Goal: Task Accomplishment & Management: Use online tool/utility

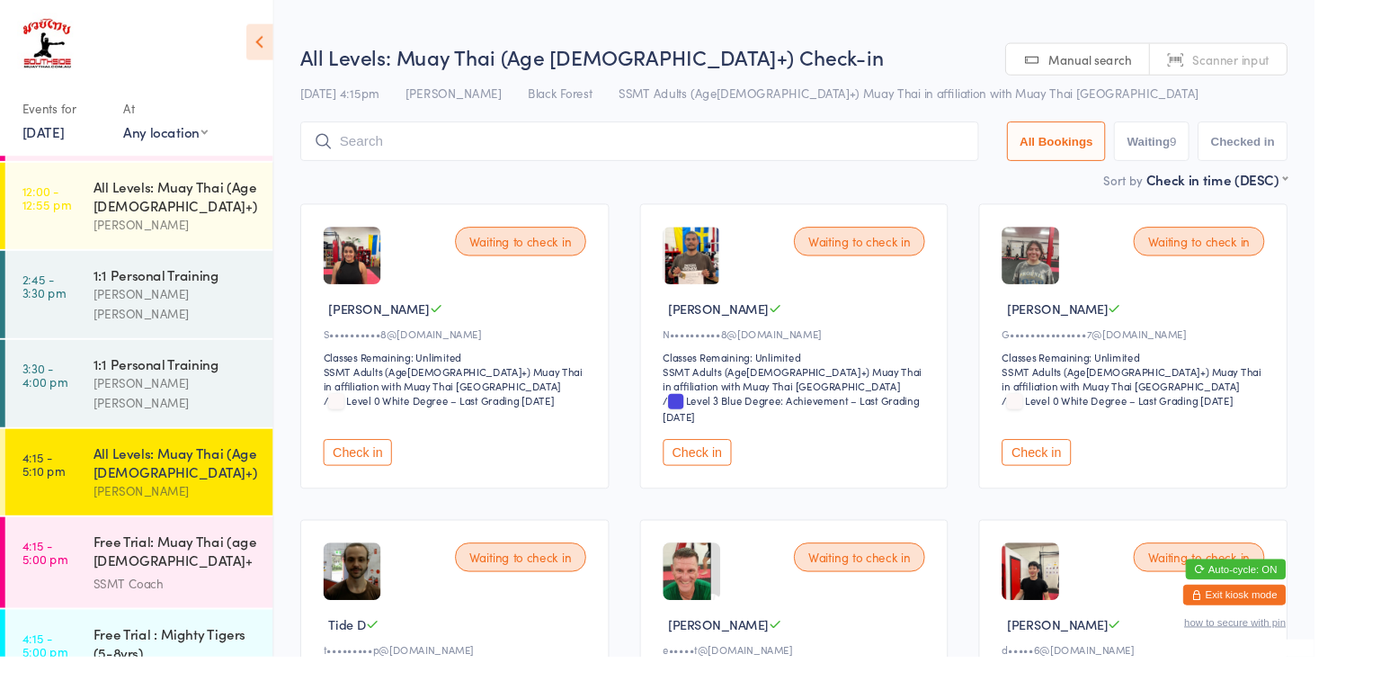
click at [211, 558] on div "Free Trial: Muay Thai (age [DEMOGRAPHIC_DATA]+ years)" at bounding box center [185, 580] width 174 height 44
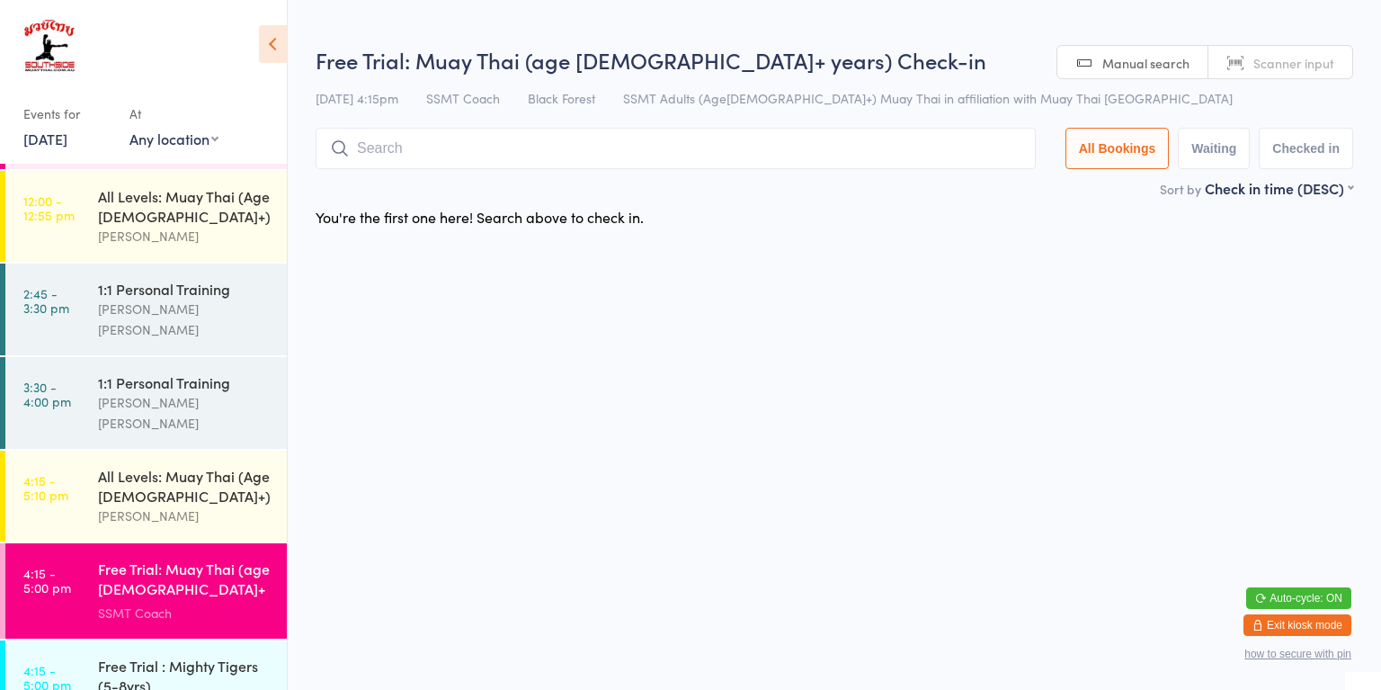
click at [209, 466] on div "All Levels: Muay Thai (Age [DEMOGRAPHIC_DATA]+)" at bounding box center [185, 486] width 174 height 40
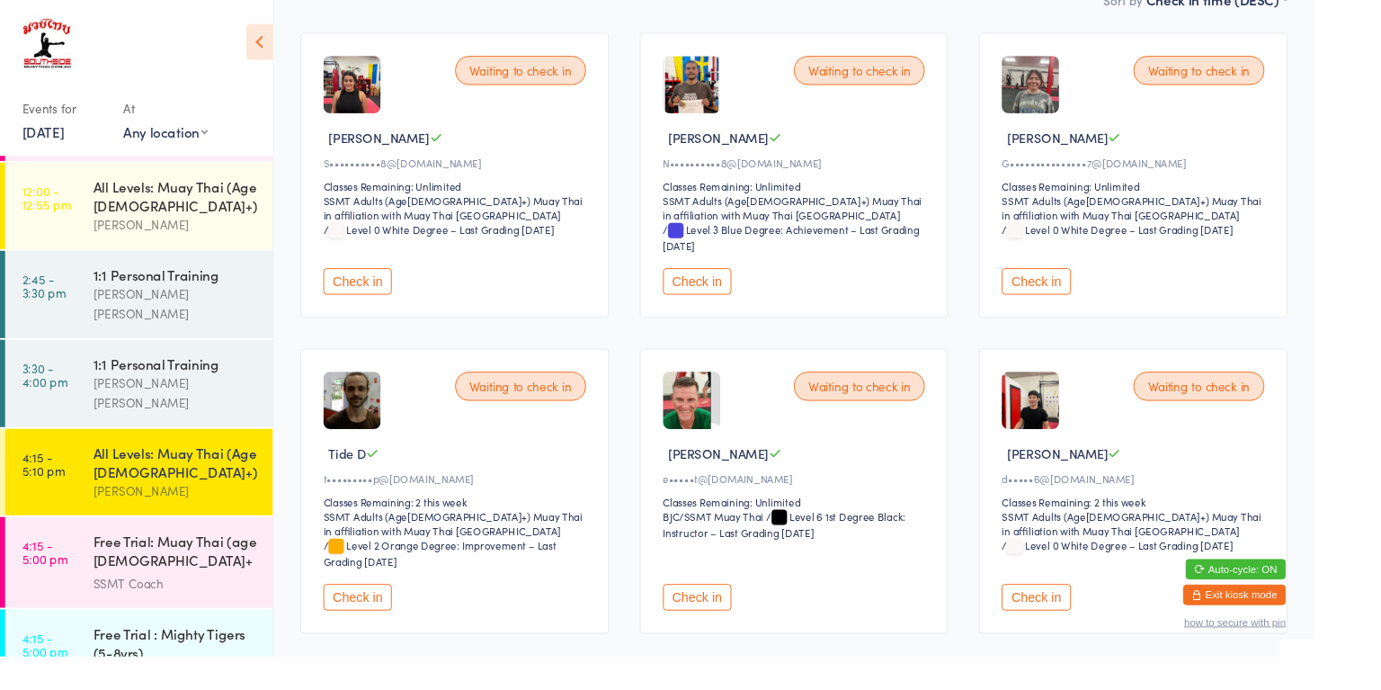
scroll to position [187, 0]
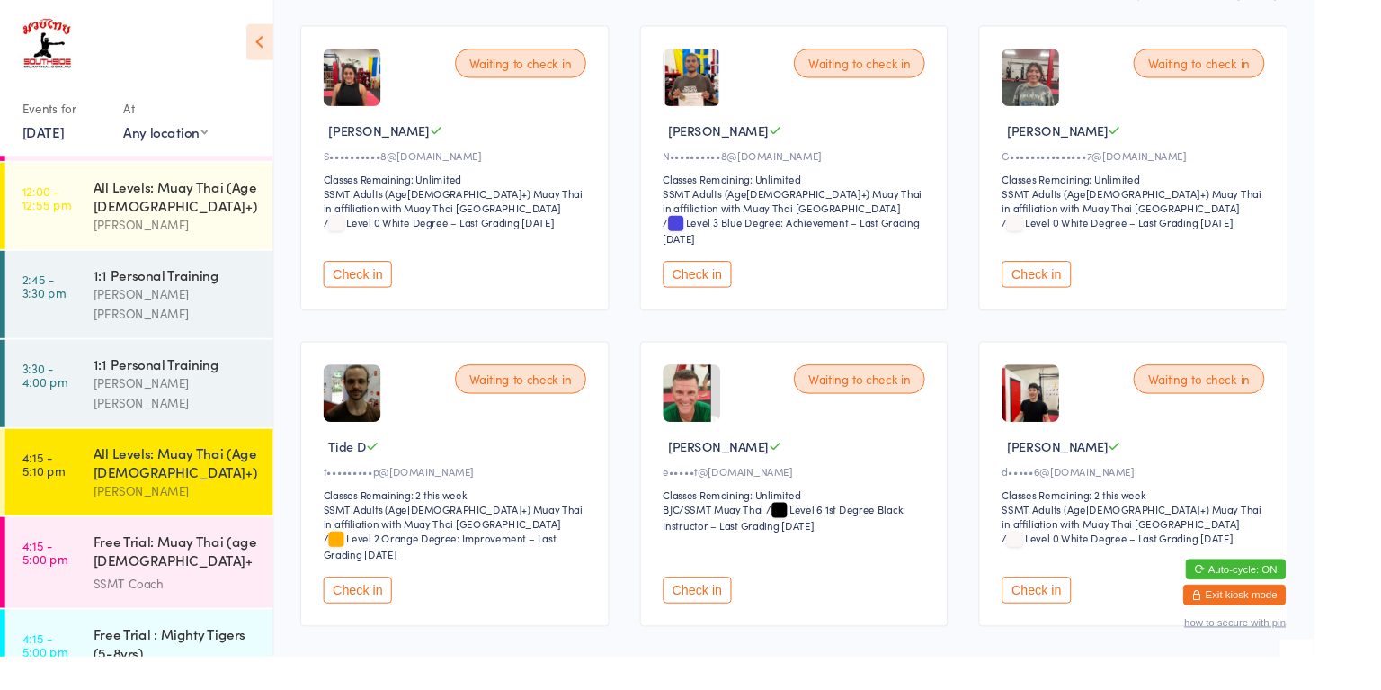
click at [729, 617] on button "Check in" at bounding box center [733, 620] width 72 height 28
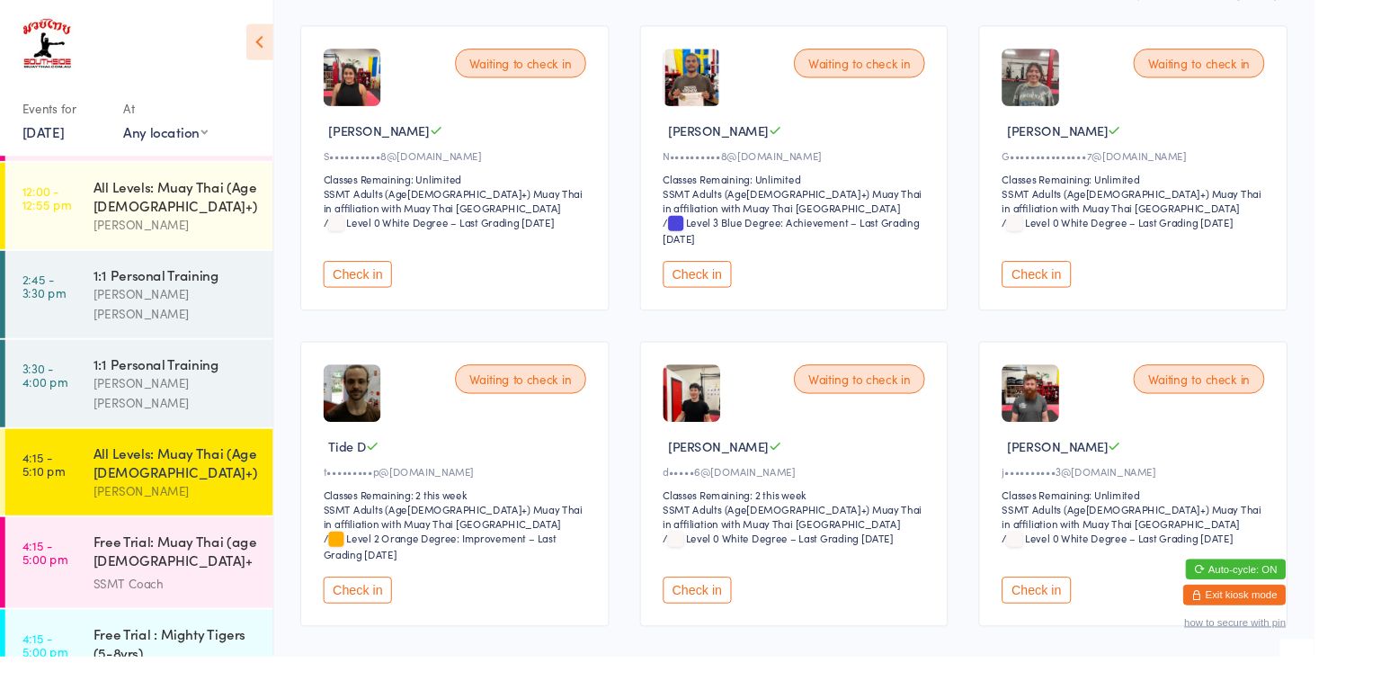
click at [122, 400] on div "1:1 Personal Training Kane Sjoberg" at bounding box center [192, 403] width 189 height 92
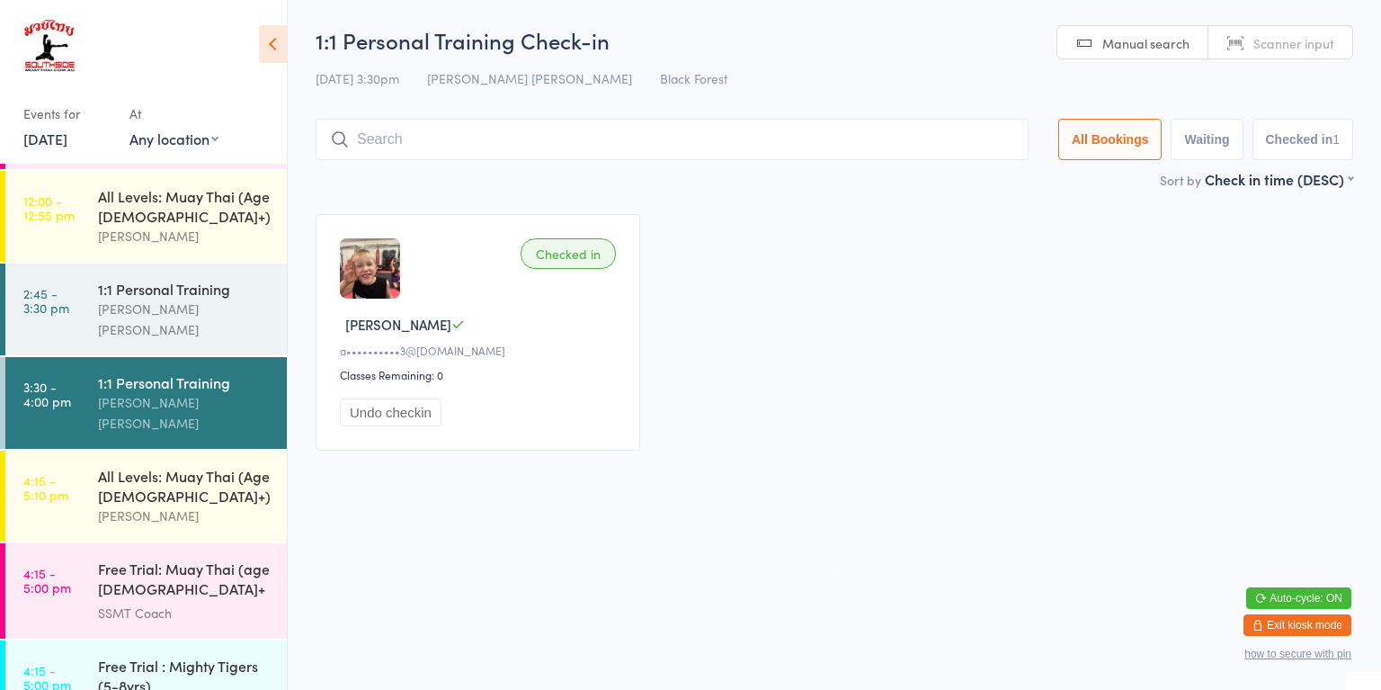
click at [213, 505] on div "[PERSON_NAME]" at bounding box center [185, 515] width 174 height 21
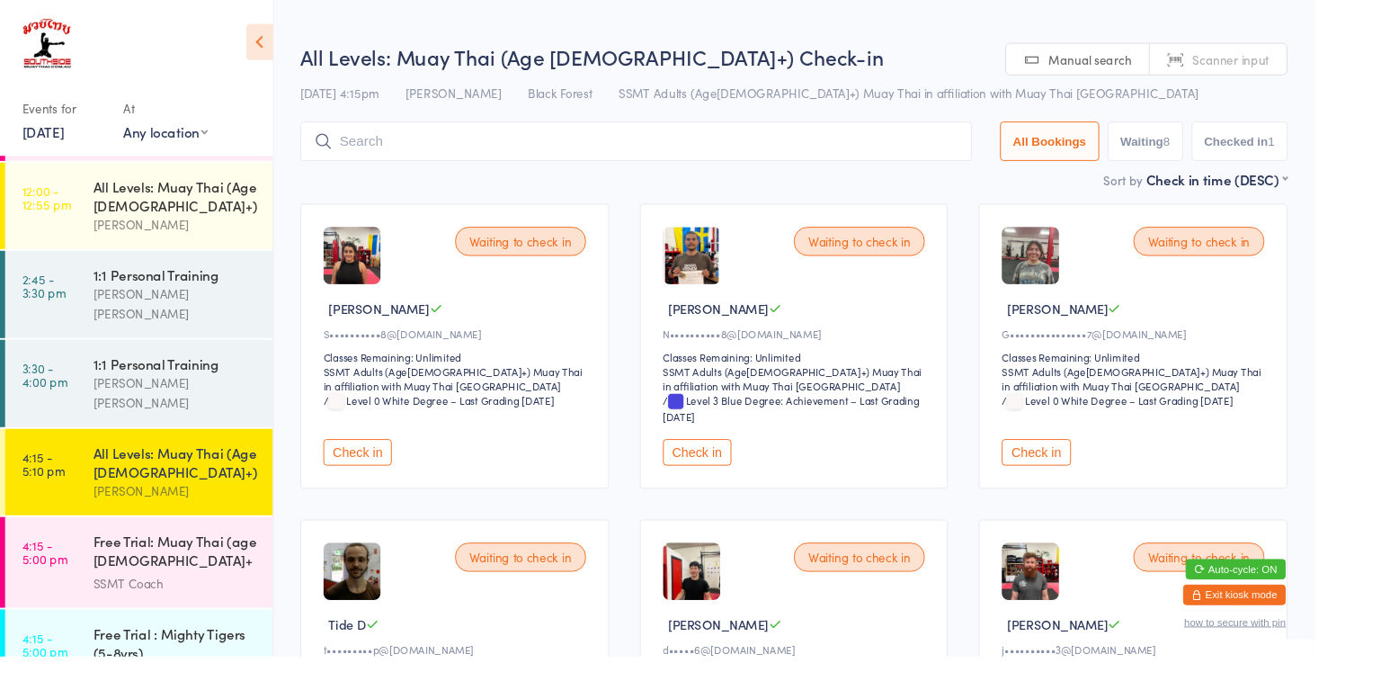
click at [378, 468] on button "Check in" at bounding box center [376, 475] width 72 height 28
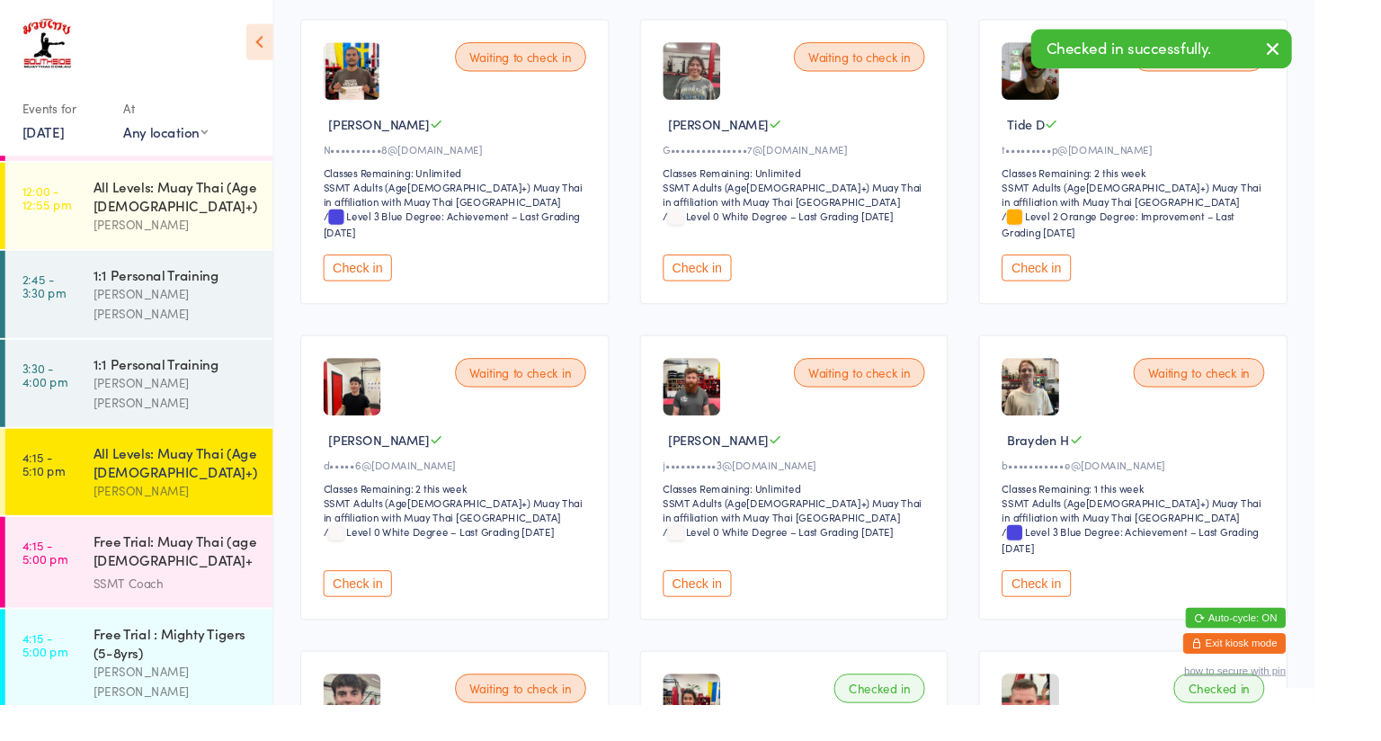
scroll to position [238, 0]
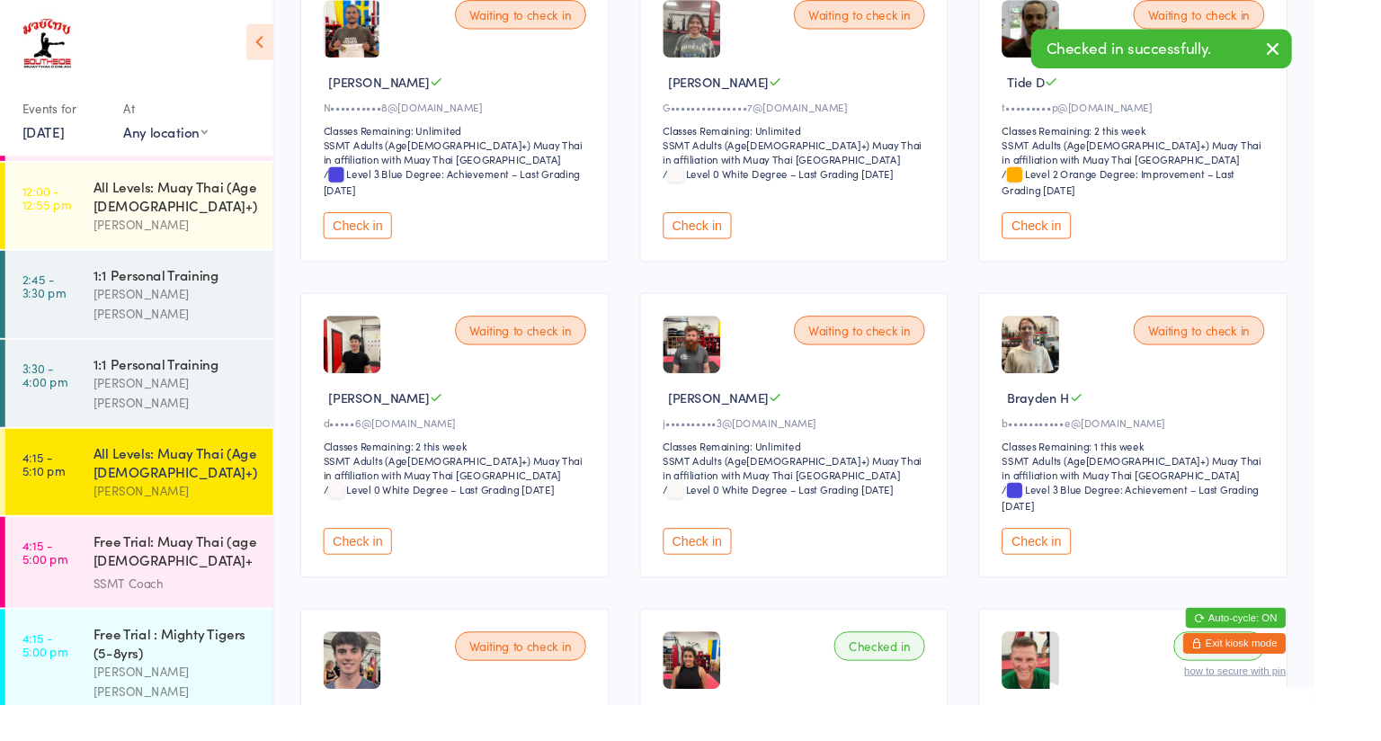
click at [743, 573] on button "Check in" at bounding box center [733, 569] width 72 height 28
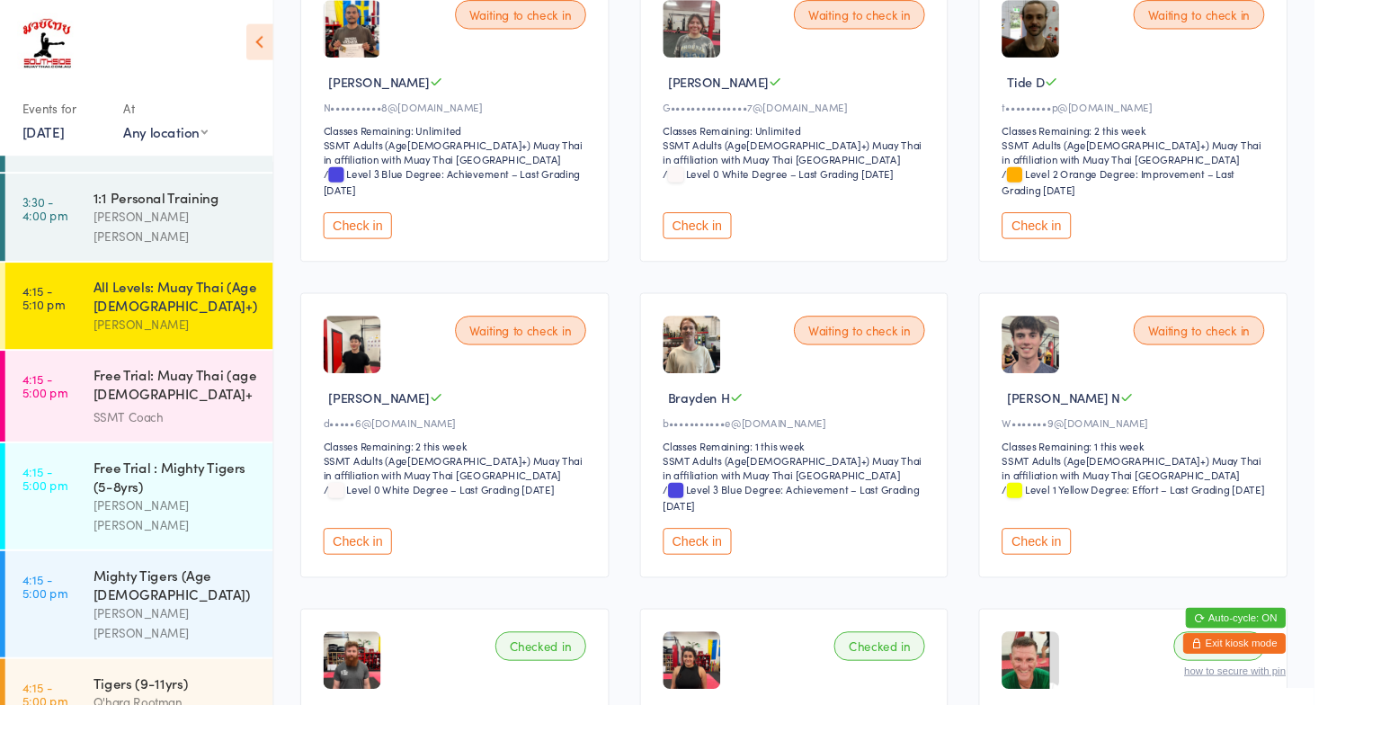
scroll to position [678, 0]
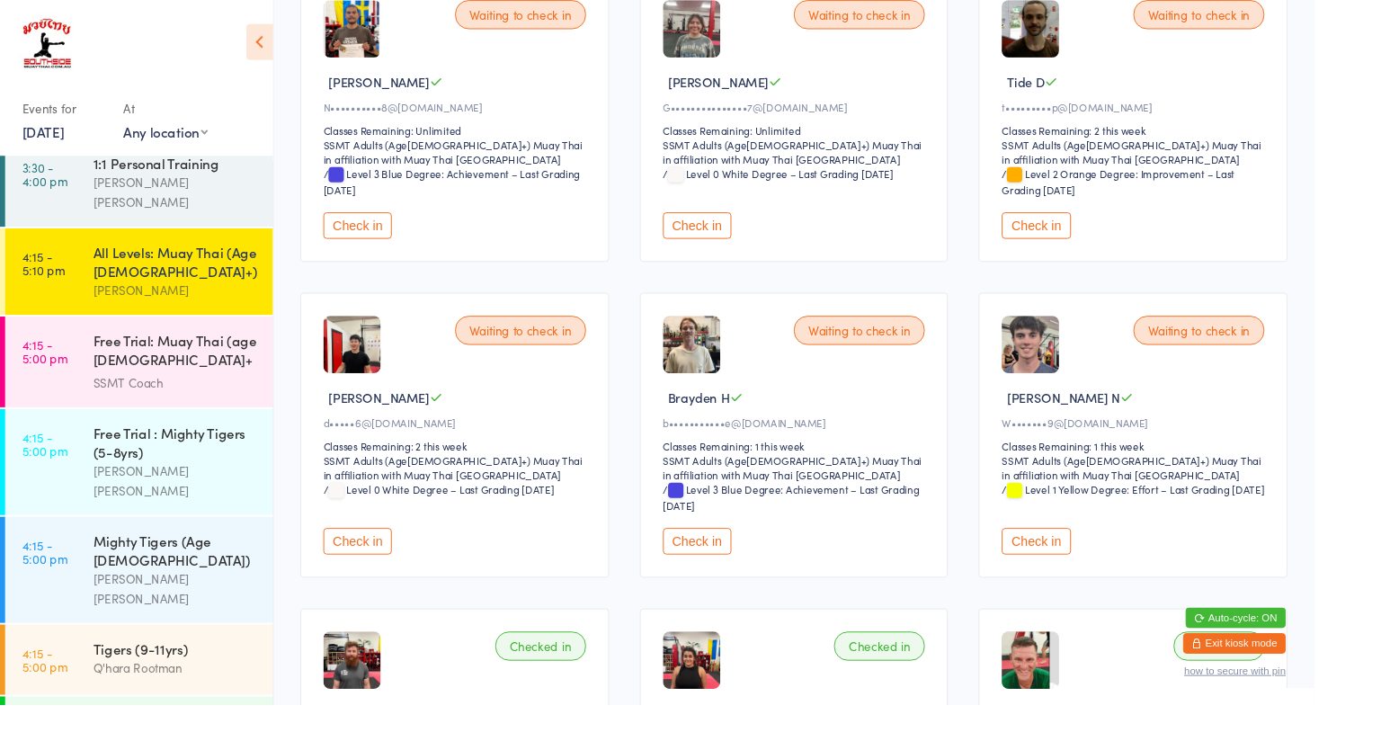
click at [85, 656] on link "4:15 - 5:00 pm Tigers (9-11yrs) Q'hara Rootman" at bounding box center [145, 693] width 281 height 74
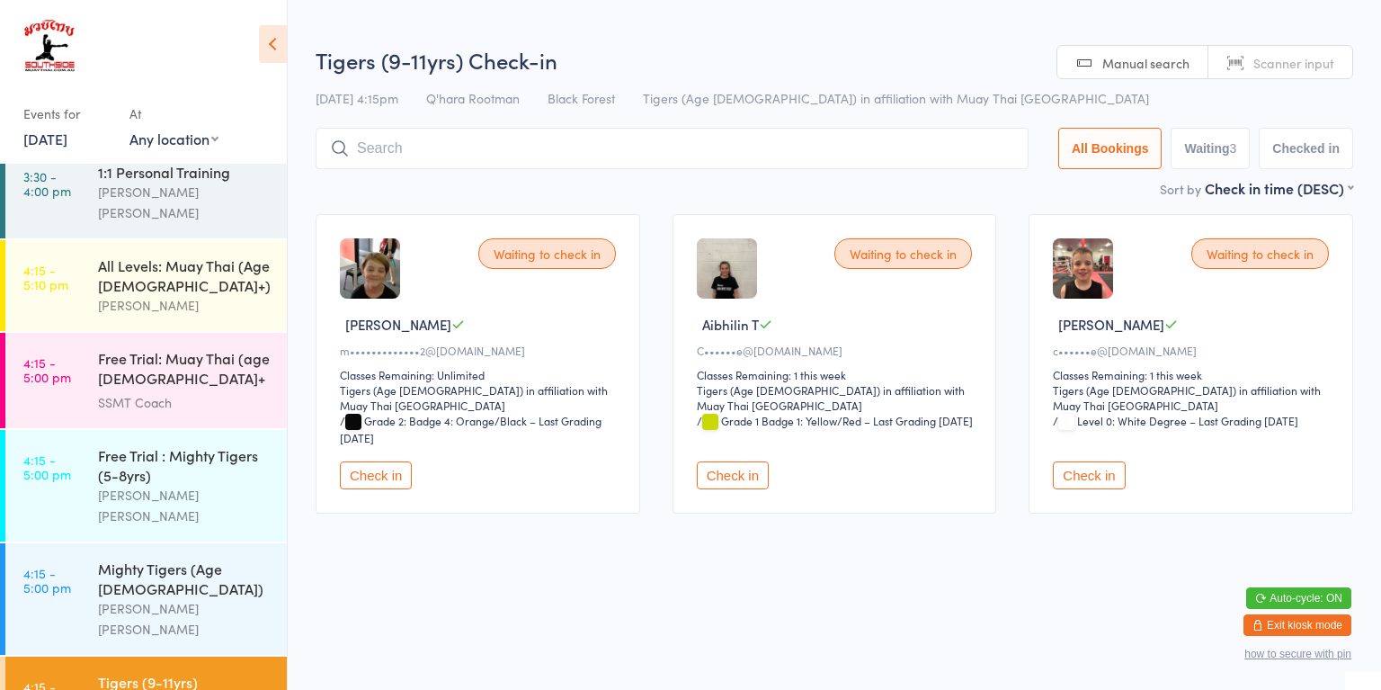
click at [355, 461] on button "Check in" at bounding box center [376, 475] width 72 height 28
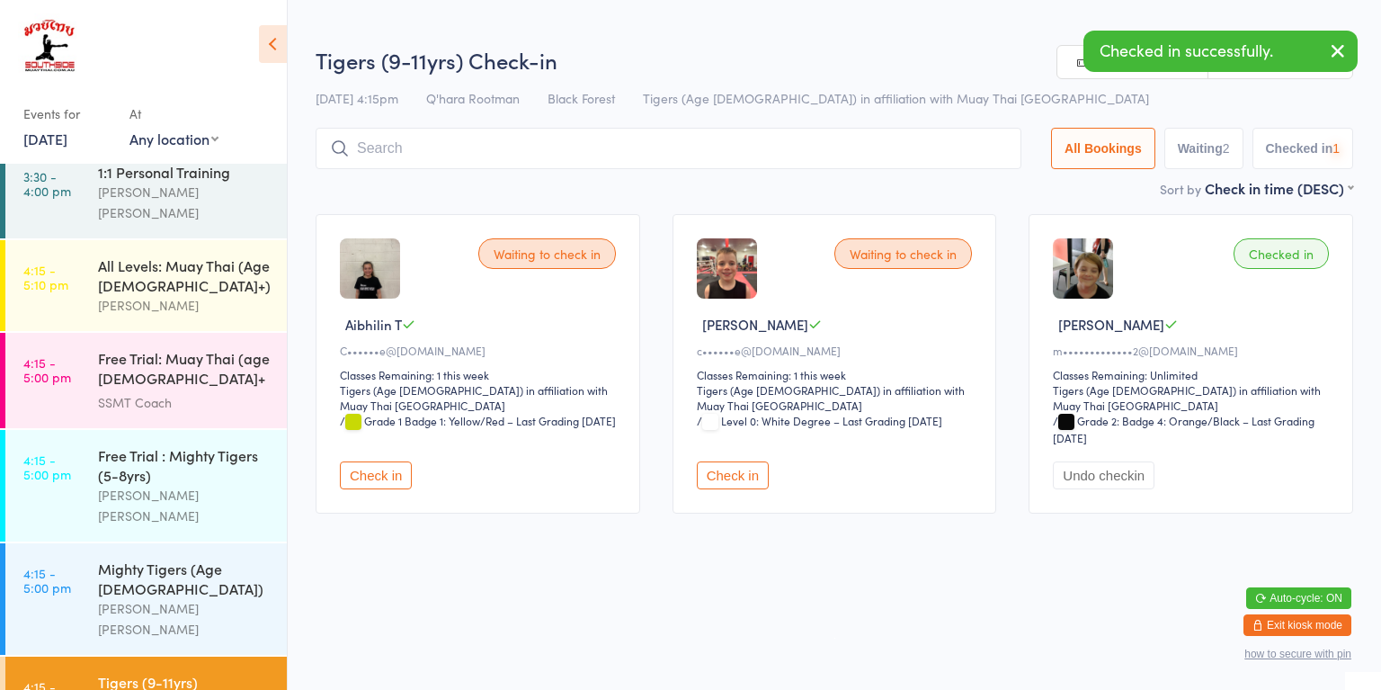
click at [85, 543] on link "4:15 - 5:00 pm Mighty Tigers (Age [DEMOGRAPHIC_DATA]) [PERSON_NAME] [PERSON_NAM…" at bounding box center [145, 598] width 281 height 111
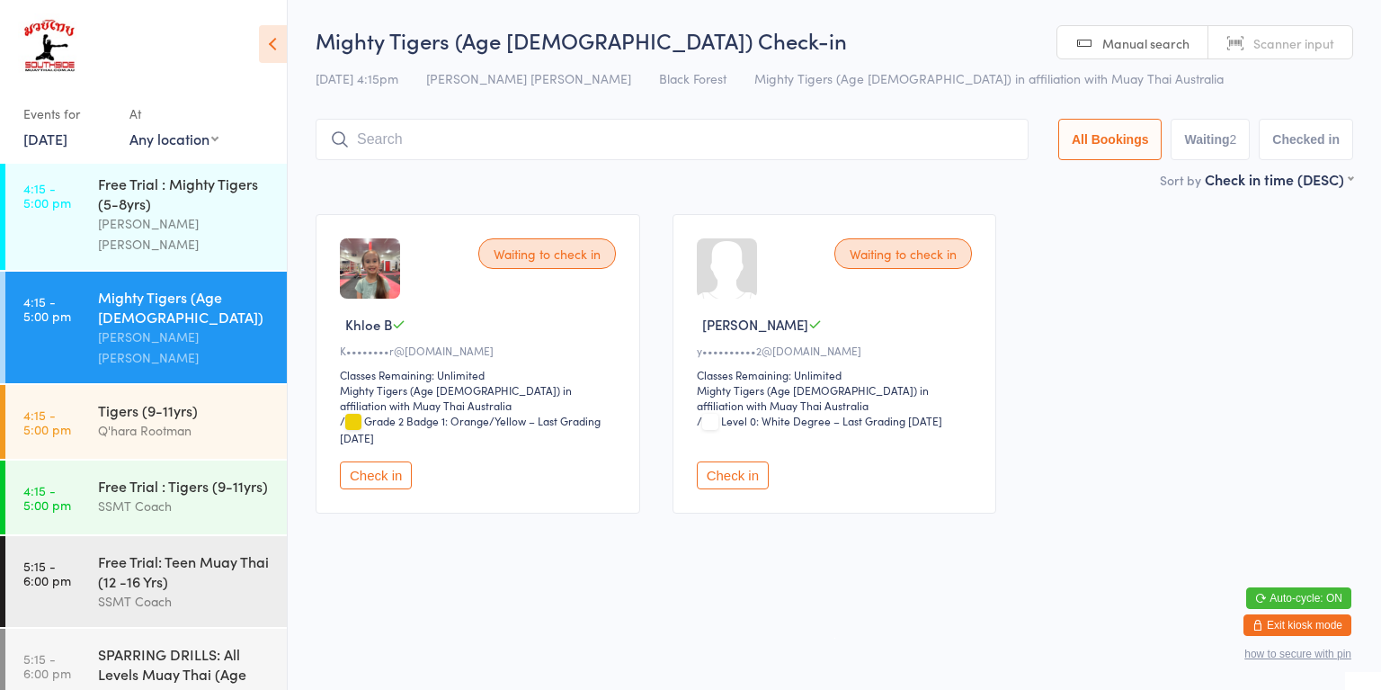
scroll to position [958, 0]
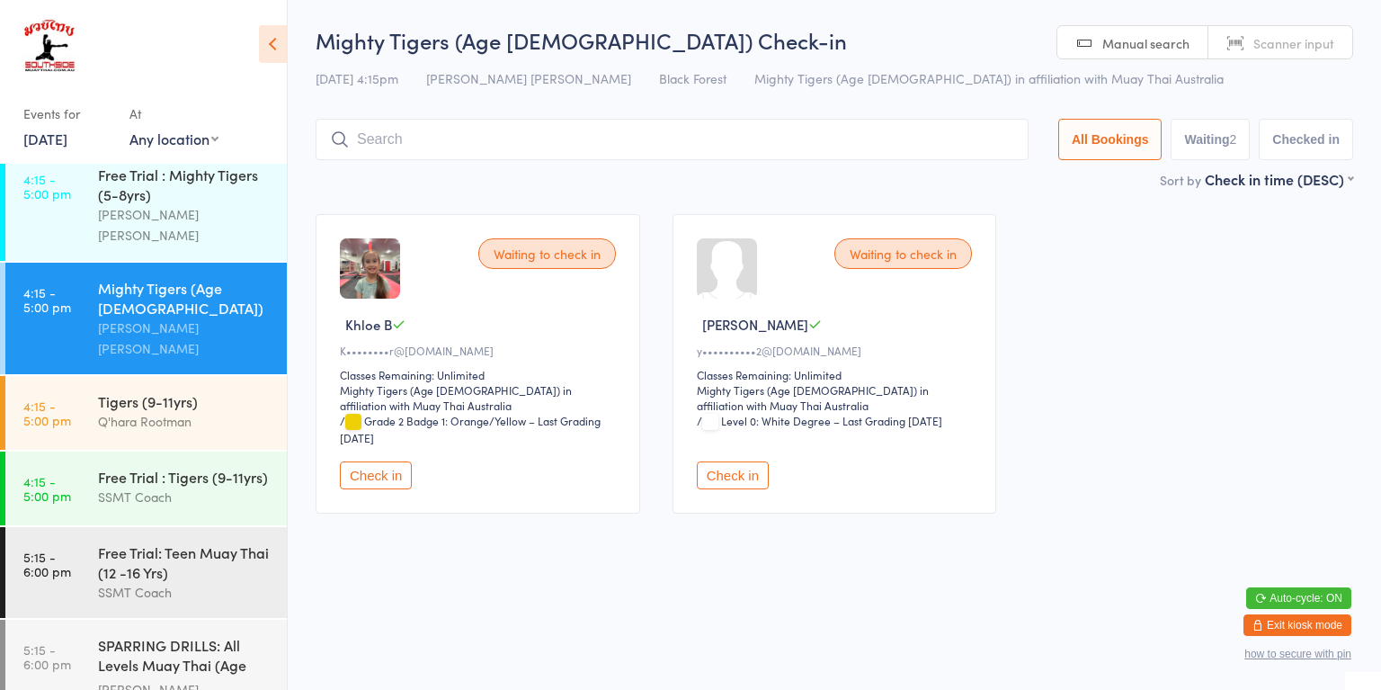
click at [216, 582] on div "SSMT Coach" at bounding box center [185, 592] width 174 height 21
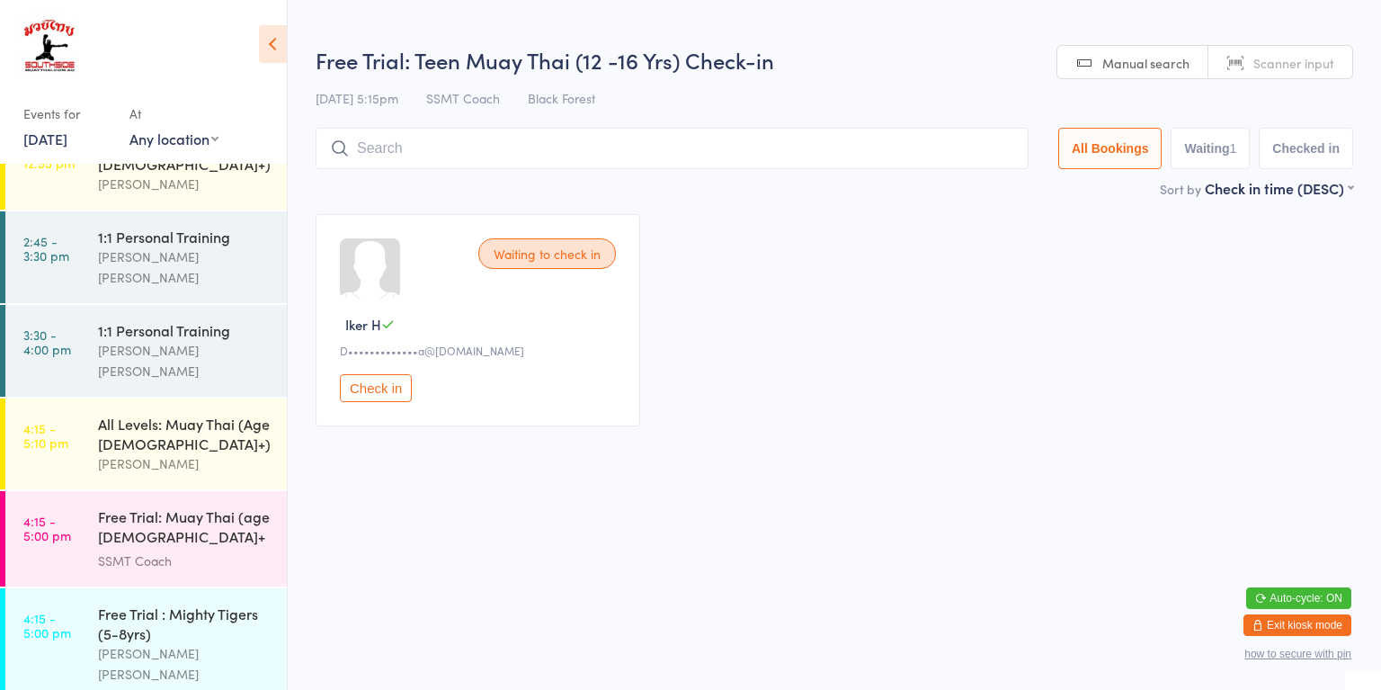
scroll to position [518, 0]
click at [223, 415] on div "All Levels: Muay Thai (Age [DEMOGRAPHIC_DATA]+)" at bounding box center [185, 435] width 174 height 40
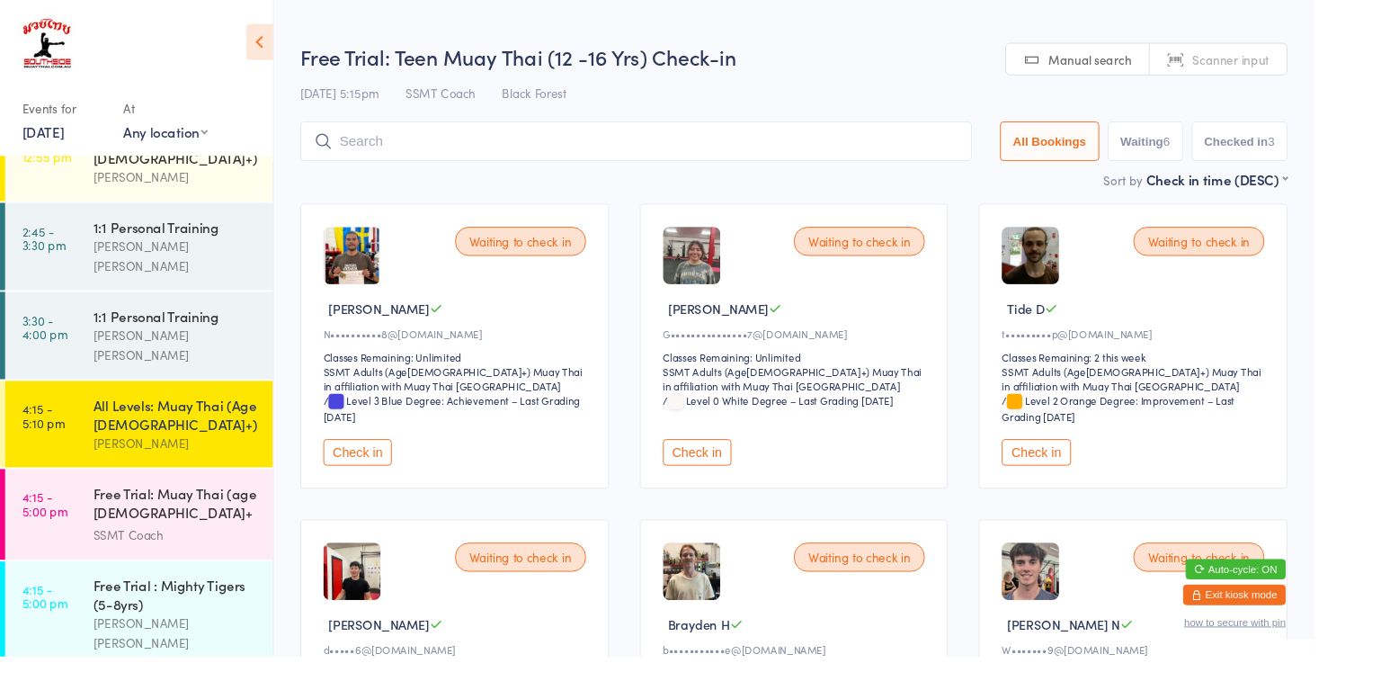
click at [568, 149] on input "search" at bounding box center [669, 148] width 706 height 41
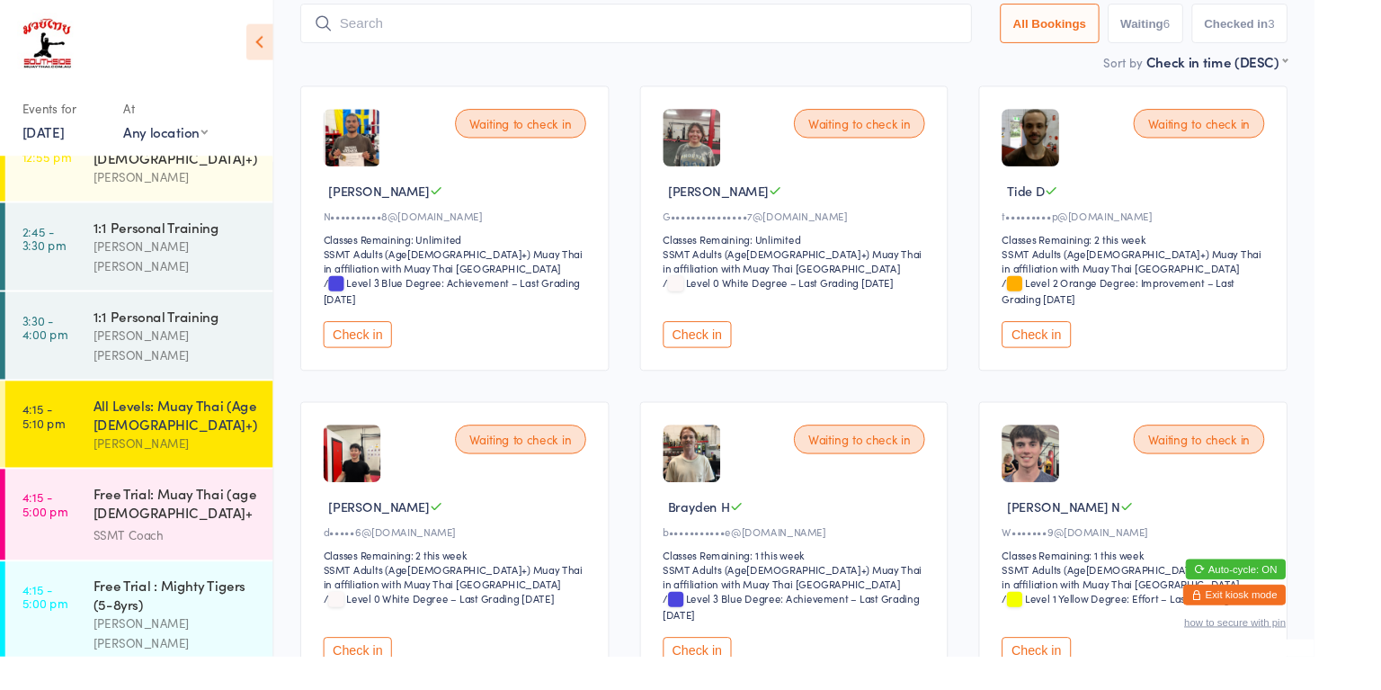
scroll to position [129, 0]
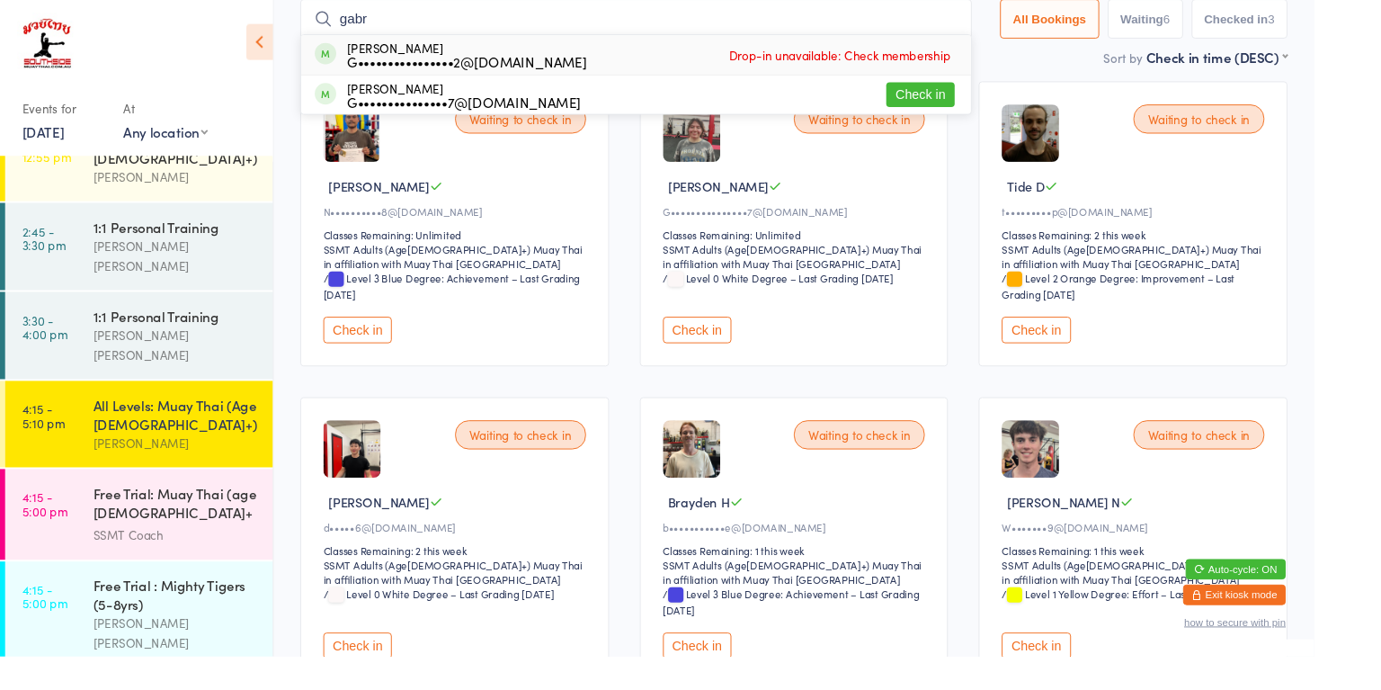
type input "gabr"
click at [964, 108] on button "Check in" at bounding box center [968, 99] width 72 height 26
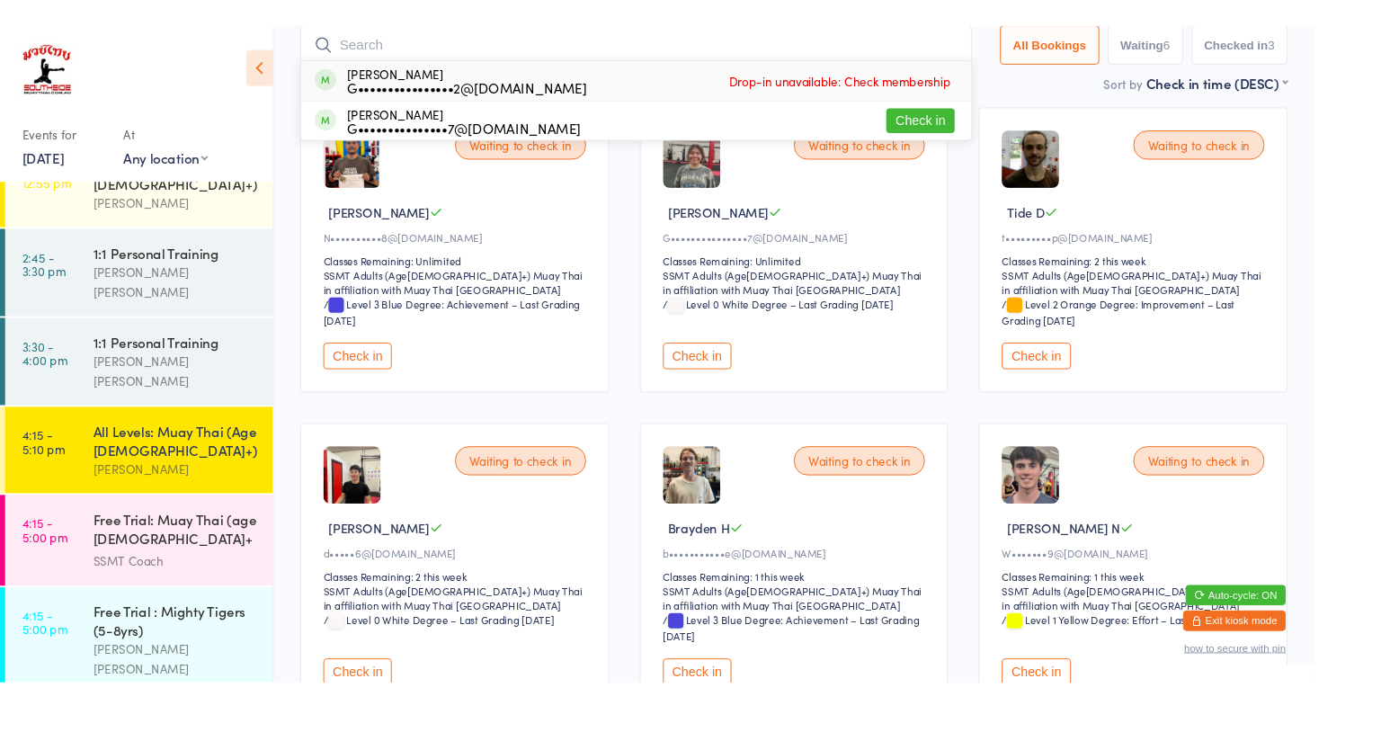
scroll to position [128, 0]
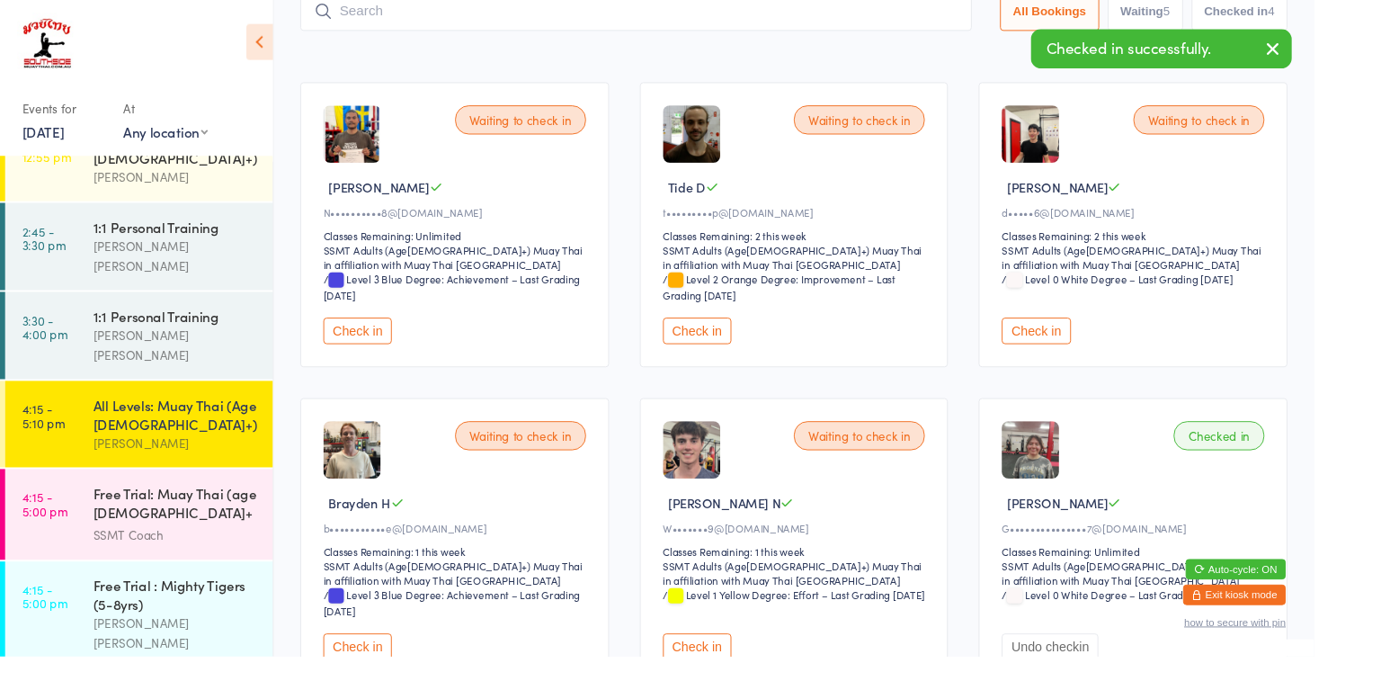
click at [1100, 352] on button "Check in" at bounding box center [1089, 348] width 72 height 28
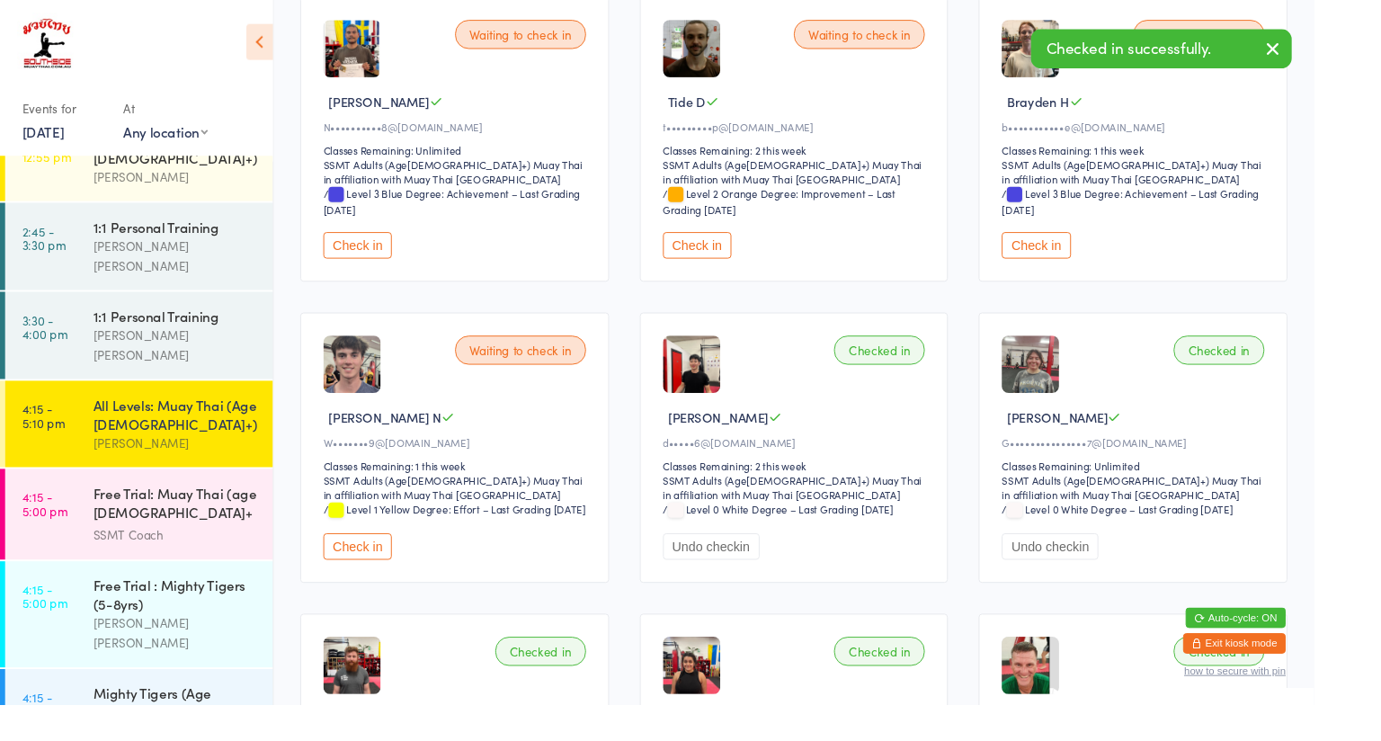
scroll to position [270, 0]
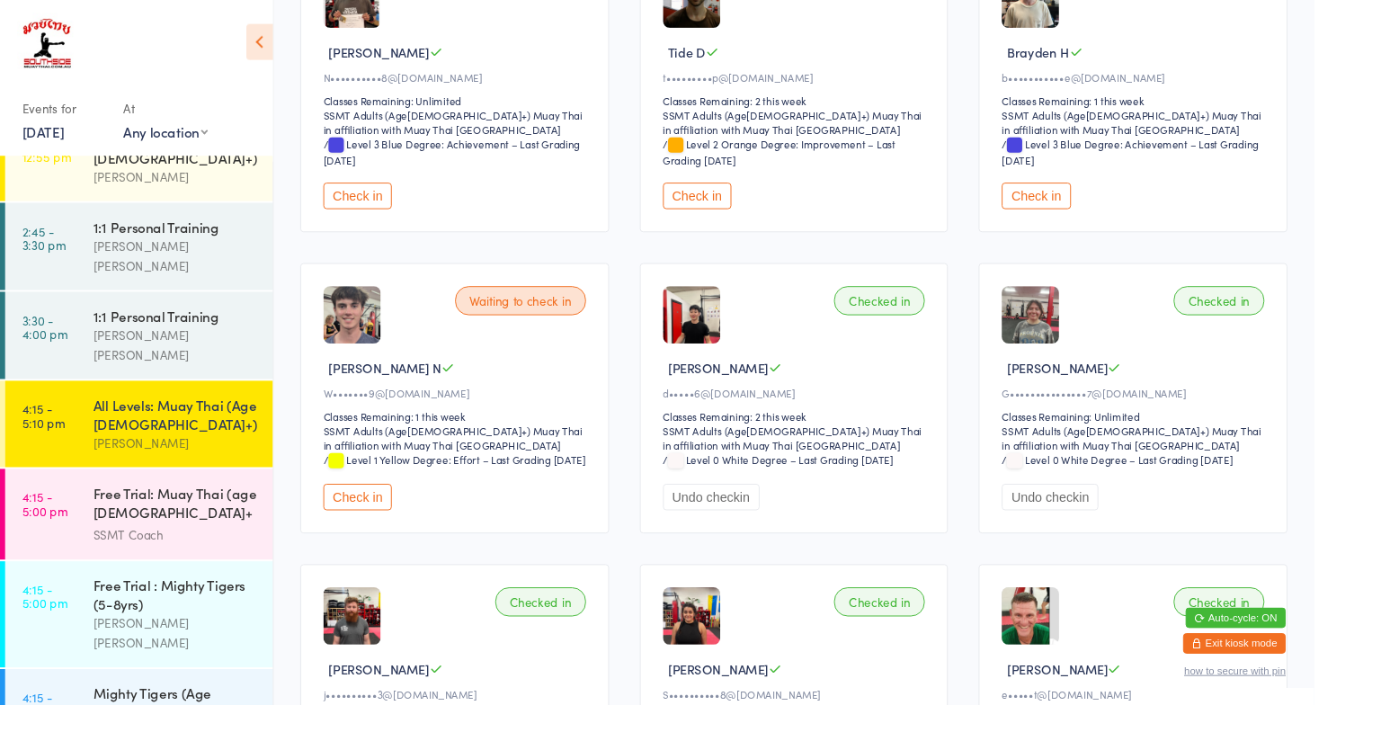
click at [201, 455] on div "[PERSON_NAME]" at bounding box center [185, 465] width 174 height 21
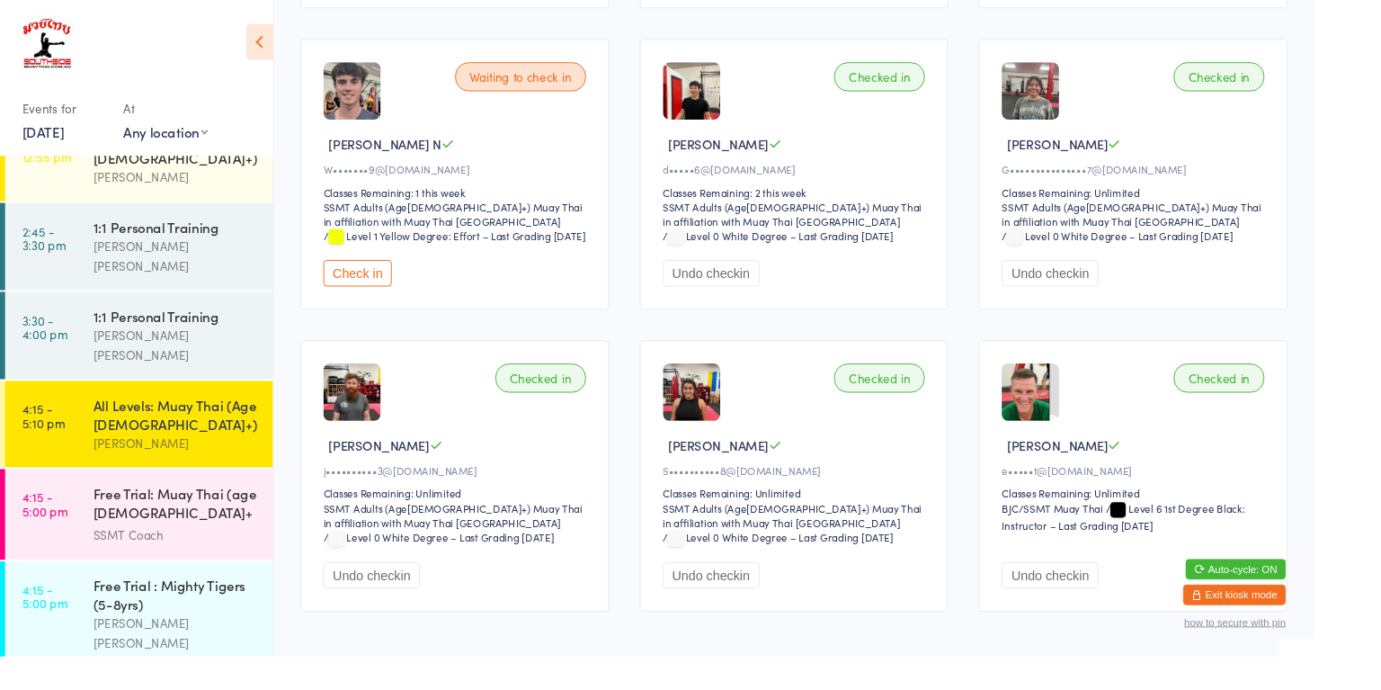
scroll to position [557, 0]
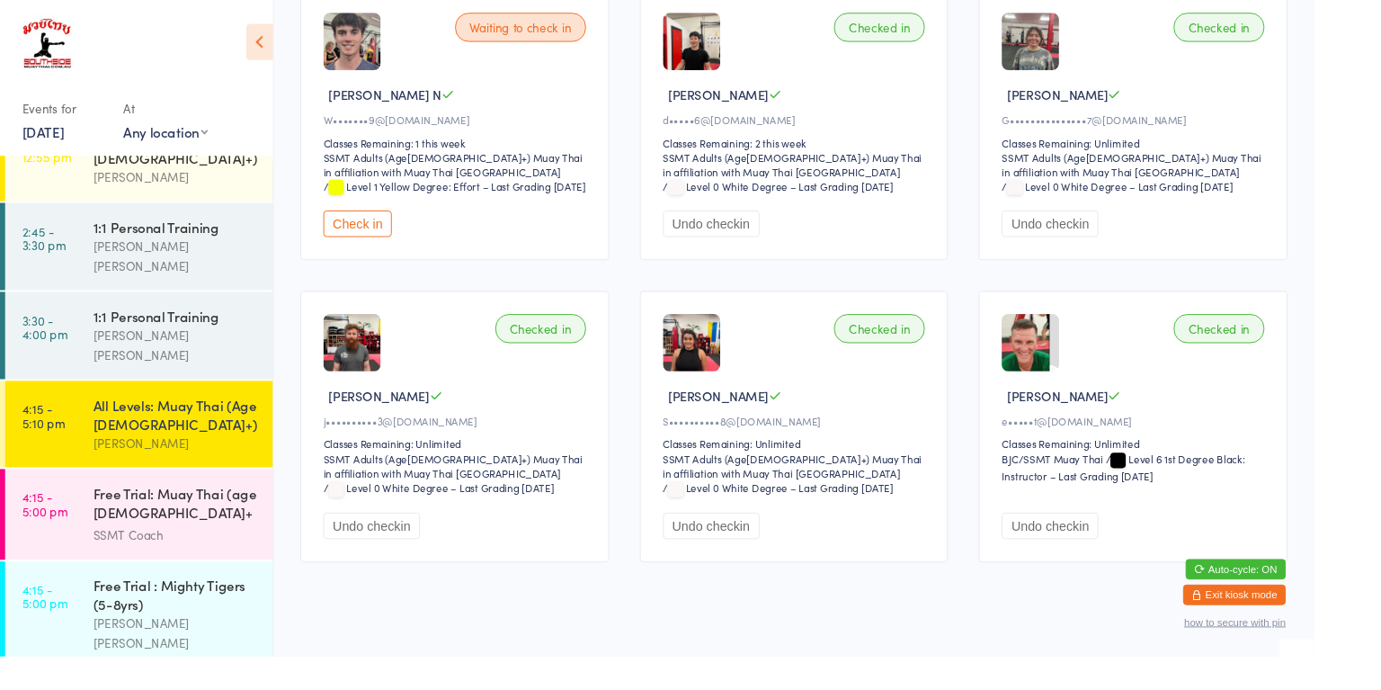
click at [207, 415] on div "All Levels: Muay Thai (Age [DEMOGRAPHIC_DATA]+)" at bounding box center [185, 435] width 174 height 40
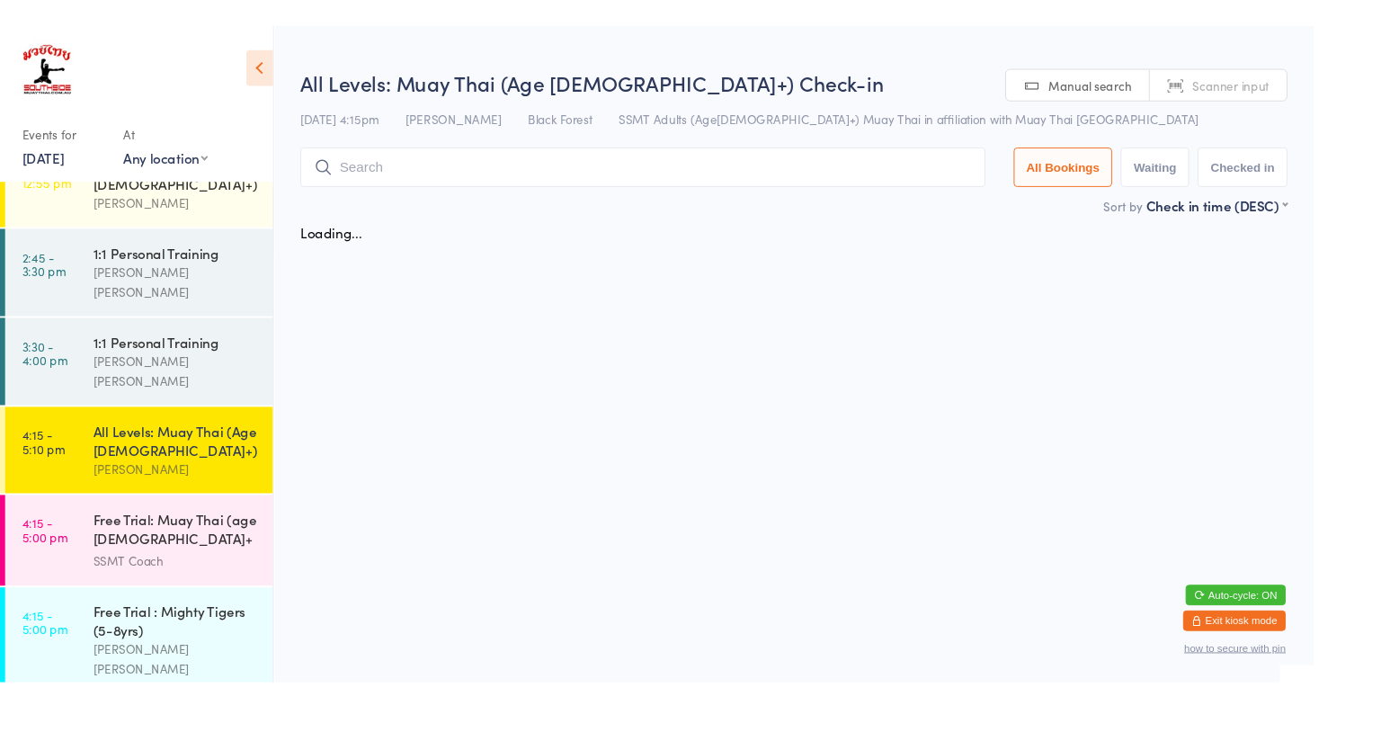
scroll to position [0, 0]
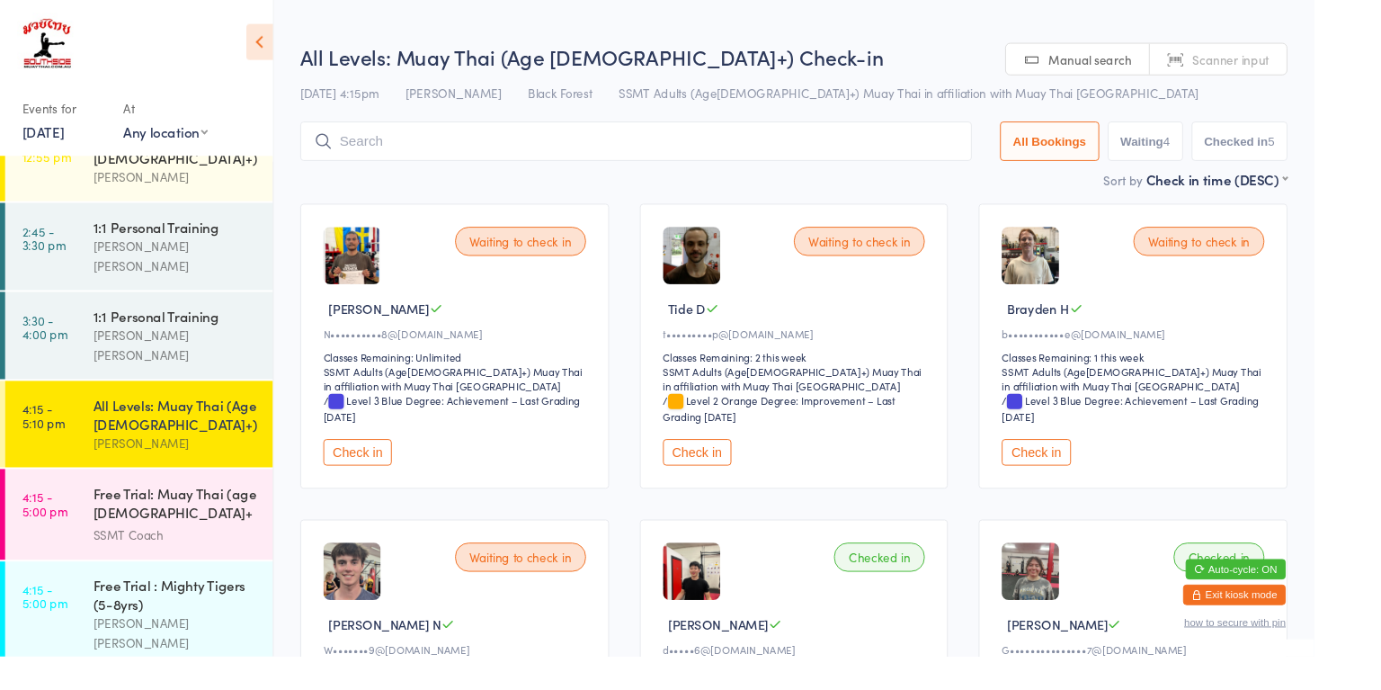
click at [743, 498] on div "Waiting to check in Tide D t•••••••••p@hotmail.com Classes Remaining: 2 this we…" at bounding box center [835, 363] width 325 height 299
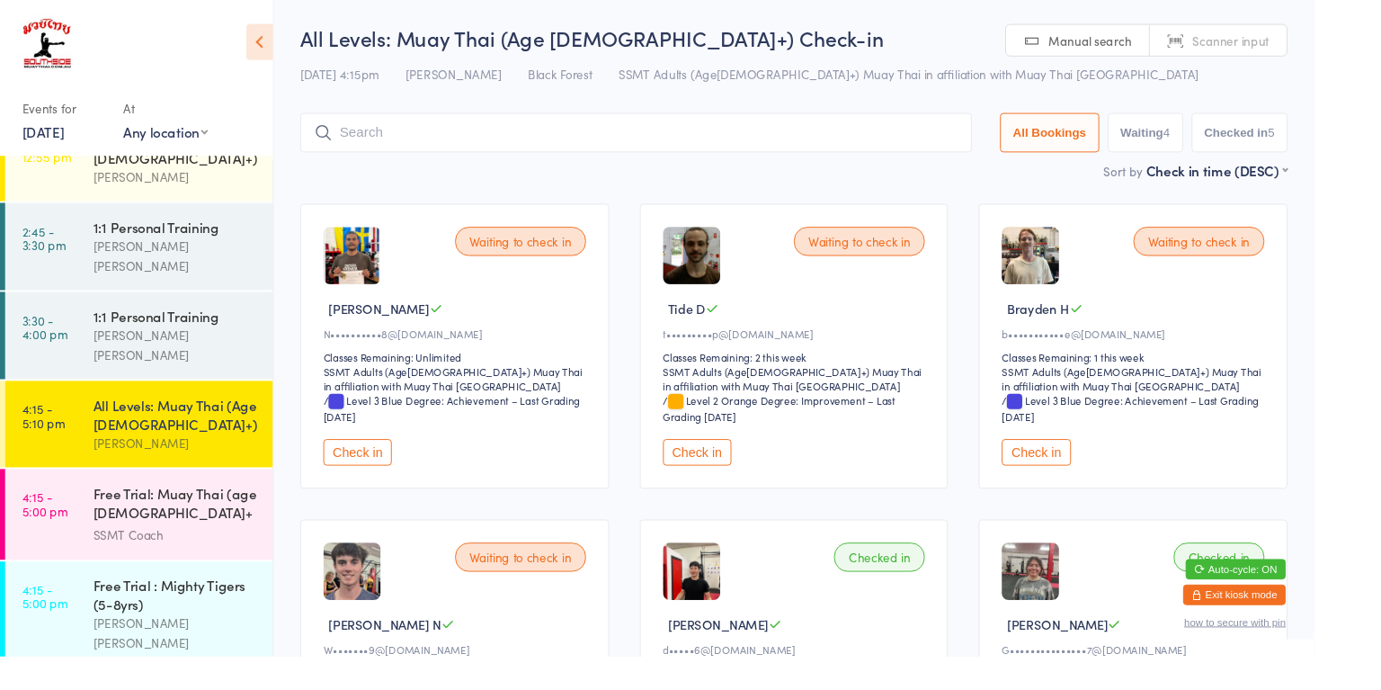
click at [726, 477] on button "Check in" at bounding box center [733, 475] width 72 height 28
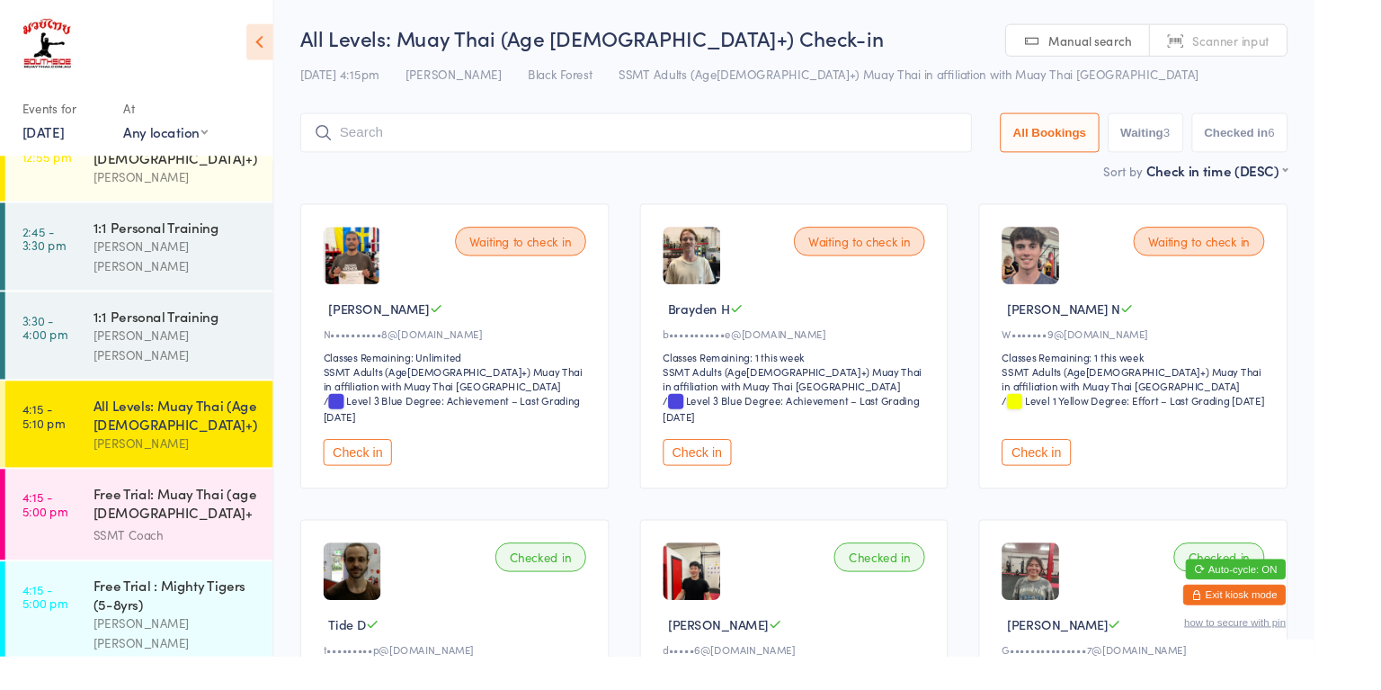
click at [221, 415] on div "All Levels: Muay Thai (Age [DEMOGRAPHIC_DATA]+)" at bounding box center [185, 435] width 174 height 40
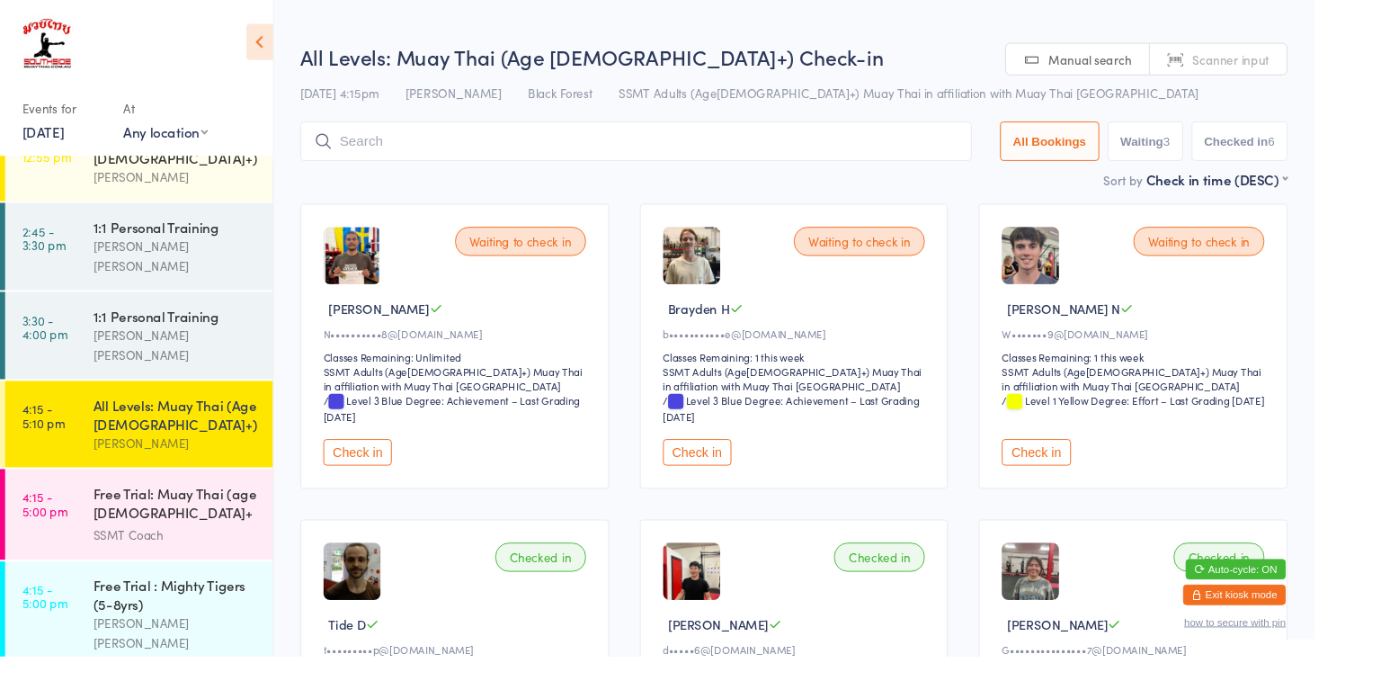
click at [234, 536] on div "Free Trial: Muay Thai (age 13+ years) SSMT Coach" at bounding box center [192, 540] width 189 height 95
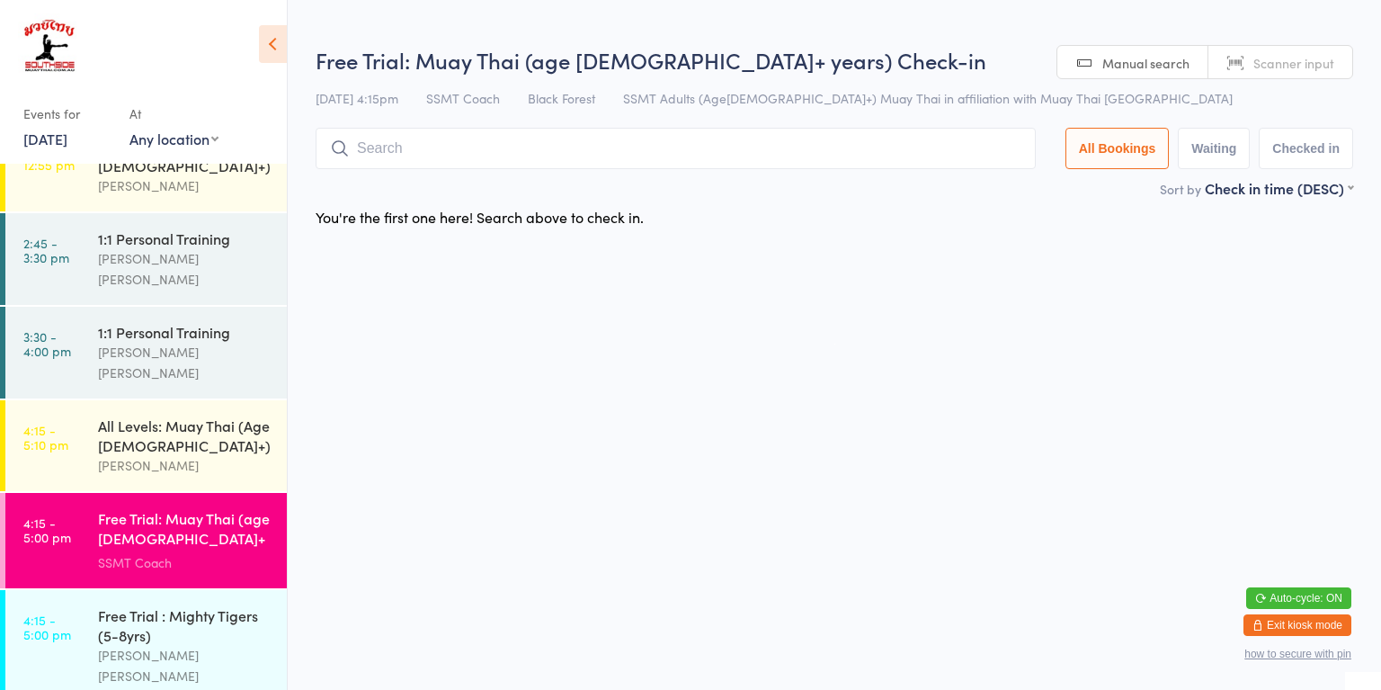
click at [223, 415] on div "All Levels: Muay Thai (Age [DEMOGRAPHIC_DATA]+)" at bounding box center [185, 435] width 174 height 40
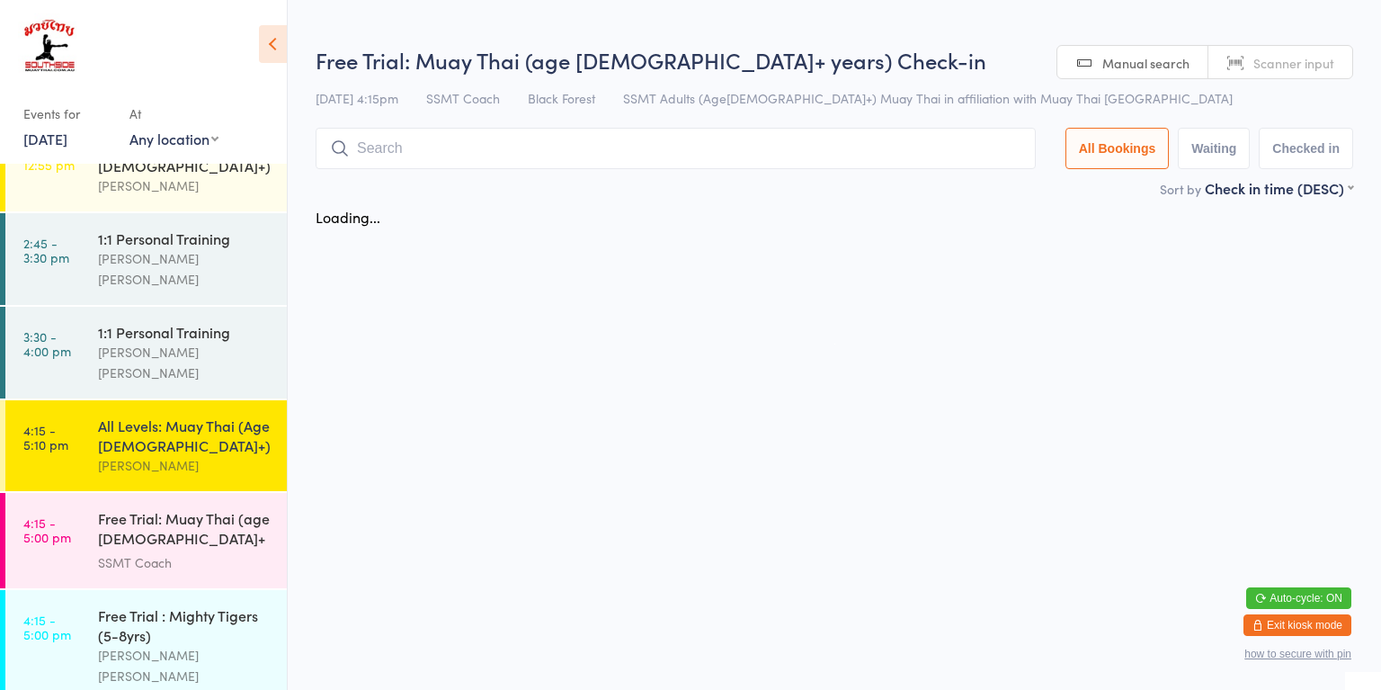
click at [223, 455] on div "[PERSON_NAME]" at bounding box center [185, 465] width 174 height 21
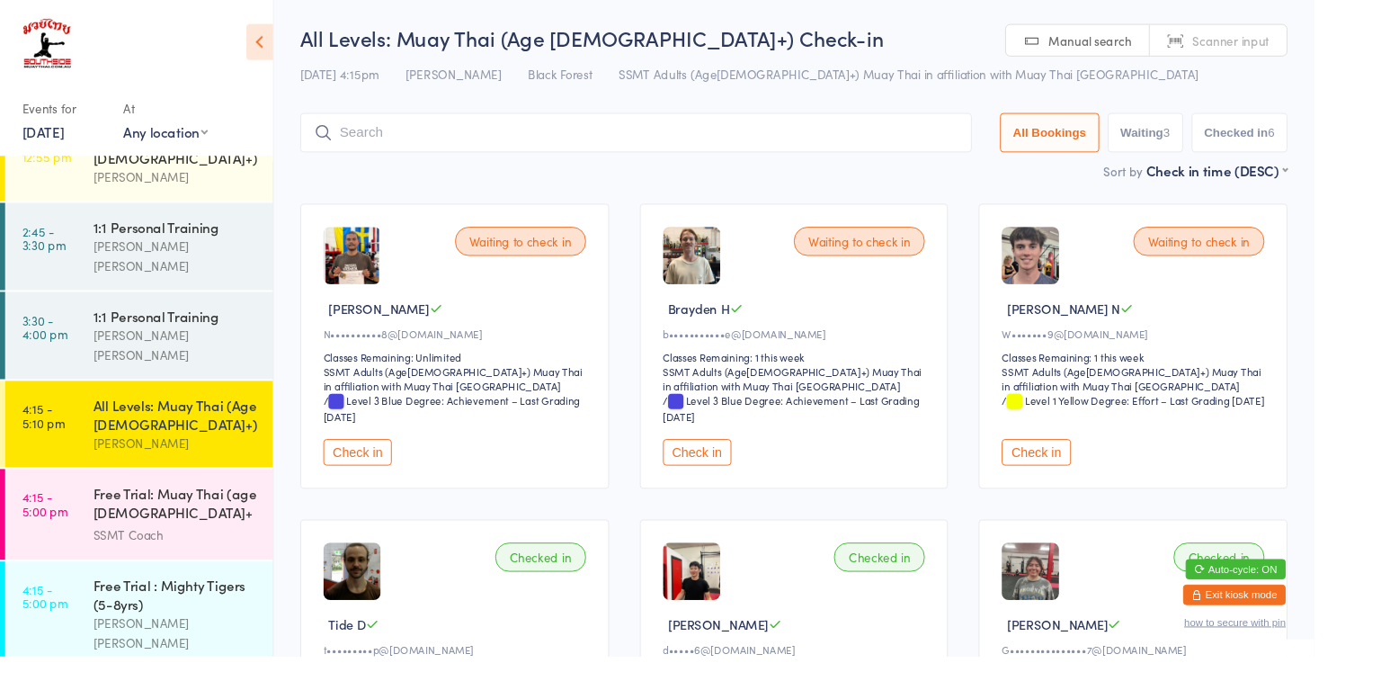
click at [735, 468] on button "Check in" at bounding box center [733, 475] width 72 height 28
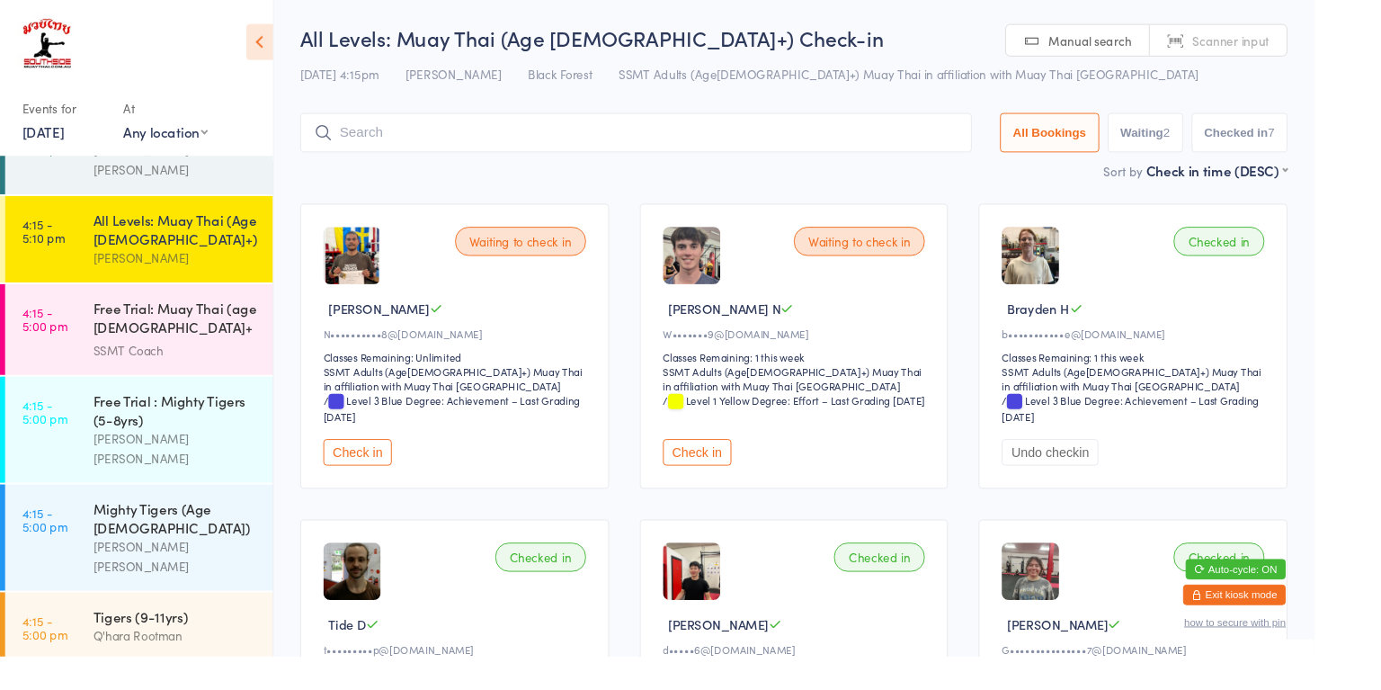
scroll to position [721, 0]
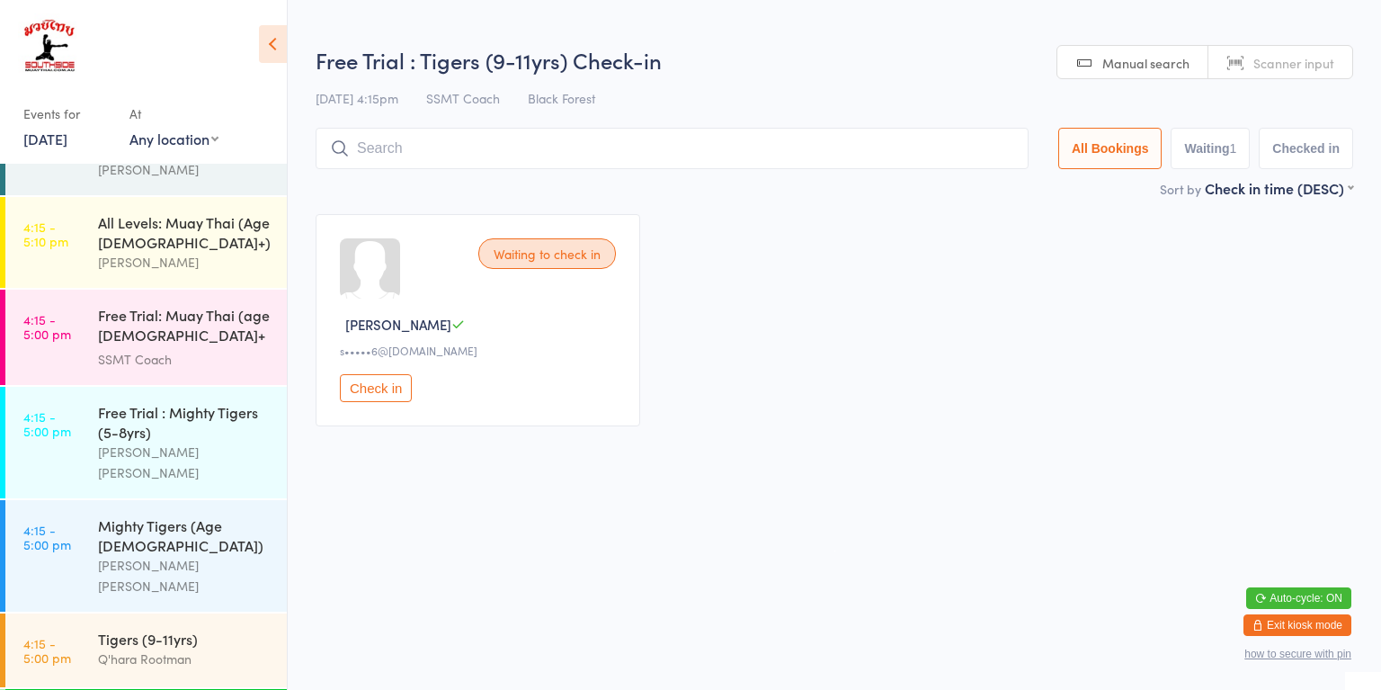
click at [372, 396] on button "Check in" at bounding box center [376, 388] width 72 height 28
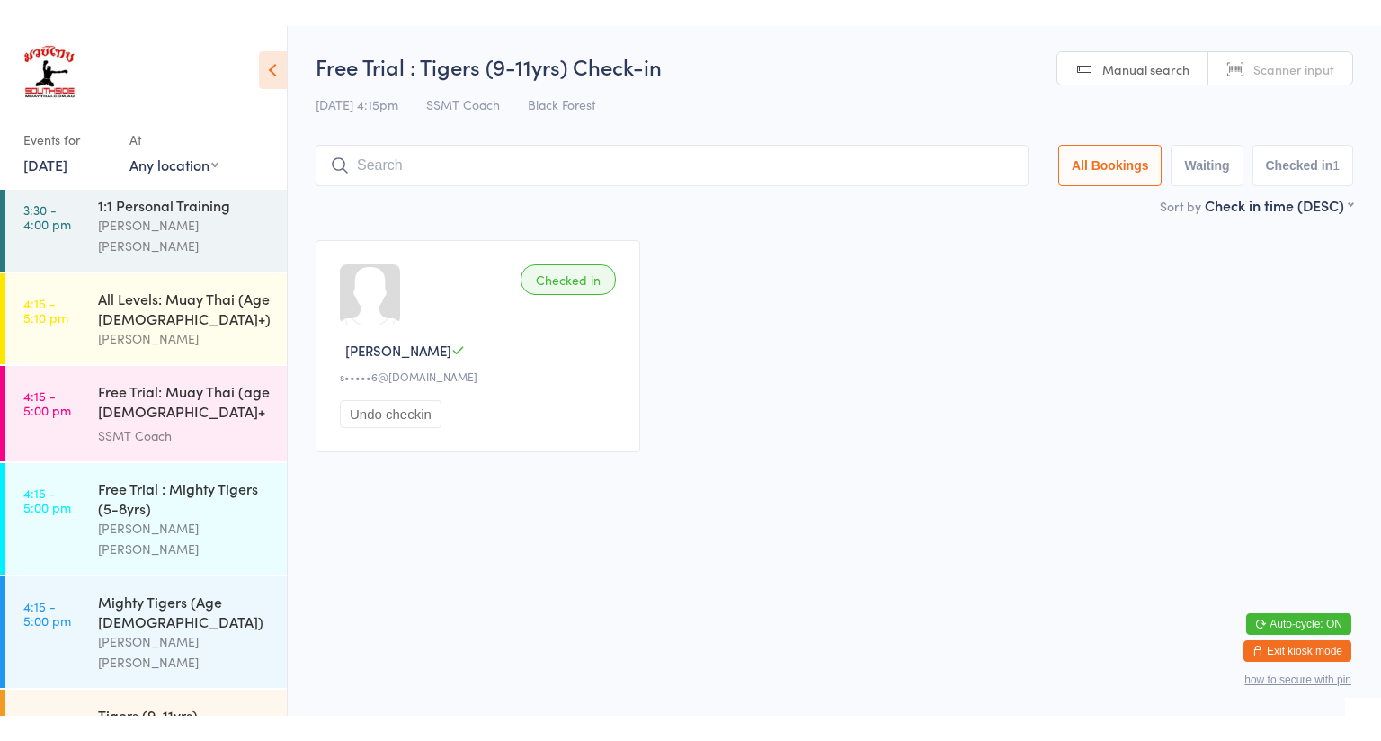
scroll to position [662, 0]
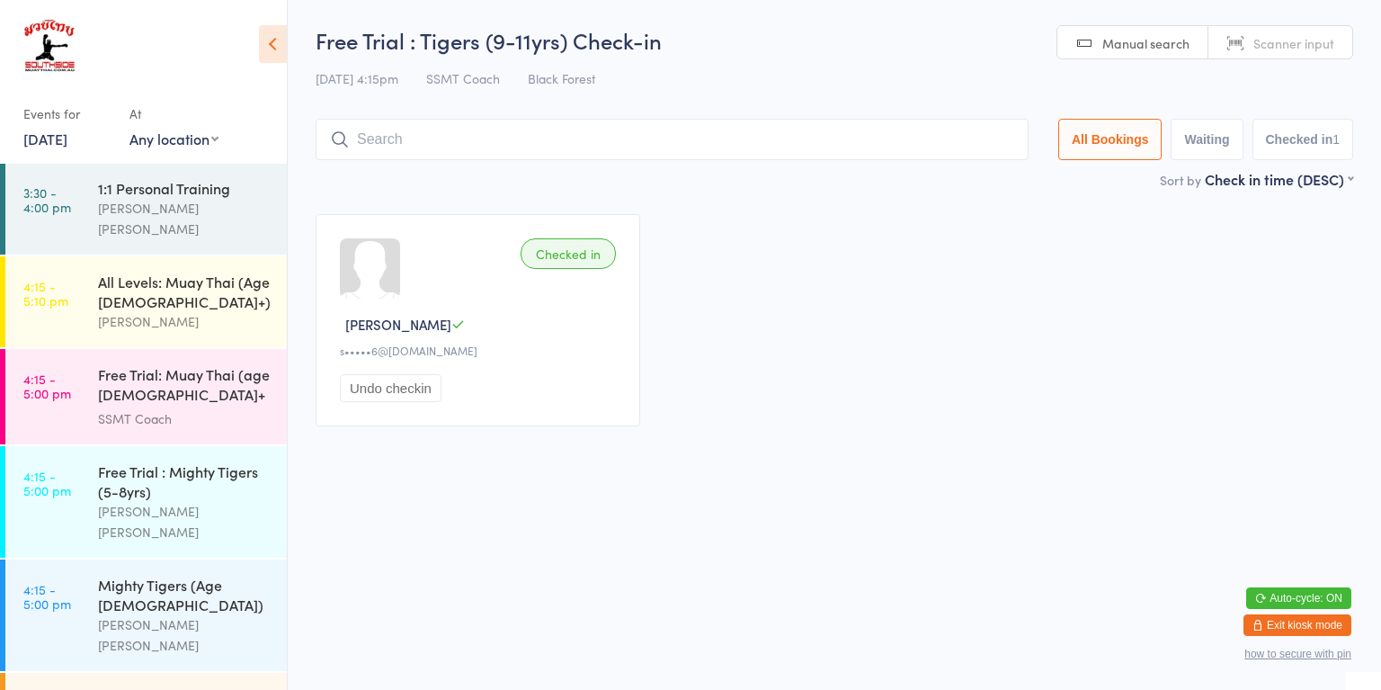
click at [209, 272] on div "All Levels: Muay Thai (Age [DEMOGRAPHIC_DATA]+)" at bounding box center [185, 292] width 174 height 40
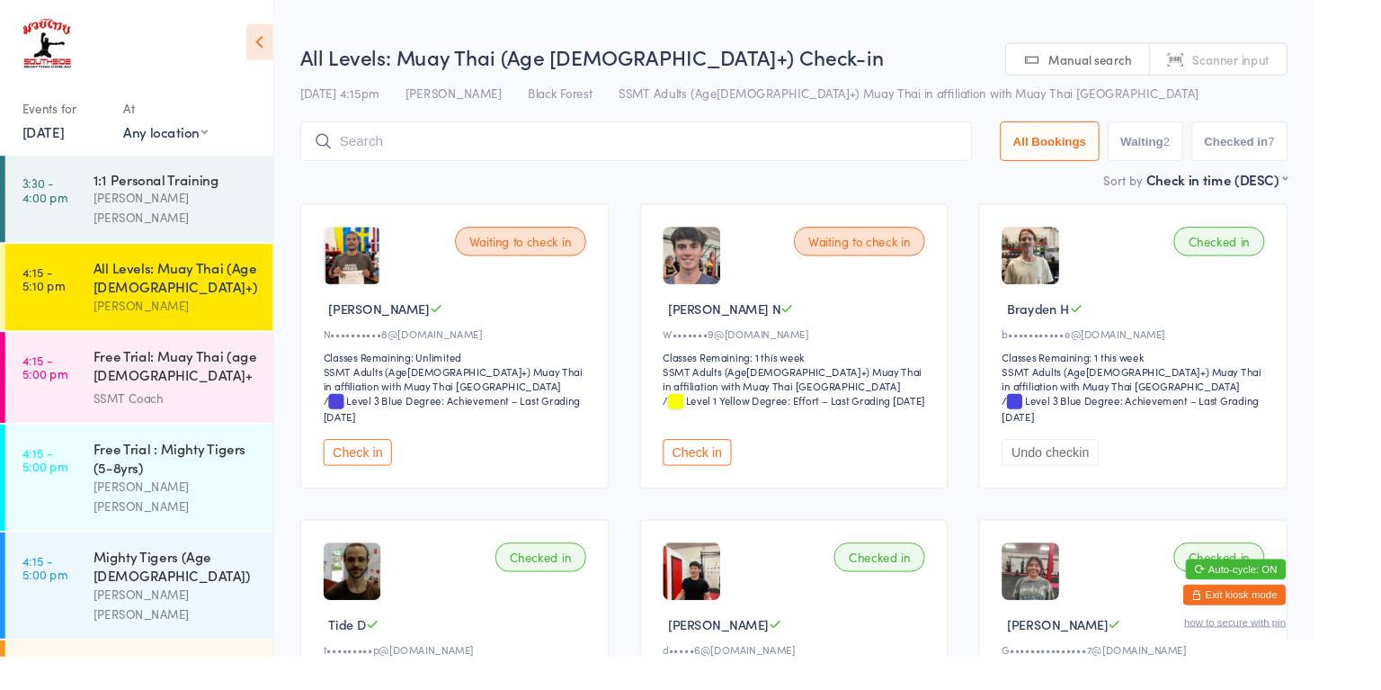
click at [381, 471] on button "Check in" at bounding box center [376, 475] width 72 height 28
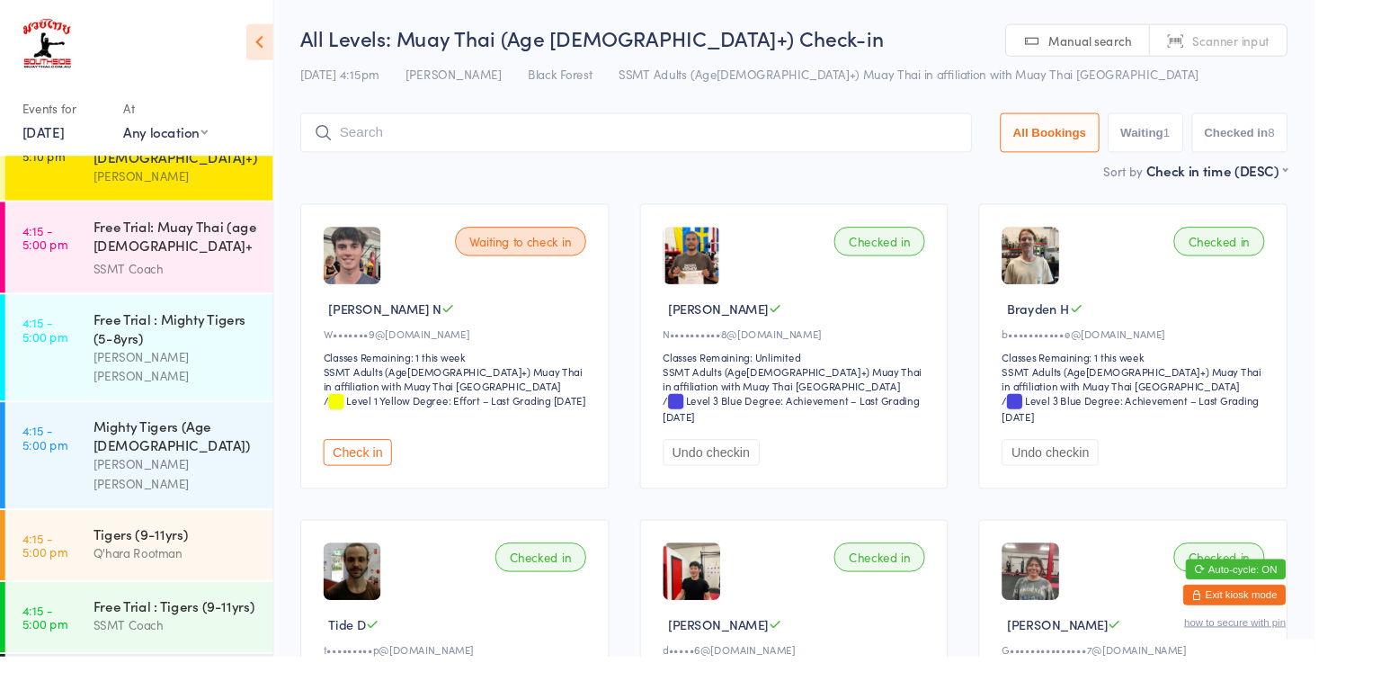
scroll to position [803, 0]
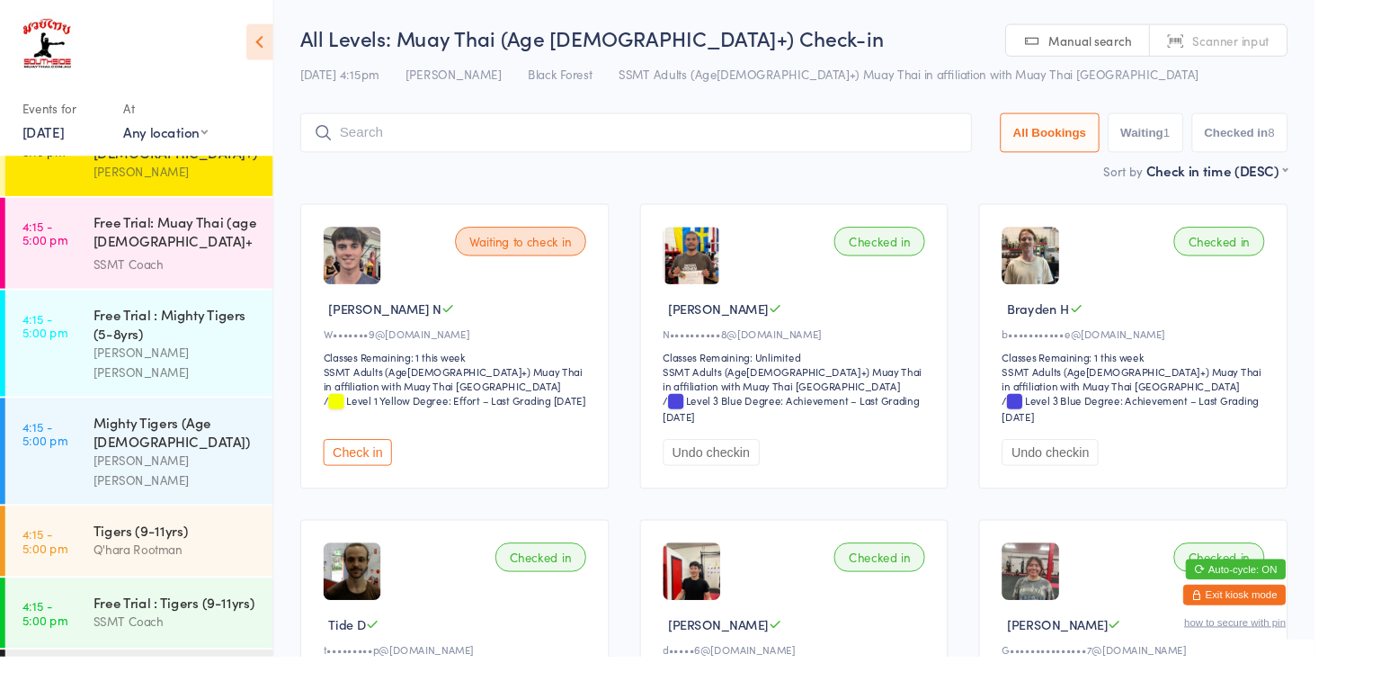
click at [163, 320] on div "Free Trial : Mighty Tigers (5-8yrs)" at bounding box center [185, 340] width 174 height 40
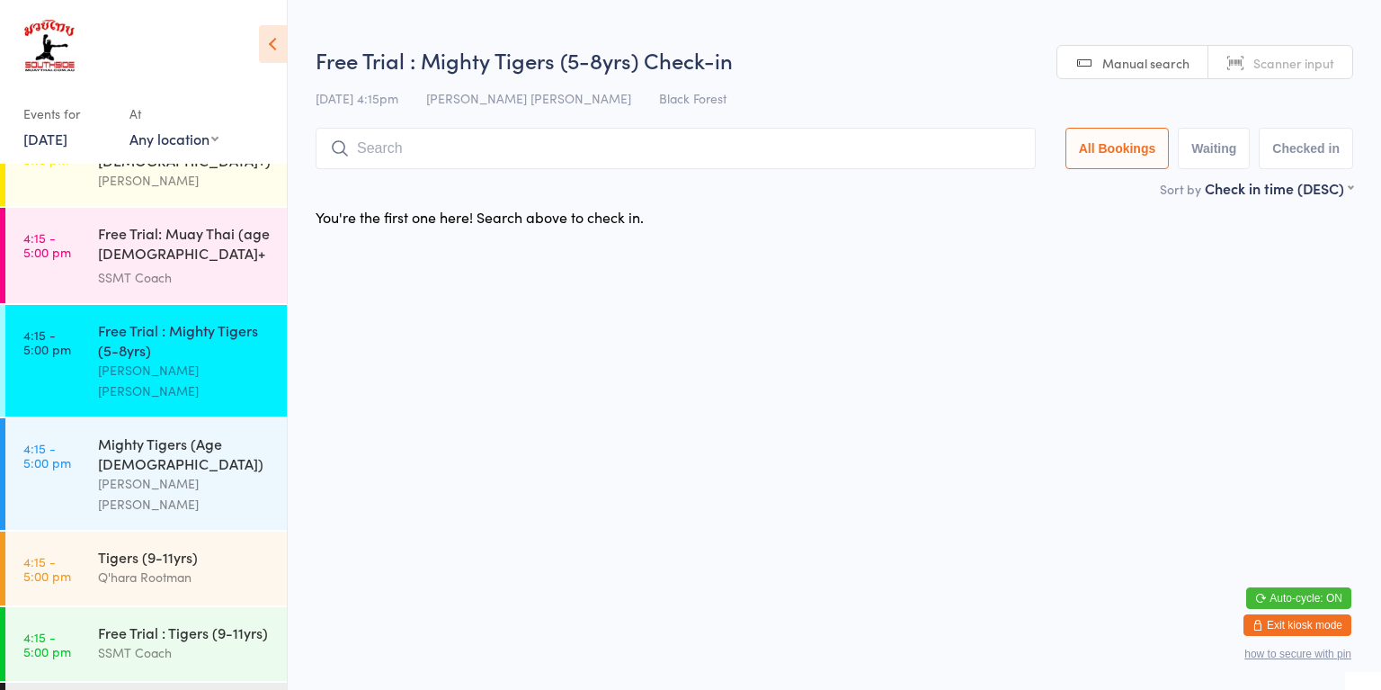
click at [152, 421] on div "Mighty Tigers (Age 5-8) Kane Sjoberg" at bounding box center [192, 473] width 189 height 111
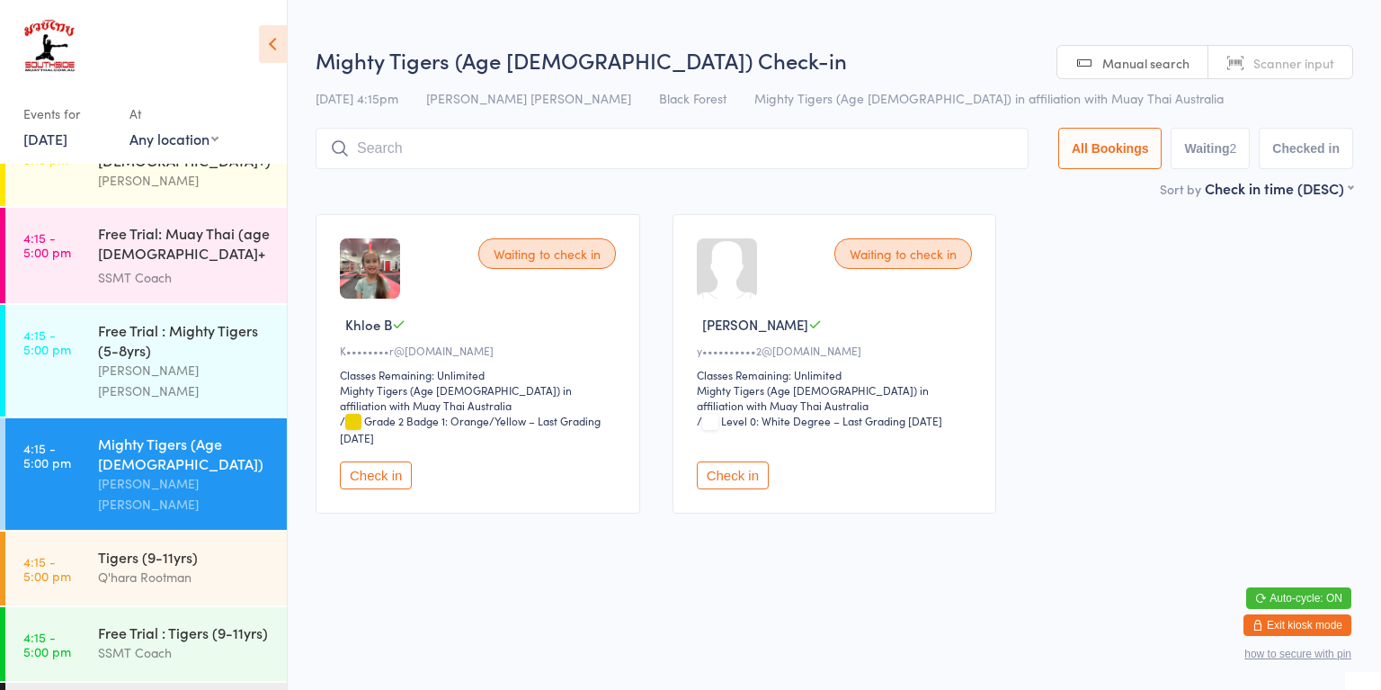
click at [169, 566] on div "Q'hara Rootman" at bounding box center [185, 576] width 174 height 21
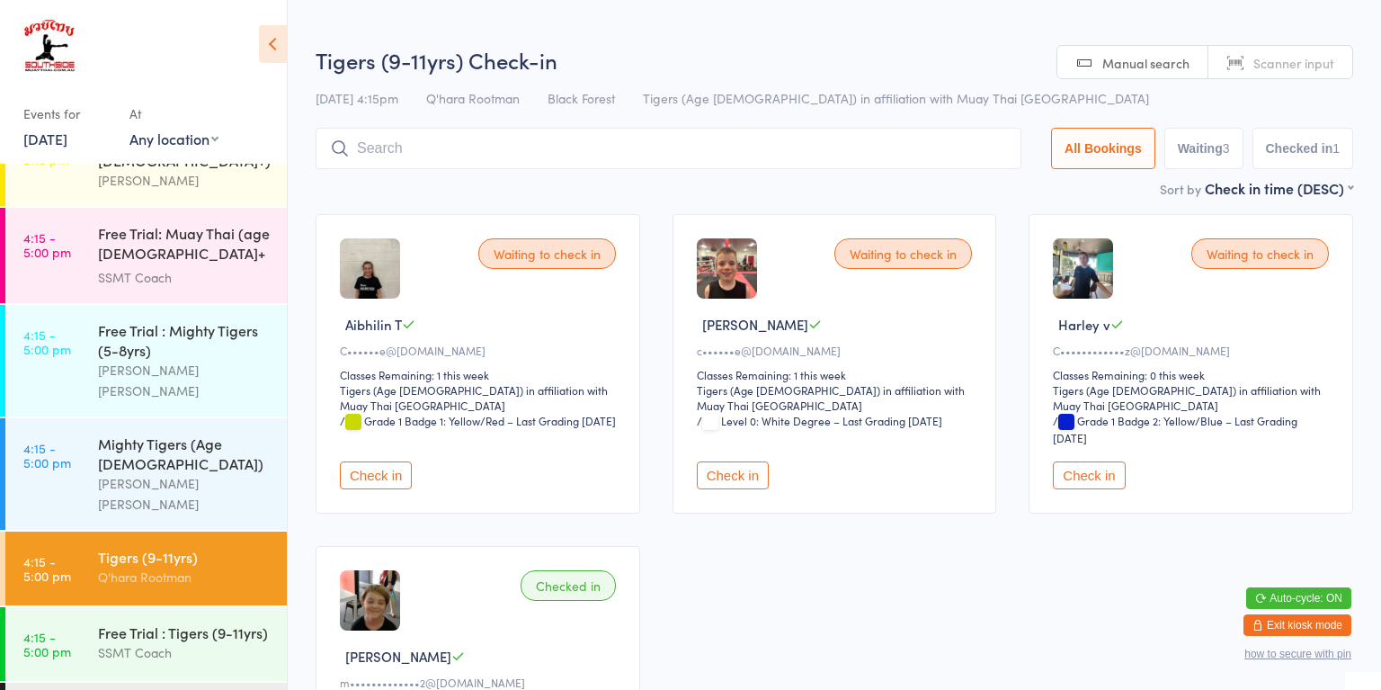
click at [352, 465] on button "Check in" at bounding box center [376, 475] width 72 height 28
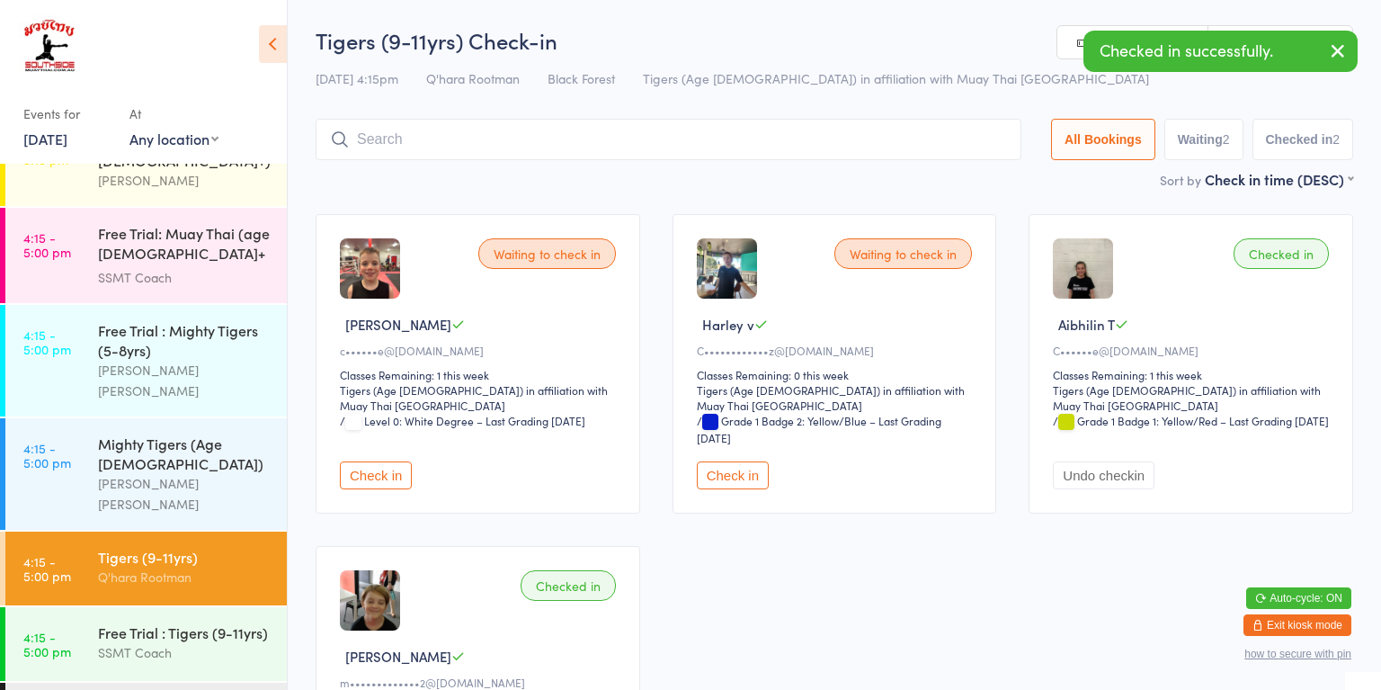
click at [396, 461] on button "Check in" at bounding box center [376, 475] width 72 height 28
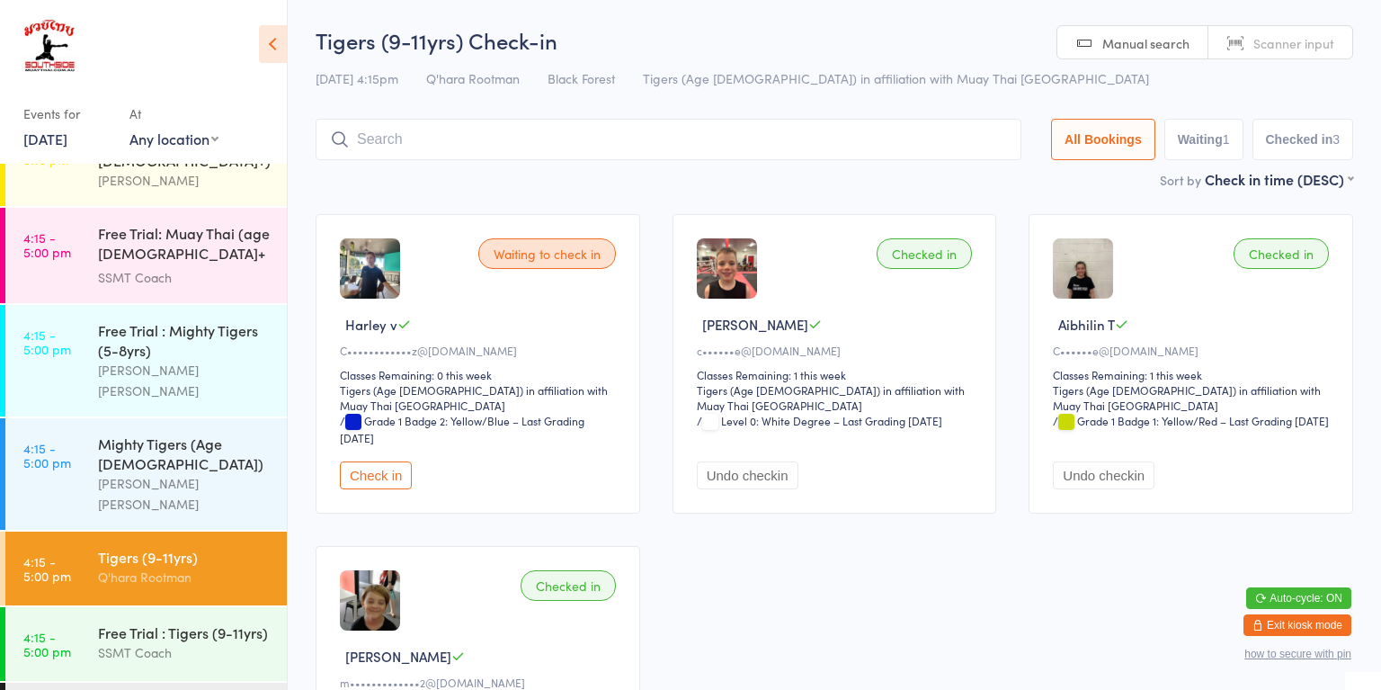
click at [173, 531] on div "Tigers (9-11yrs) Q'hara Rootman" at bounding box center [192, 566] width 189 height 71
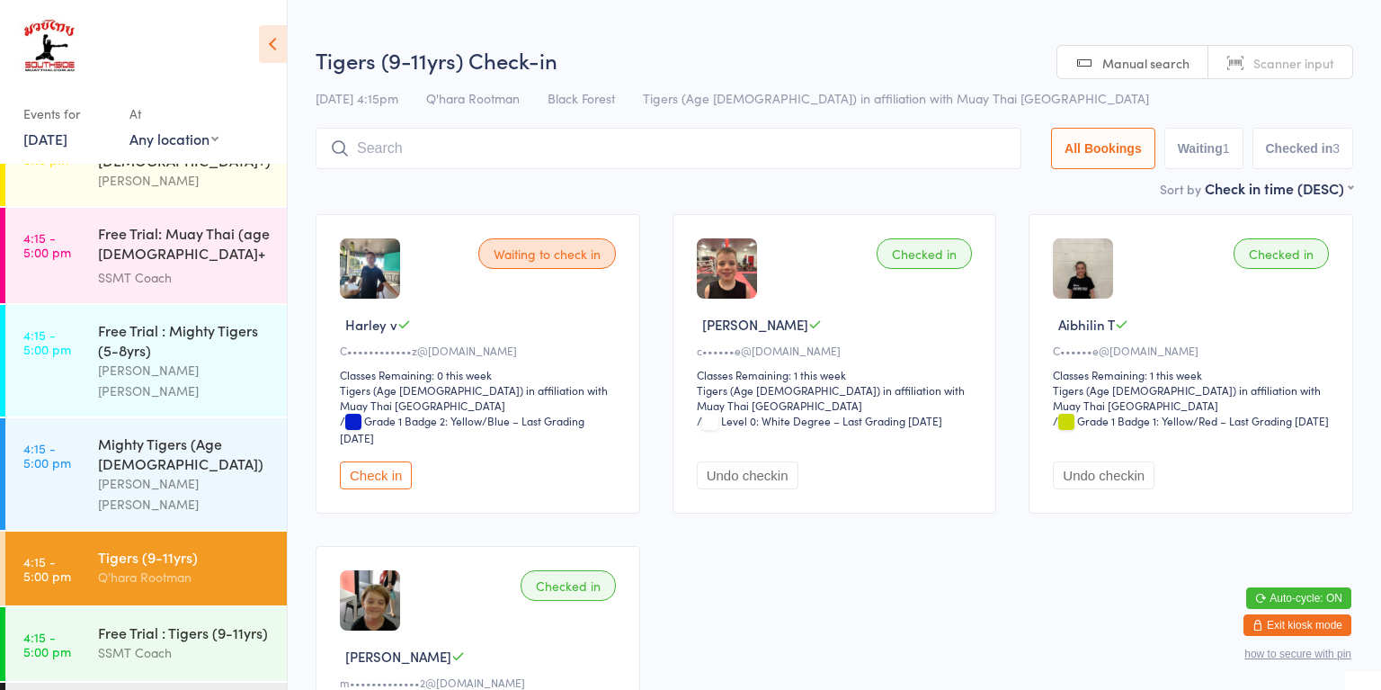
click at [548, 142] on input "search" at bounding box center [669, 148] width 706 height 41
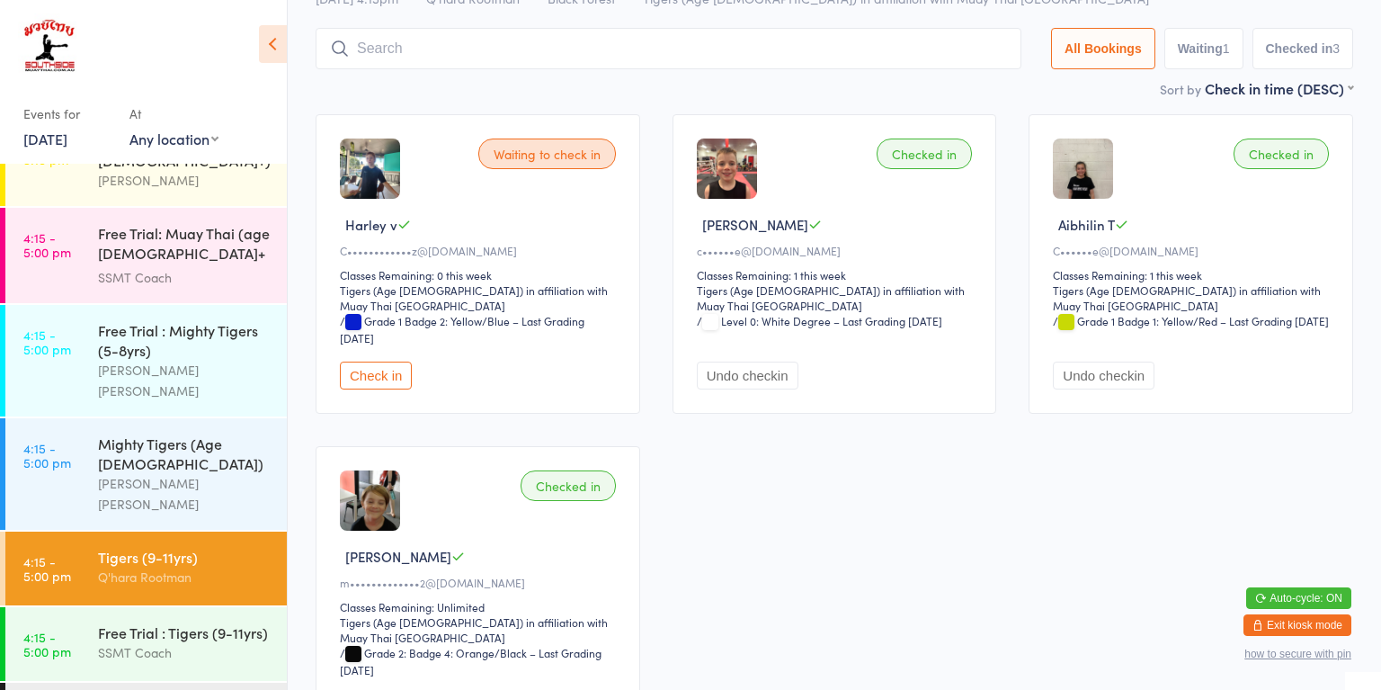
scroll to position [129, 0]
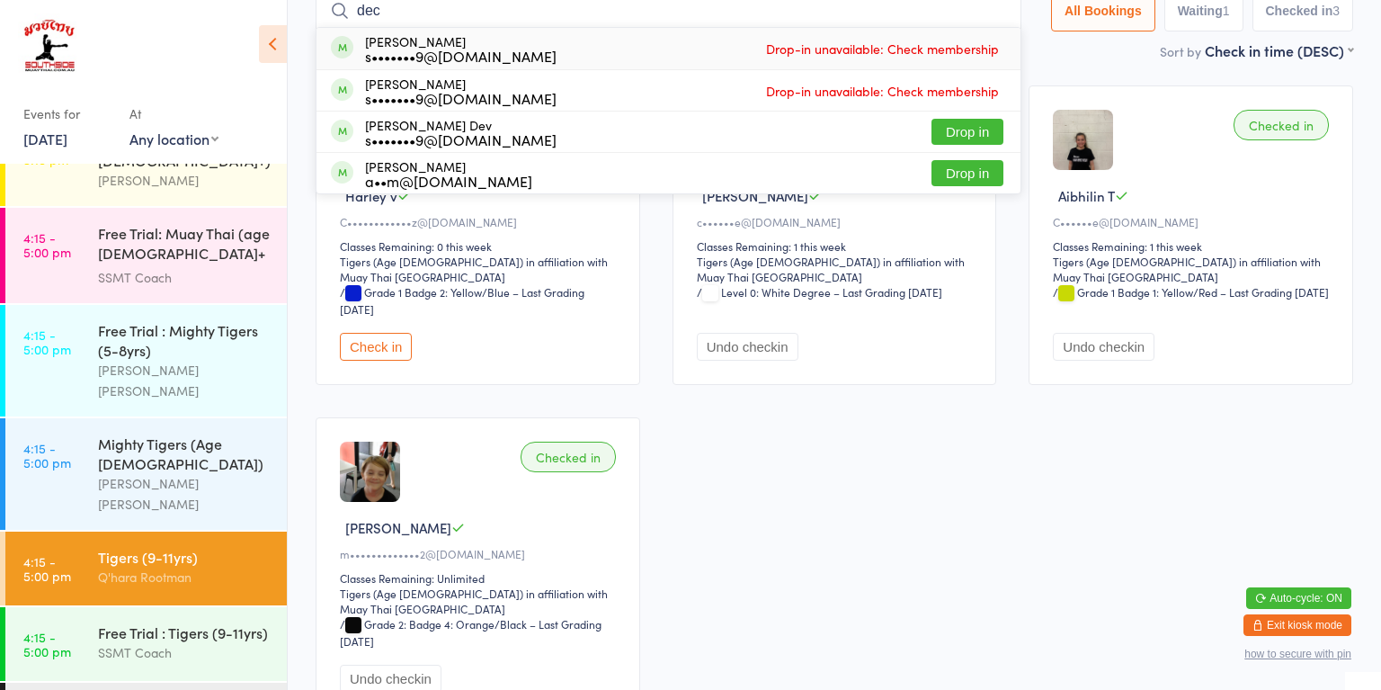
type input "declan"
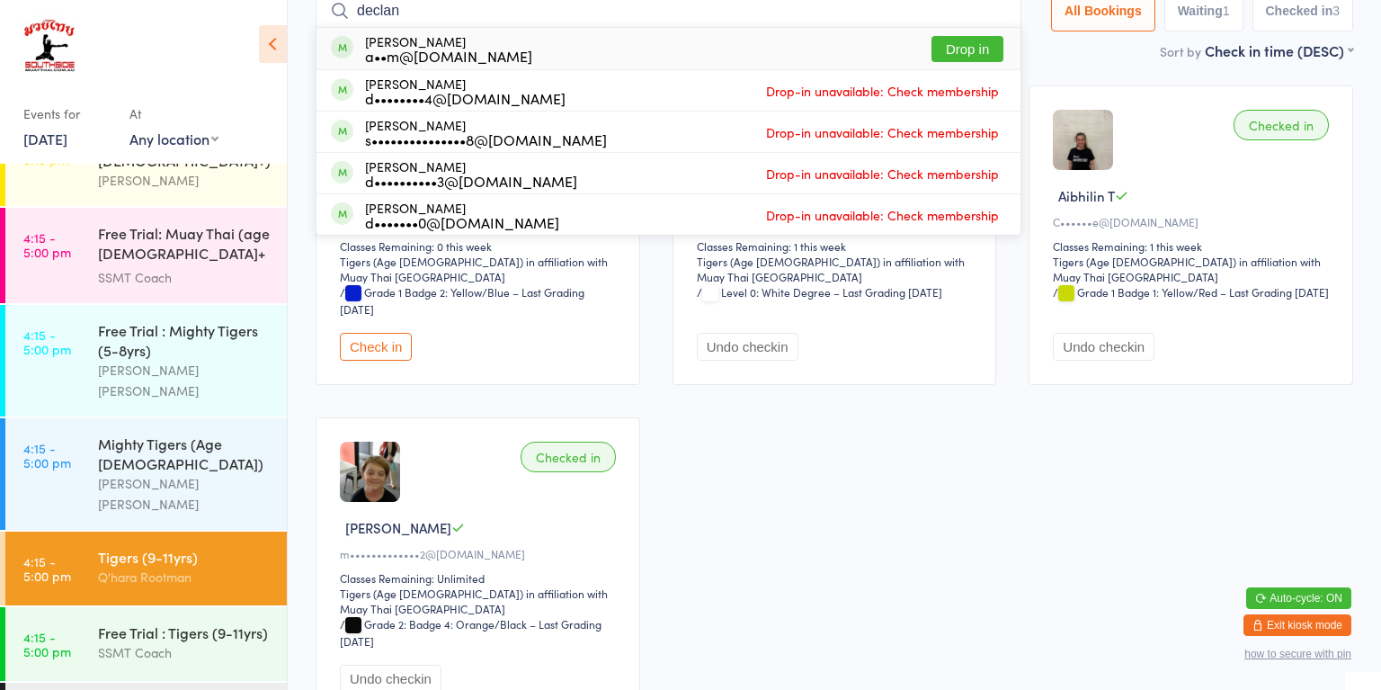
click at [969, 50] on button "Drop in" at bounding box center [968, 49] width 72 height 26
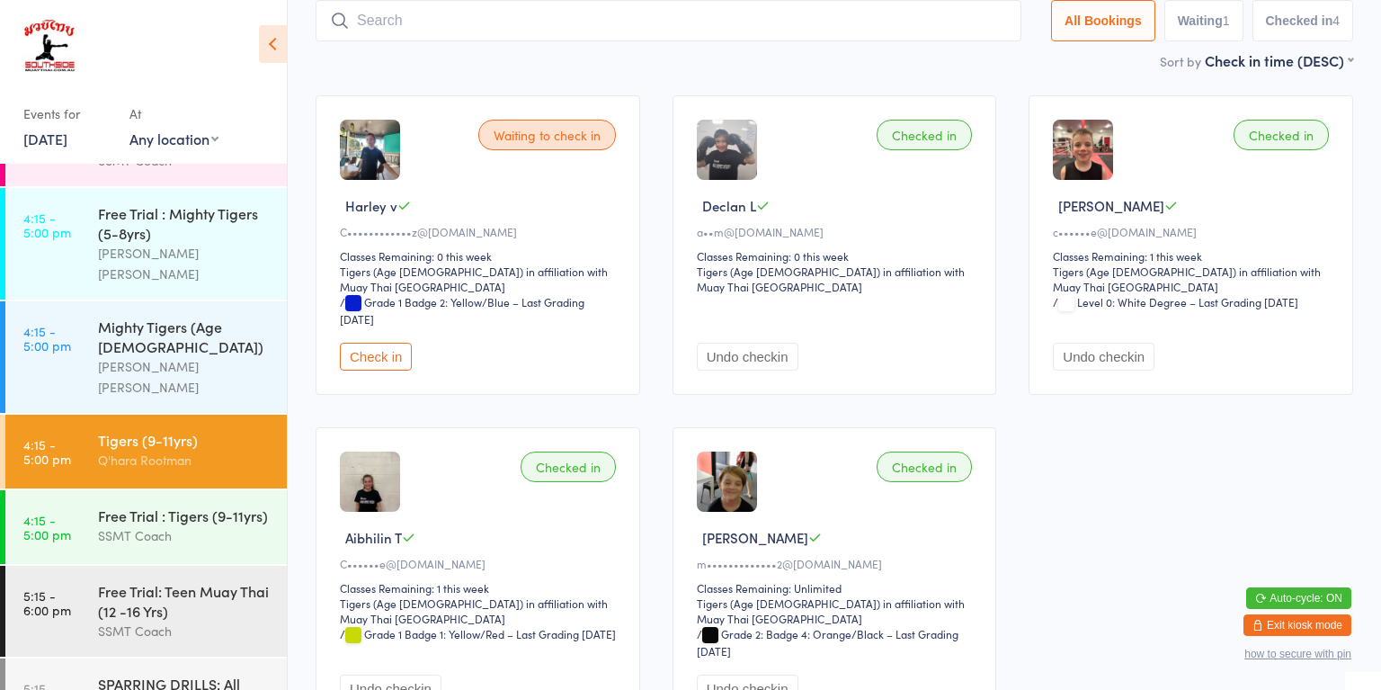
scroll to position [928, 0]
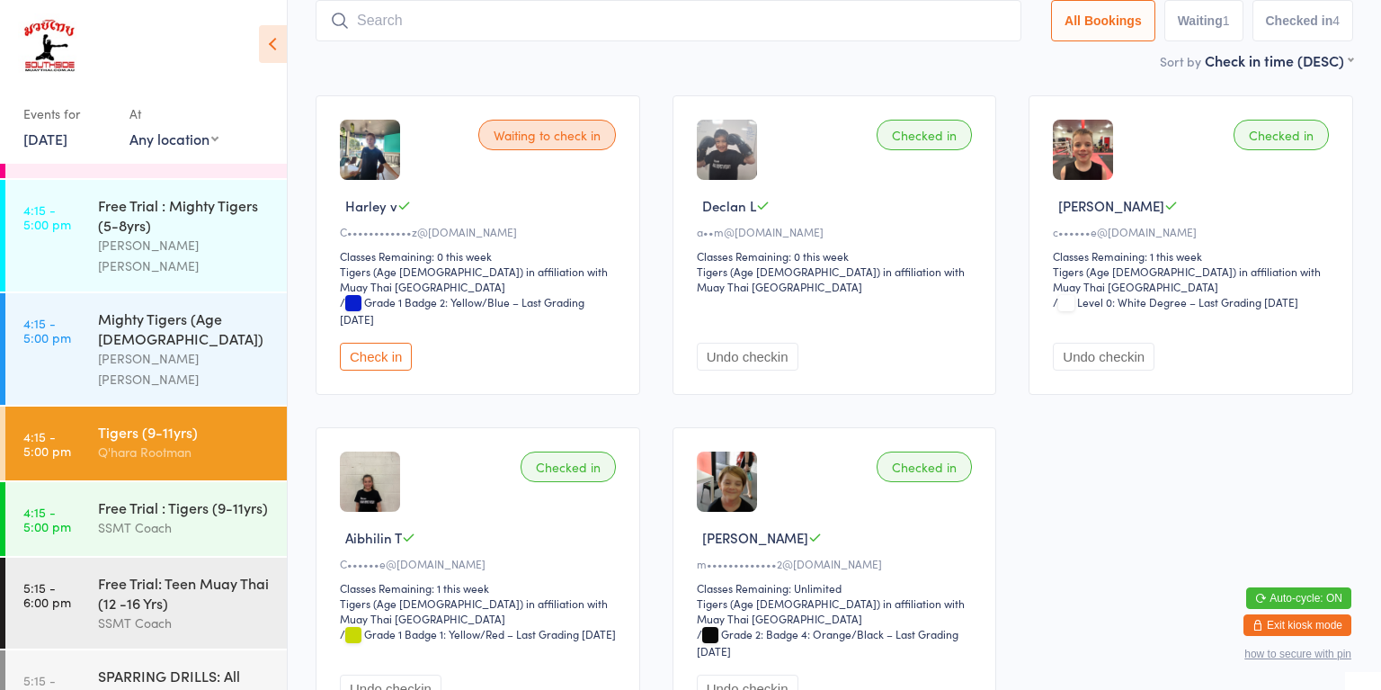
click at [203, 348] on div "[PERSON_NAME] [PERSON_NAME]" at bounding box center [185, 368] width 174 height 41
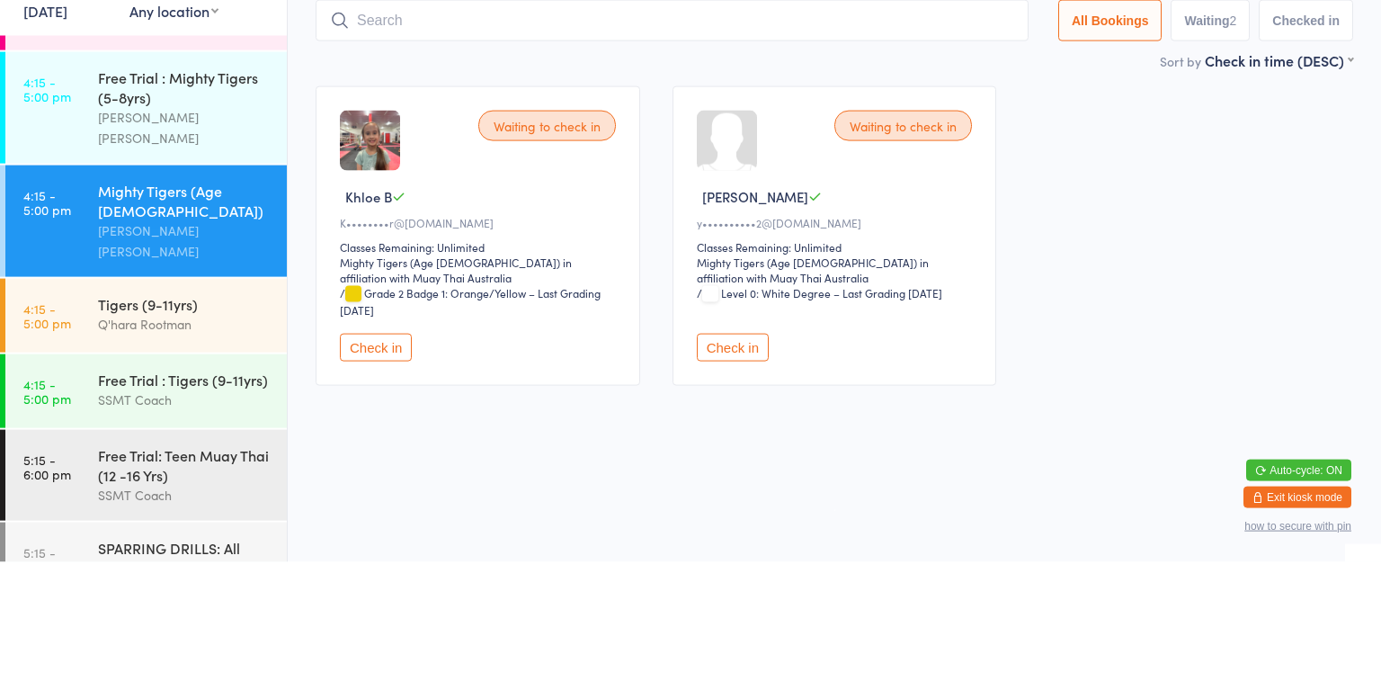
click at [396, 475] on button "Check in" at bounding box center [376, 475] width 72 height 28
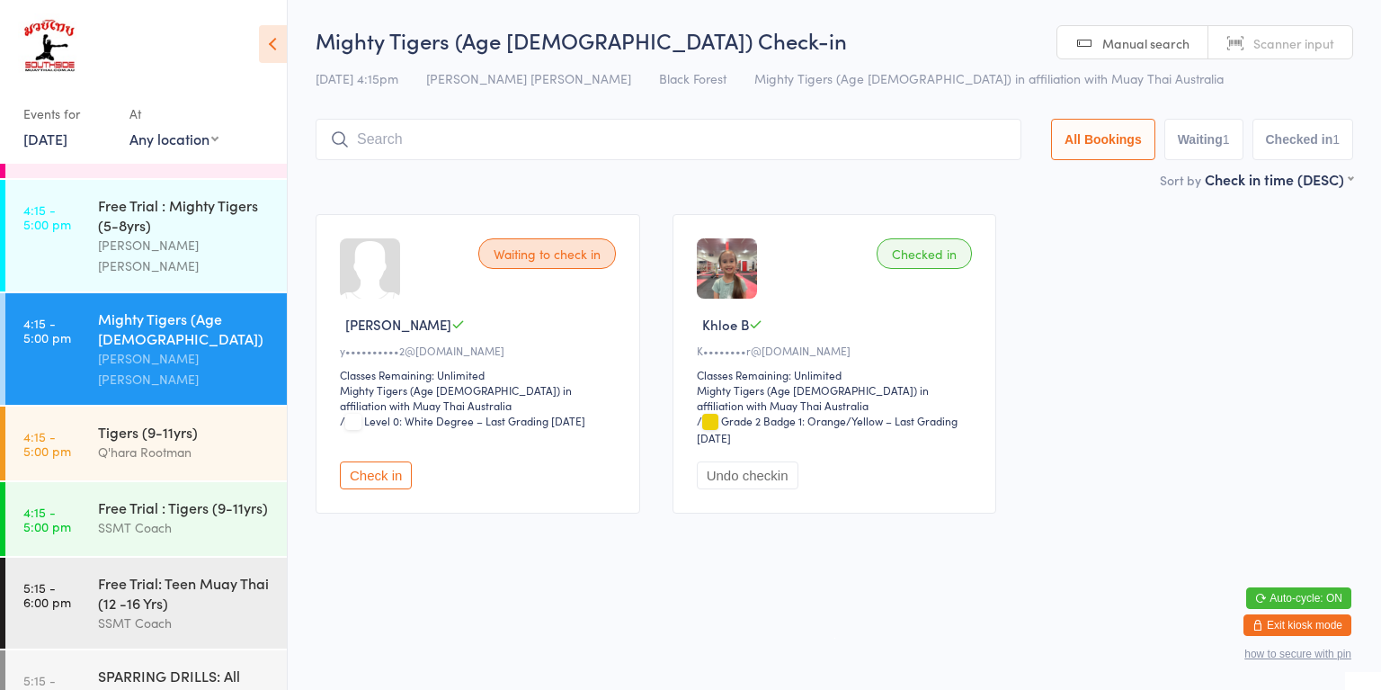
click at [388, 486] on button "Check in" at bounding box center [376, 475] width 72 height 28
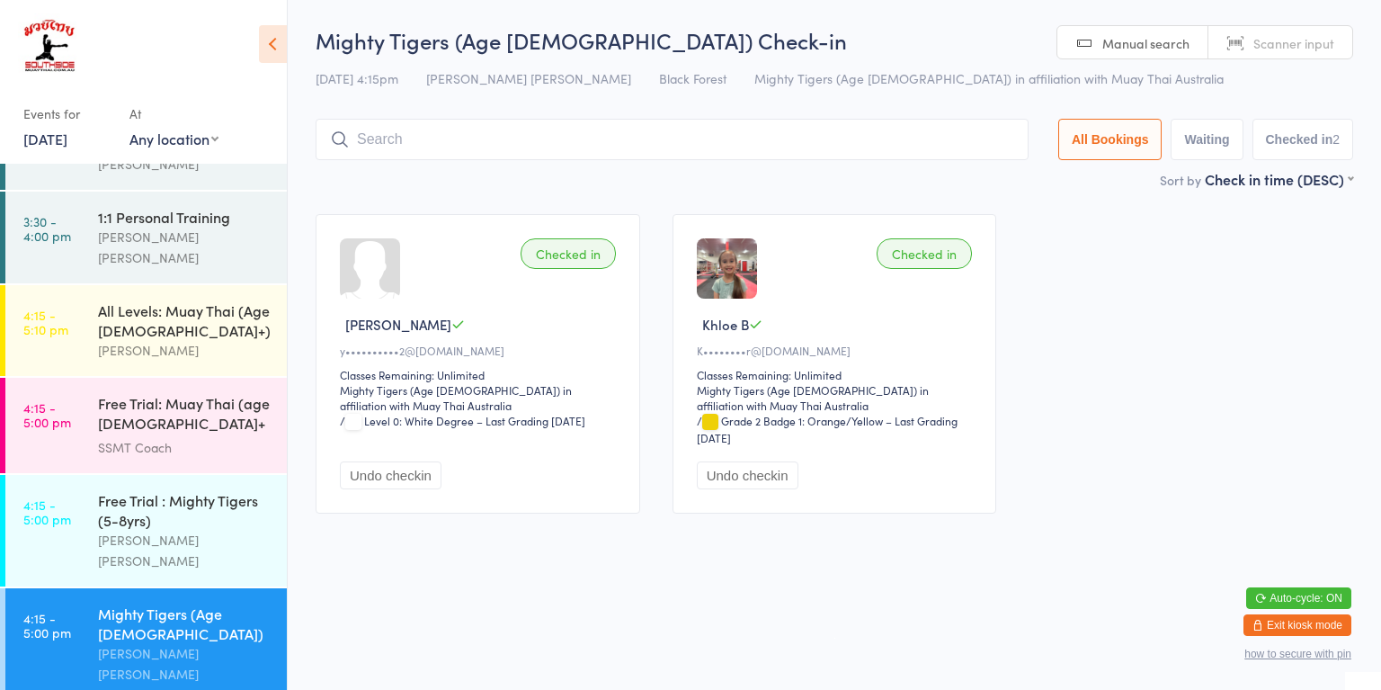
scroll to position [628, 0]
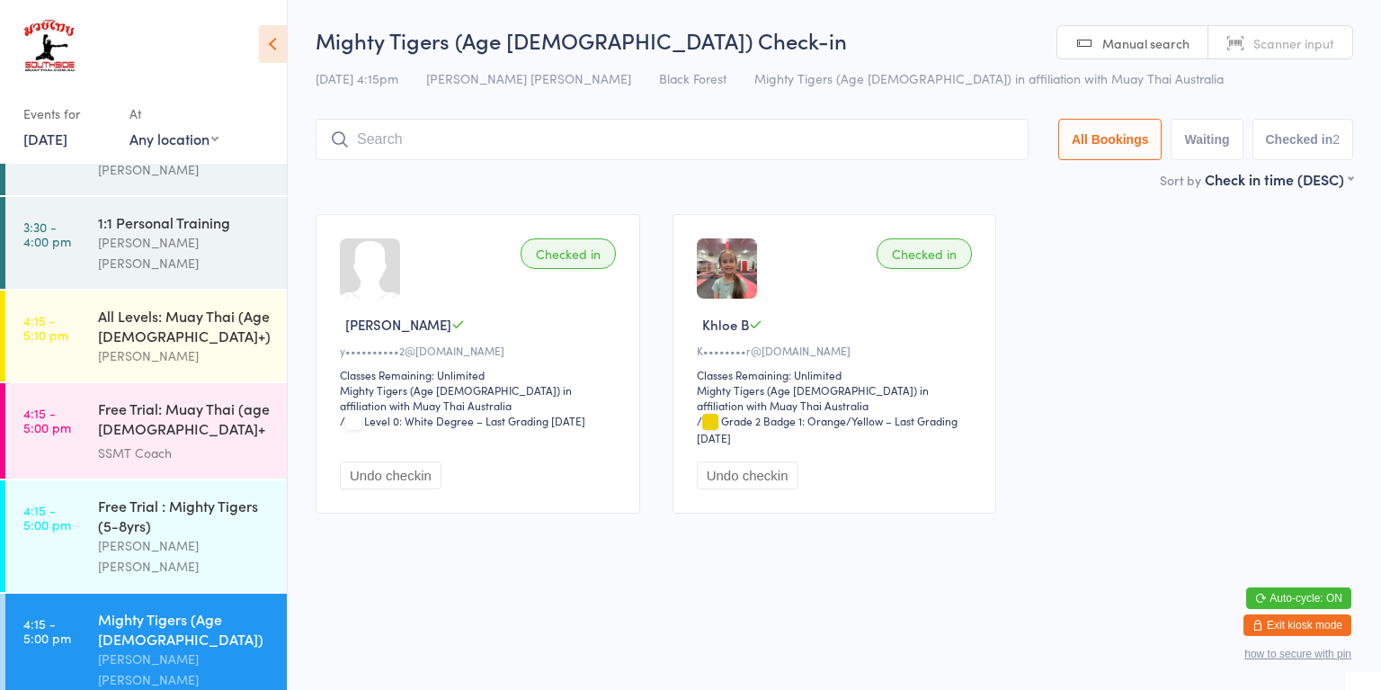
click at [129, 345] on div "[PERSON_NAME]" at bounding box center [185, 355] width 174 height 21
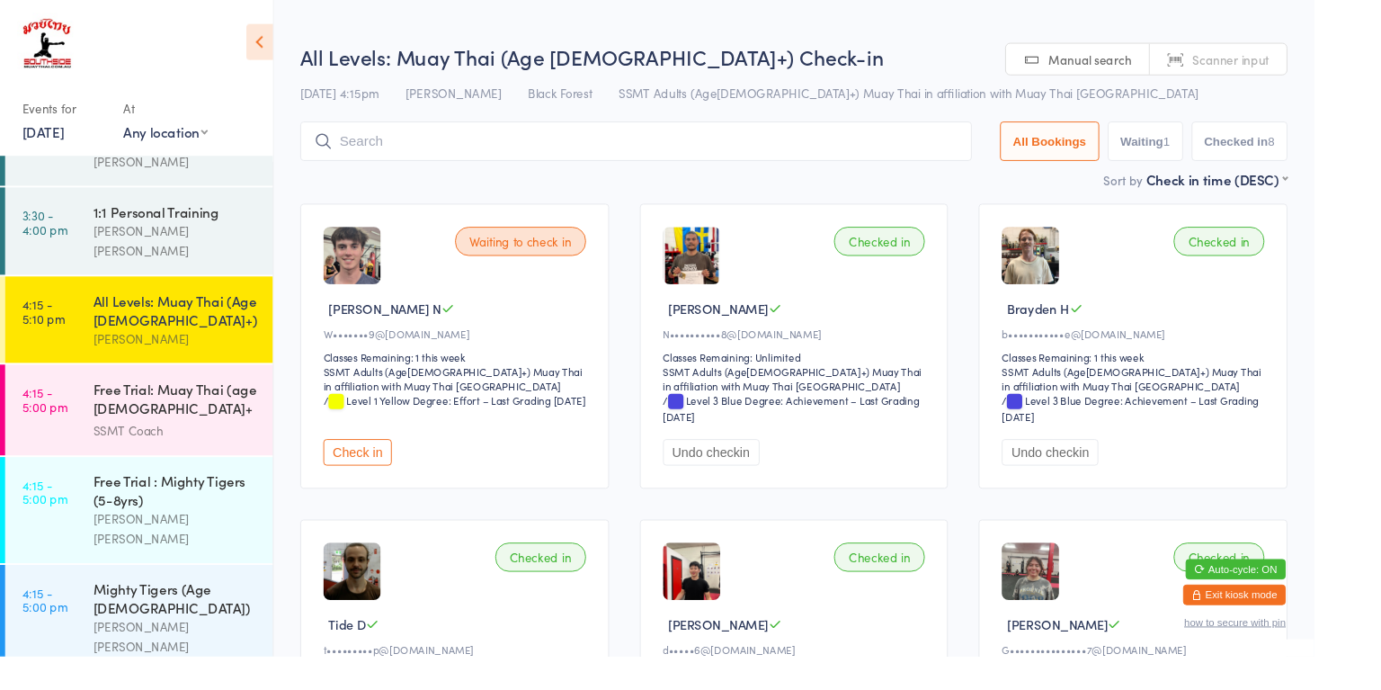
click at [394, 467] on button "Check in" at bounding box center [376, 475] width 72 height 28
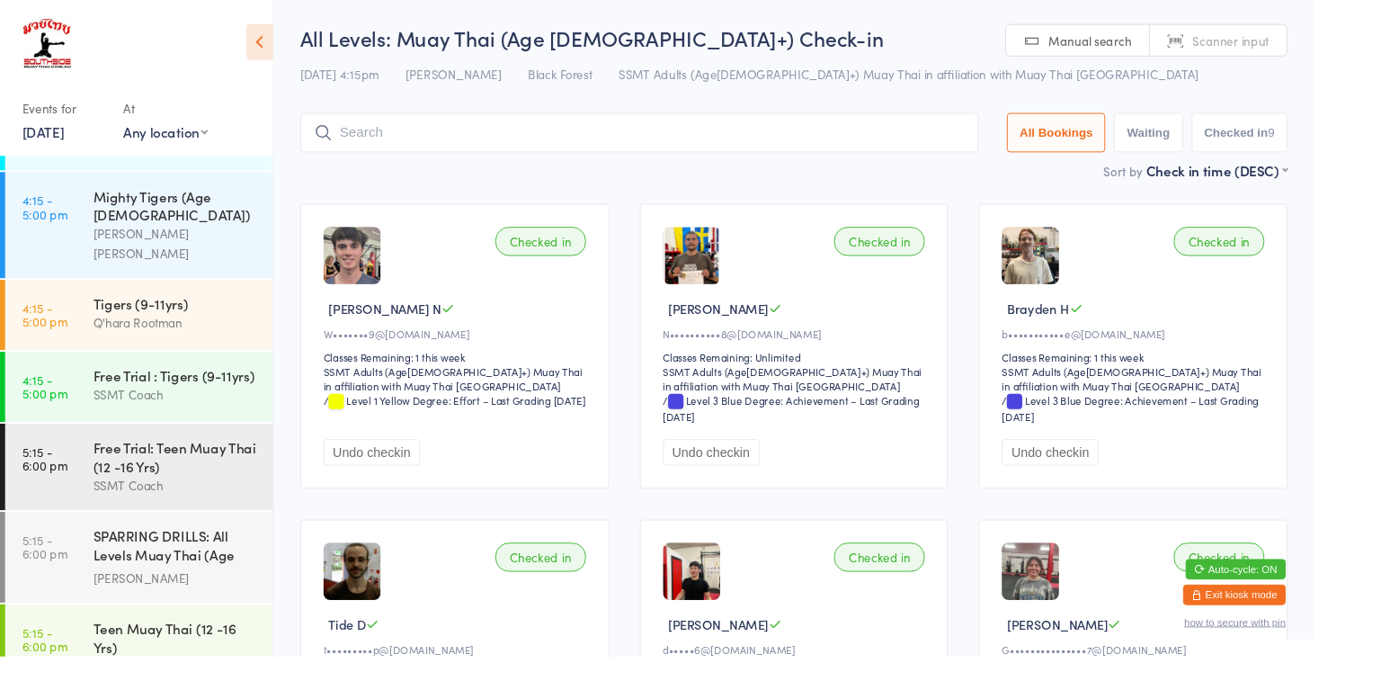
scroll to position [1044, 0]
click at [45, 631] on link "5:15 - 6:00 pm Teen Muay Thai (12 -16 Yrs) Q'hara Rootman" at bounding box center [145, 676] width 281 height 91
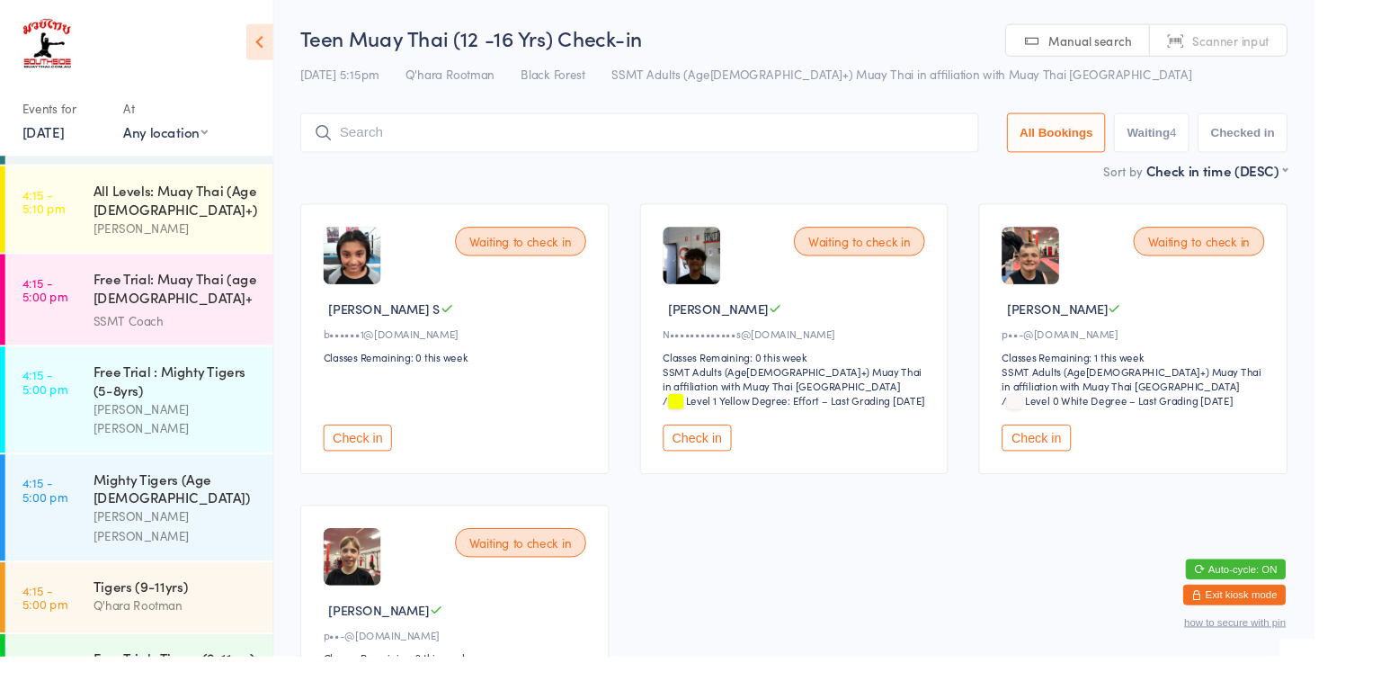
scroll to position [747, 0]
click at [72, 278] on link "4:15 - 5:00 pm Free Trial: Muay Thai (age 13+ years) SSMT Coach" at bounding box center [145, 310] width 281 height 95
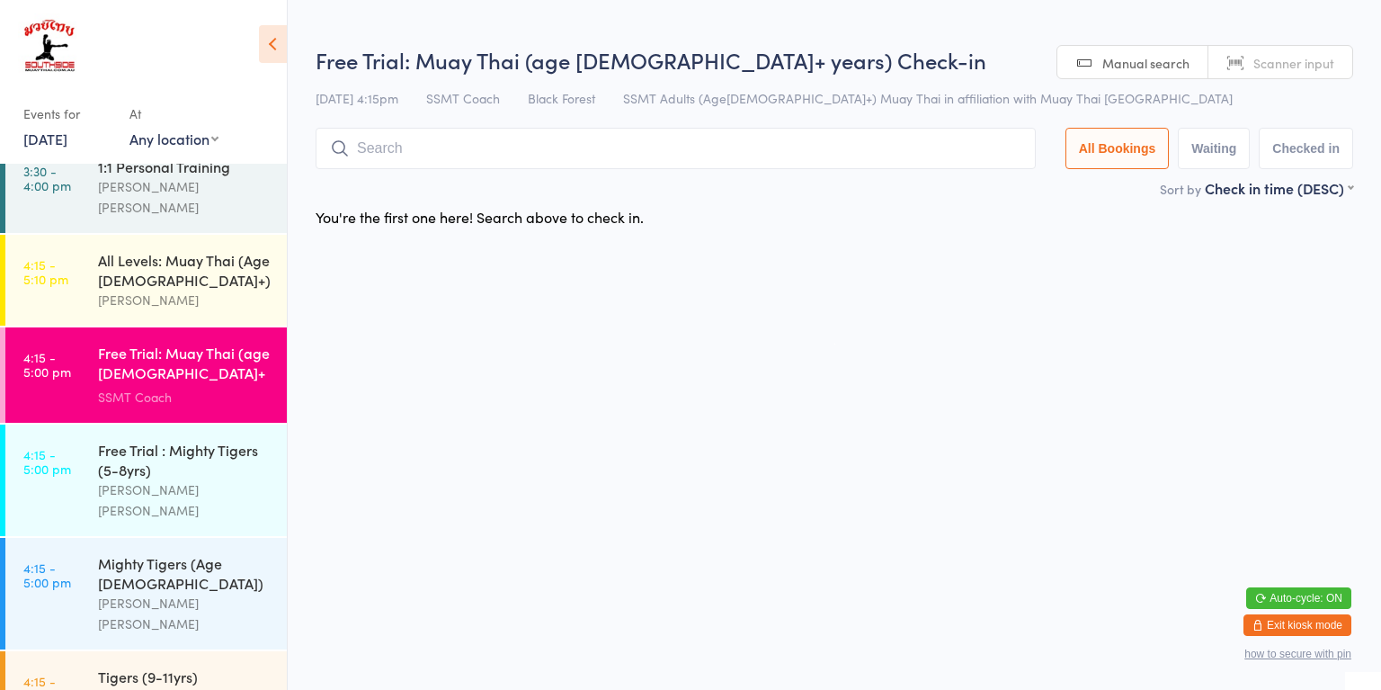
scroll to position [691, 0]
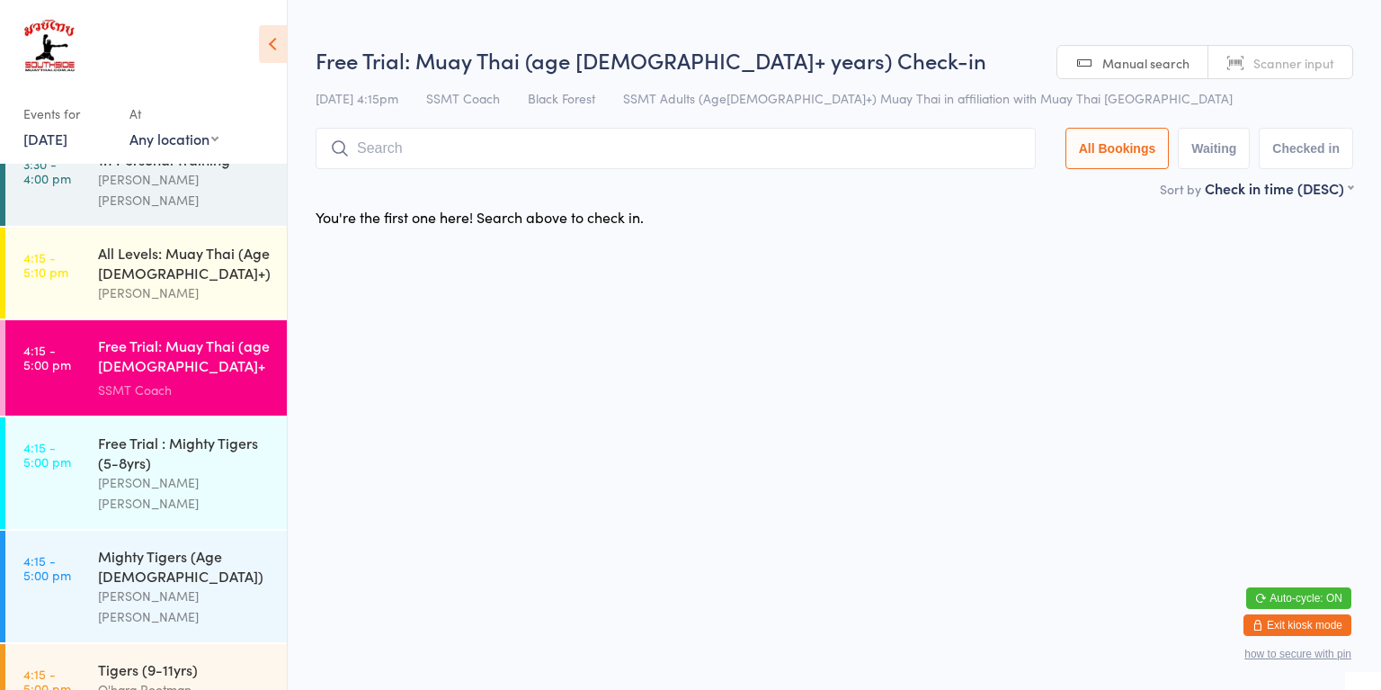
click at [91, 227] on link "4:15 - 5:10 pm All Levels: Muay Thai (Age 13+) Amir Abedini" at bounding box center [145, 272] width 281 height 91
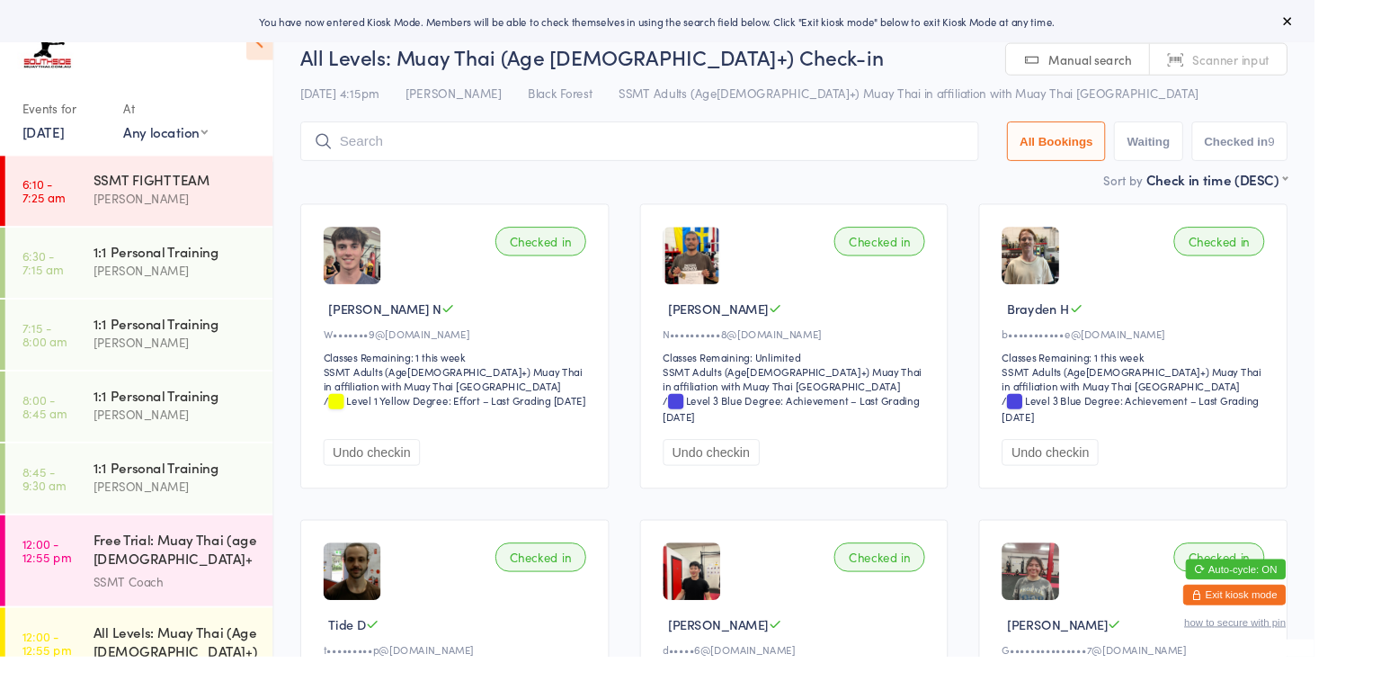
click at [644, 208] on div "Checked in [PERSON_NAME]•••••••9@[DOMAIN_NAME] Classes Remaining: 1 this week S…" at bounding box center [834, 688] width 1070 height 981
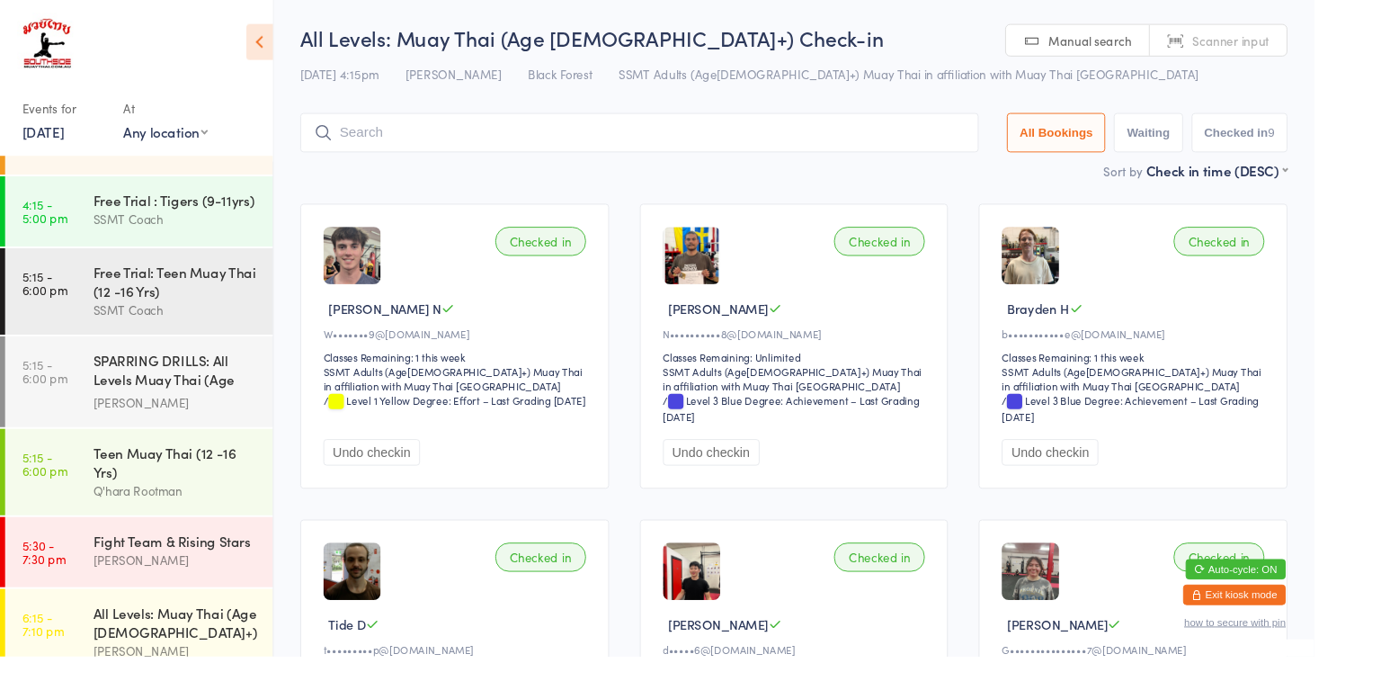
scroll to position [1210, 0]
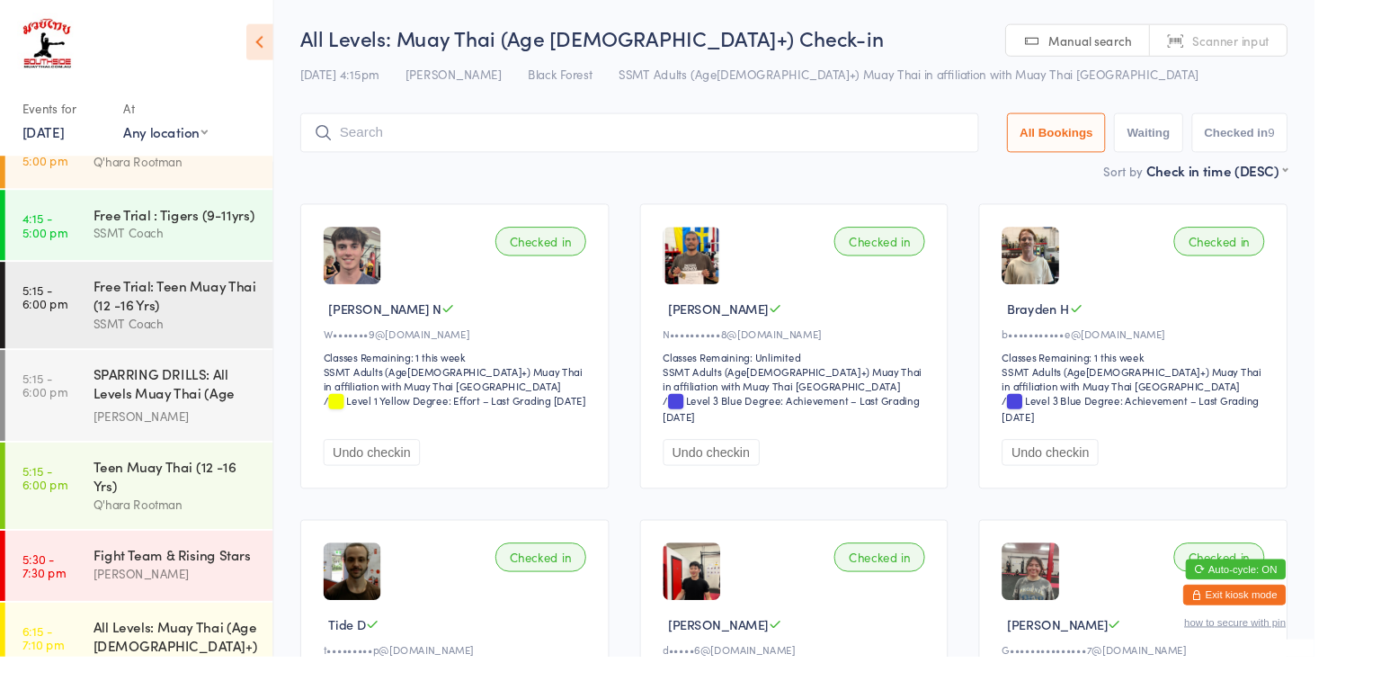
click at [192, 383] on div "SPARRING DRILLS: All Levels Muay Thai (Age [DEMOGRAPHIC_DATA]+)" at bounding box center [185, 405] width 174 height 44
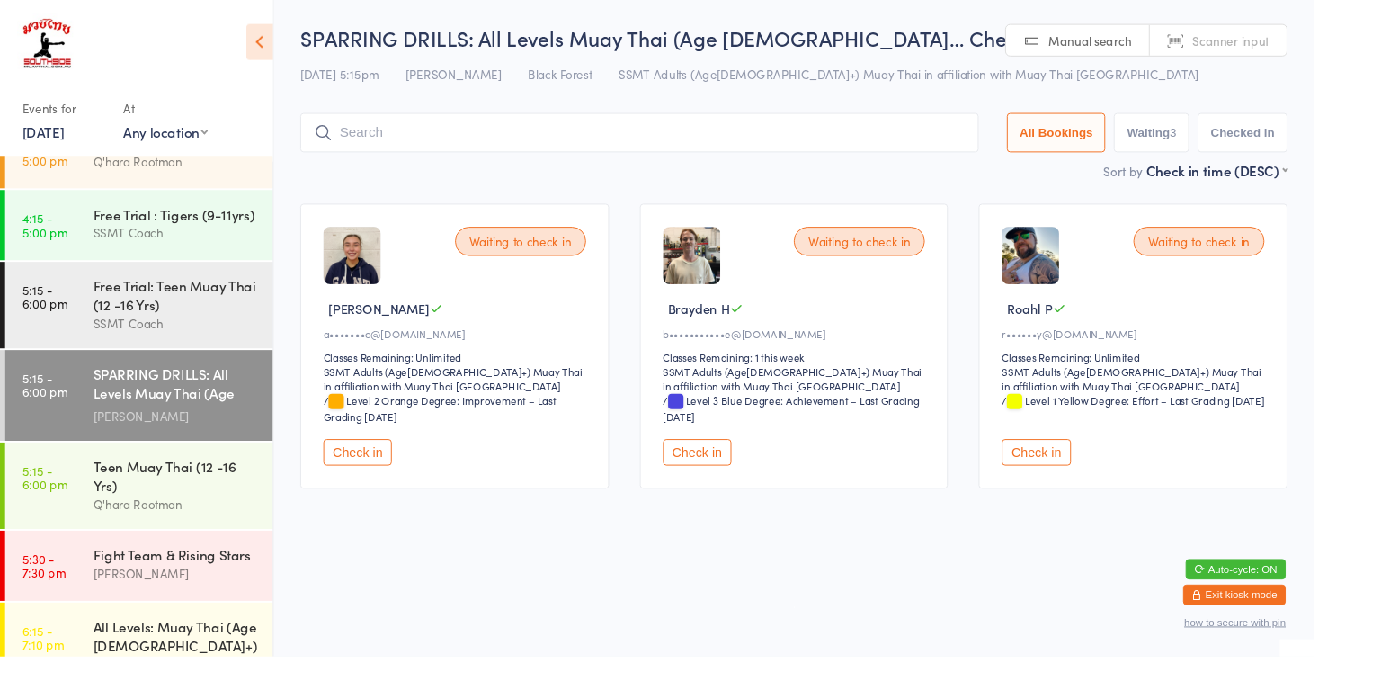
click at [1097, 471] on button "Check in" at bounding box center [1089, 475] width 72 height 28
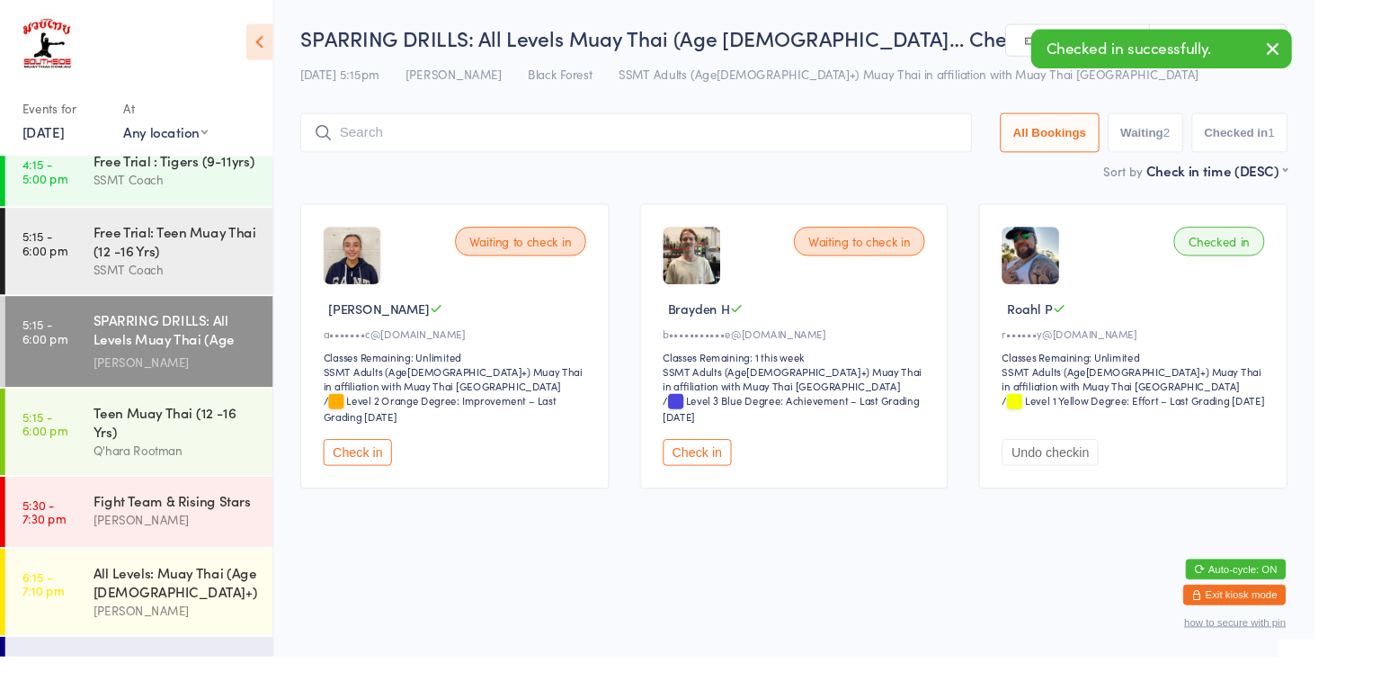
scroll to position [1268, 0]
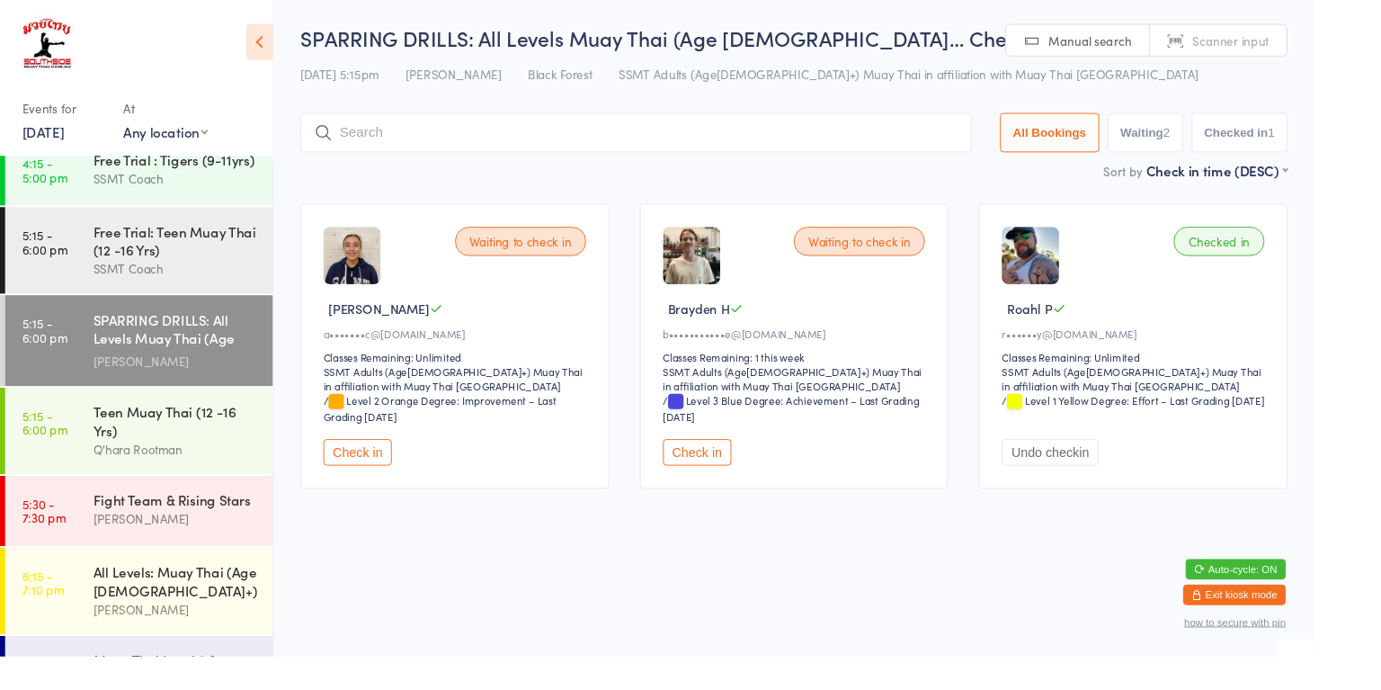
click at [216, 591] on div "All Levels: Muay Thai (Age [DEMOGRAPHIC_DATA]+)" at bounding box center [185, 611] width 174 height 40
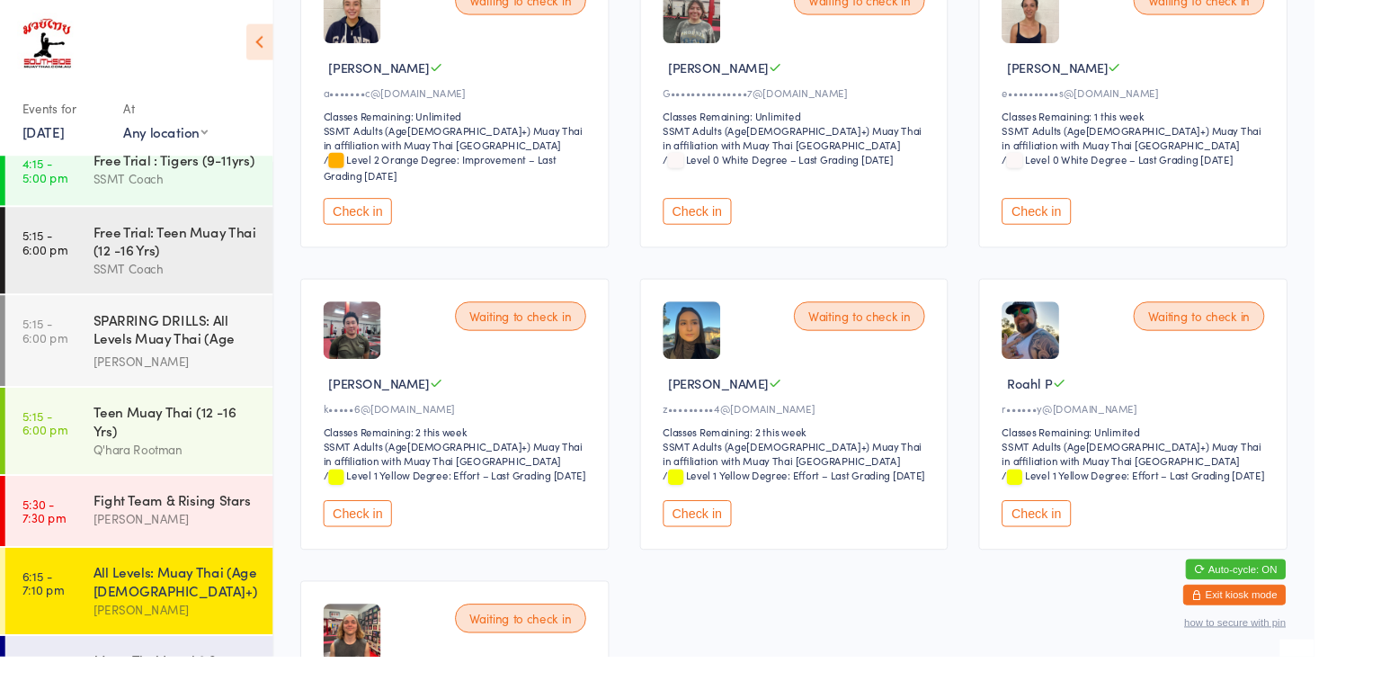
scroll to position [590, 0]
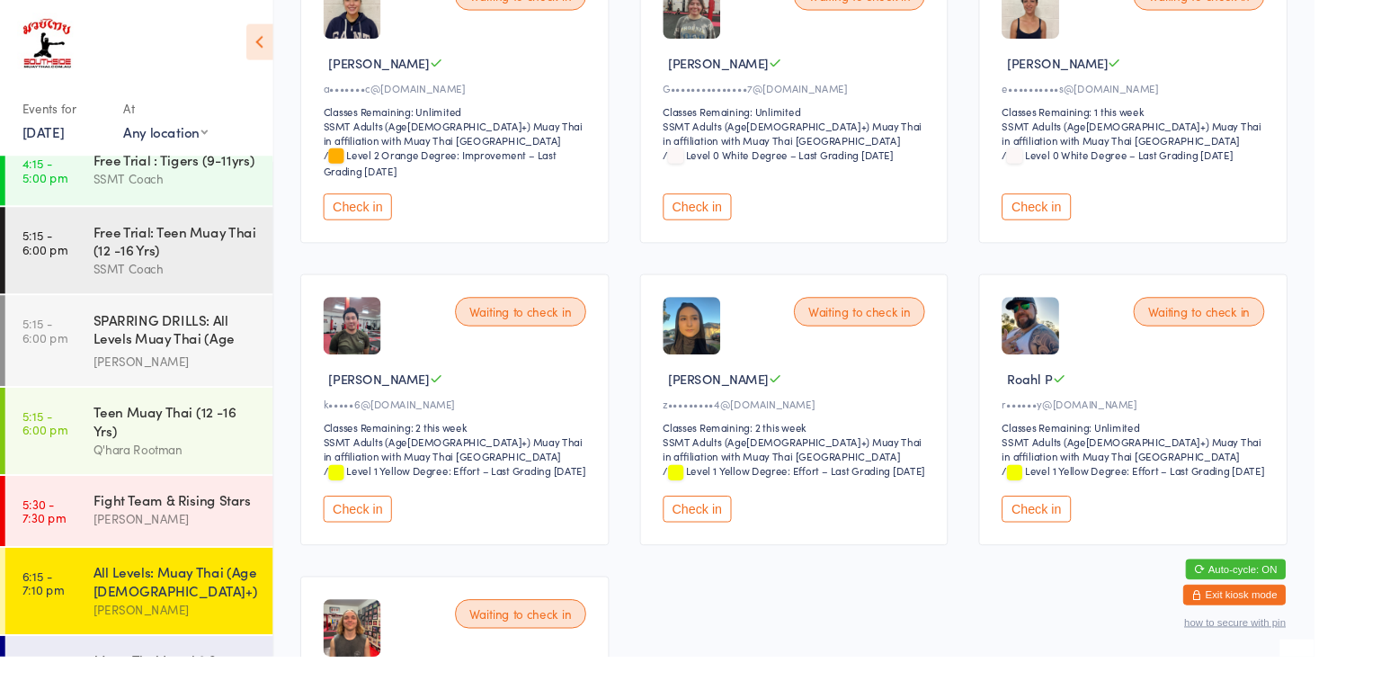
click at [1095, 545] on button "Check in" at bounding box center [1089, 535] width 72 height 28
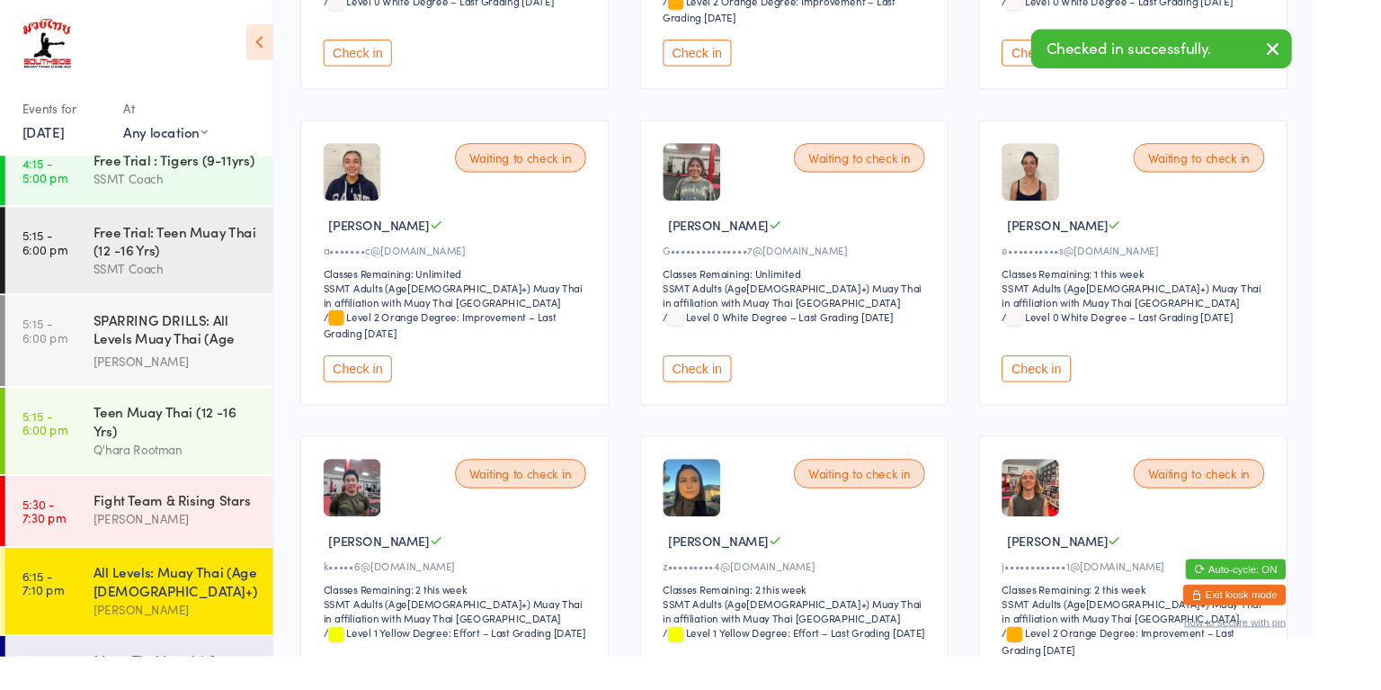
scroll to position [0, 0]
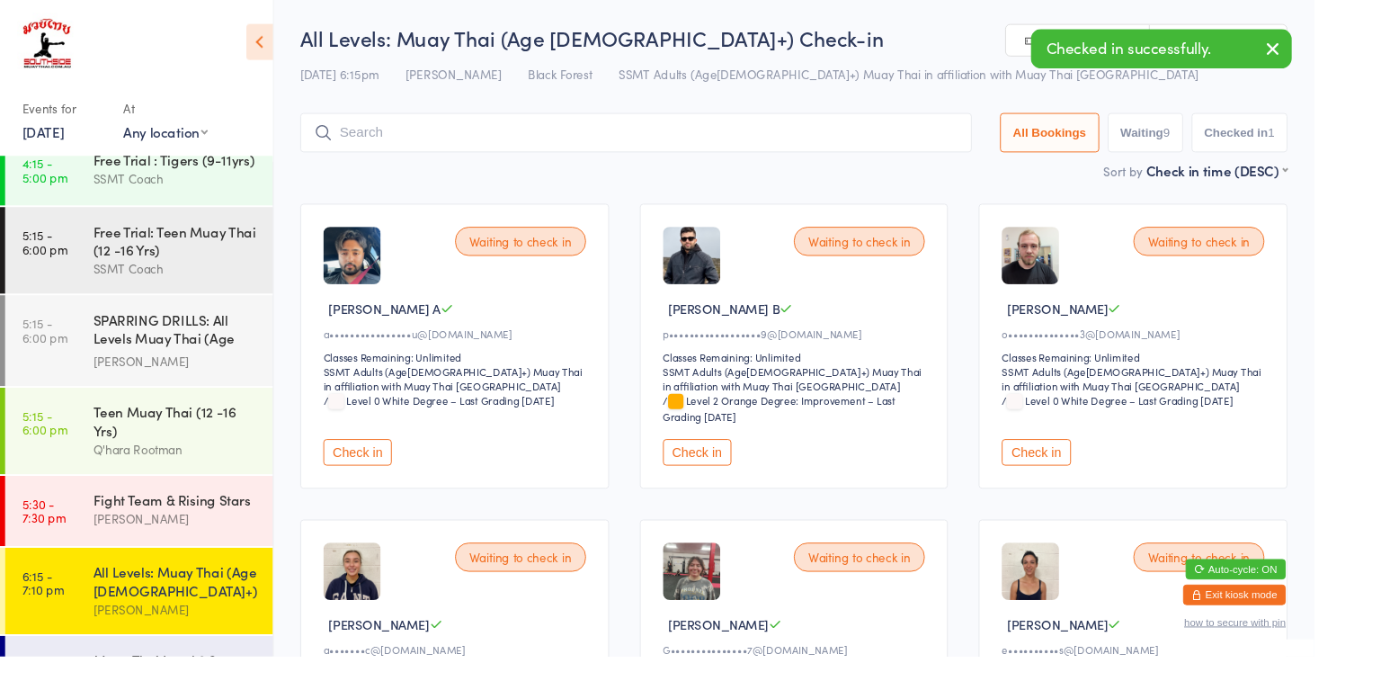
click at [229, 325] on div "SPARRING DRILLS: All Levels Muay Thai (Age [DEMOGRAPHIC_DATA]+)" at bounding box center [185, 347] width 174 height 44
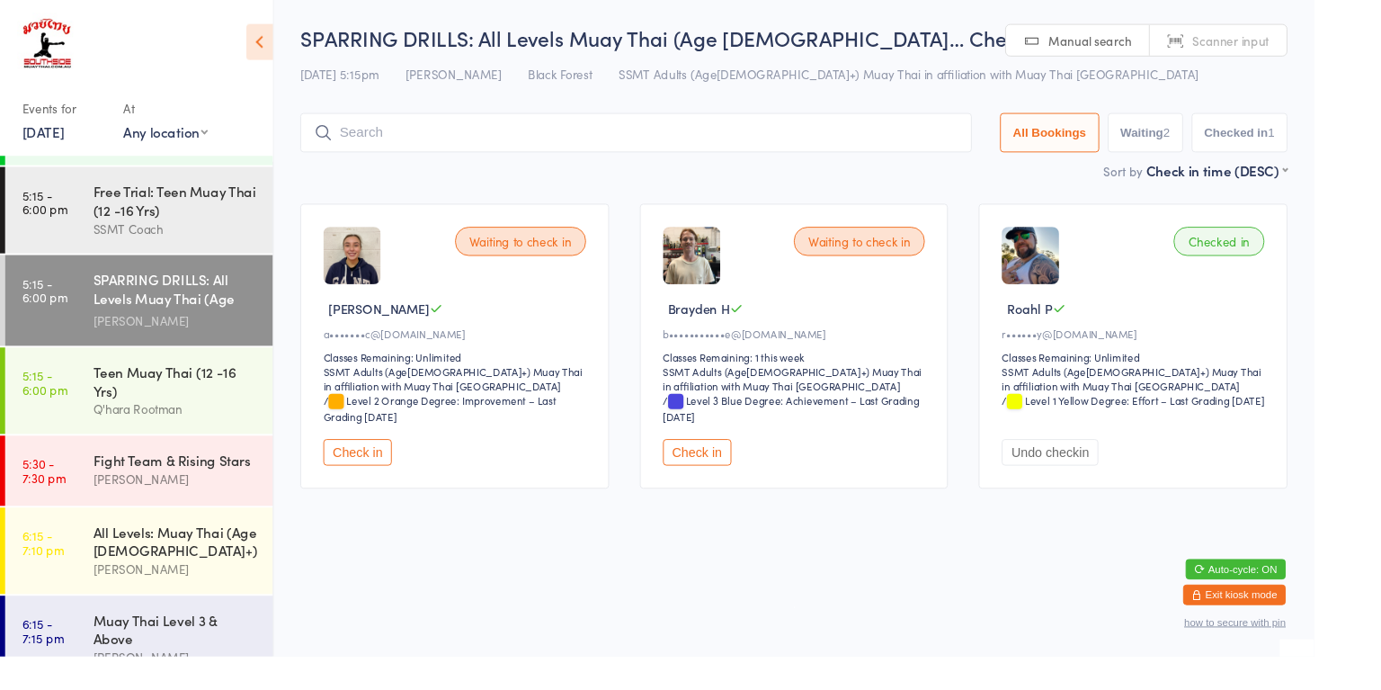
scroll to position [1314, 0]
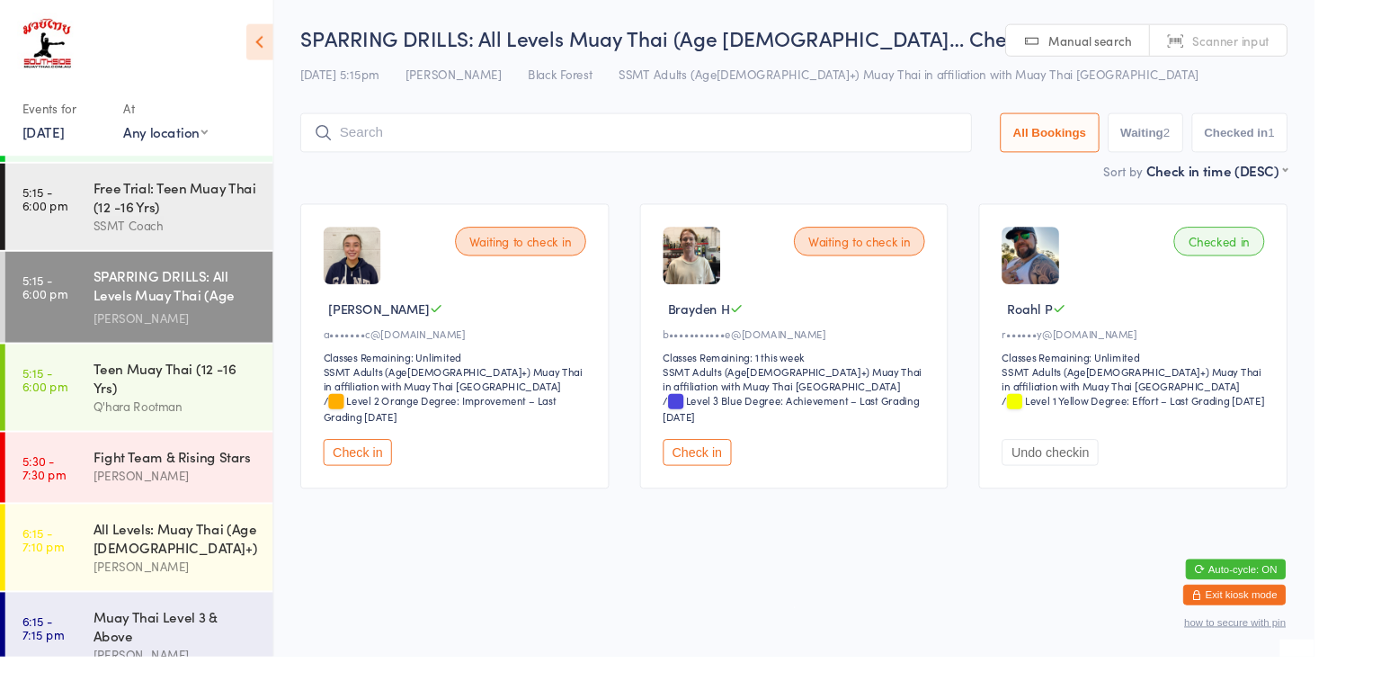
click at [218, 677] on div "[PERSON_NAME]" at bounding box center [185, 687] width 174 height 21
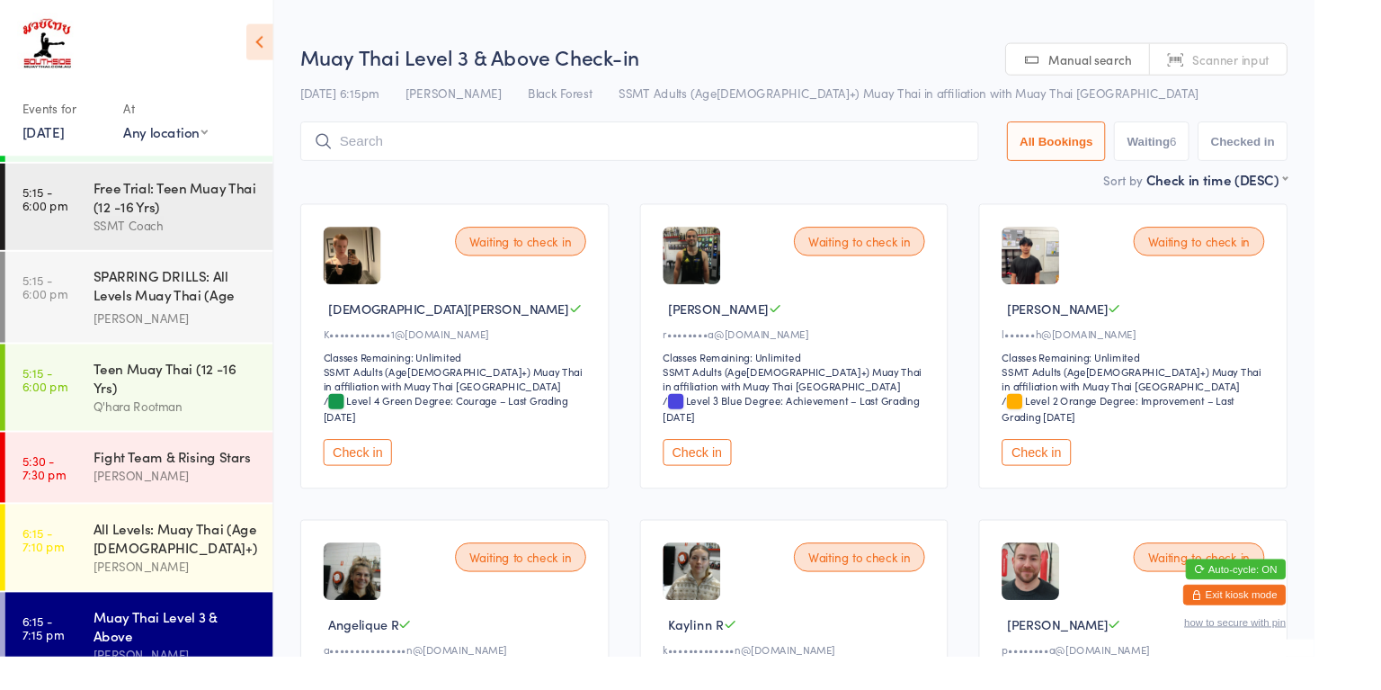
click at [921, 147] on input "search" at bounding box center [672, 148] width 713 height 41
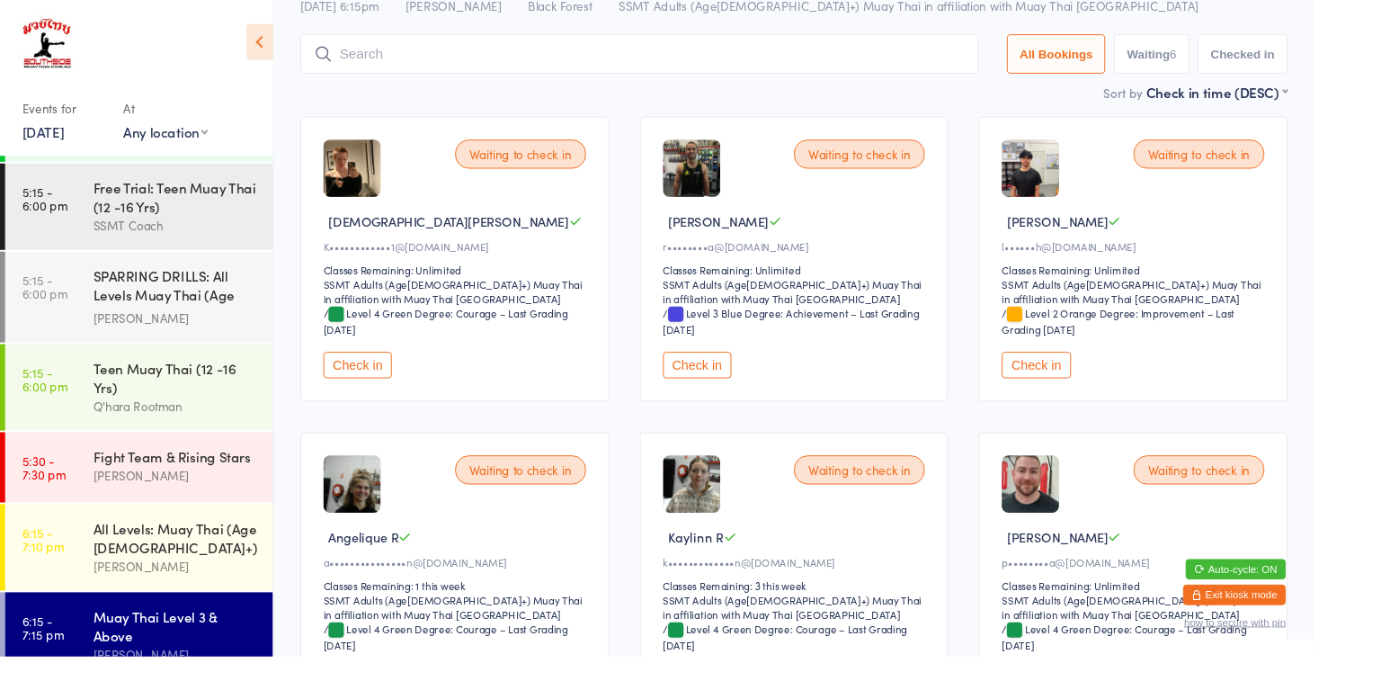
scroll to position [129, 0]
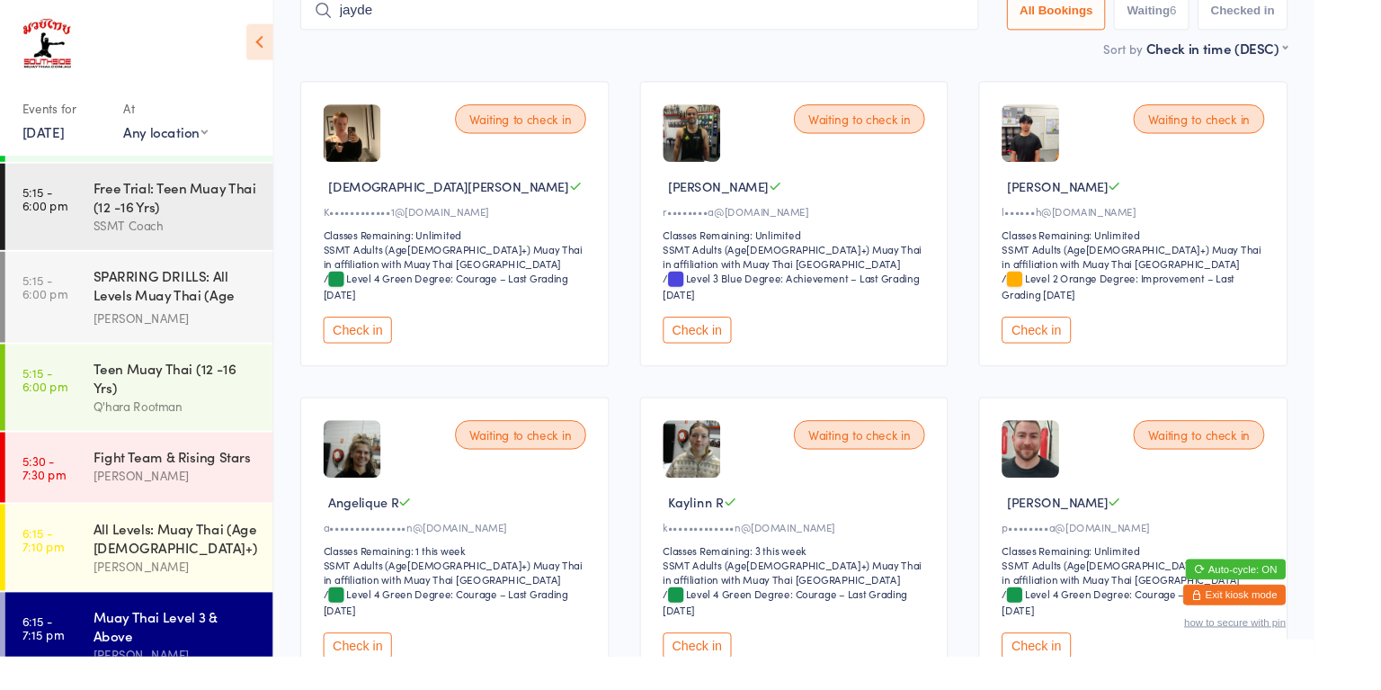
type input "jayden"
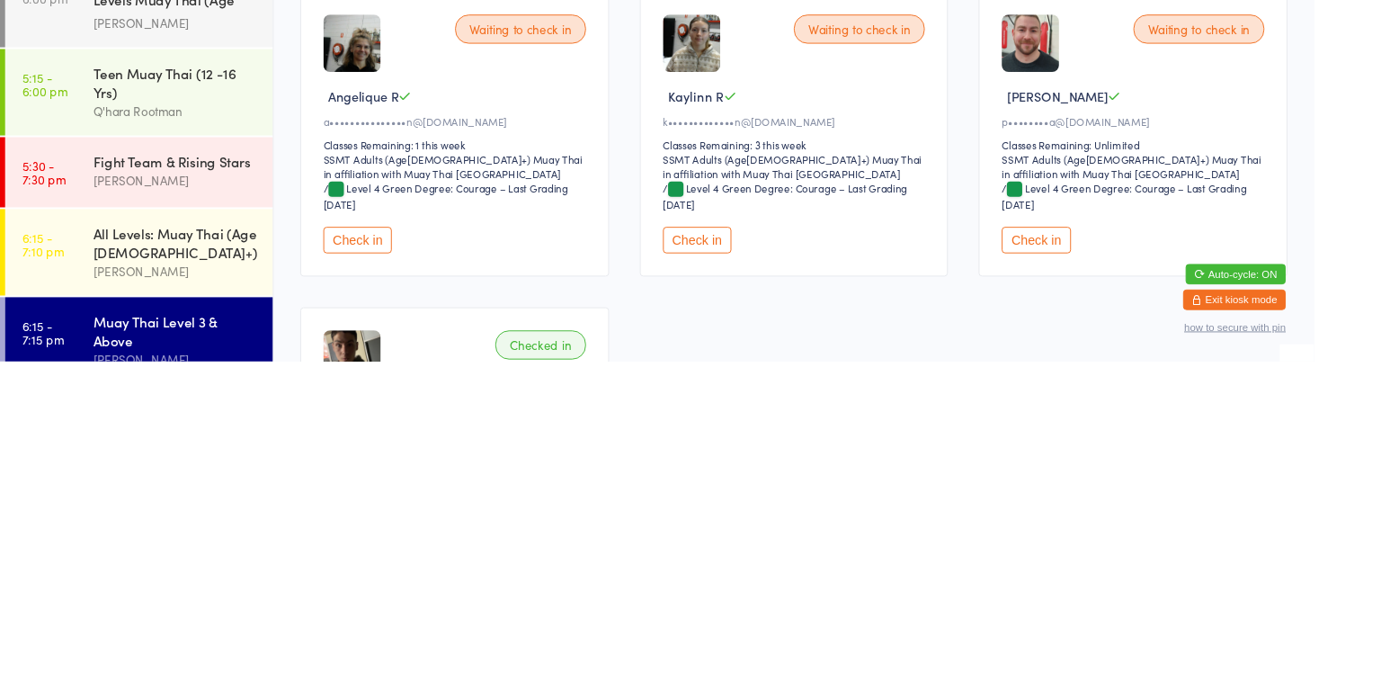
click at [1069, 689] on div "Waiting to check in [PERSON_NAME]••••••••••••1@[DOMAIN_NAME] Classes Remaining:…" at bounding box center [834, 451] width 1070 height 996
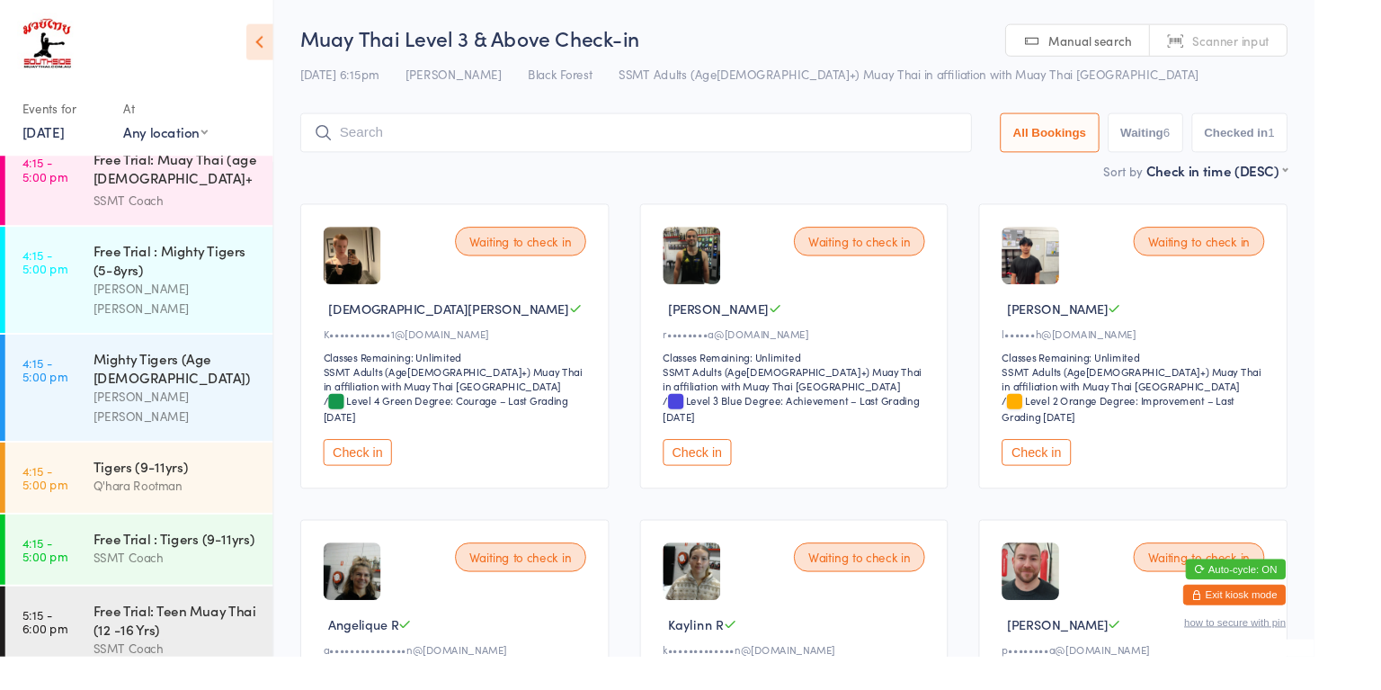
scroll to position [863, 0]
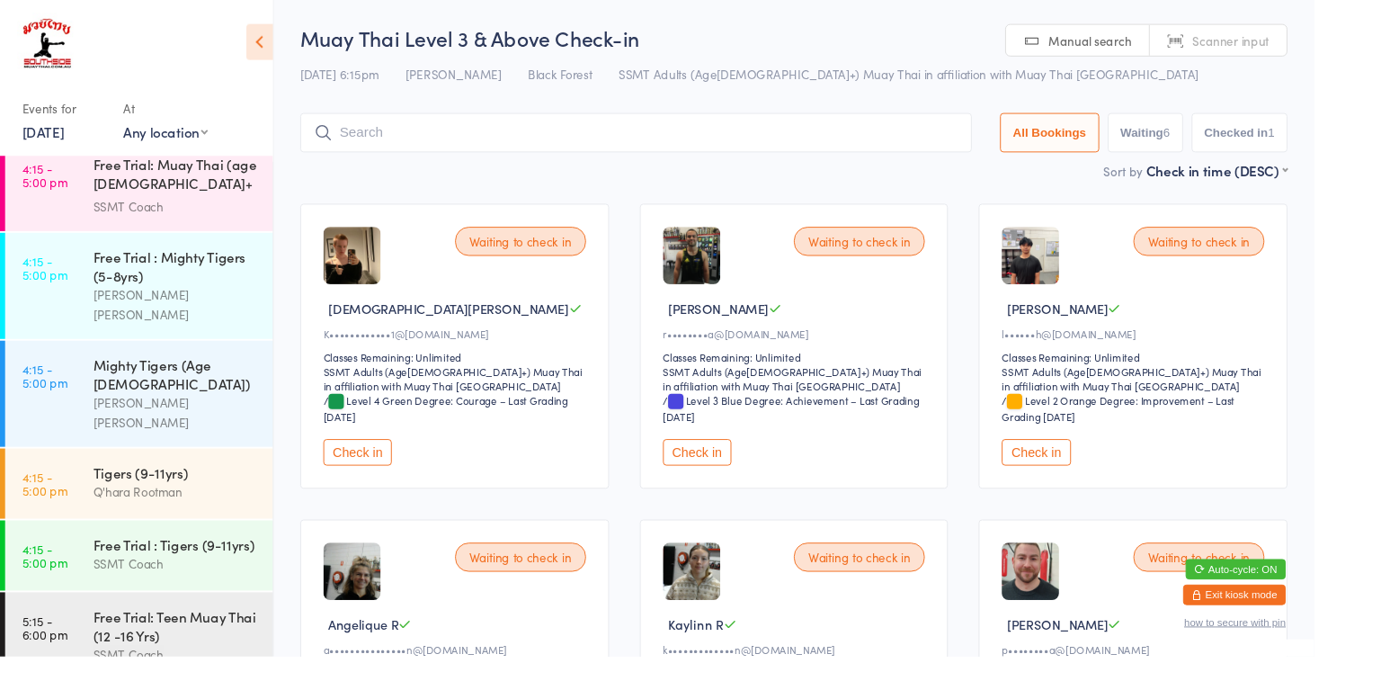
click at [118, 413] on div "[PERSON_NAME] [PERSON_NAME]" at bounding box center [185, 433] width 174 height 41
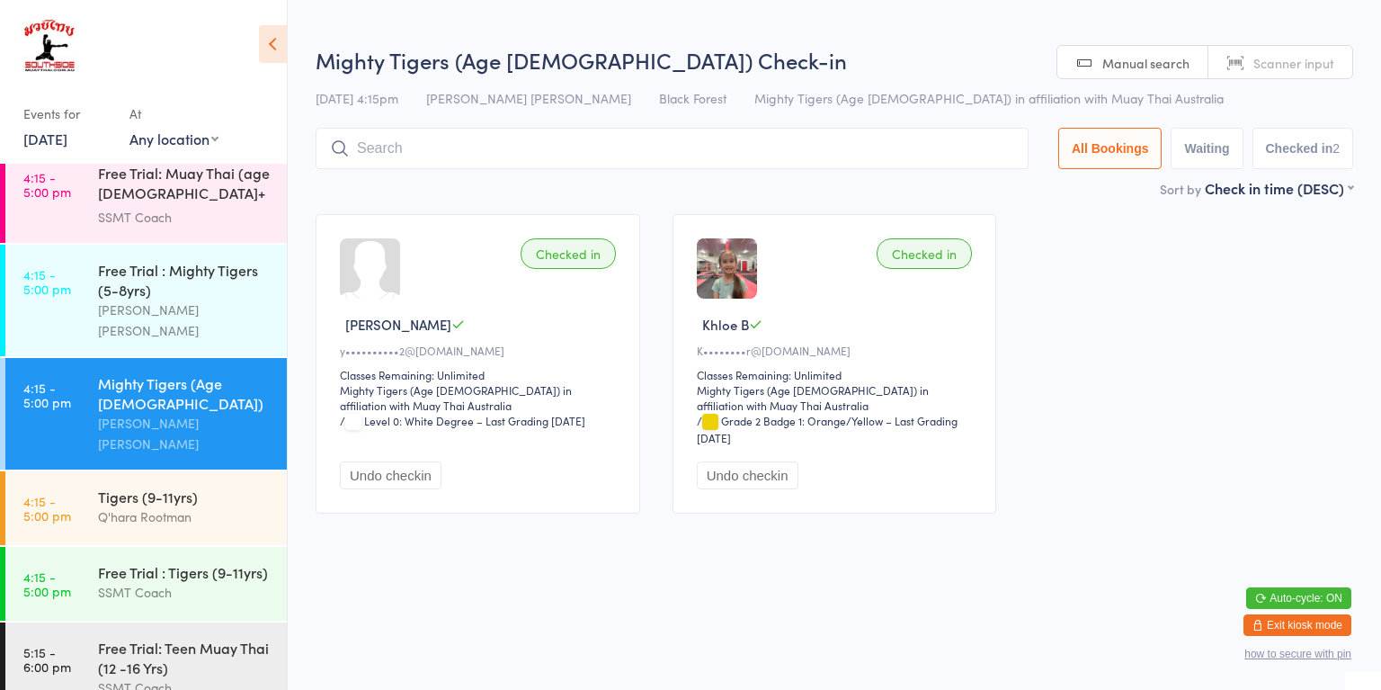
click at [720, 152] on input "search" at bounding box center [672, 148] width 713 height 41
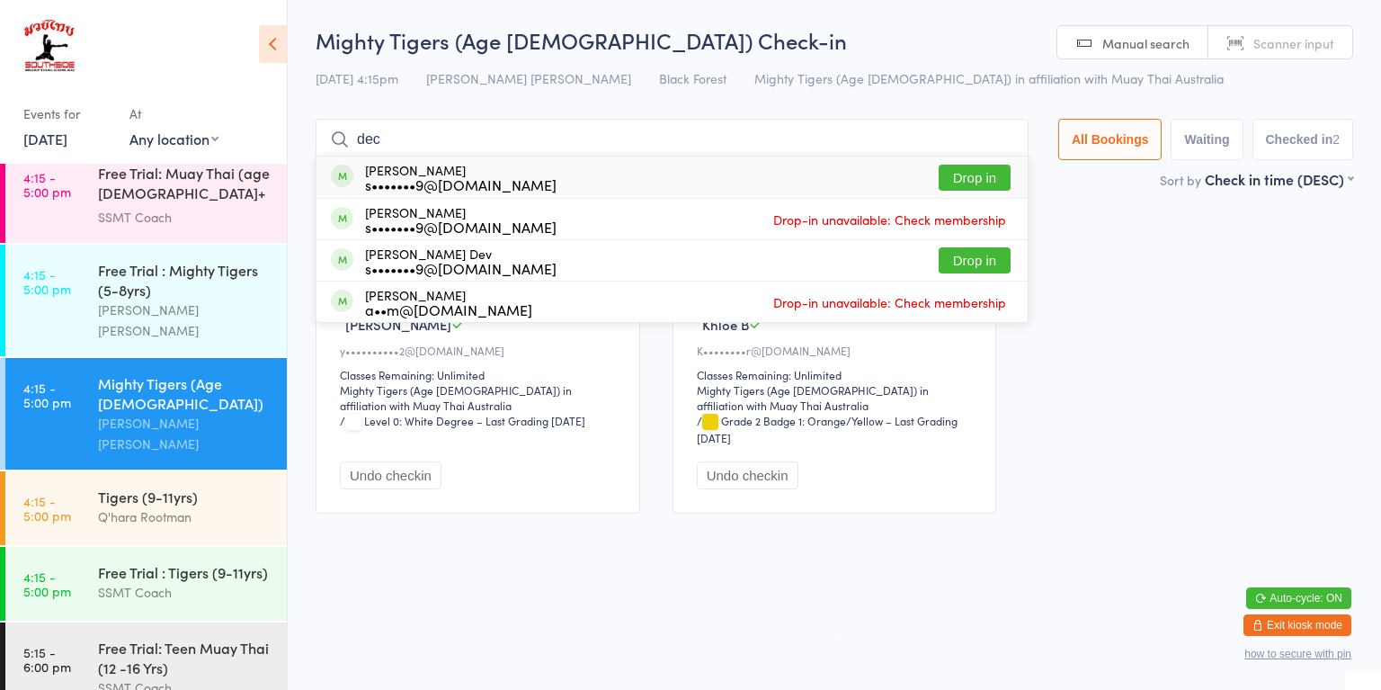
type input "declan"
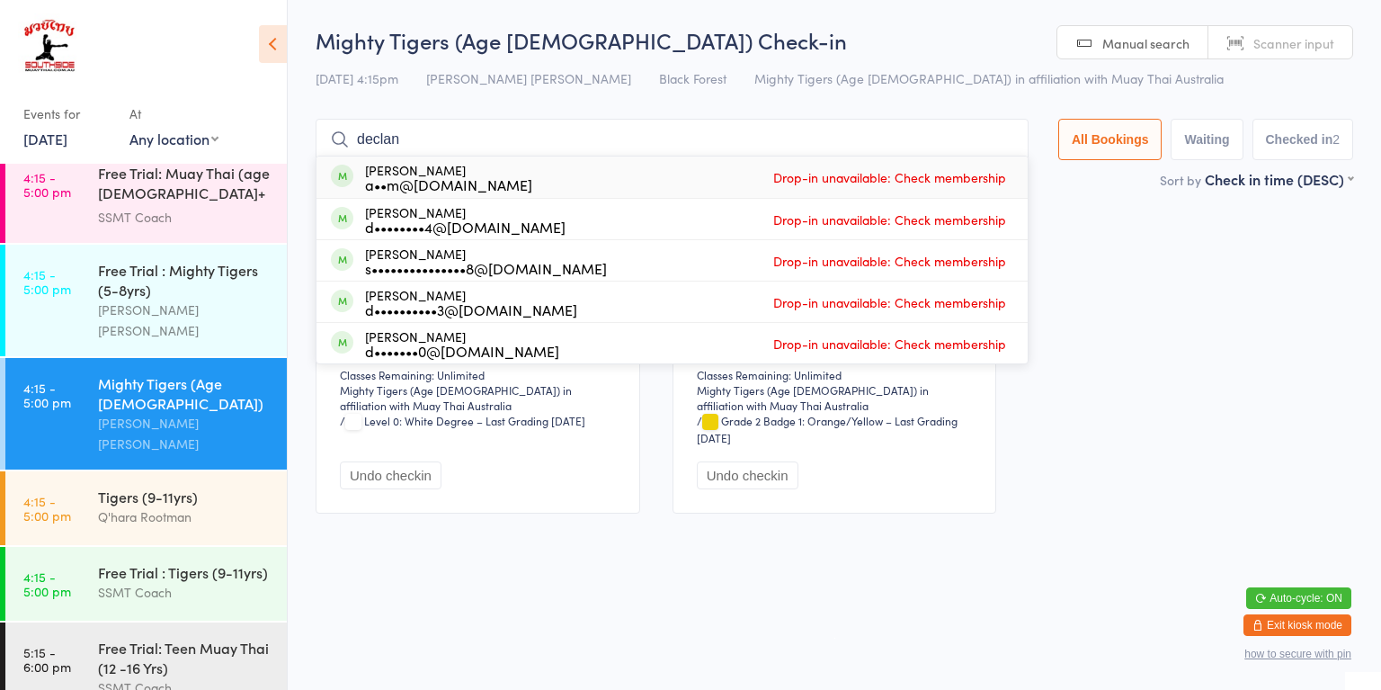
click at [99, 413] on div "[PERSON_NAME] [PERSON_NAME]" at bounding box center [185, 433] width 174 height 41
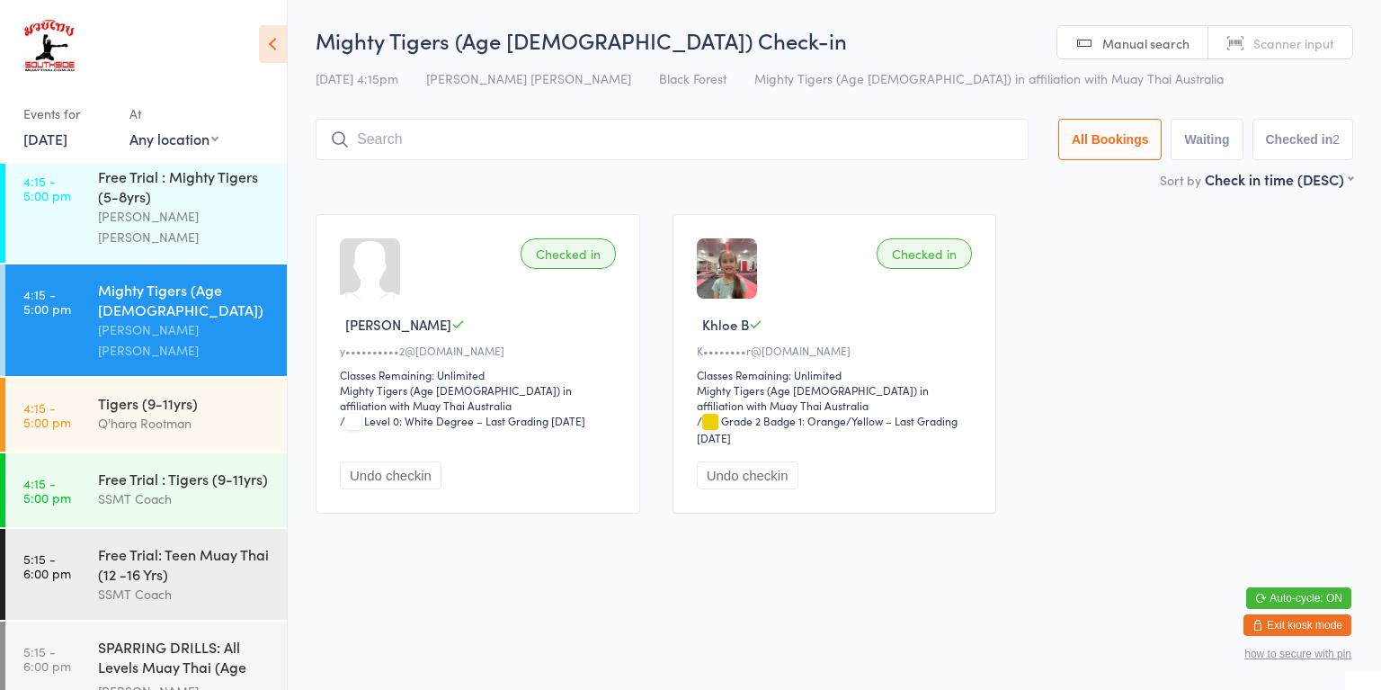
scroll to position [993, 0]
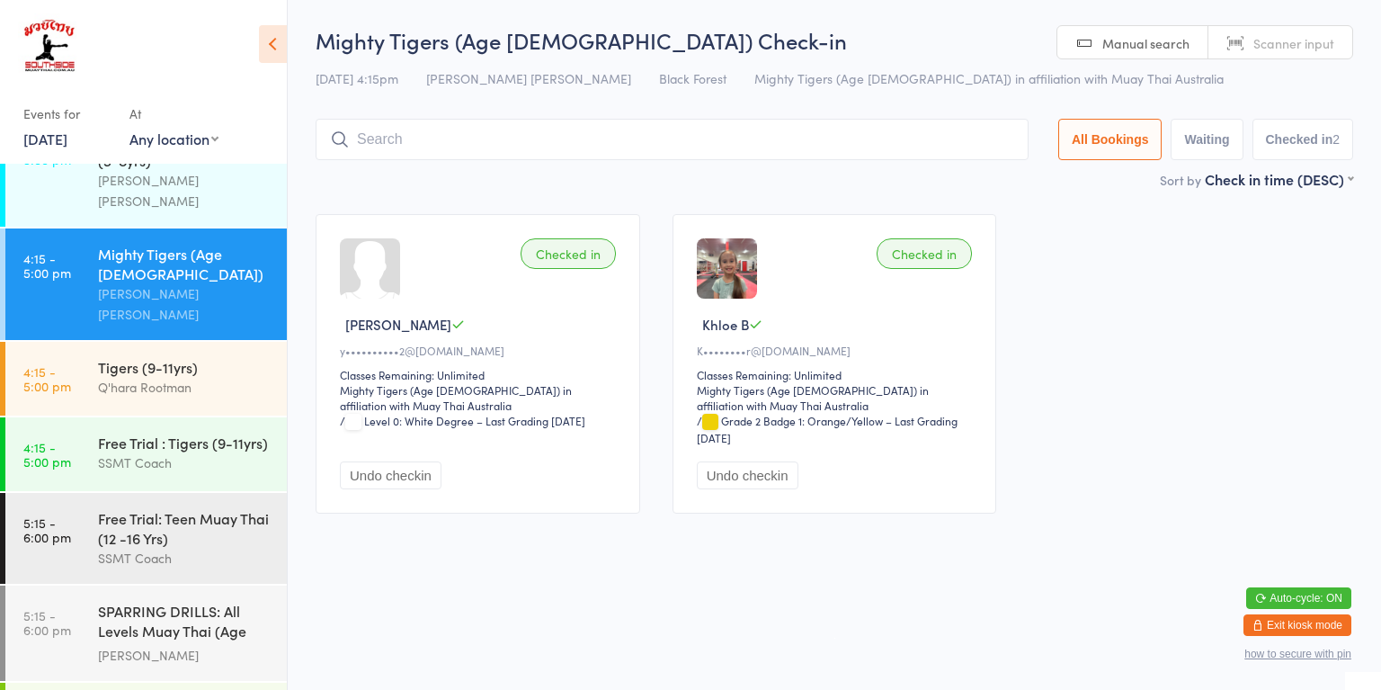
click at [248, 452] on div "SSMT Coach" at bounding box center [185, 462] width 174 height 21
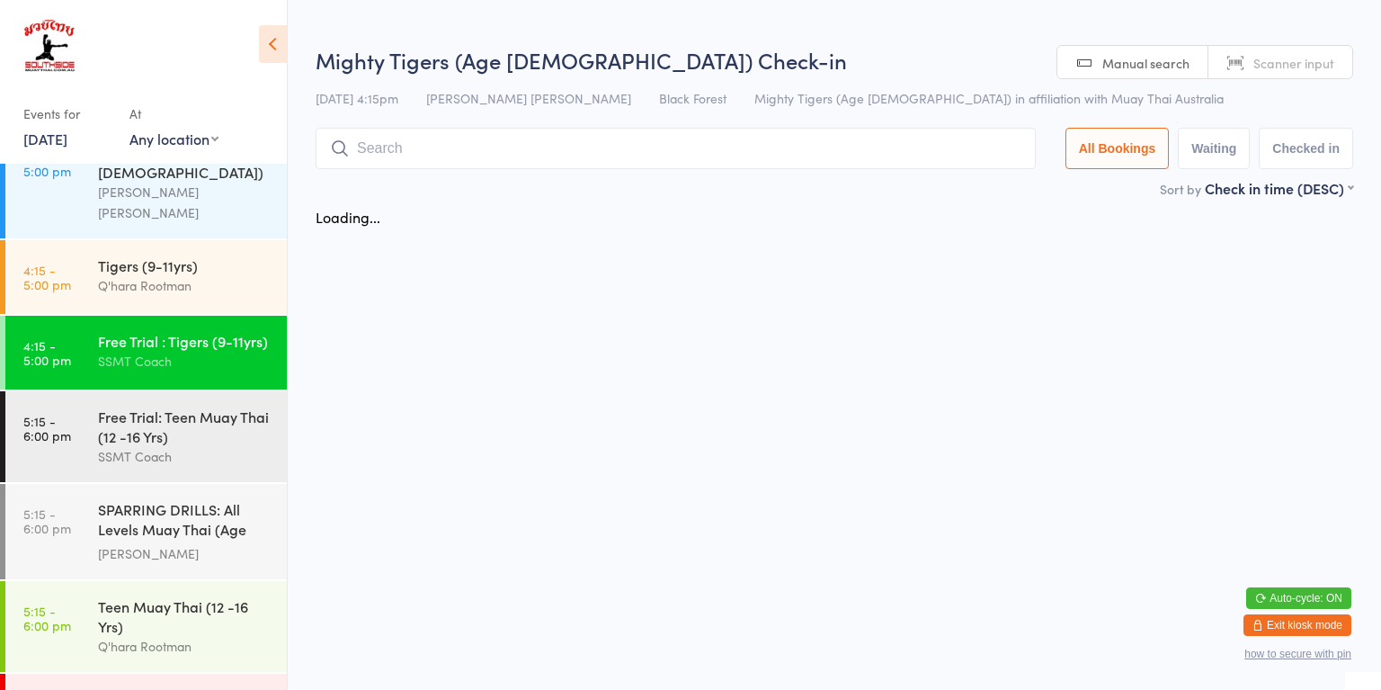
scroll to position [1139, 0]
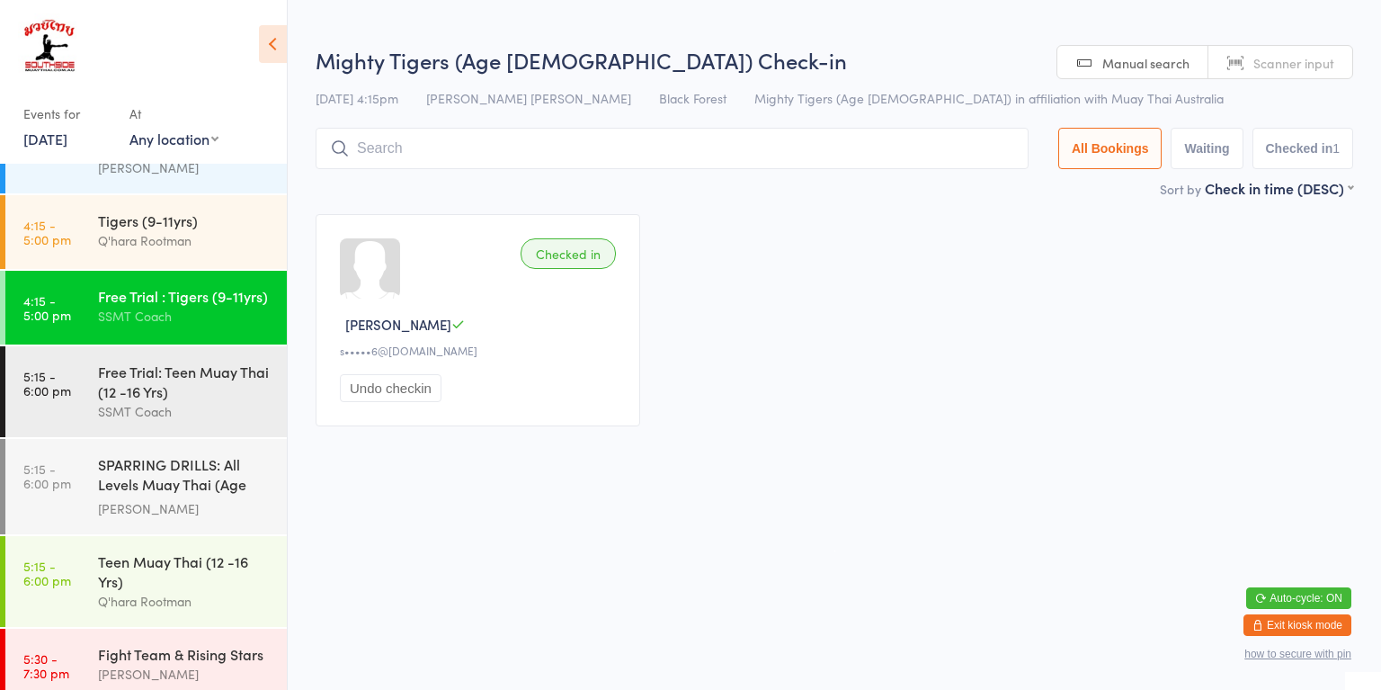
click at [234, 551] on div "Teen Muay Thai (12 -16 Yrs)" at bounding box center [185, 571] width 174 height 40
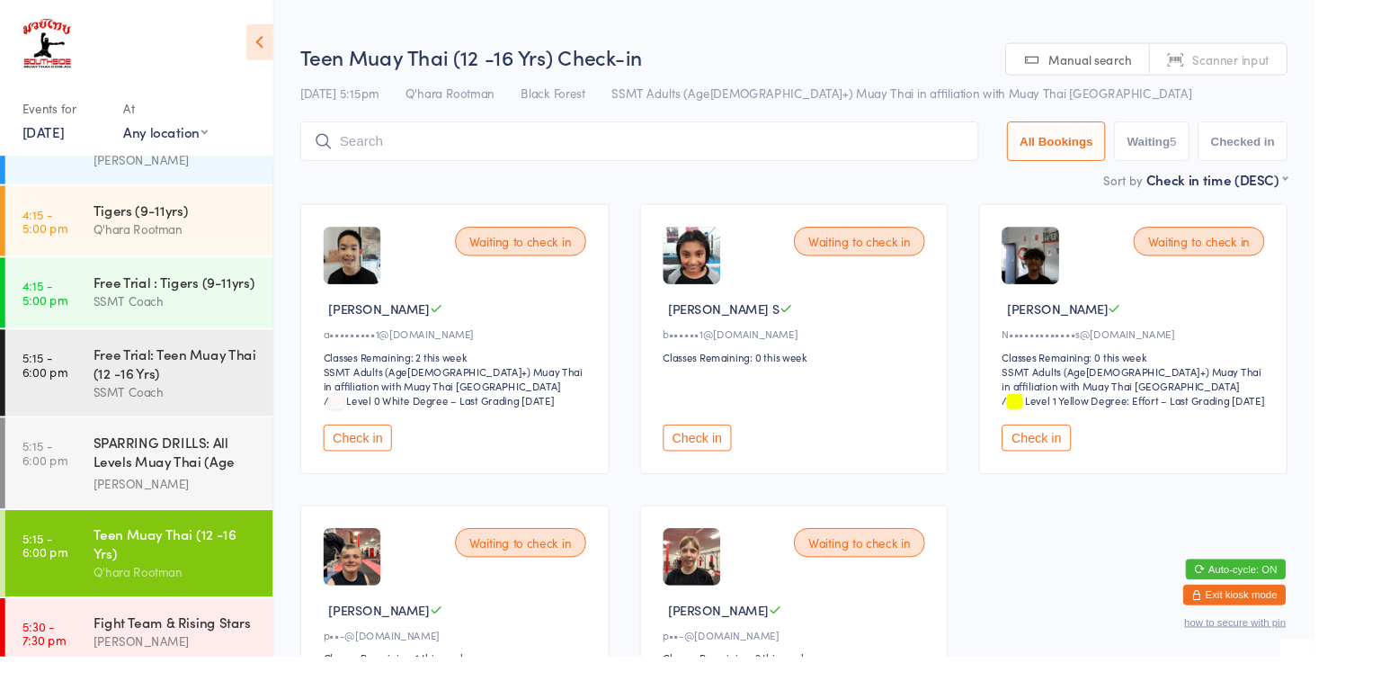
click at [719, 471] on button "Check in" at bounding box center [733, 460] width 72 height 28
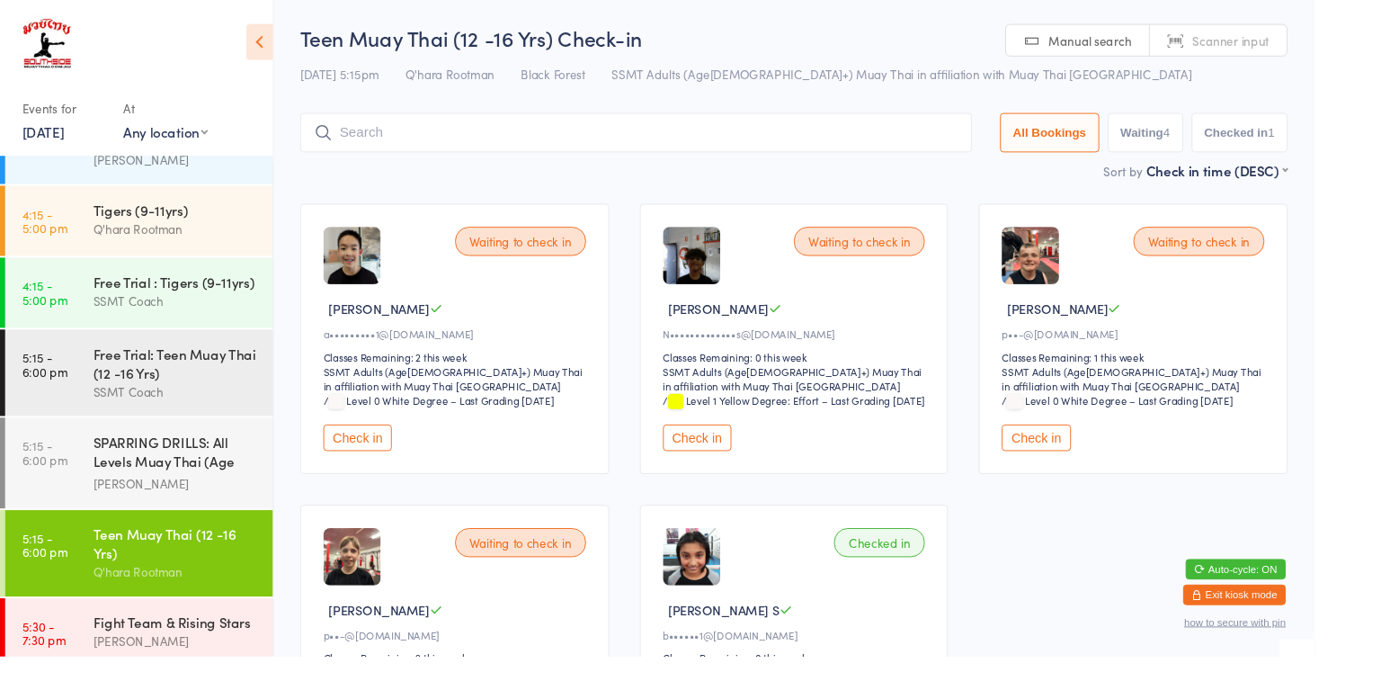
click at [649, 136] on input "search" at bounding box center [669, 139] width 706 height 41
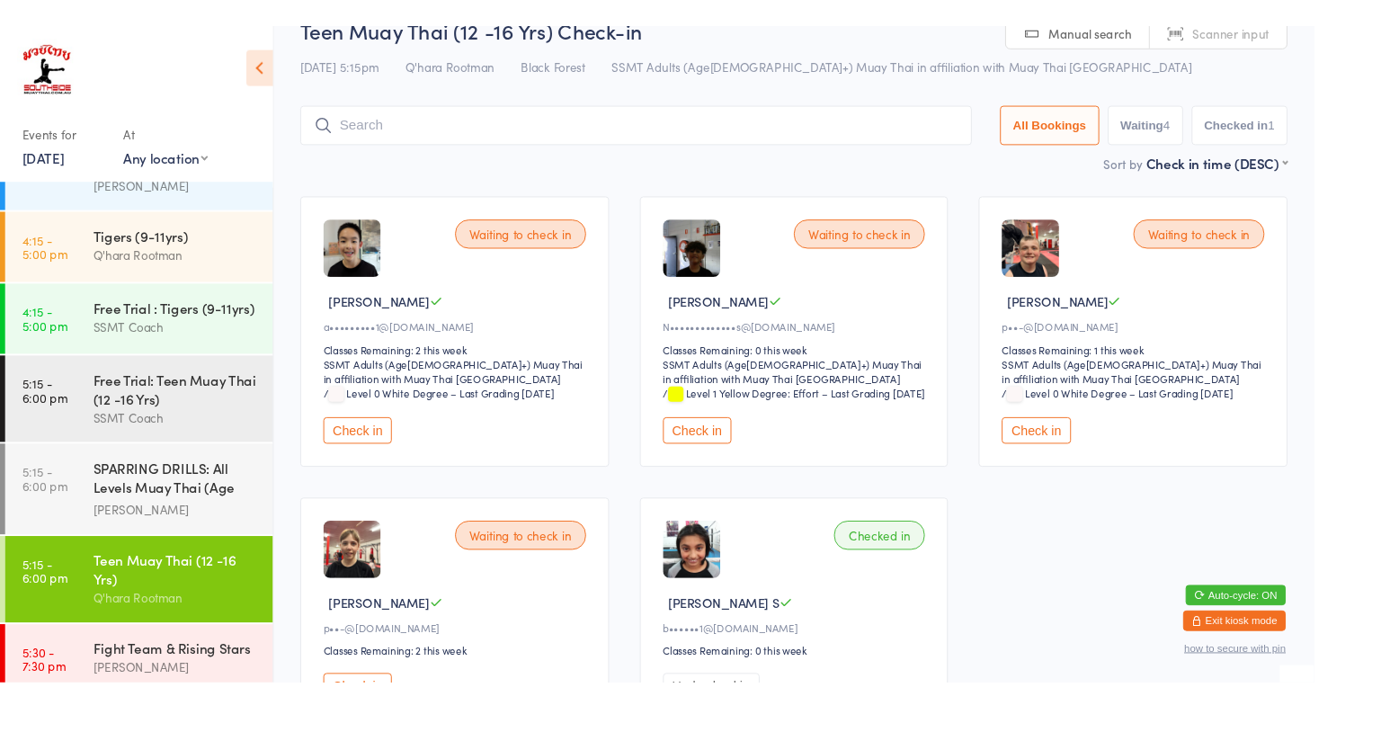
scroll to position [119, 0]
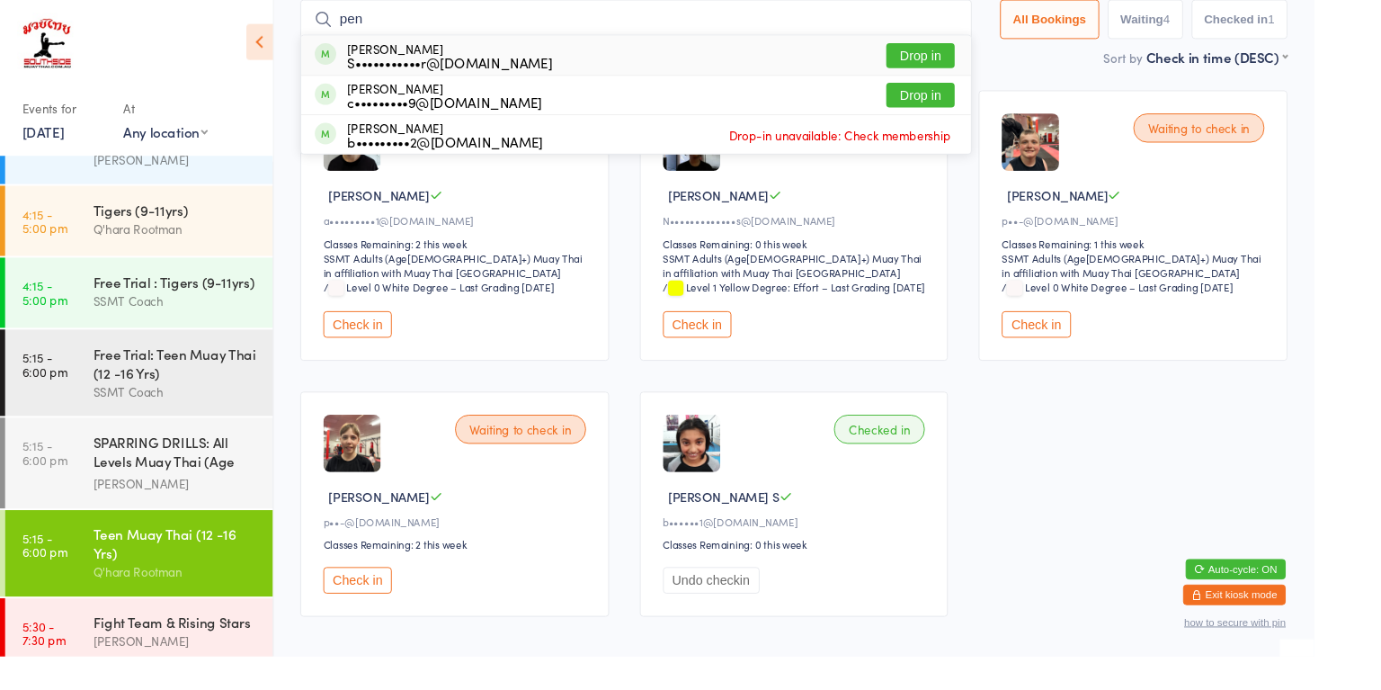
type input "pen"
click at [957, 126] on div "Ben Pain b•••••••••2@[DOMAIN_NAME] Drop-in unavailable: Check membership" at bounding box center [668, 141] width 704 height 40
type input "pen"
click at [952, 98] on button "Drop in" at bounding box center [968, 100] width 72 height 26
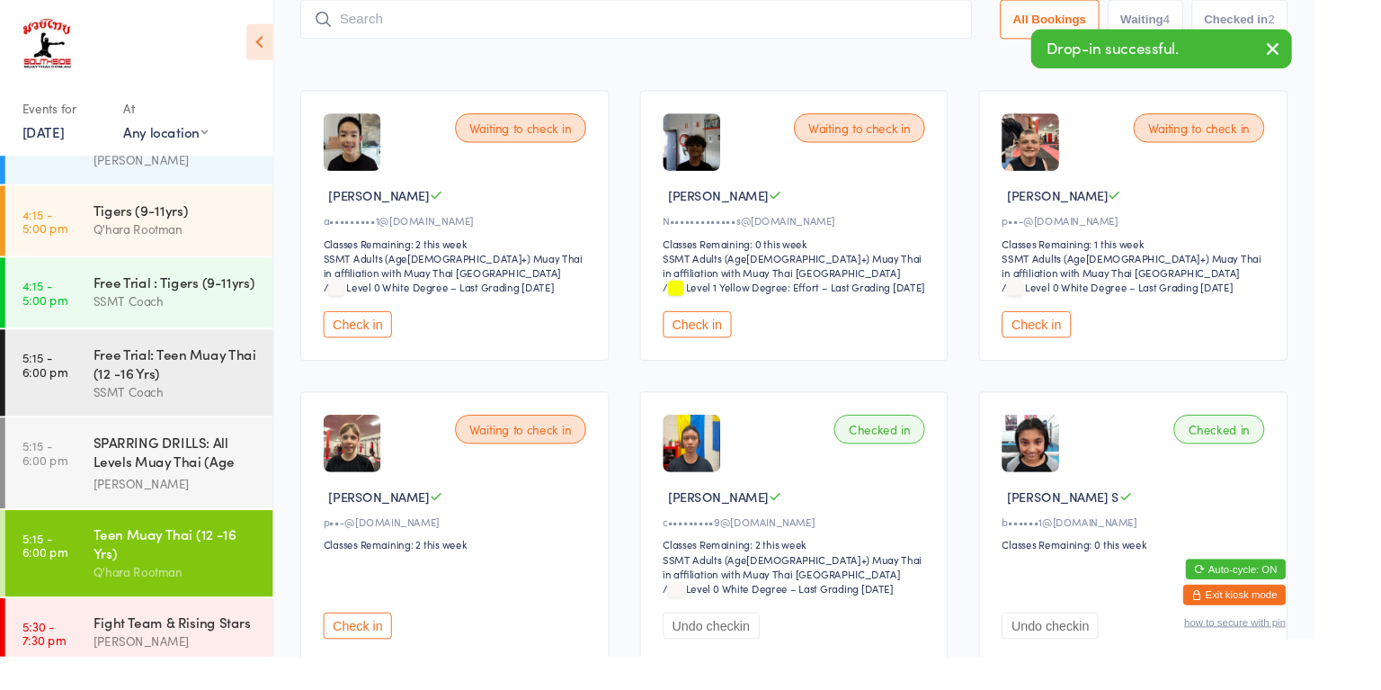
click at [1380, 336] on html "You have now entered Kiosk Mode. Members will be able to check themselves in us…" at bounding box center [690, 226] width 1381 height 690
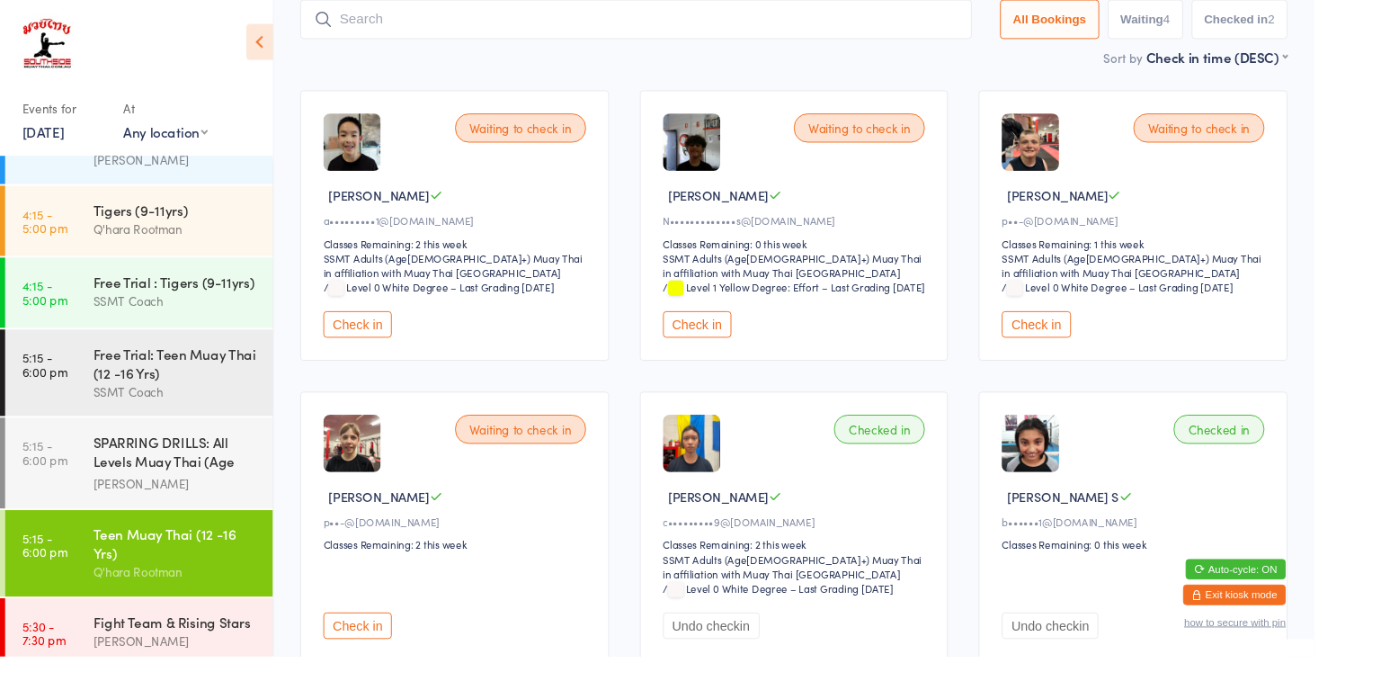
click at [1111, 354] on button "Check in" at bounding box center [1089, 341] width 72 height 28
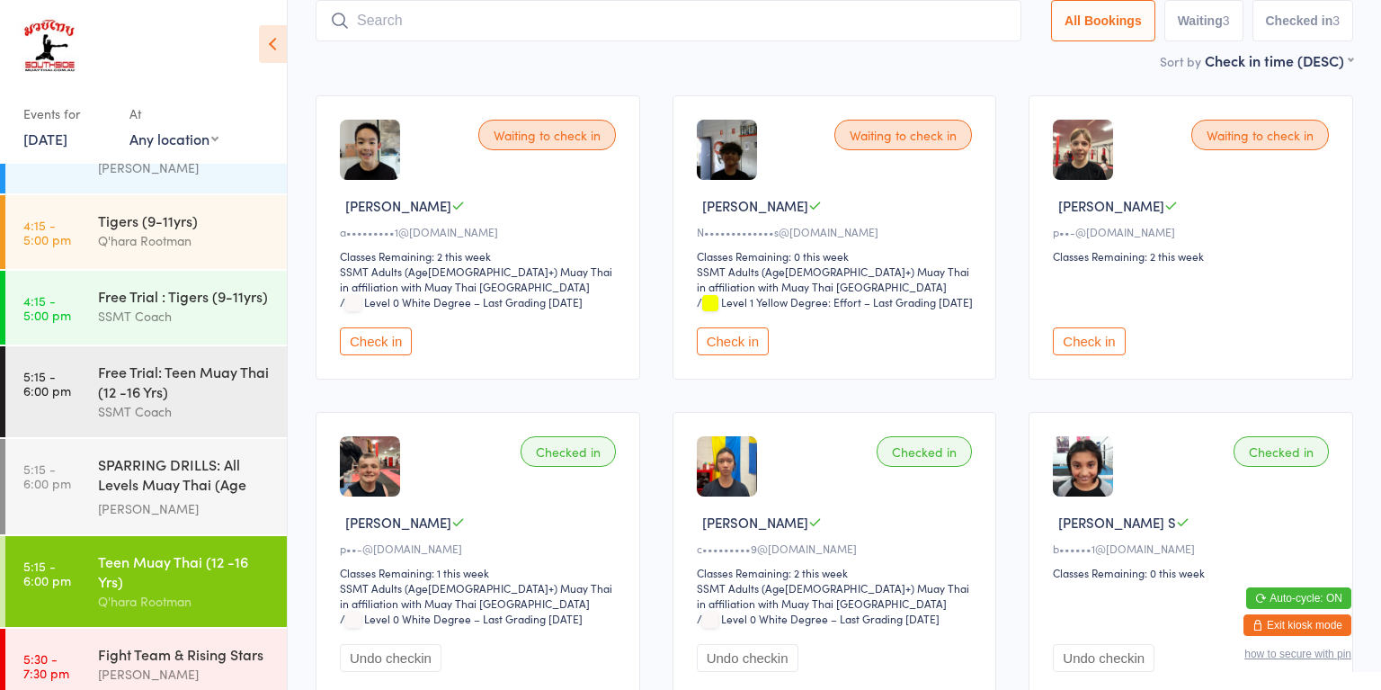
click at [1093, 355] on button "Check in" at bounding box center [1089, 341] width 72 height 28
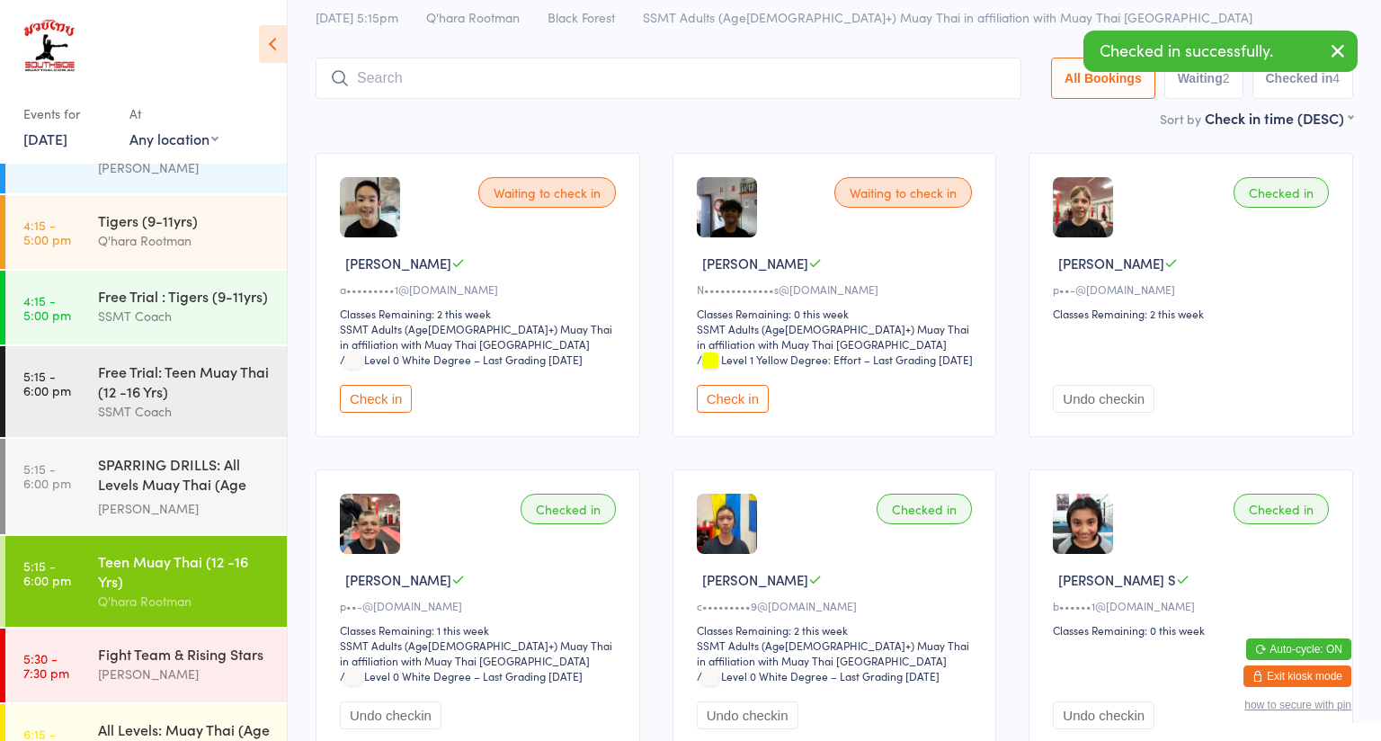
scroll to position [60, 0]
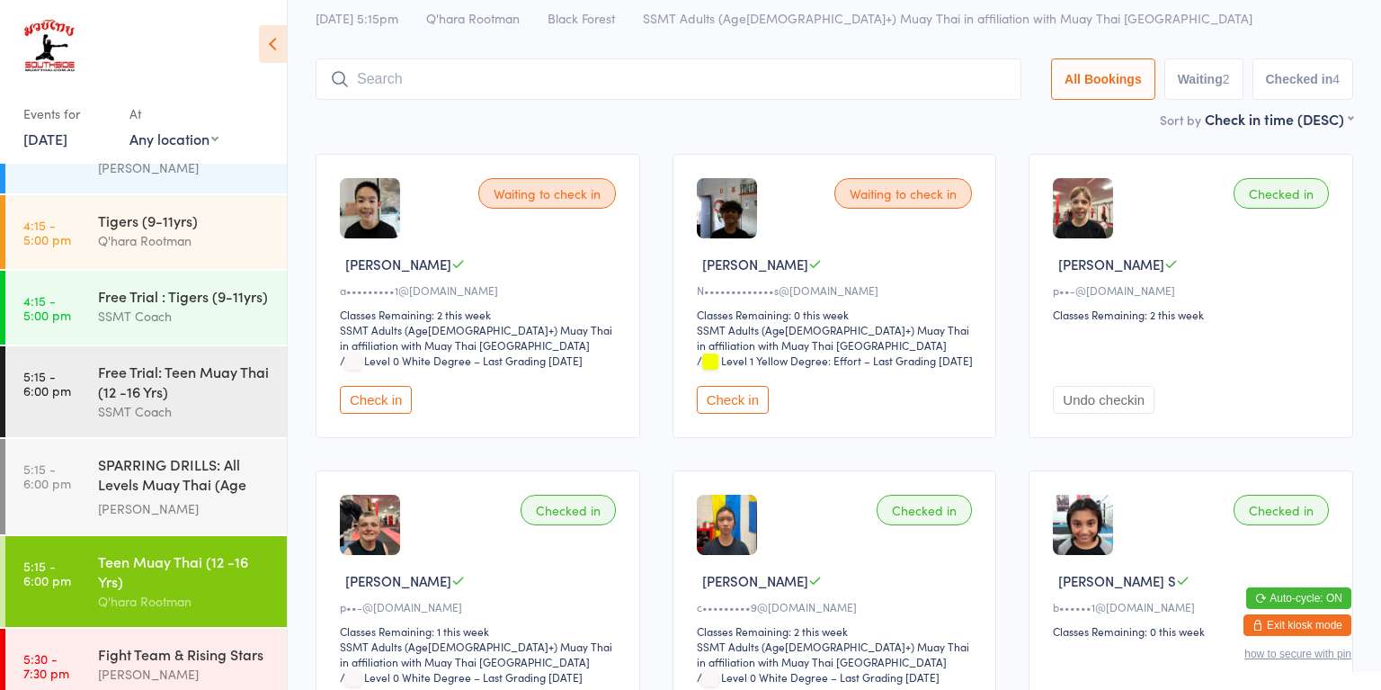
click at [723, 414] on button "Check in" at bounding box center [733, 400] width 72 height 28
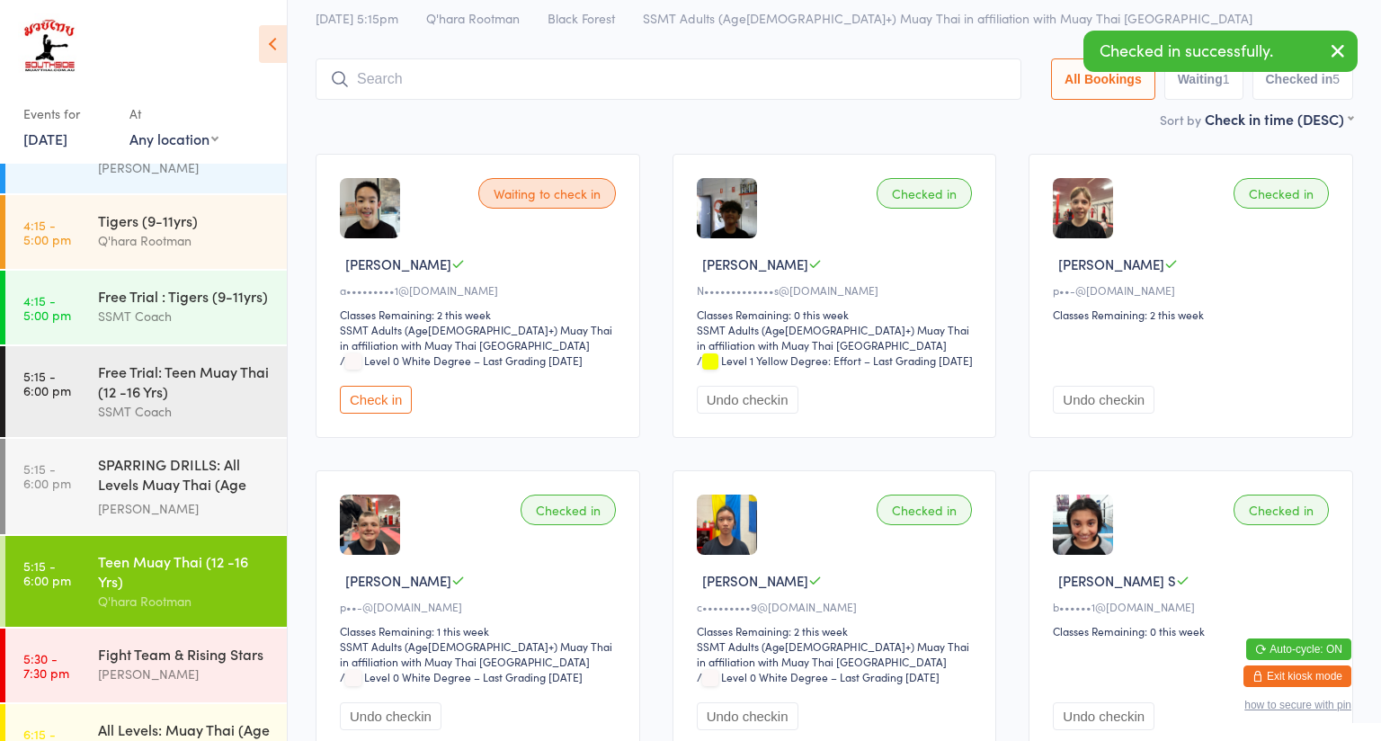
scroll to position [211, 0]
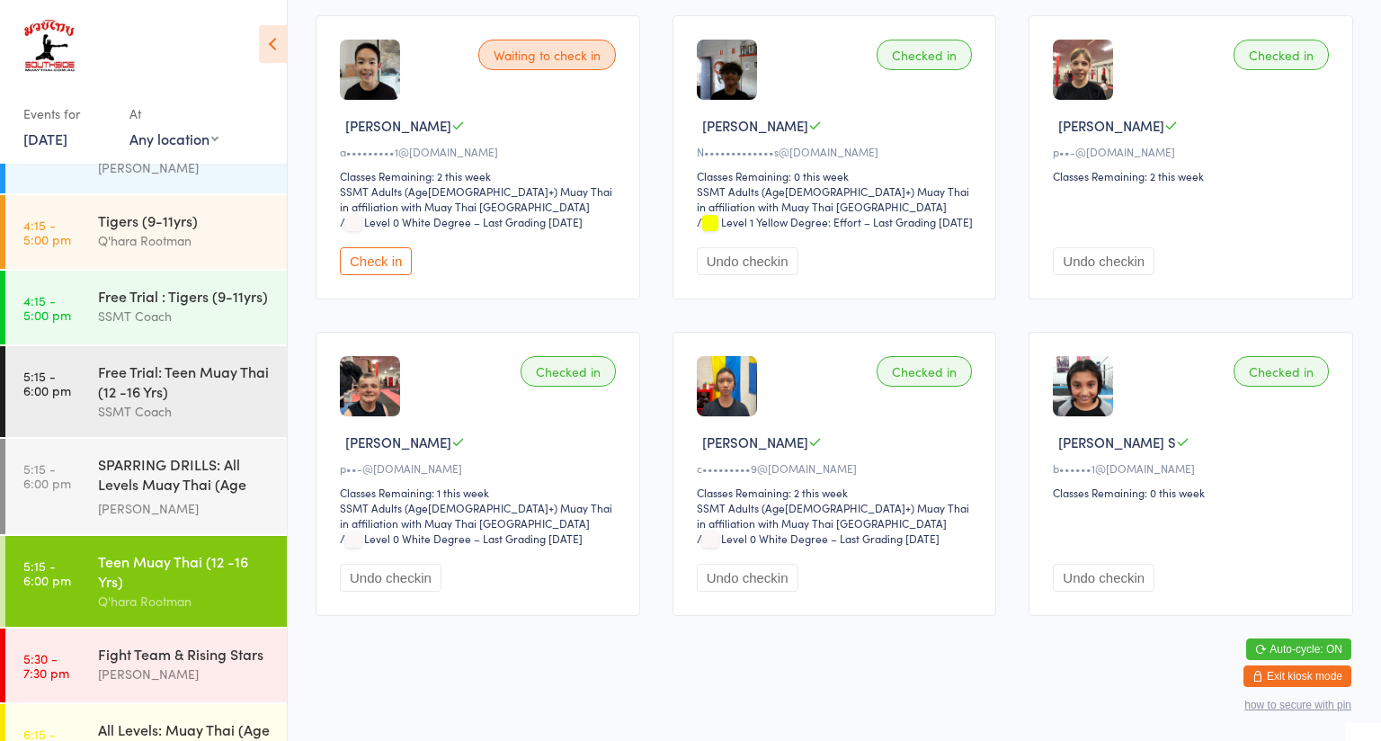
click at [199, 664] on div "[PERSON_NAME]" at bounding box center [185, 674] width 174 height 21
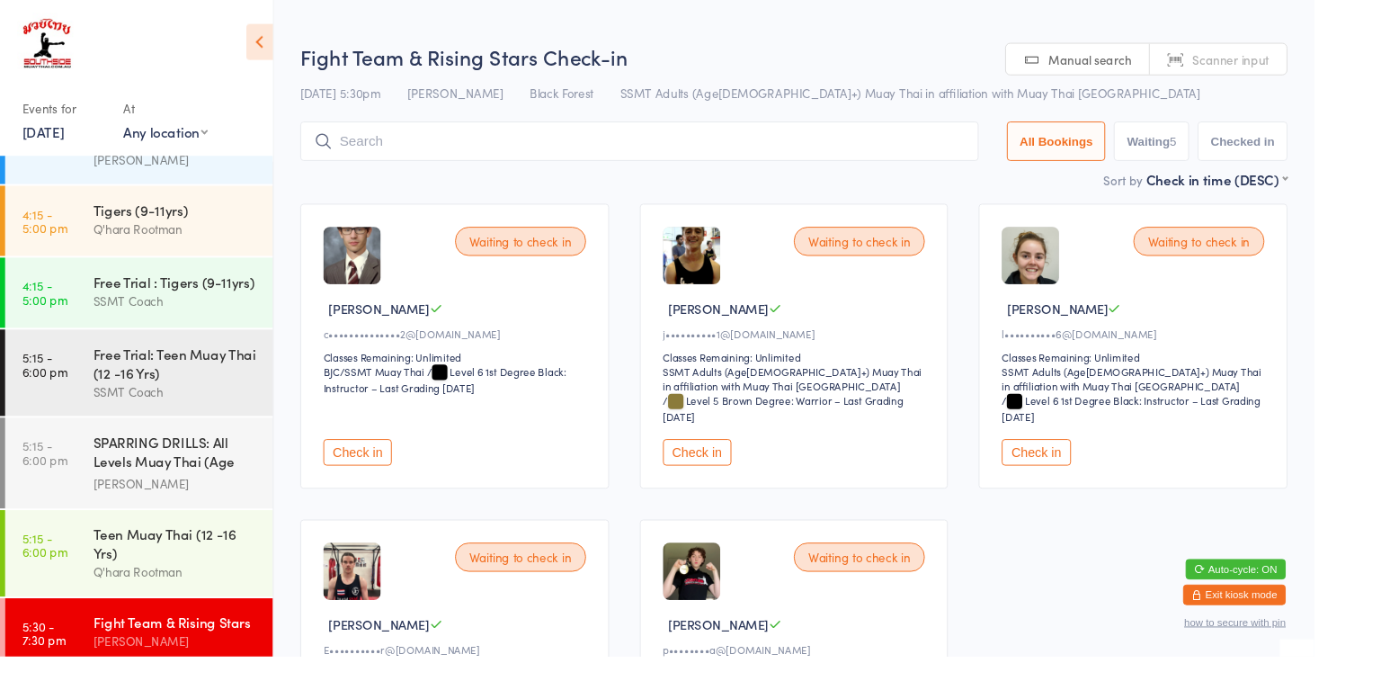
click at [777, 151] on input "search" at bounding box center [672, 148] width 713 height 41
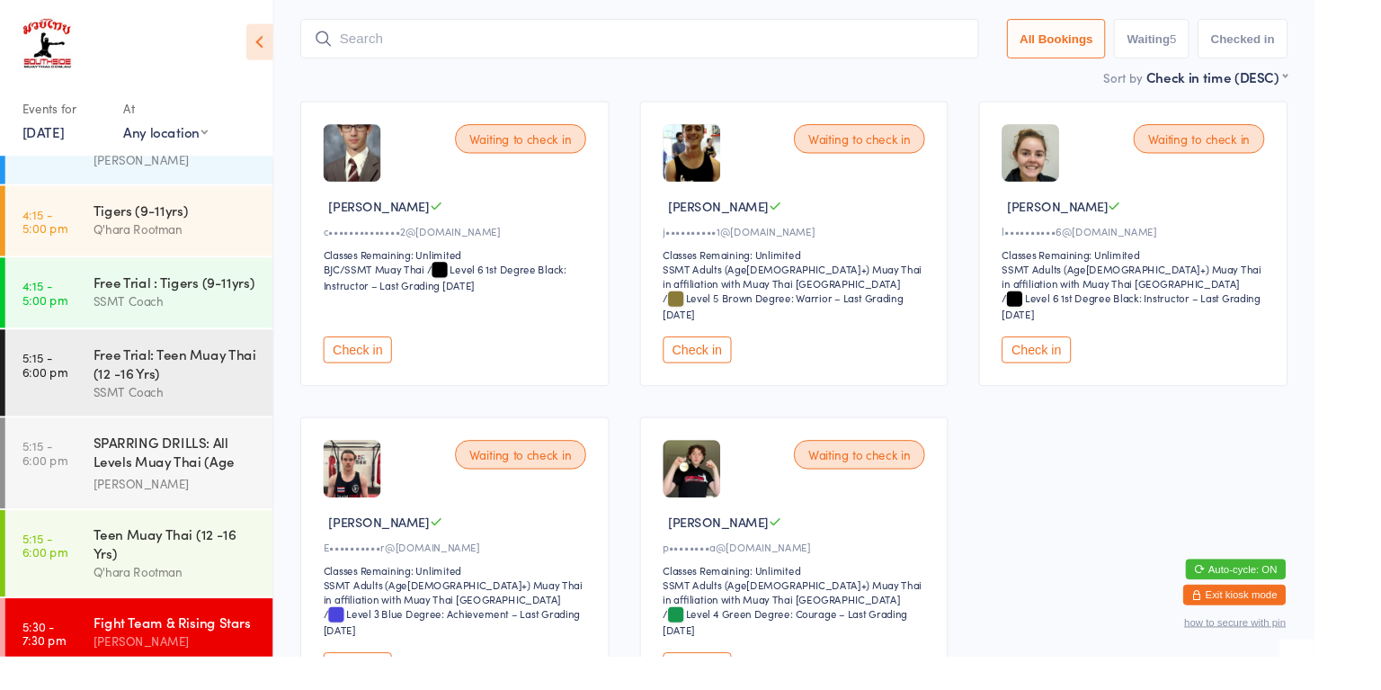
scroll to position [129, 0]
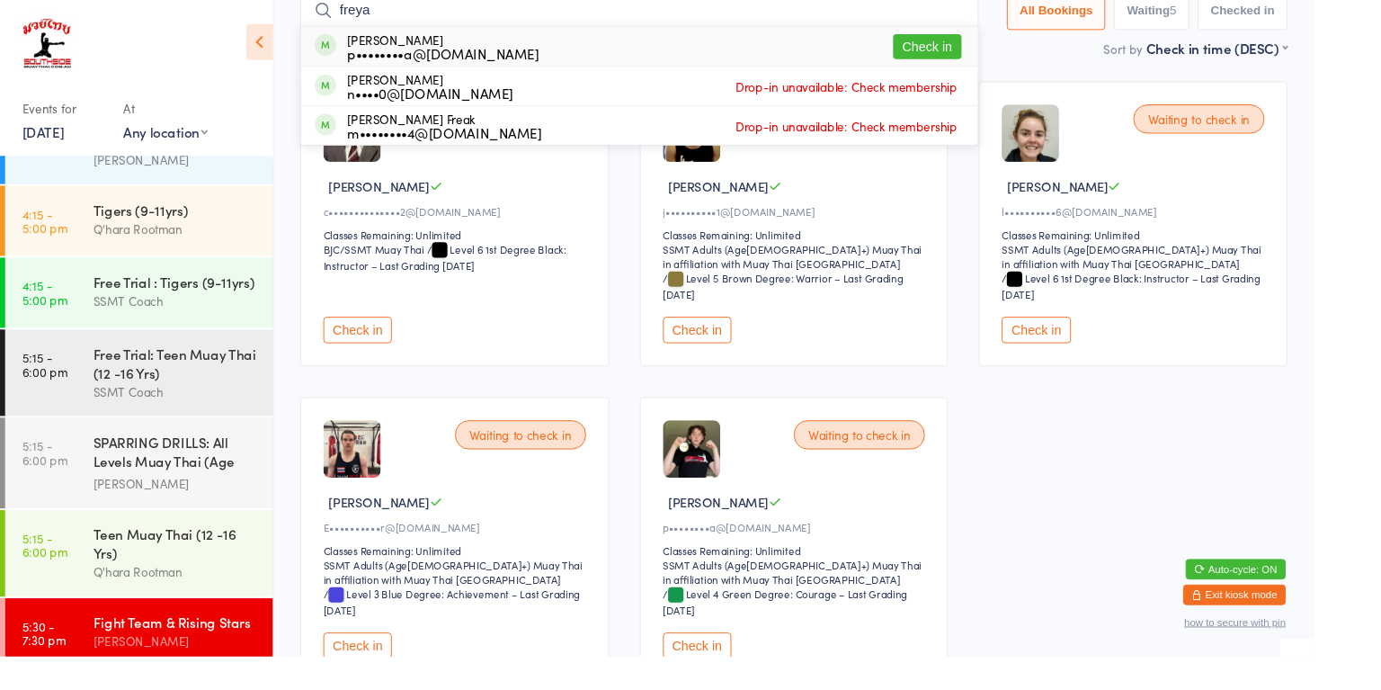
type input "freya"
click at [1004, 41] on button "Check in" at bounding box center [975, 49] width 72 height 26
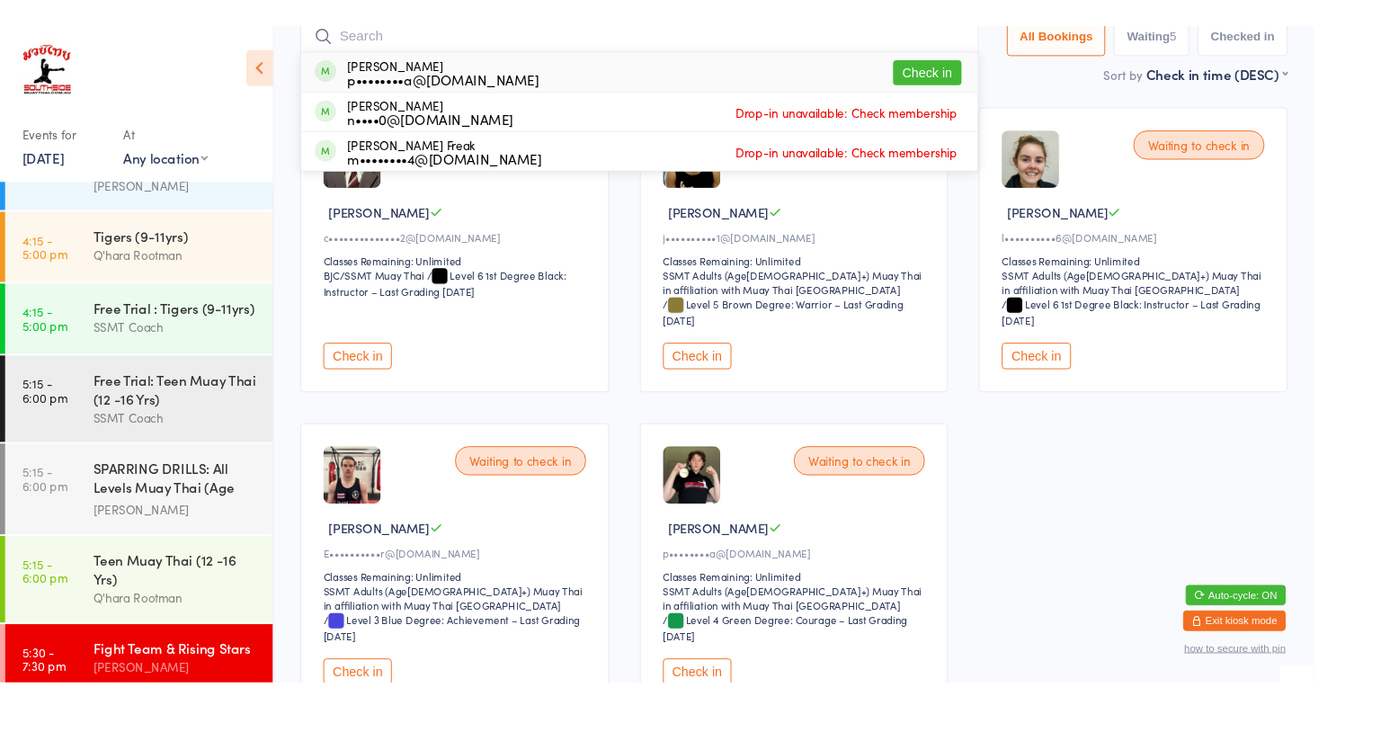
scroll to position [119, 0]
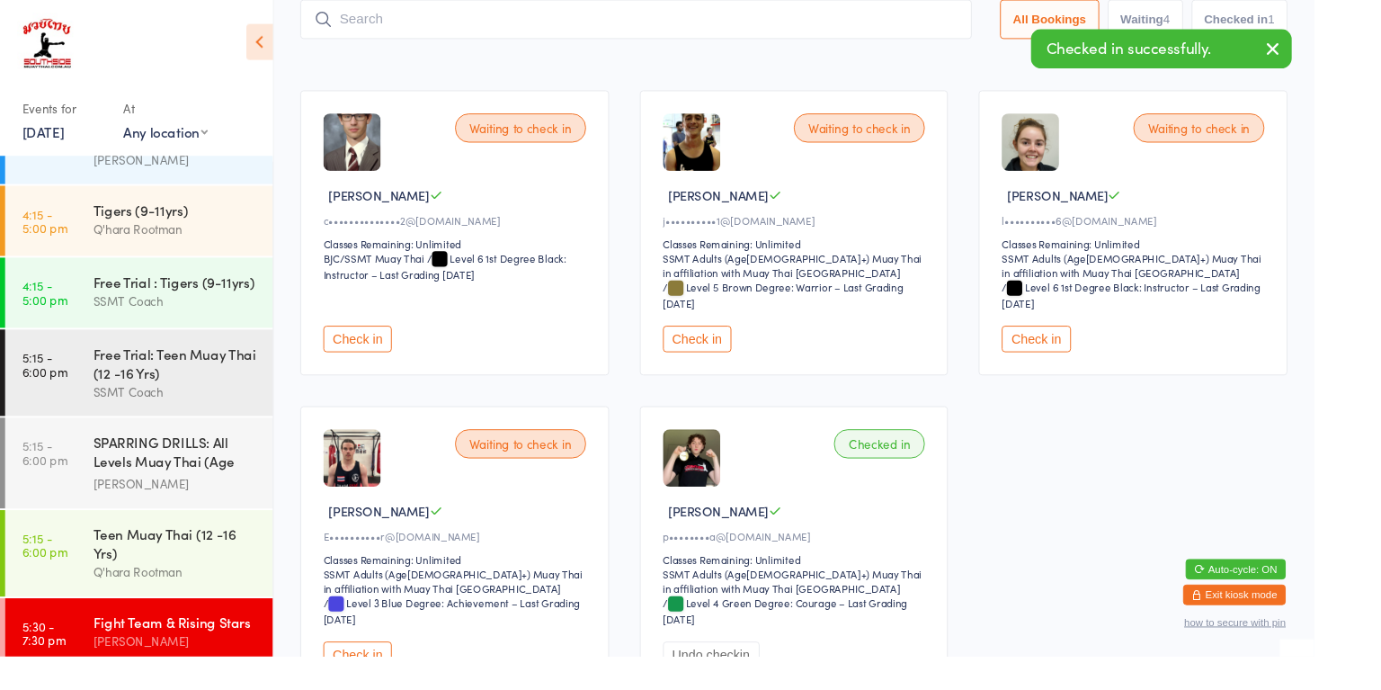
click at [1380, 260] on html "You have now entered Kiosk Mode. Members will be able to check themselves in us…" at bounding box center [690, 226] width 1381 height 690
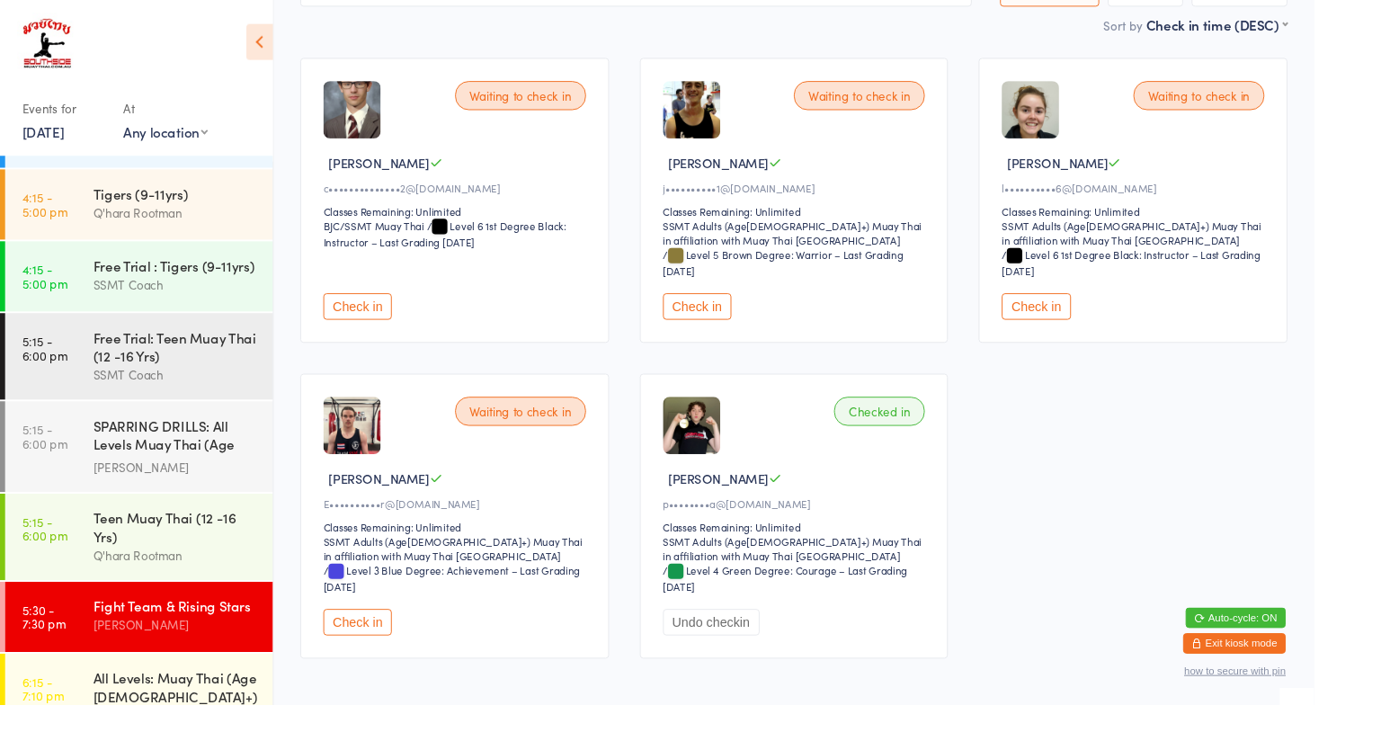
scroll to position [1159, 0]
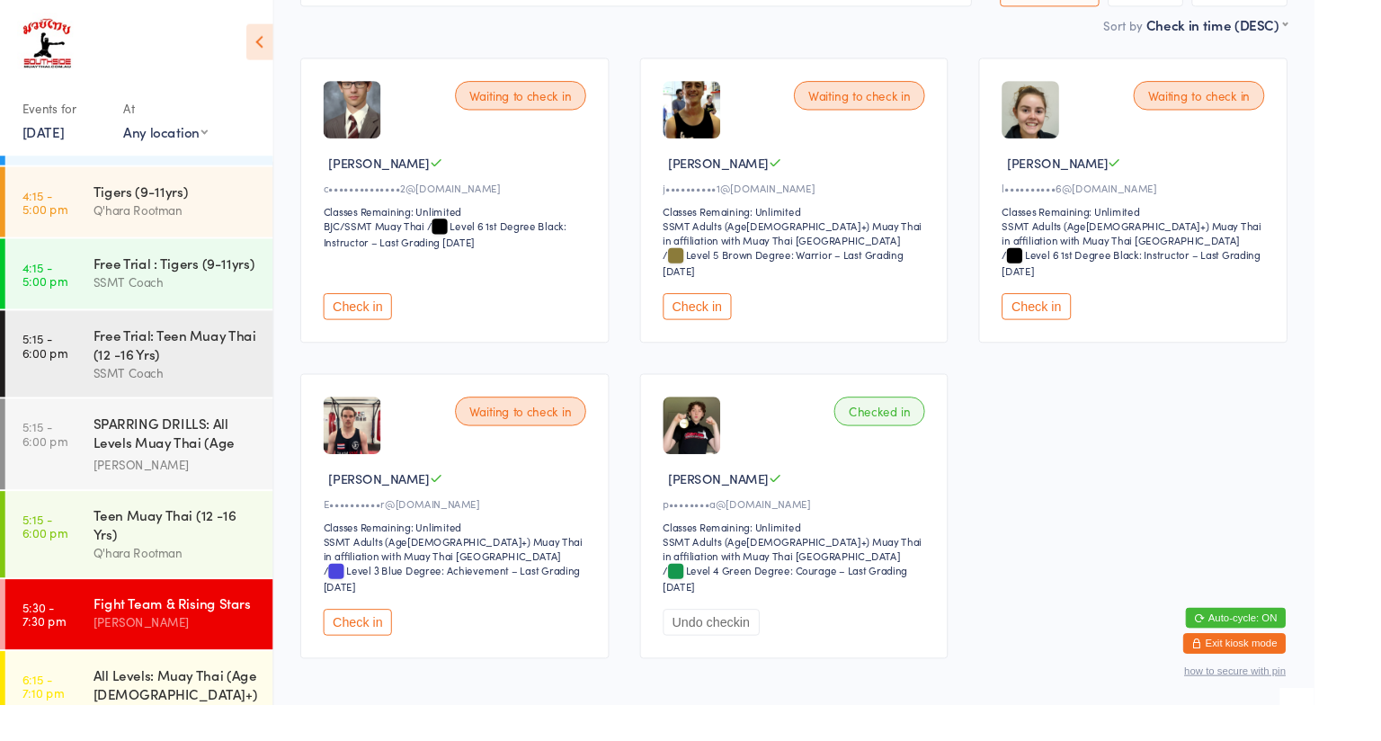
click at [196, 531] on div "Teen Muay Thai (12 -16 Yrs)" at bounding box center [185, 551] width 174 height 40
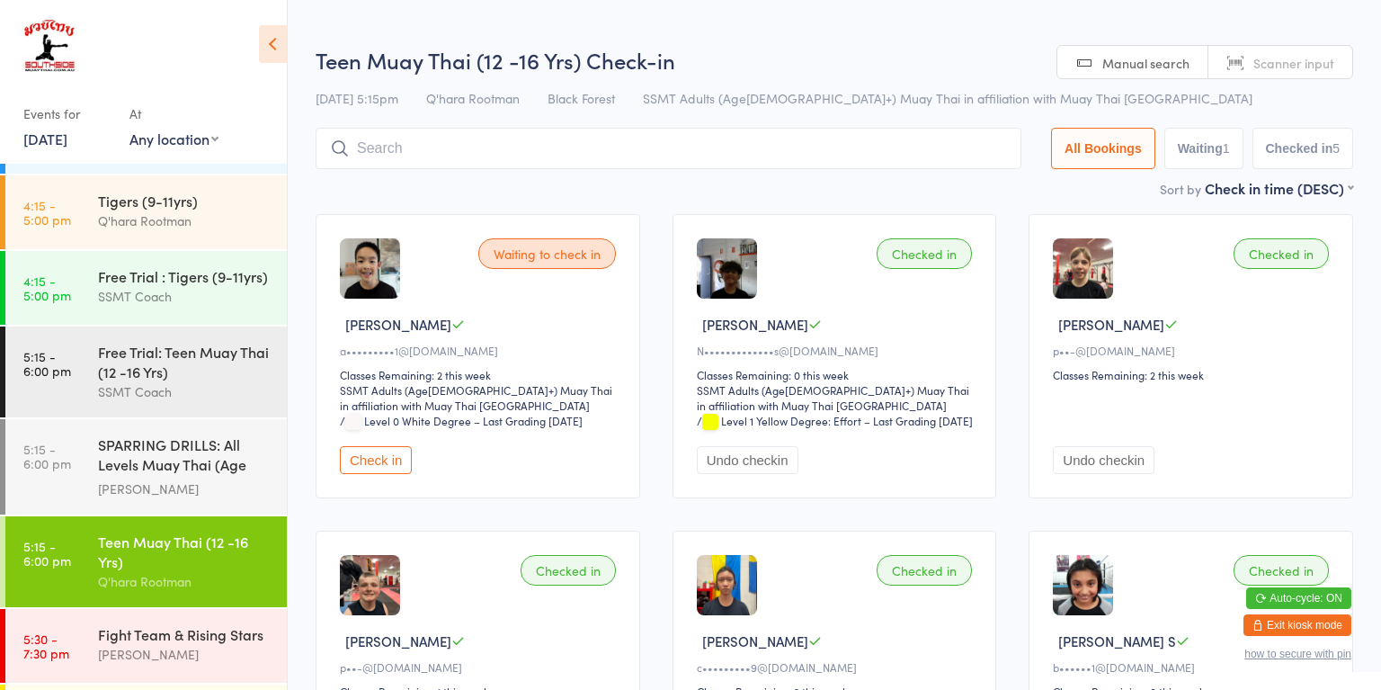
click at [388, 467] on button "Check in" at bounding box center [376, 460] width 72 height 28
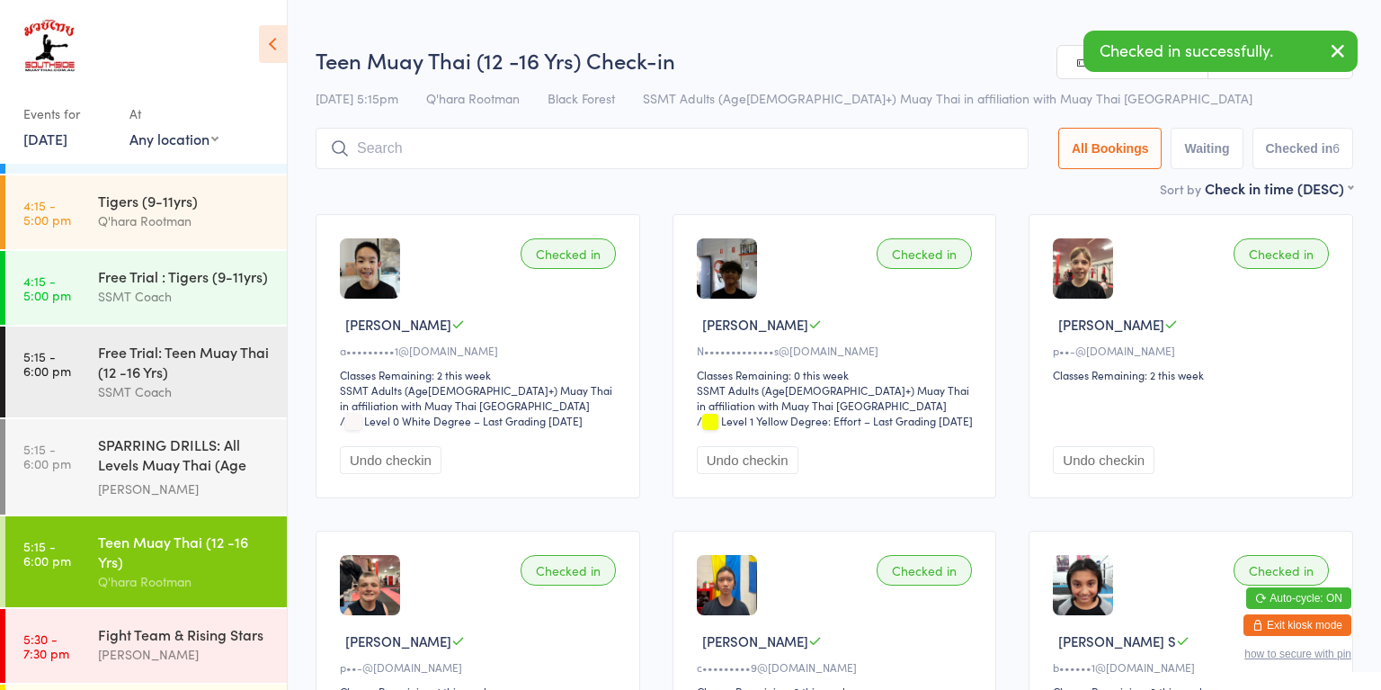
click at [755, 141] on input "search" at bounding box center [672, 148] width 713 height 41
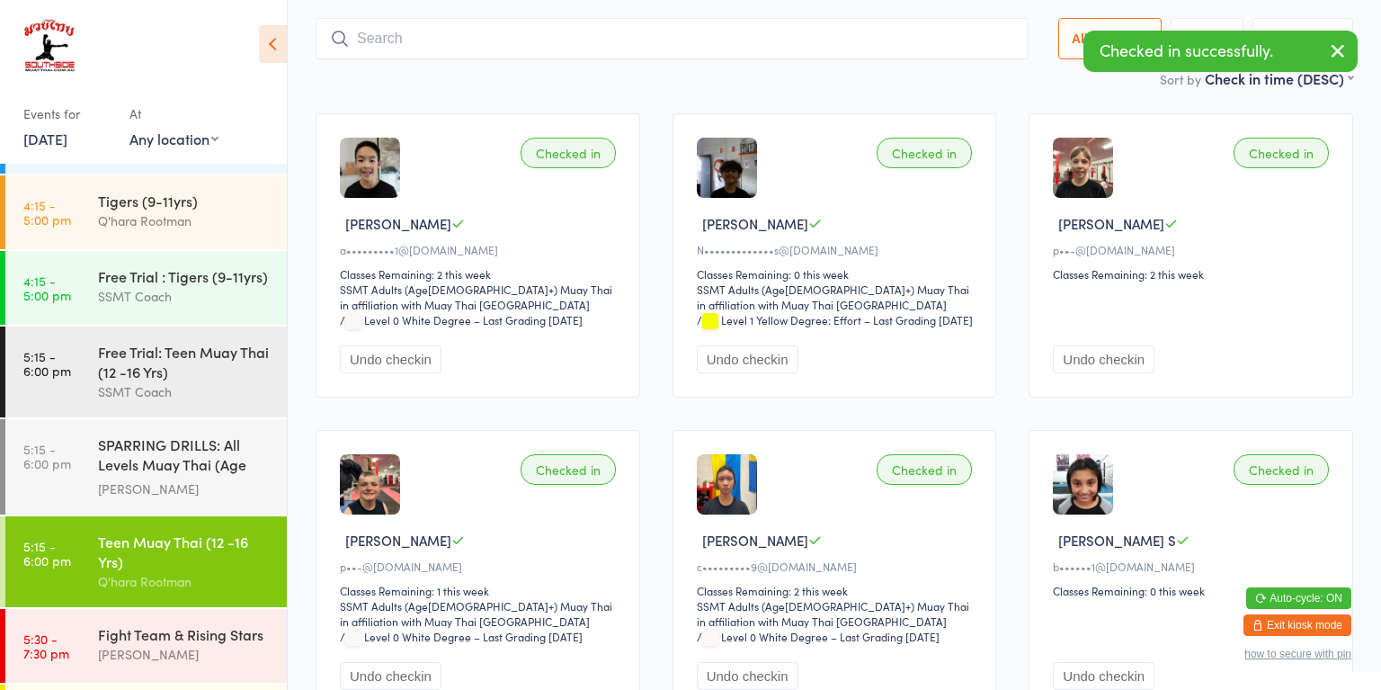
scroll to position [119, 0]
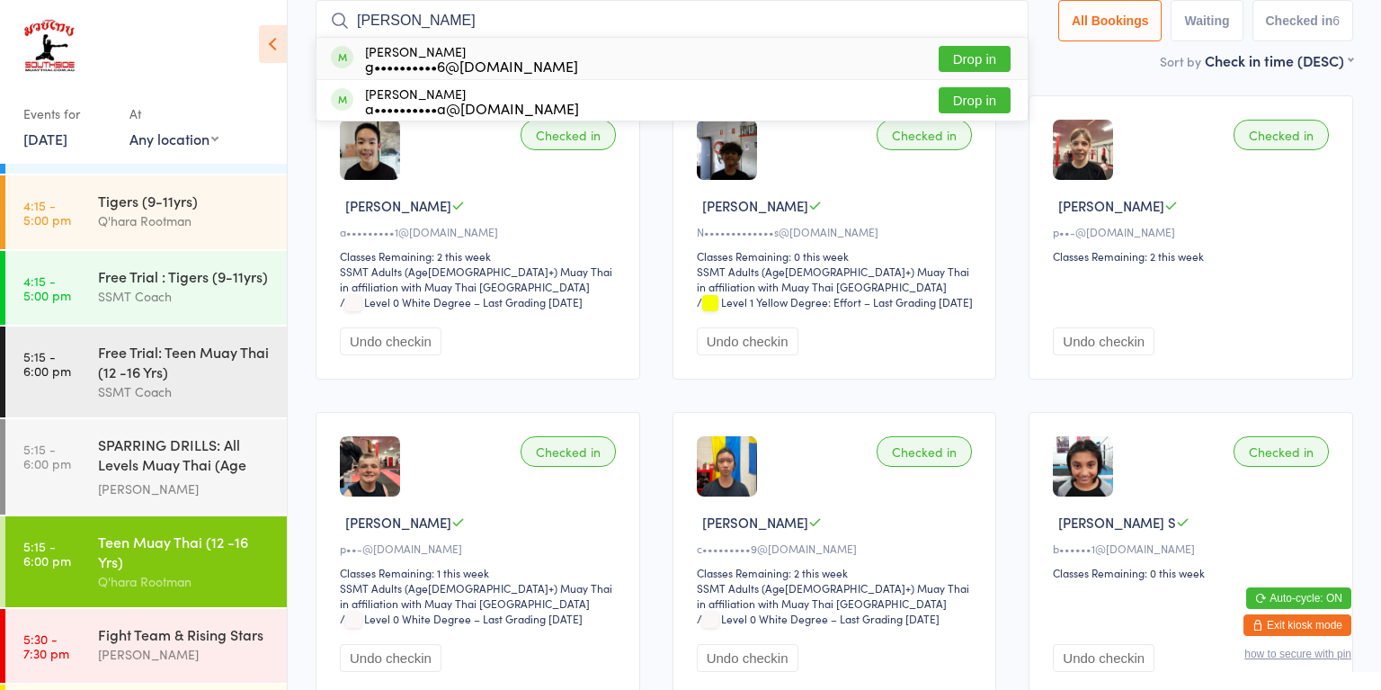
type input "[PERSON_NAME]"
click at [630, 65] on div "[PERSON_NAME] g••••••••••6@[DOMAIN_NAME] Drop in" at bounding box center [671, 58] width 711 height 41
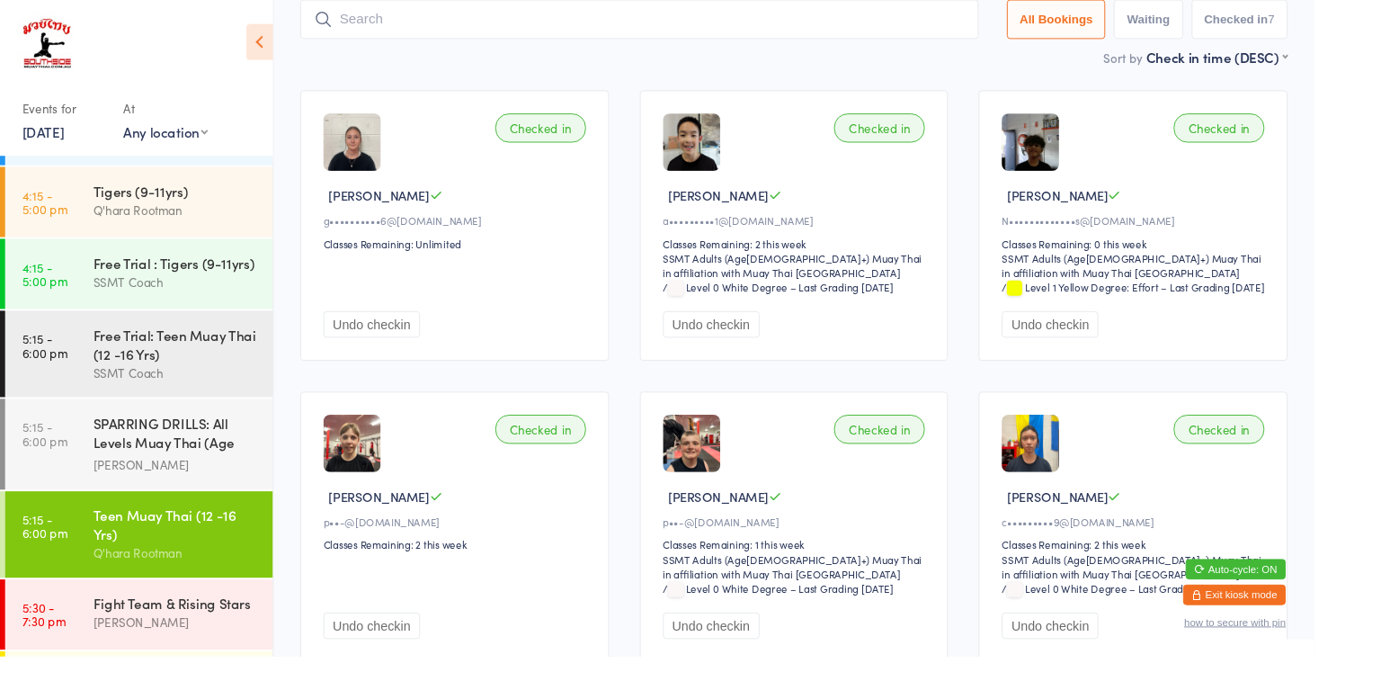
click at [205, 381] on div "SSMT Coach" at bounding box center [185, 391] width 174 height 21
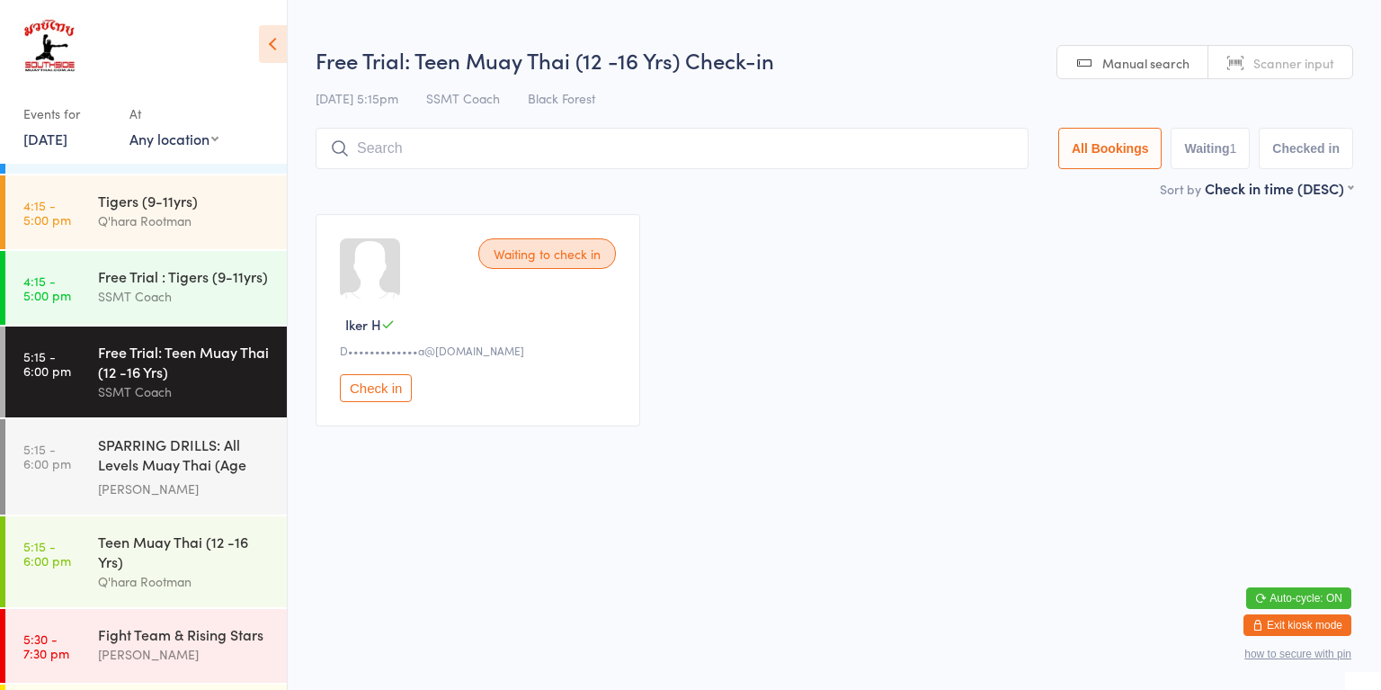
type input "d"
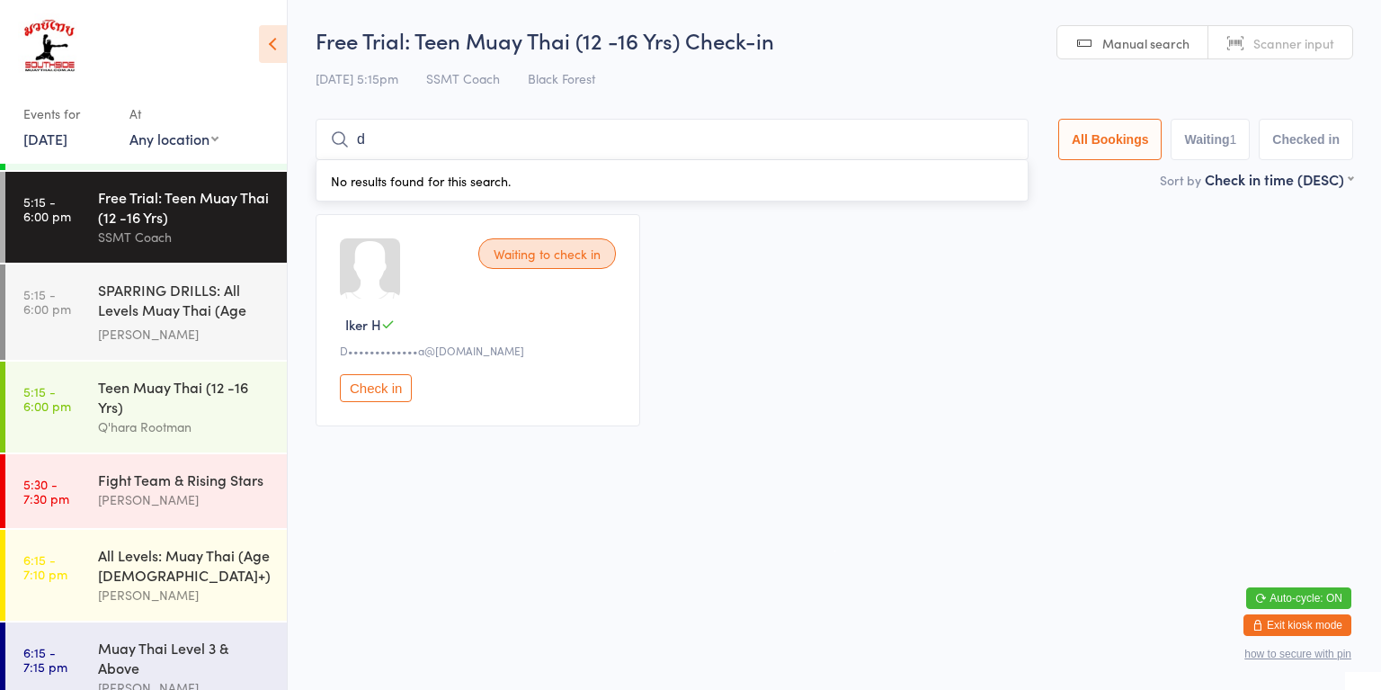
scroll to position [1311, 0]
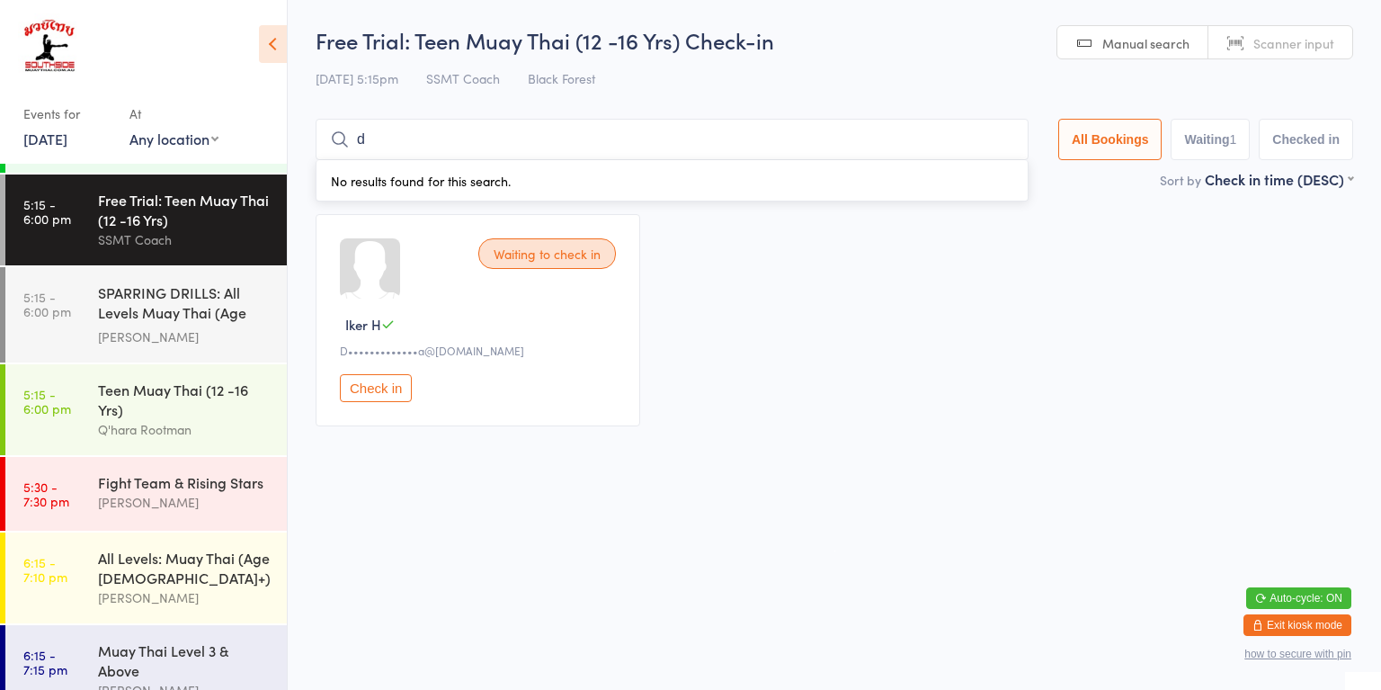
click at [209, 419] on div "Q'hara Rootman" at bounding box center [185, 429] width 174 height 21
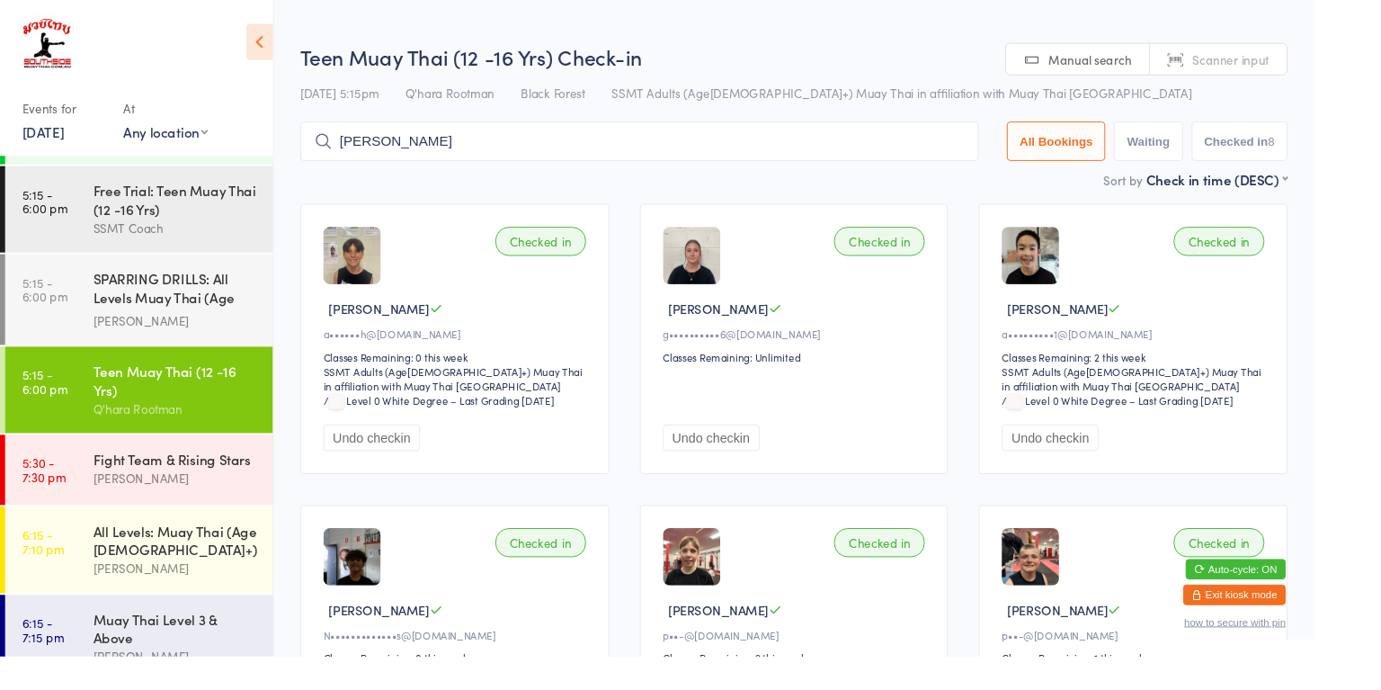
type input "[PERSON_NAME]"
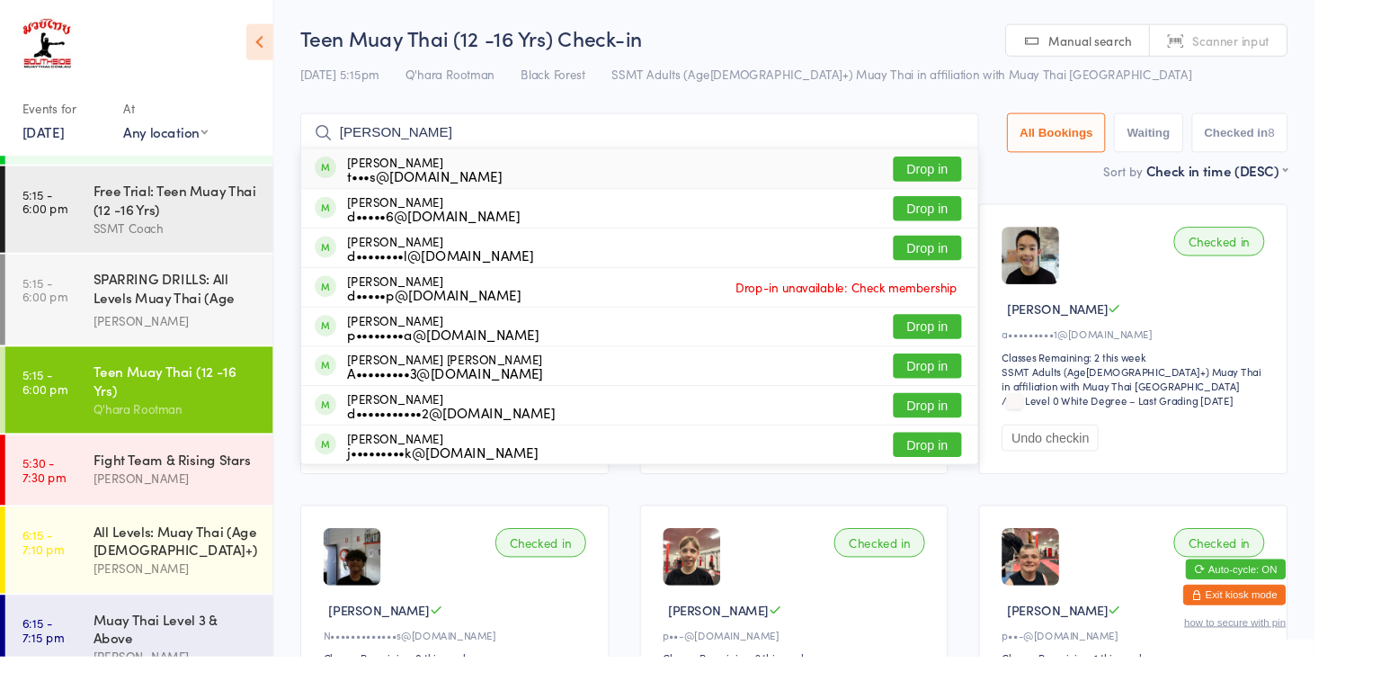
click at [979, 183] on button "Drop in" at bounding box center [975, 178] width 72 height 26
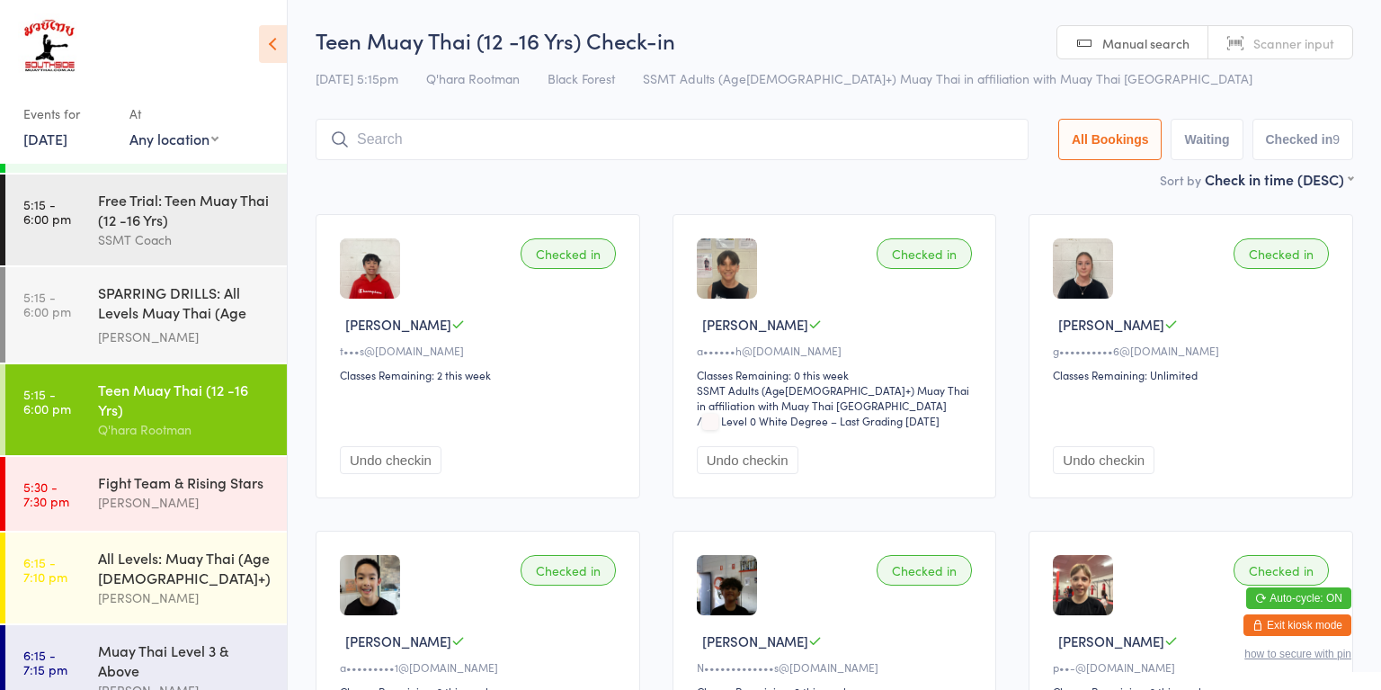
click at [165, 282] on div "SPARRING DRILLS: All Levels Muay Thai (Age [DEMOGRAPHIC_DATA]+)" at bounding box center [185, 304] width 174 height 44
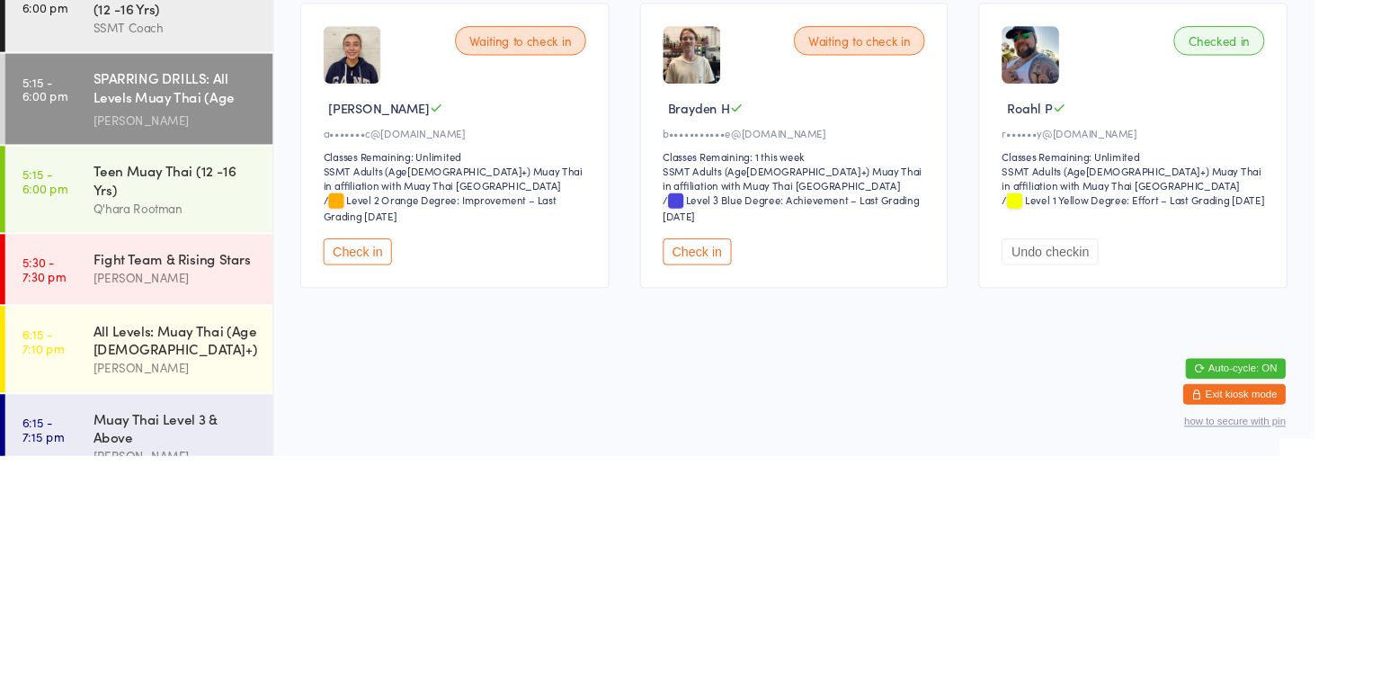
click at [572, 578] on html "You have now entered Kiosk Mode. Members will be able to check themselves in us…" at bounding box center [690, 345] width 1381 height 690
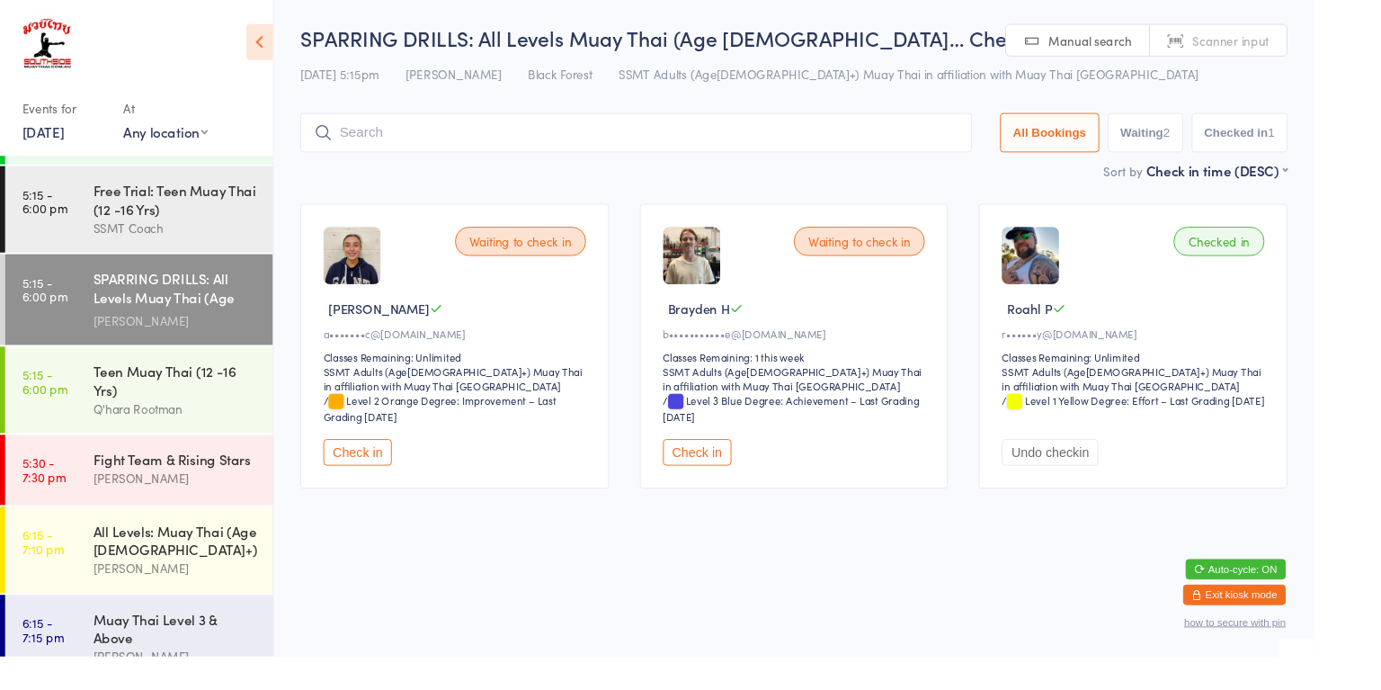
click at [191, 548] on div "All Levels: Muay Thai (Age [DEMOGRAPHIC_DATA]+)" at bounding box center [185, 568] width 174 height 40
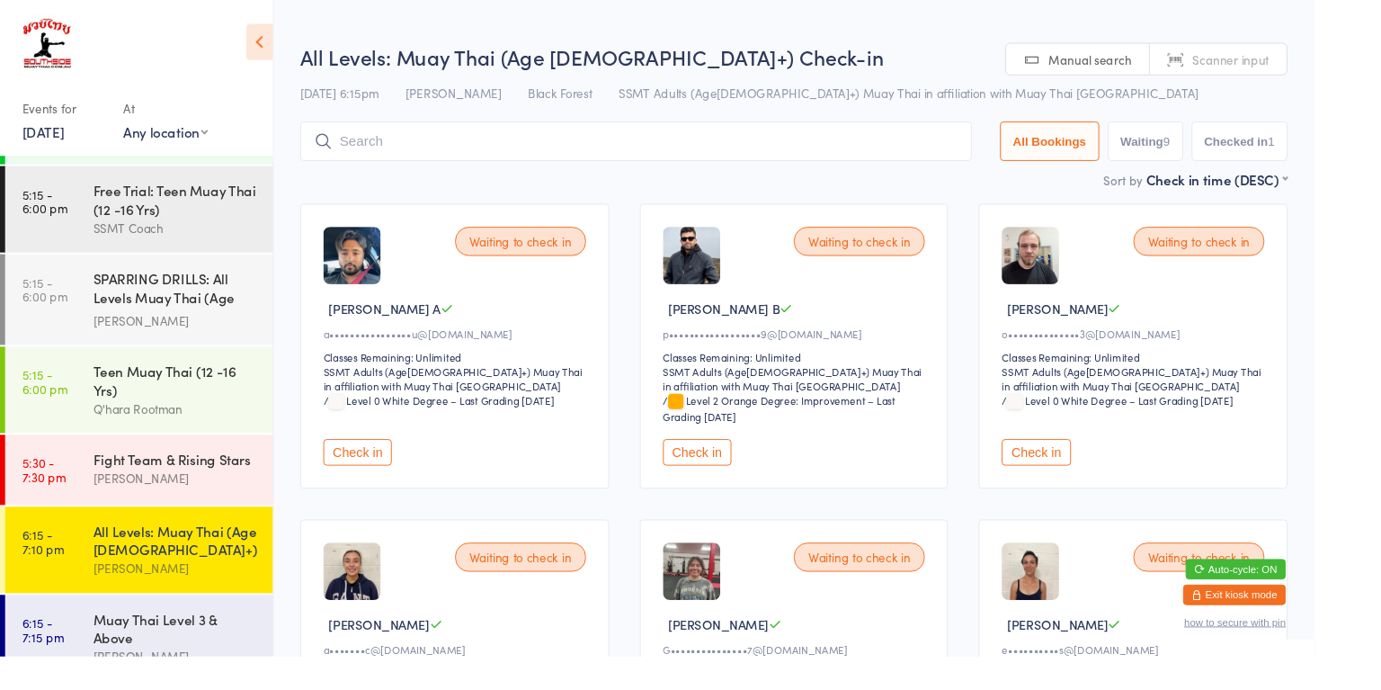
click at [1361, 401] on select "SSMT Adults (Age[DEMOGRAPHIC_DATA]+) Muay Thai in affiliation with Muay Thai [G…" at bounding box center [1252, 405] width 399 height 17
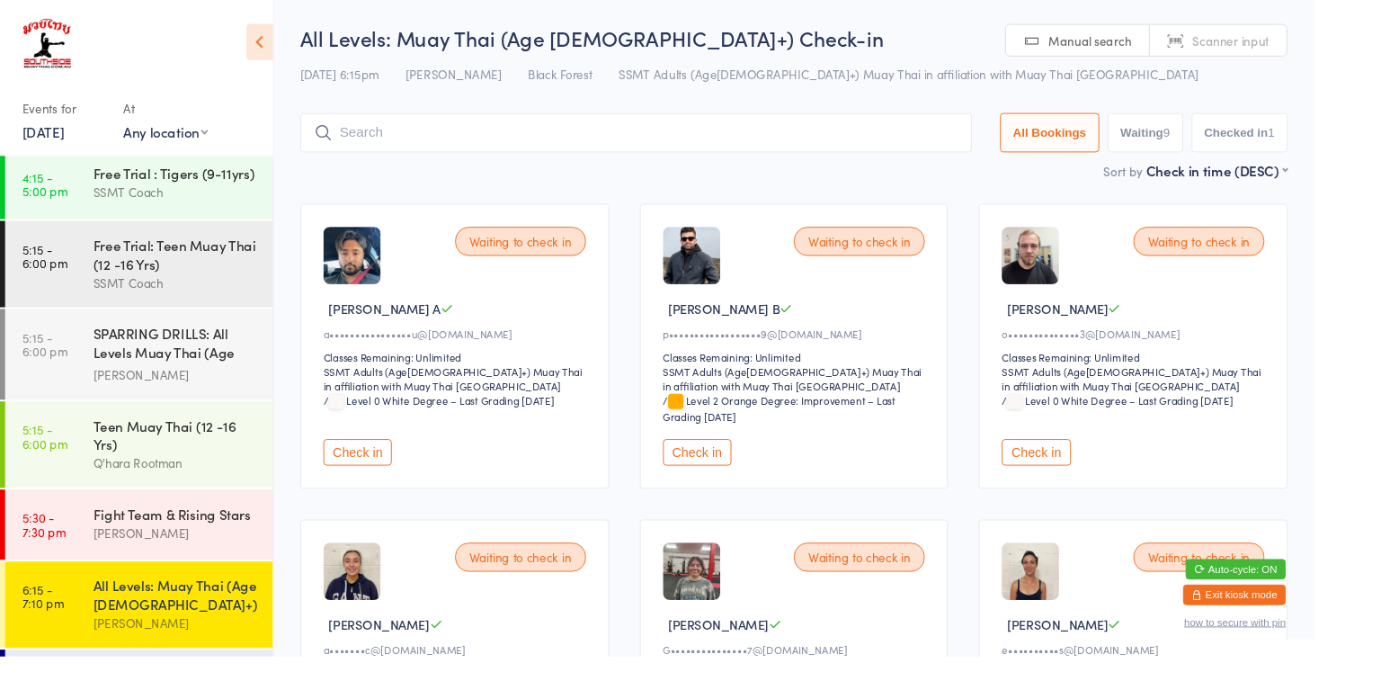
scroll to position [1240, 0]
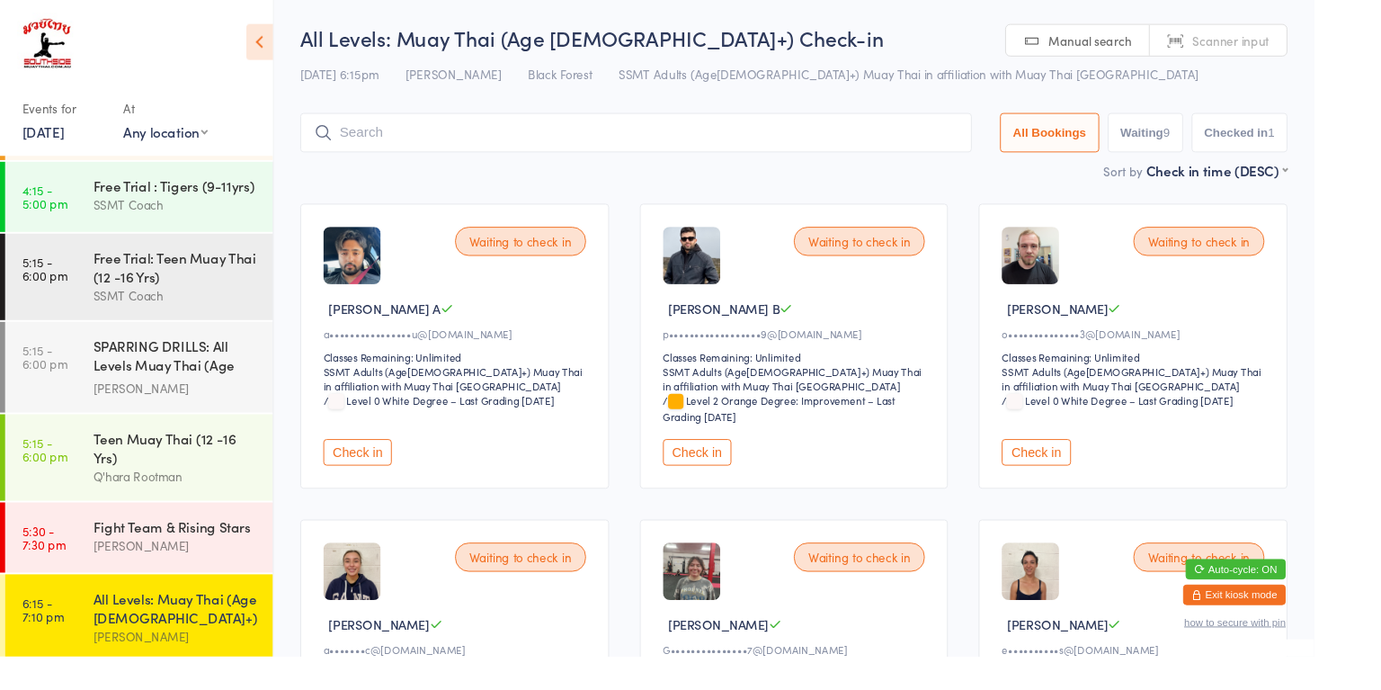
click at [187, 338] on div "SPARRING DRILLS: All Levels Muay Thai (Age [DEMOGRAPHIC_DATA]+) [PERSON_NAME]" at bounding box center [192, 385] width 189 height 95
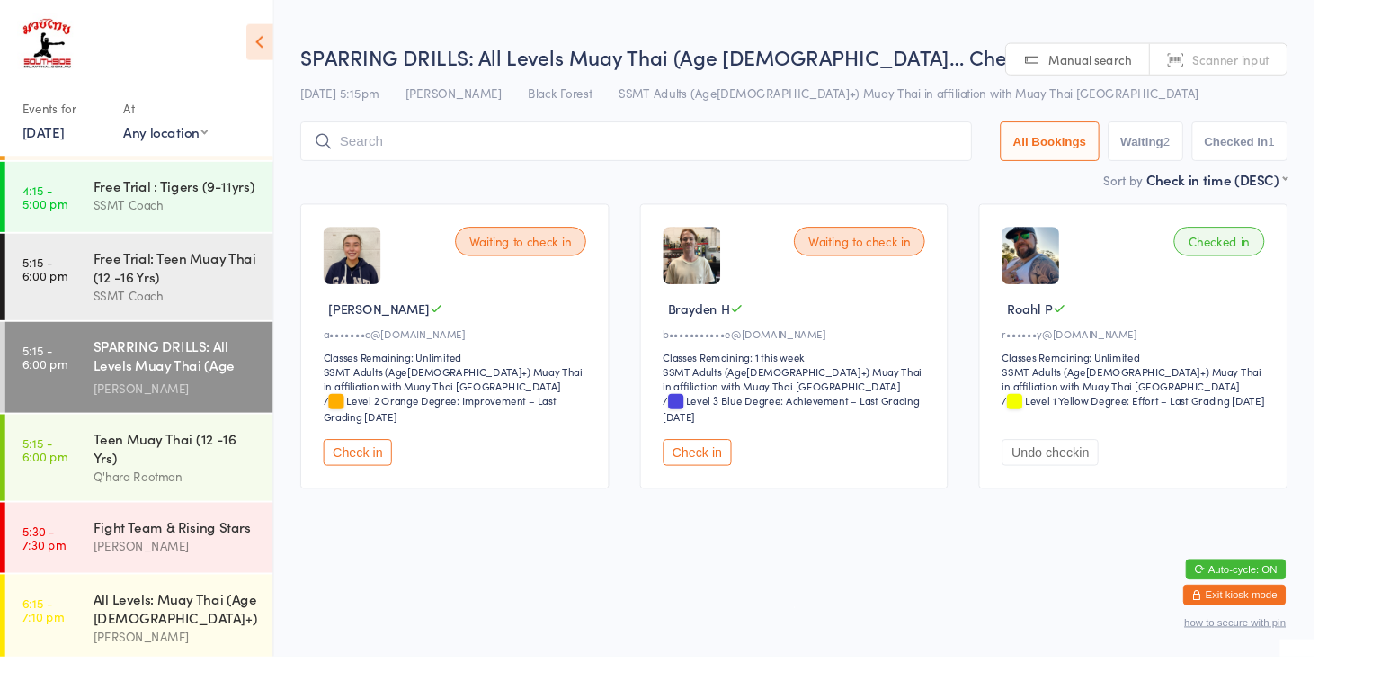
click at [386, 477] on button "Check in" at bounding box center [376, 475] width 72 height 28
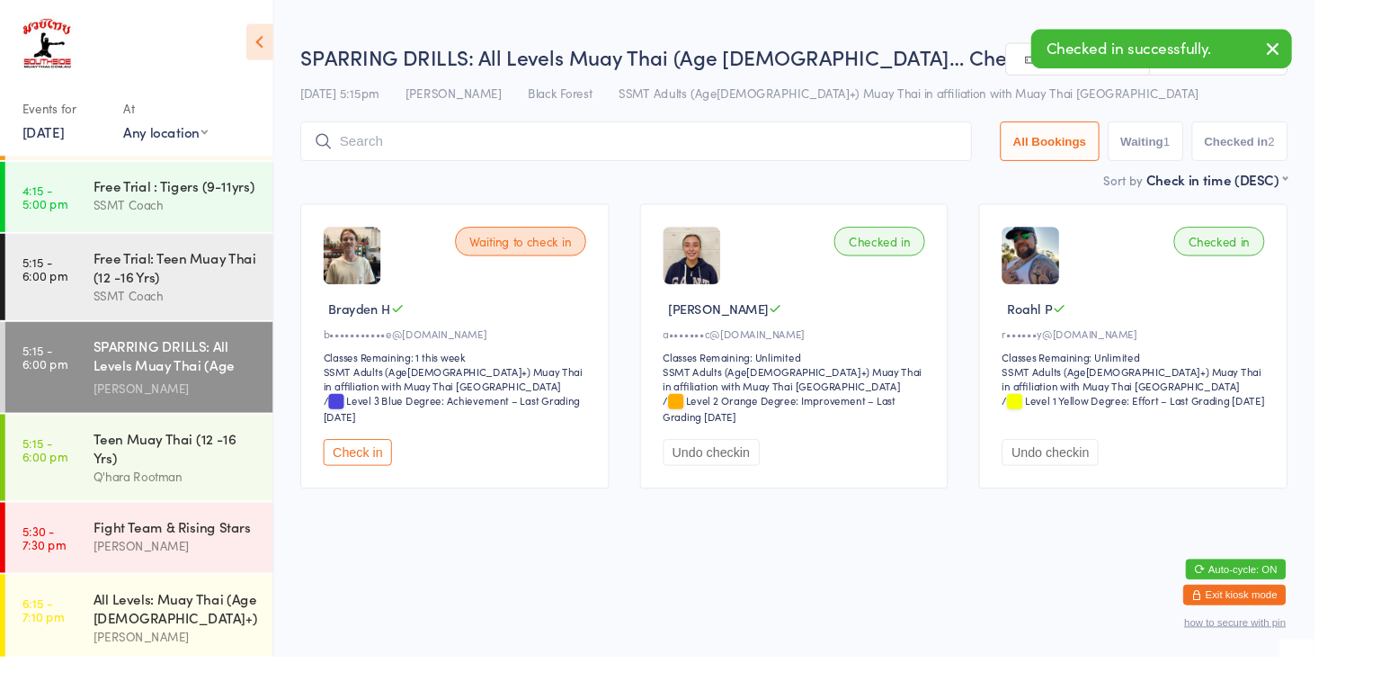
click at [174, 658] on div "[PERSON_NAME]" at bounding box center [185, 668] width 174 height 21
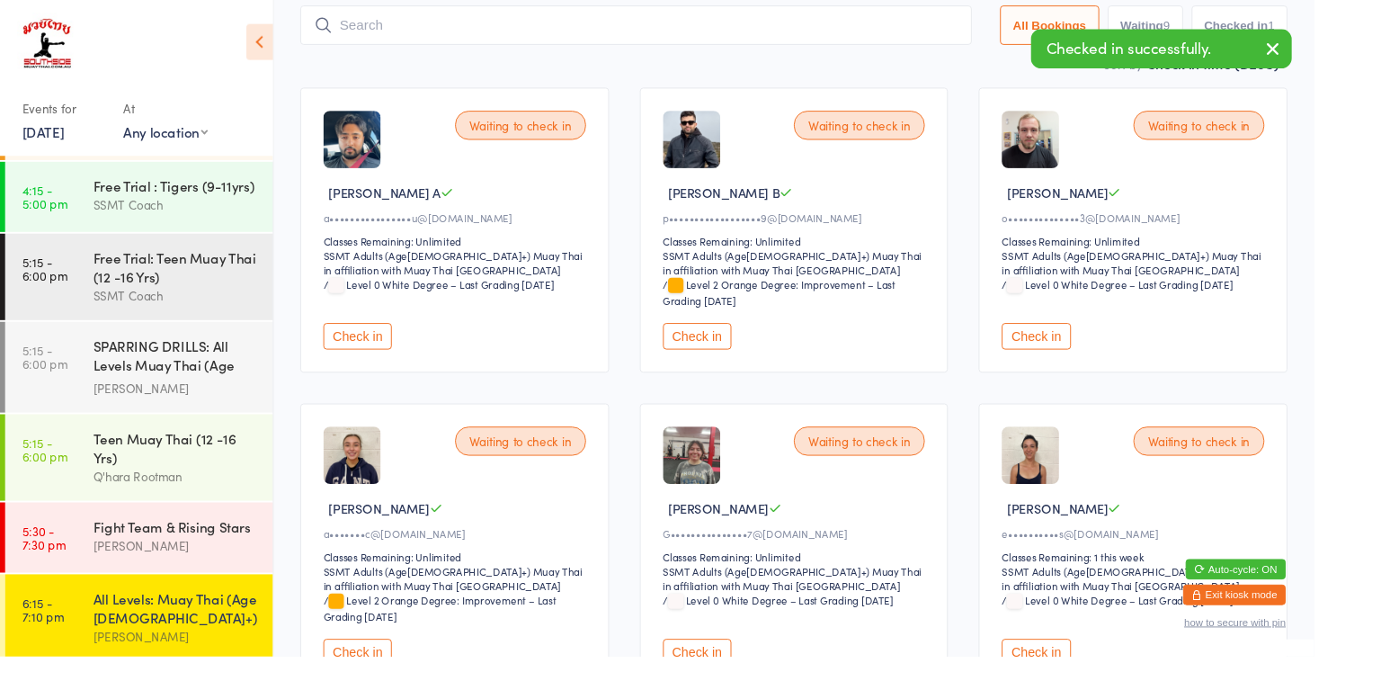
scroll to position [131, 0]
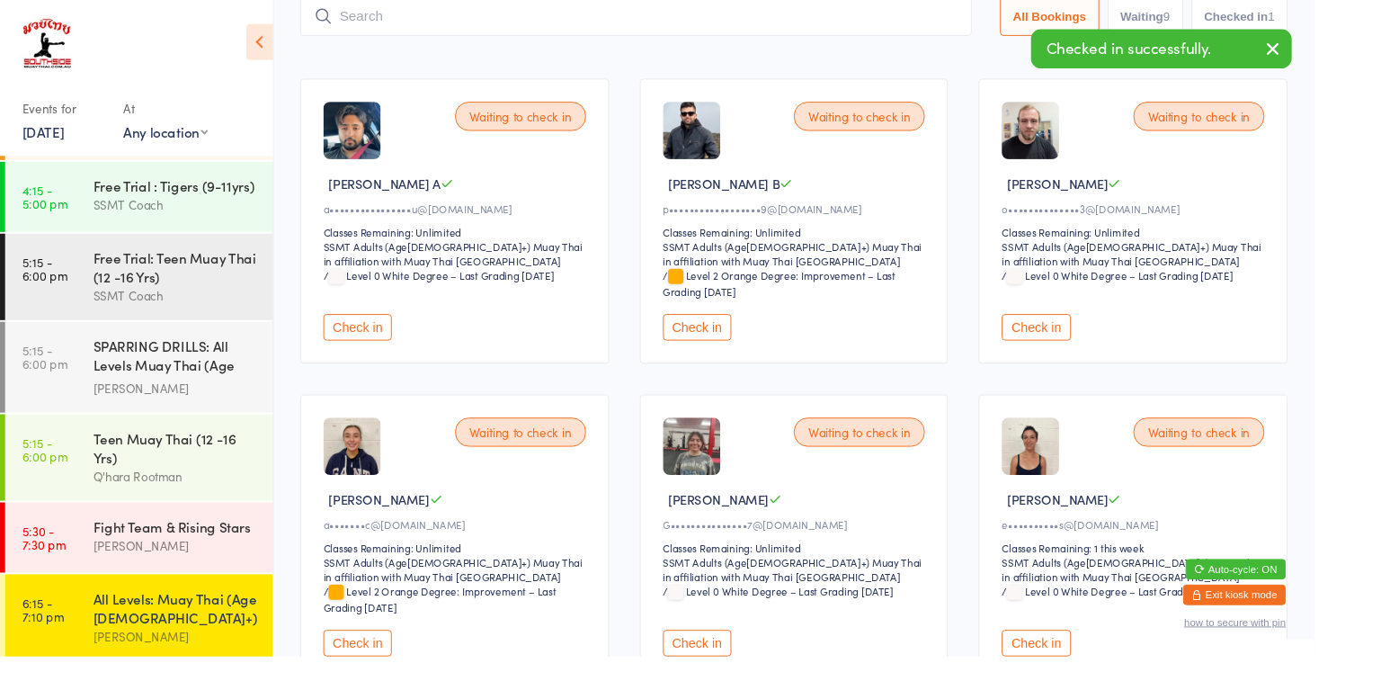
click at [366, 675] on button "Check in" at bounding box center [376, 676] width 72 height 28
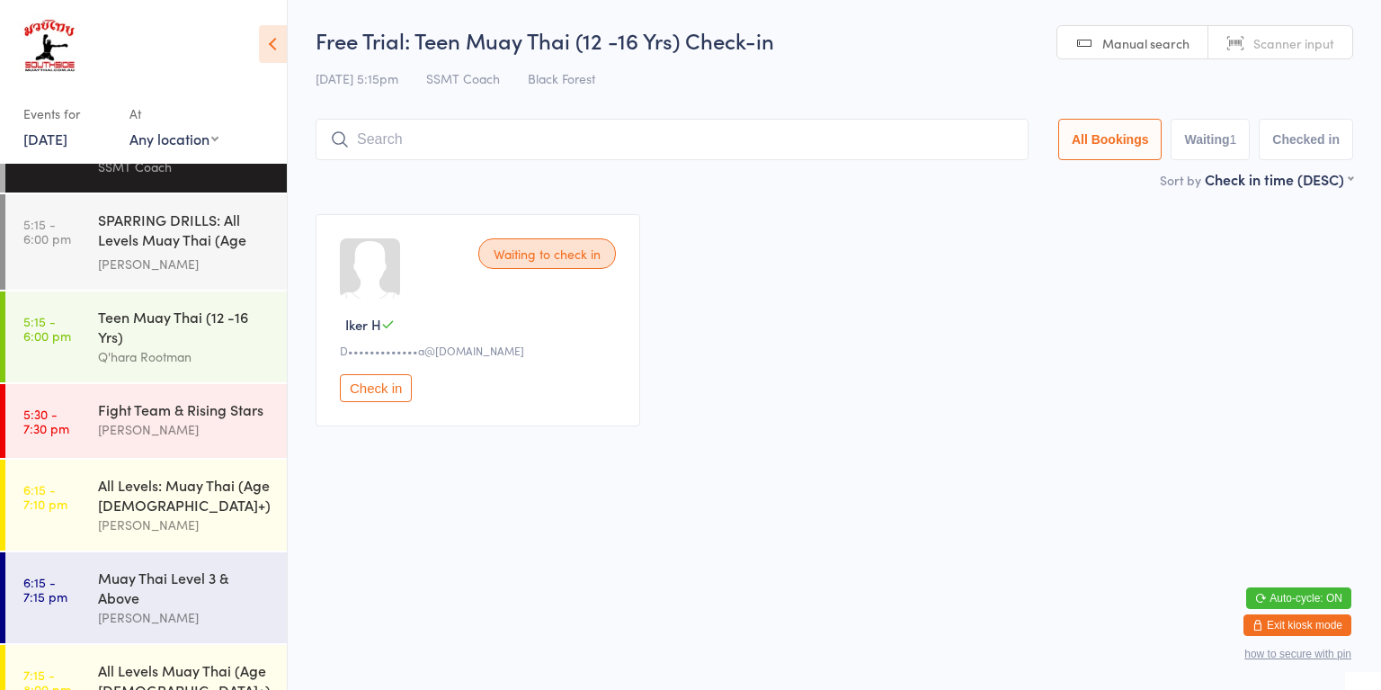
scroll to position [1428, 0]
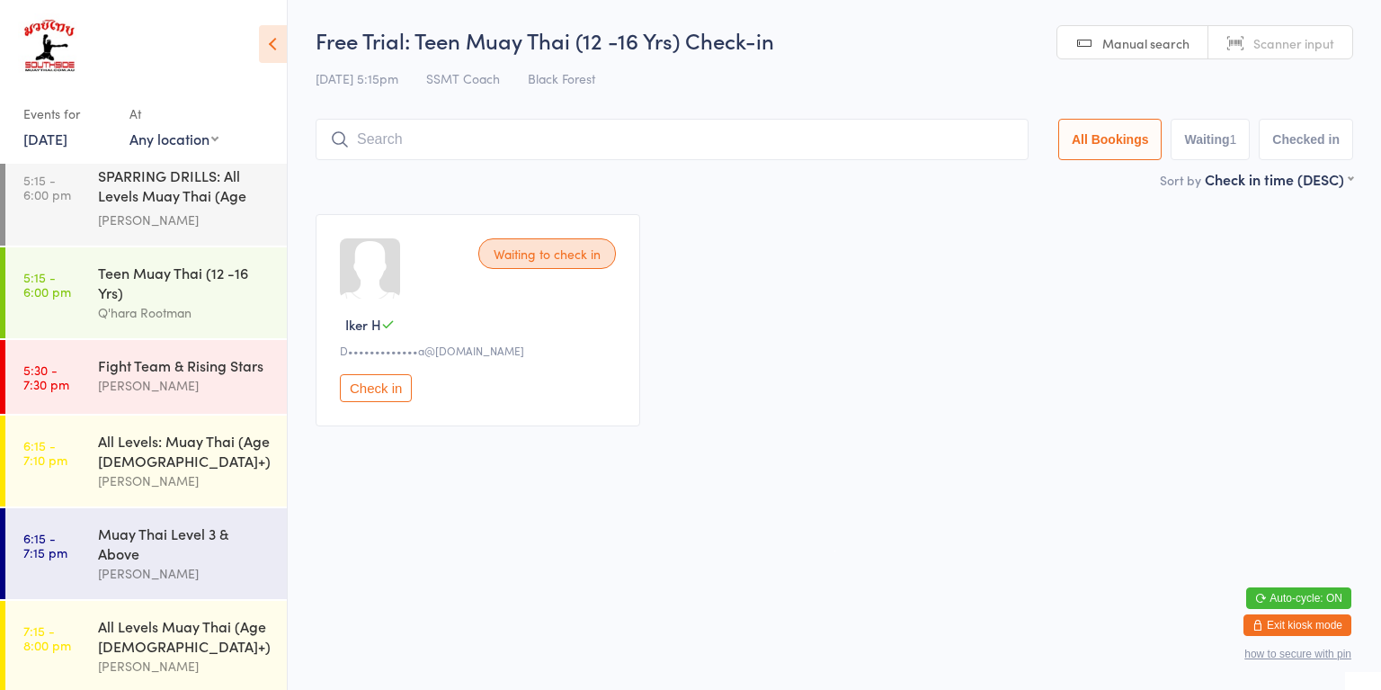
click at [98, 563] on div "[PERSON_NAME]" at bounding box center [185, 573] width 174 height 21
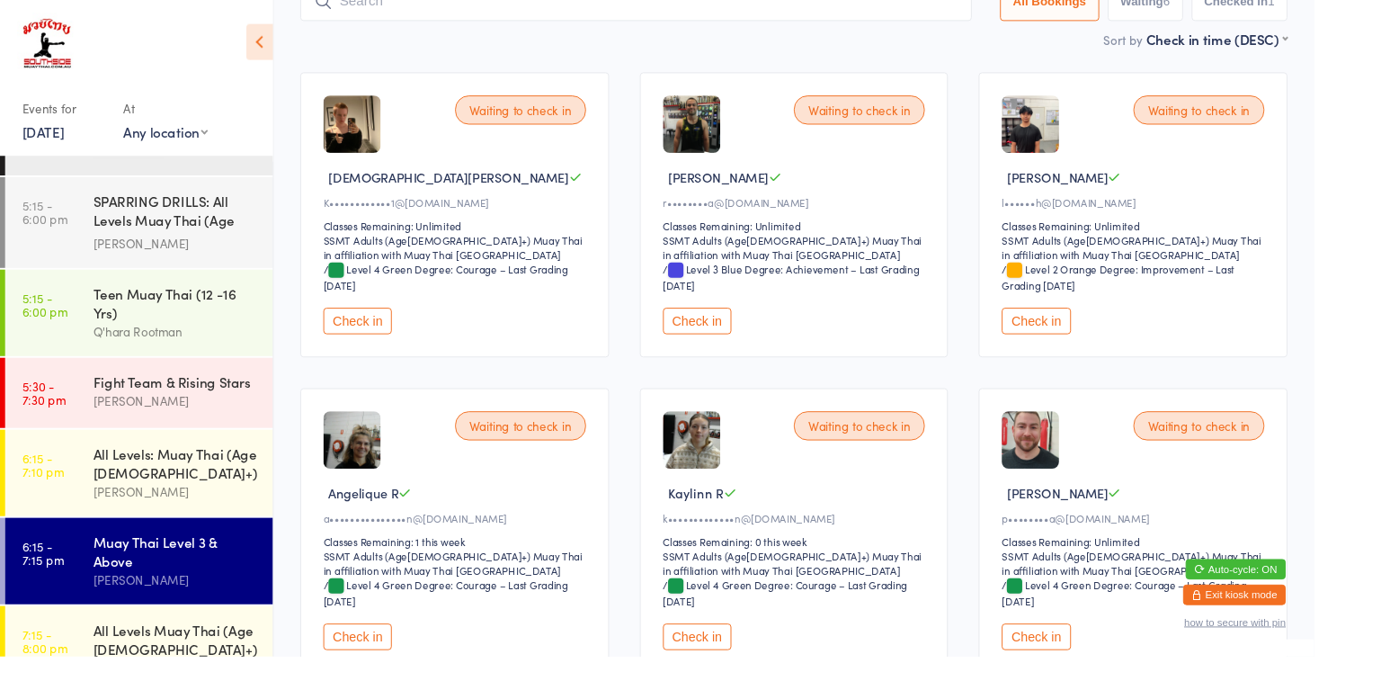
scroll to position [257, 0]
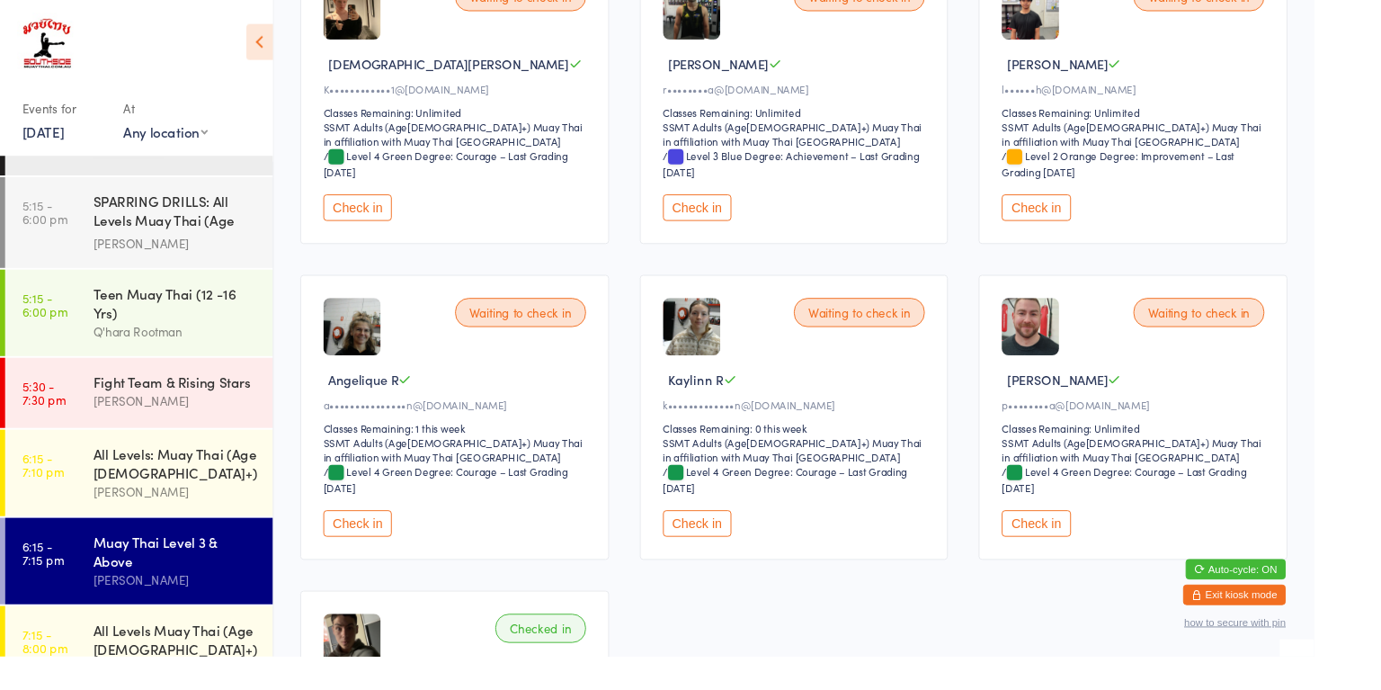
click at [728, 558] on button "Check in" at bounding box center [733, 550] width 72 height 28
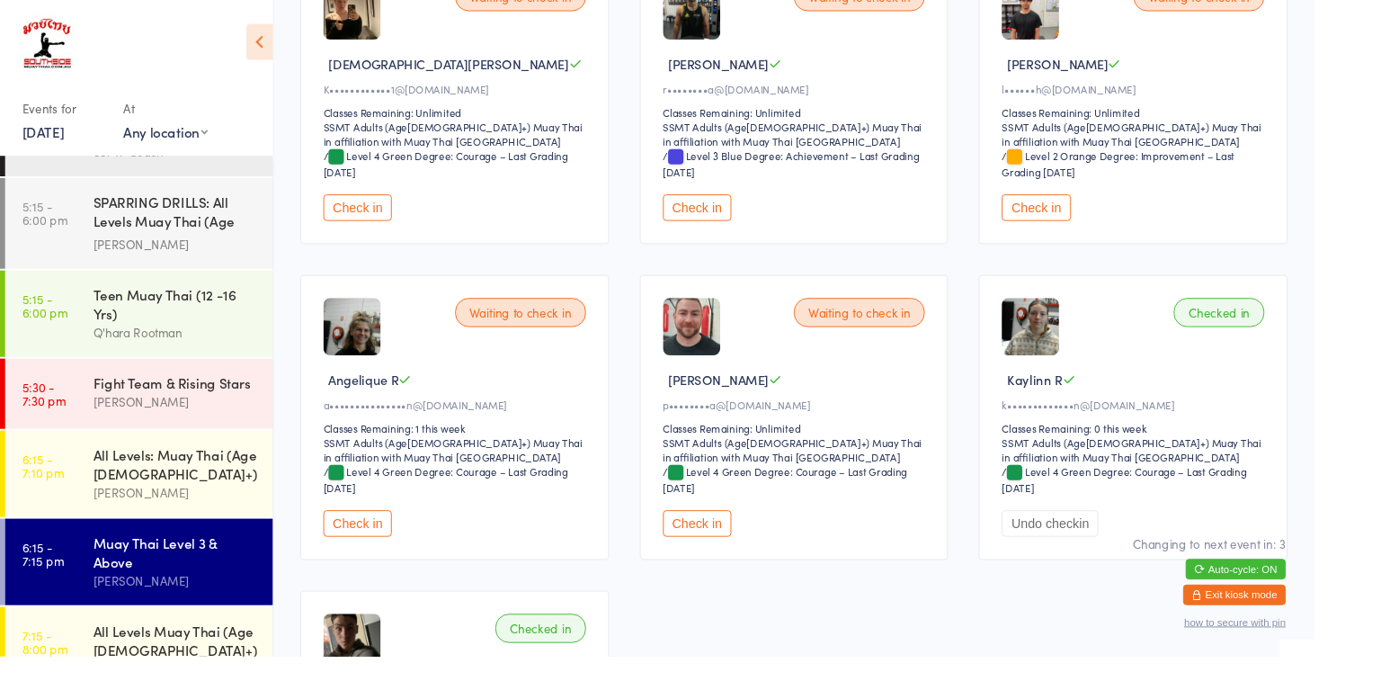
scroll to position [1382, 0]
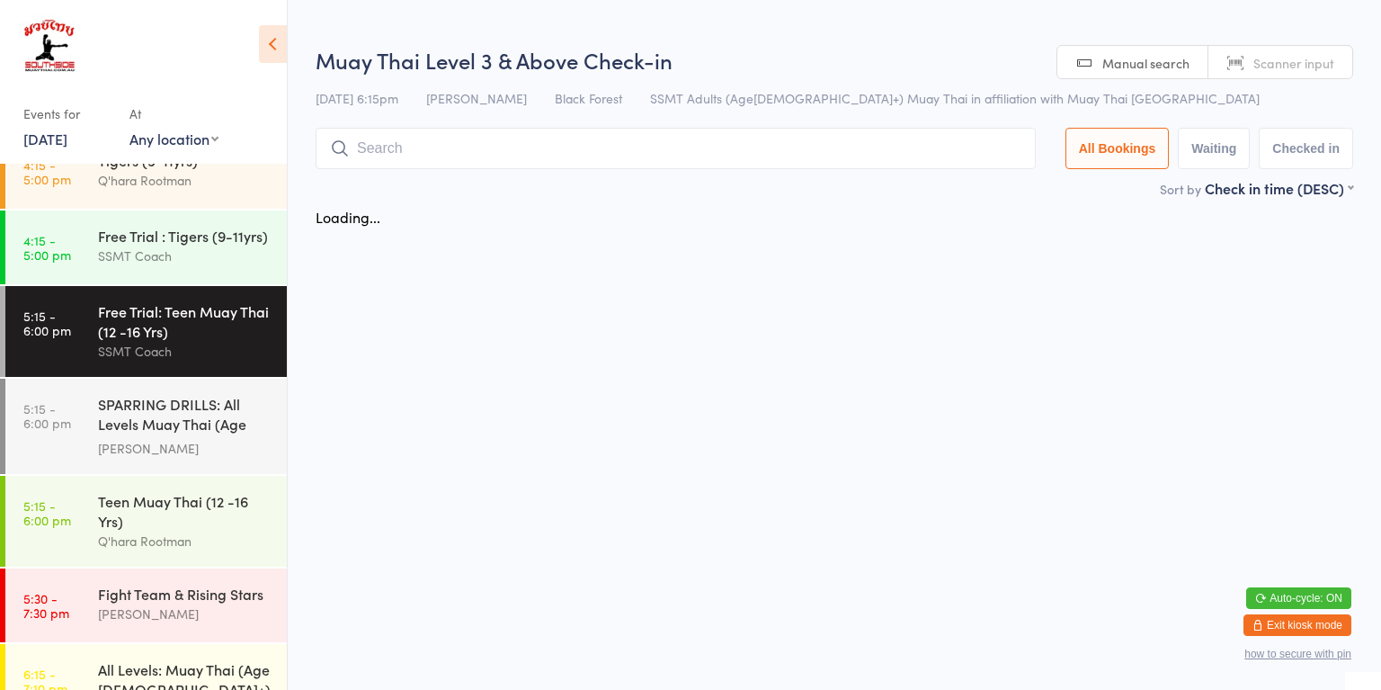
scroll to position [1198, 0]
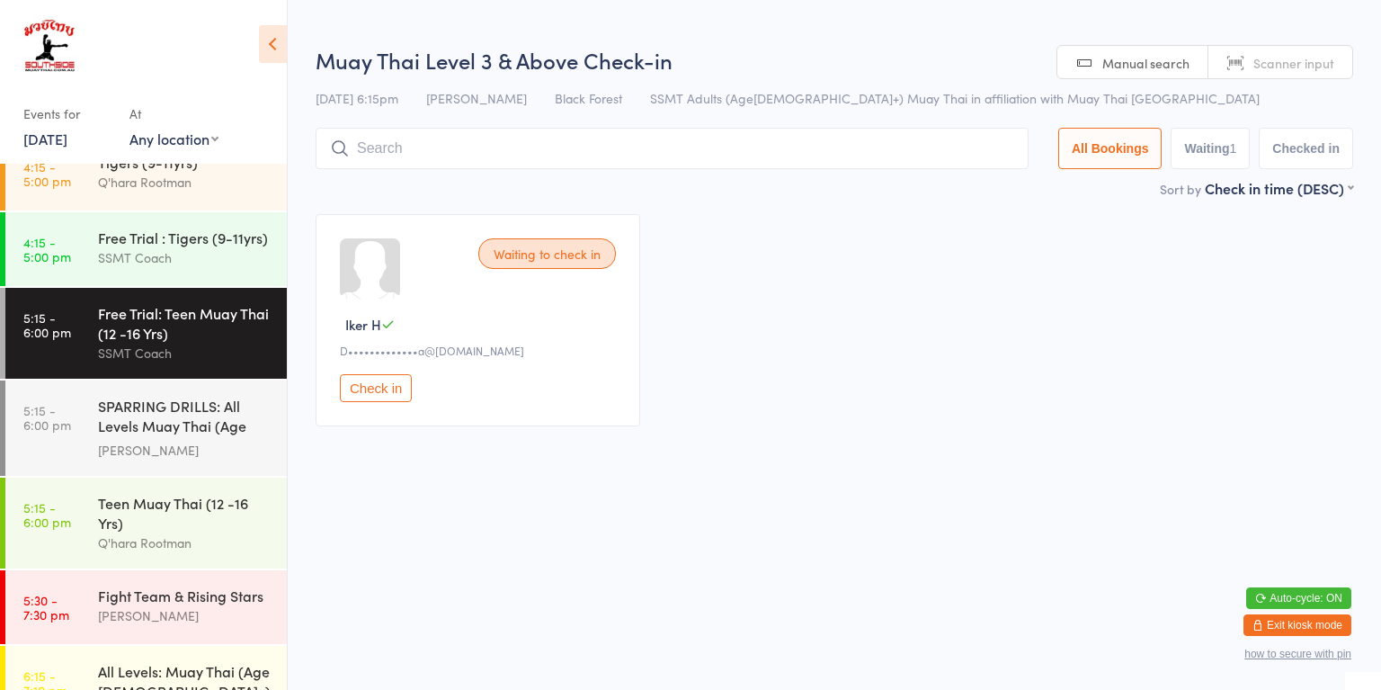
click at [149, 396] on div "SPARRING DRILLS: All Levels Muay Thai (Age [DEMOGRAPHIC_DATA]+)" at bounding box center [185, 418] width 174 height 44
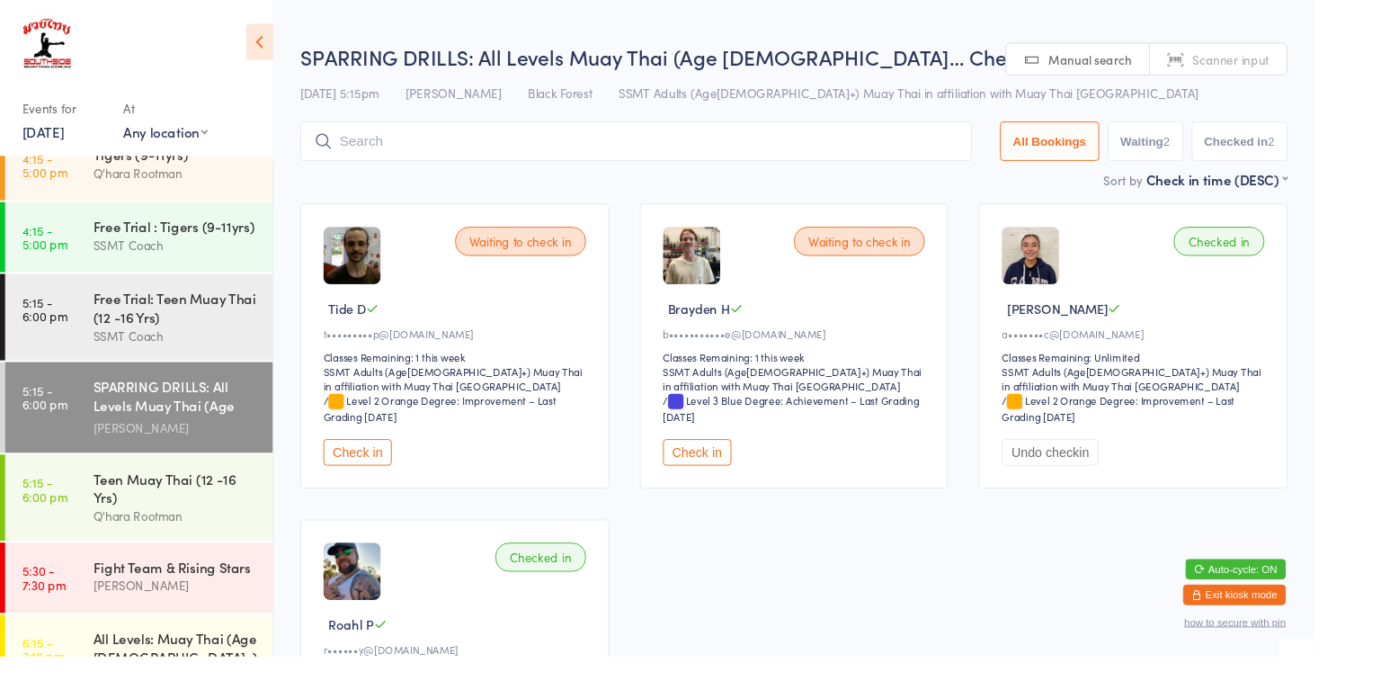
click at [400, 469] on button "Check in" at bounding box center [376, 475] width 72 height 28
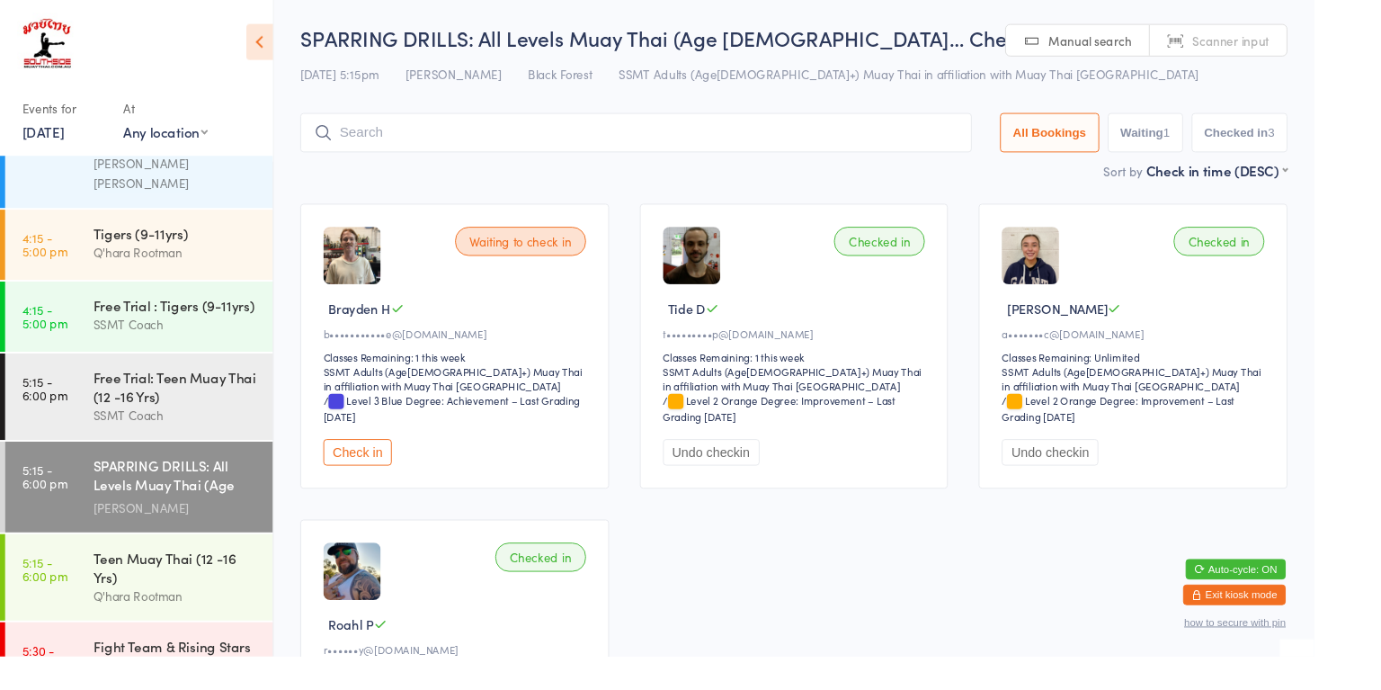
scroll to position [1126, 0]
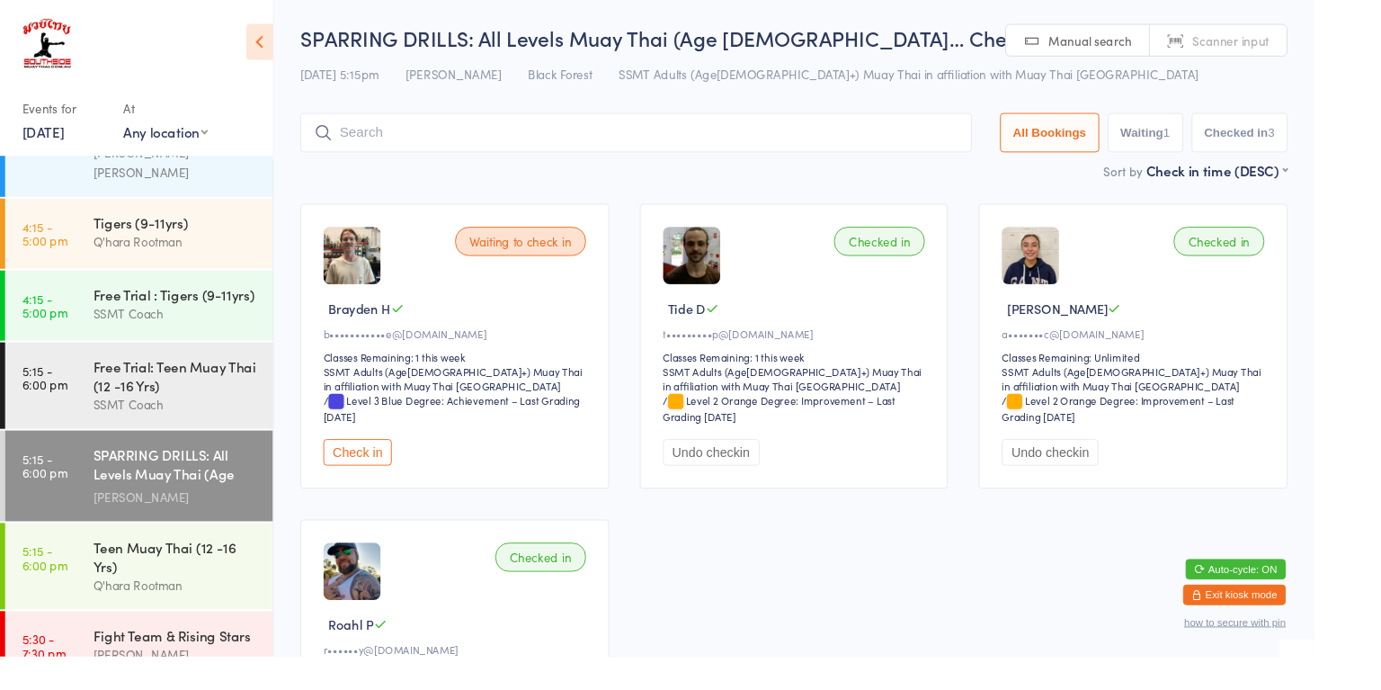
click at [195, 604] on div "Q'hara Rootman" at bounding box center [185, 614] width 174 height 21
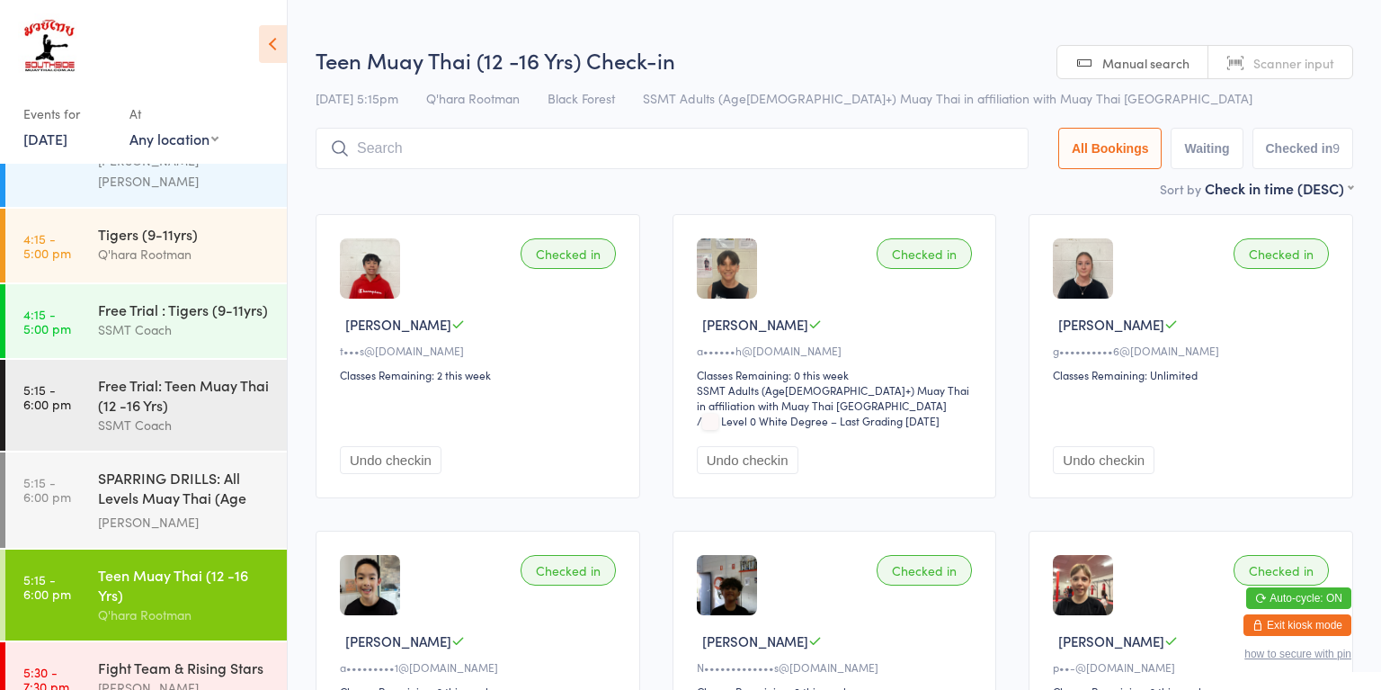
click at [688, 144] on input "search" at bounding box center [672, 148] width 713 height 41
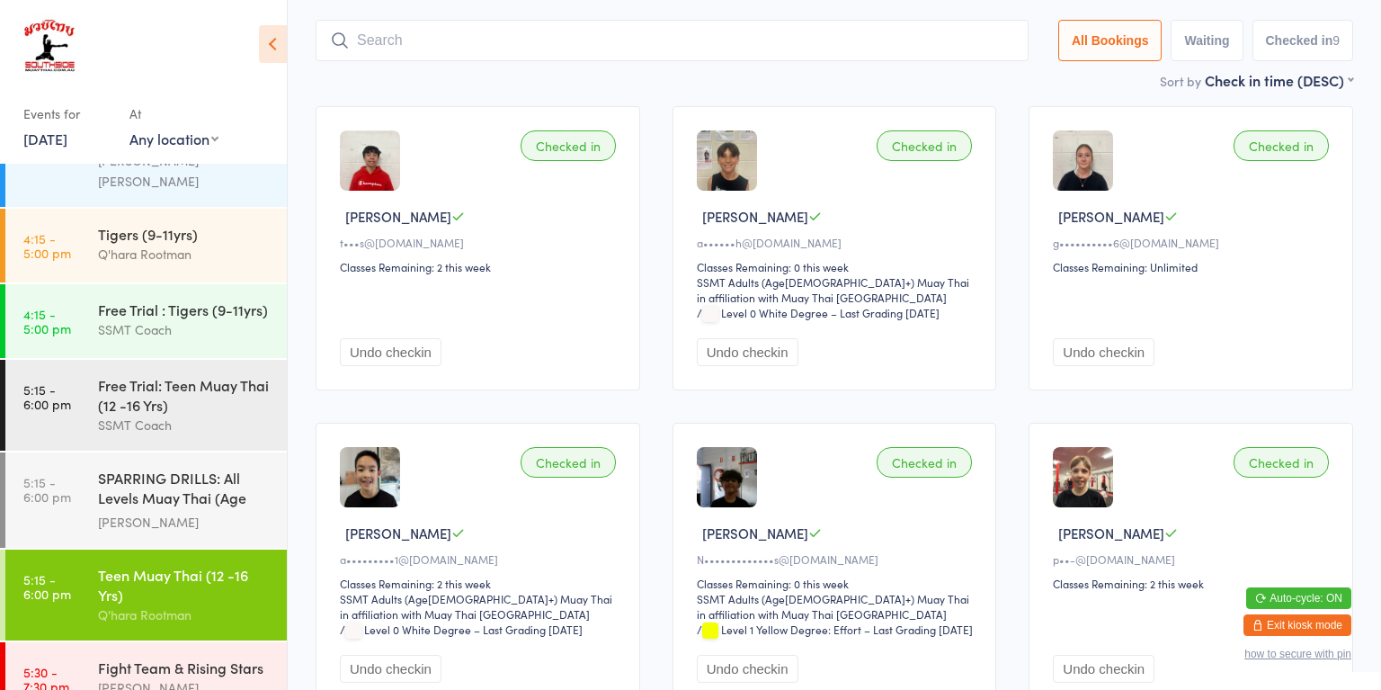
scroll to position [129, 0]
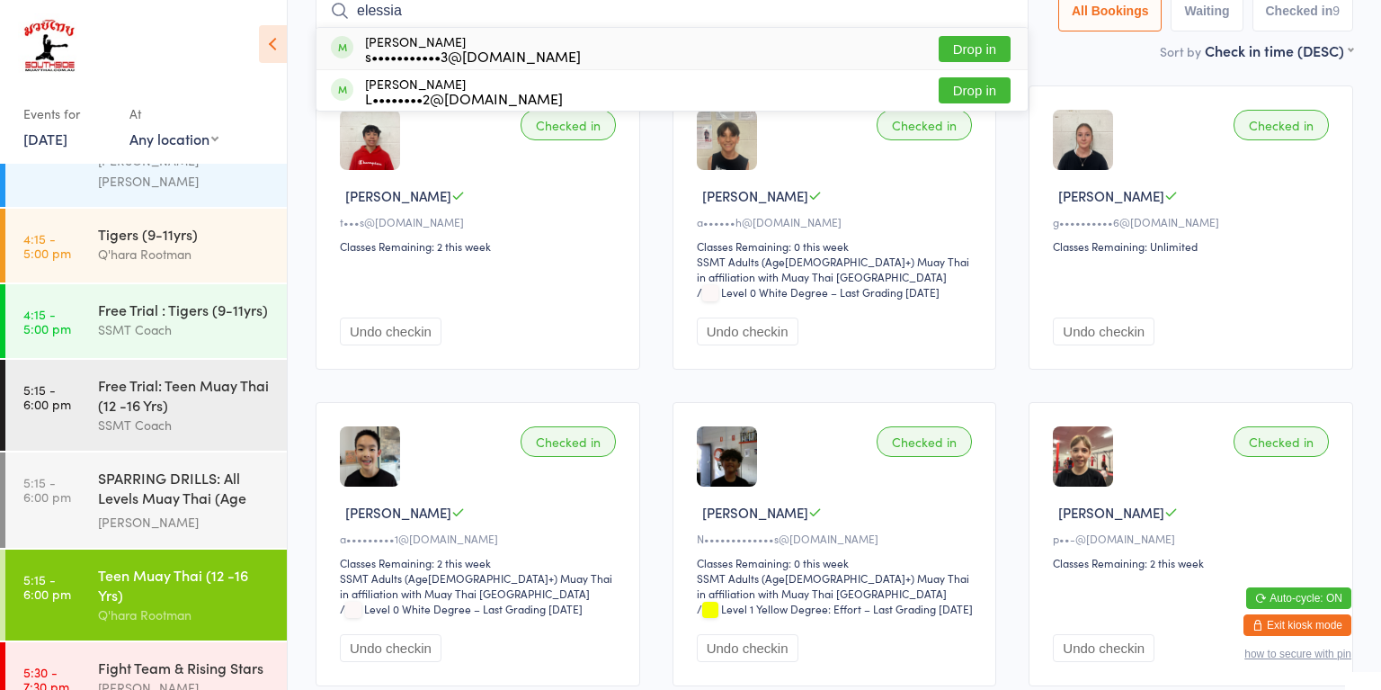
type input "elessia"
click at [983, 53] on button "Drop in" at bounding box center [975, 49] width 72 height 26
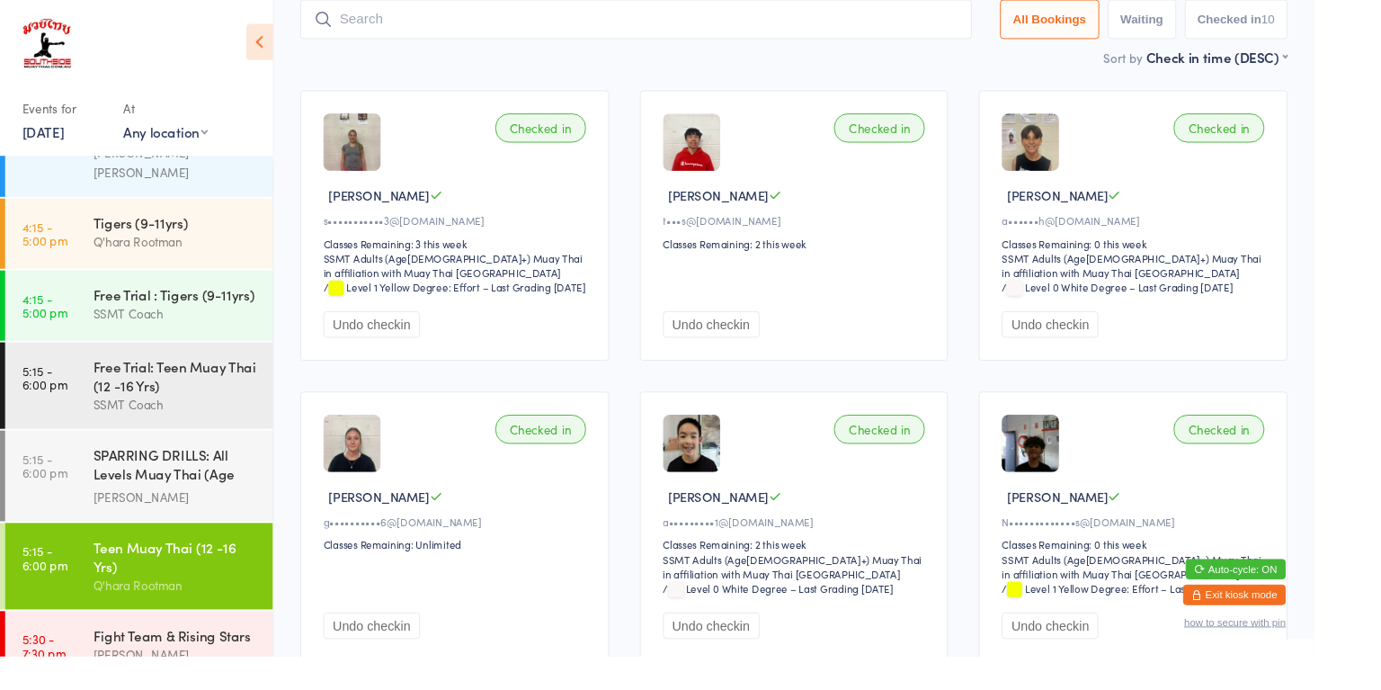
click at [707, 342] on button "Undo checkin" at bounding box center [748, 341] width 102 height 28
click at [186, 468] on div "SPARRING DRILLS: All Levels Muay Thai (Age [DEMOGRAPHIC_DATA]+)" at bounding box center [185, 490] width 174 height 44
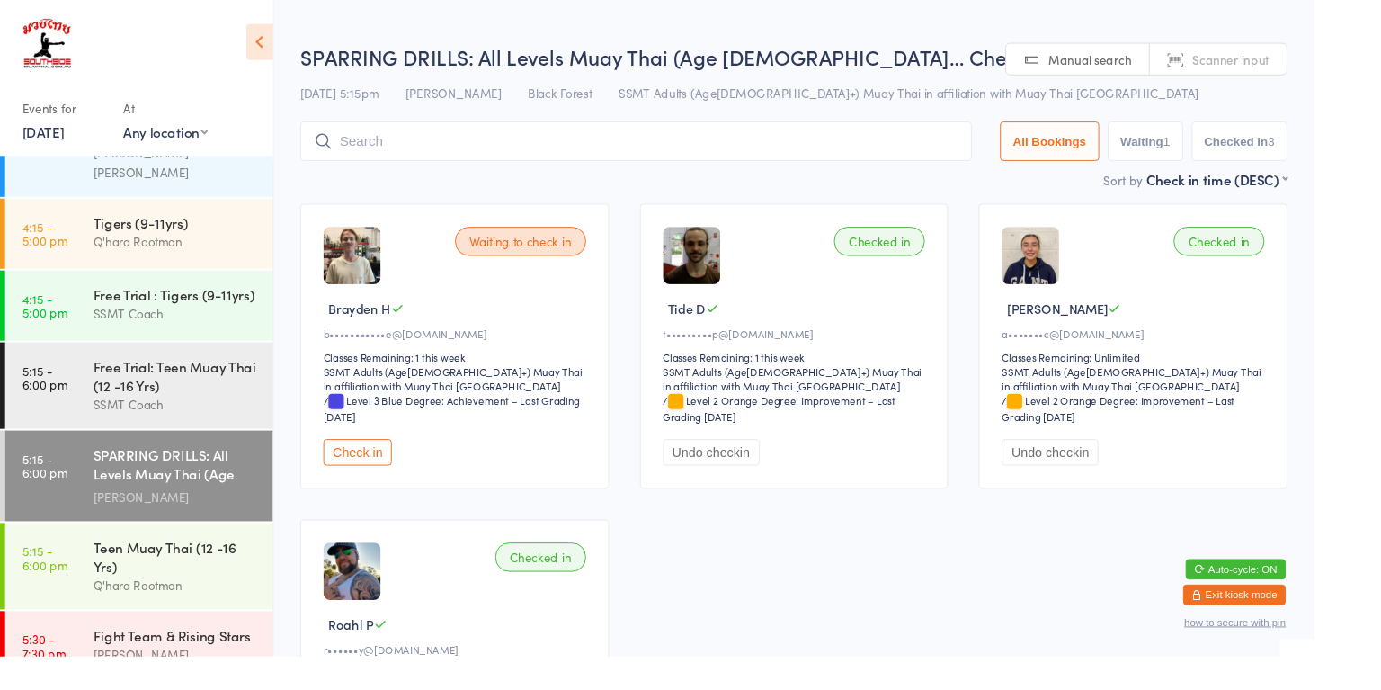
click at [626, 348] on div "Waiting to check in Brayden H b•••••••••••e@[DOMAIN_NAME] Classes Remaining: 1 …" at bounding box center [478, 363] width 325 height 299
click at [361, 470] on button "Check in" at bounding box center [376, 475] width 72 height 28
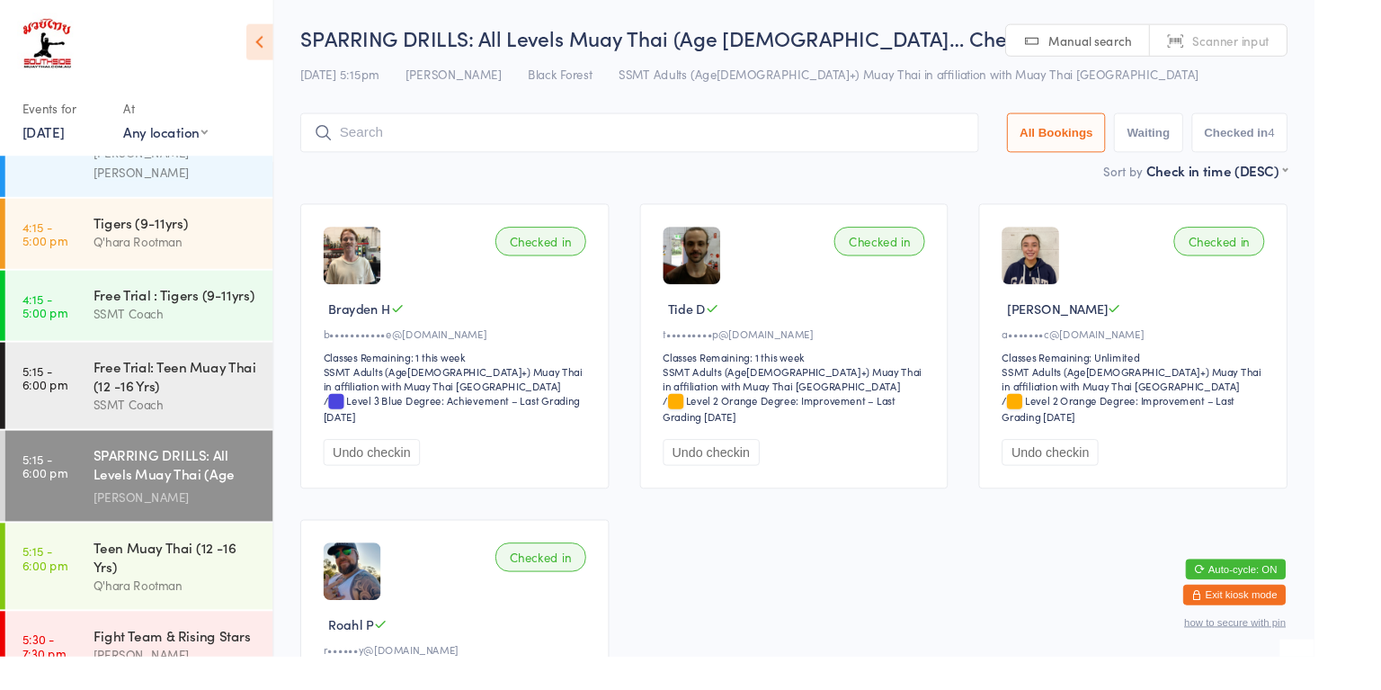
click at [160, 657] on div "Fight Team & Rising Stars" at bounding box center [185, 667] width 174 height 20
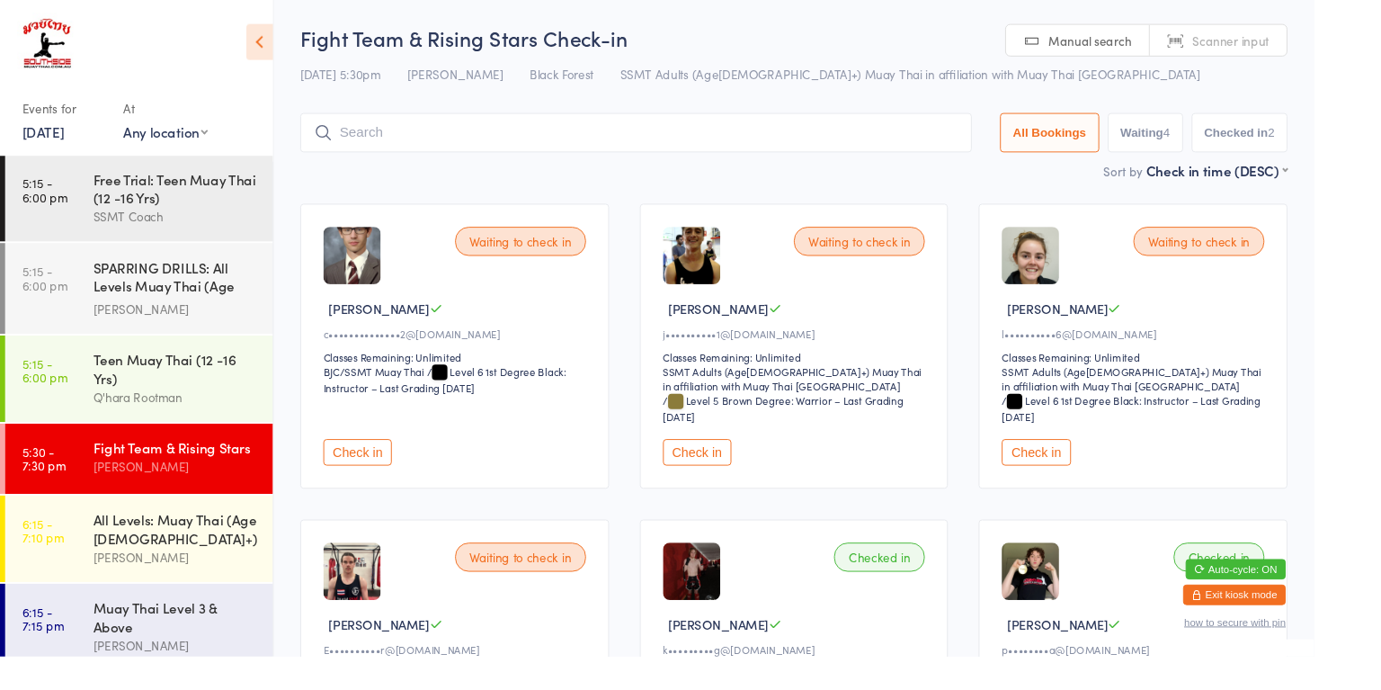
scroll to position [1379, 0]
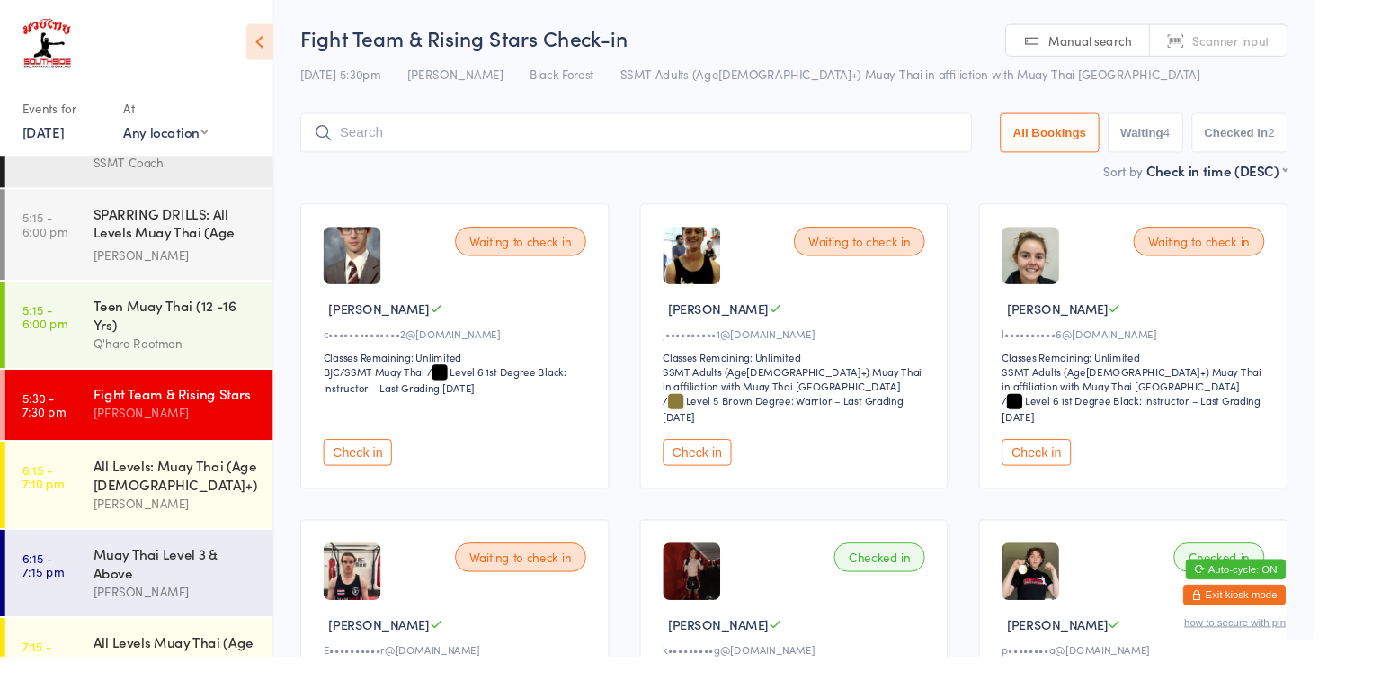
click at [123, 611] on div "[PERSON_NAME]" at bounding box center [185, 621] width 174 height 21
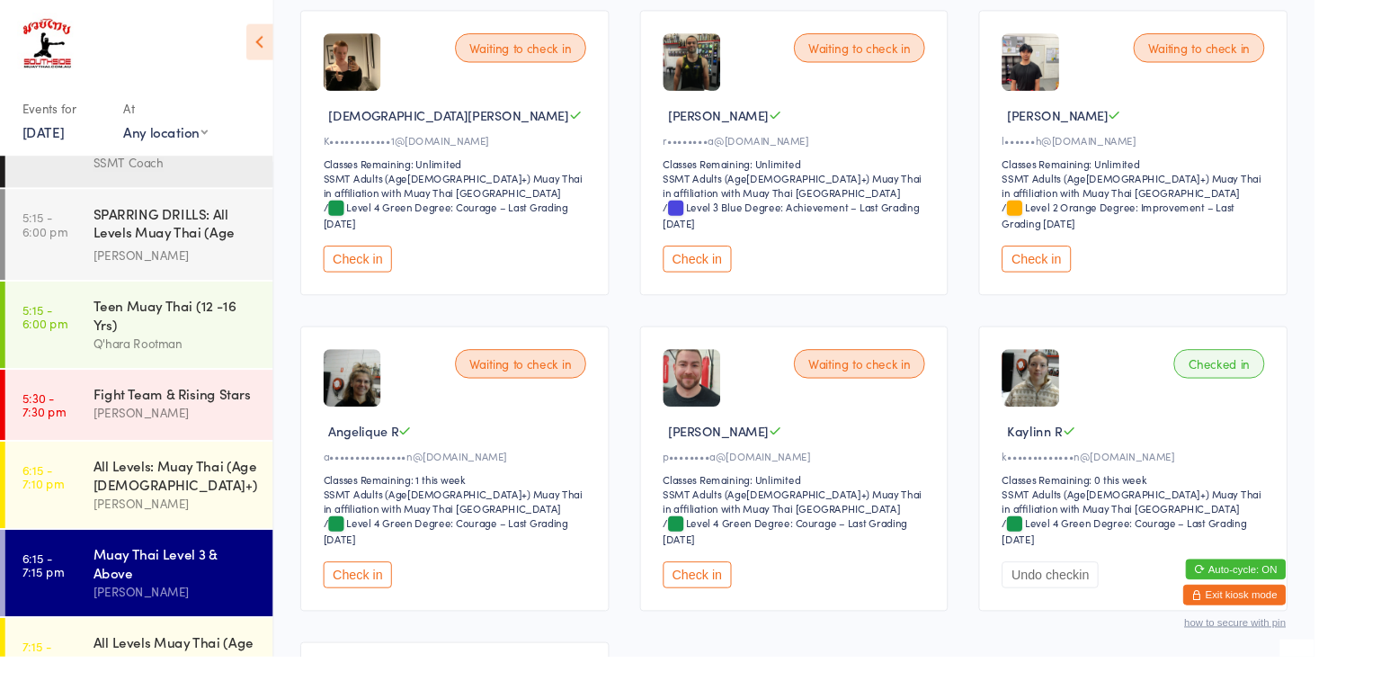
scroll to position [210, 0]
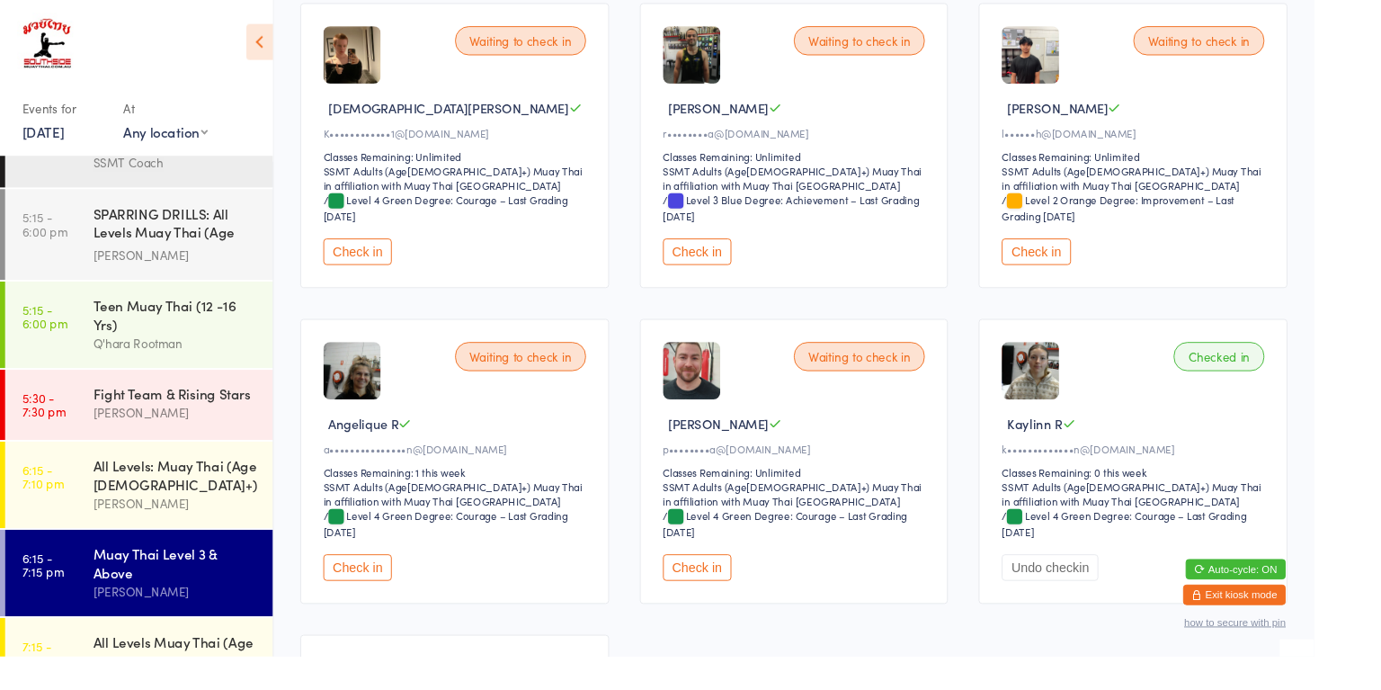
click at [727, 596] on button "Check in" at bounding box center [733, 597] width 72 height 28
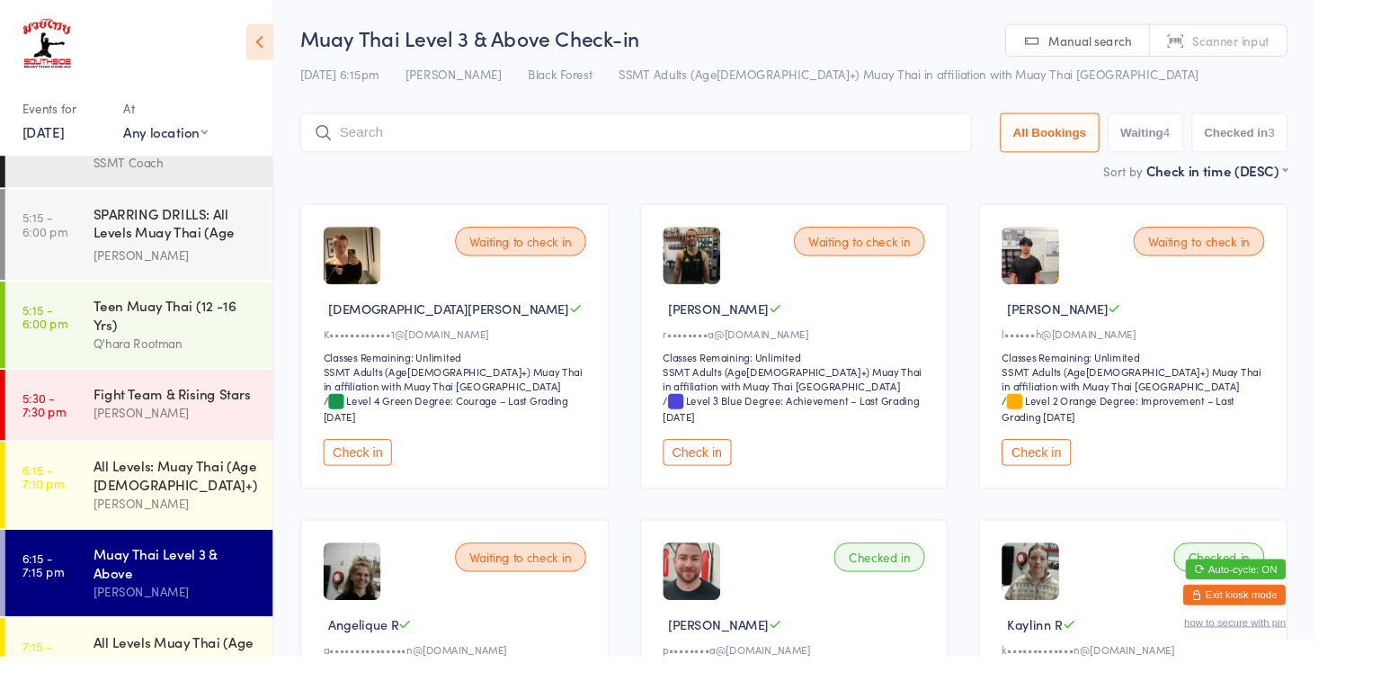
scroll to position [1392, 0]
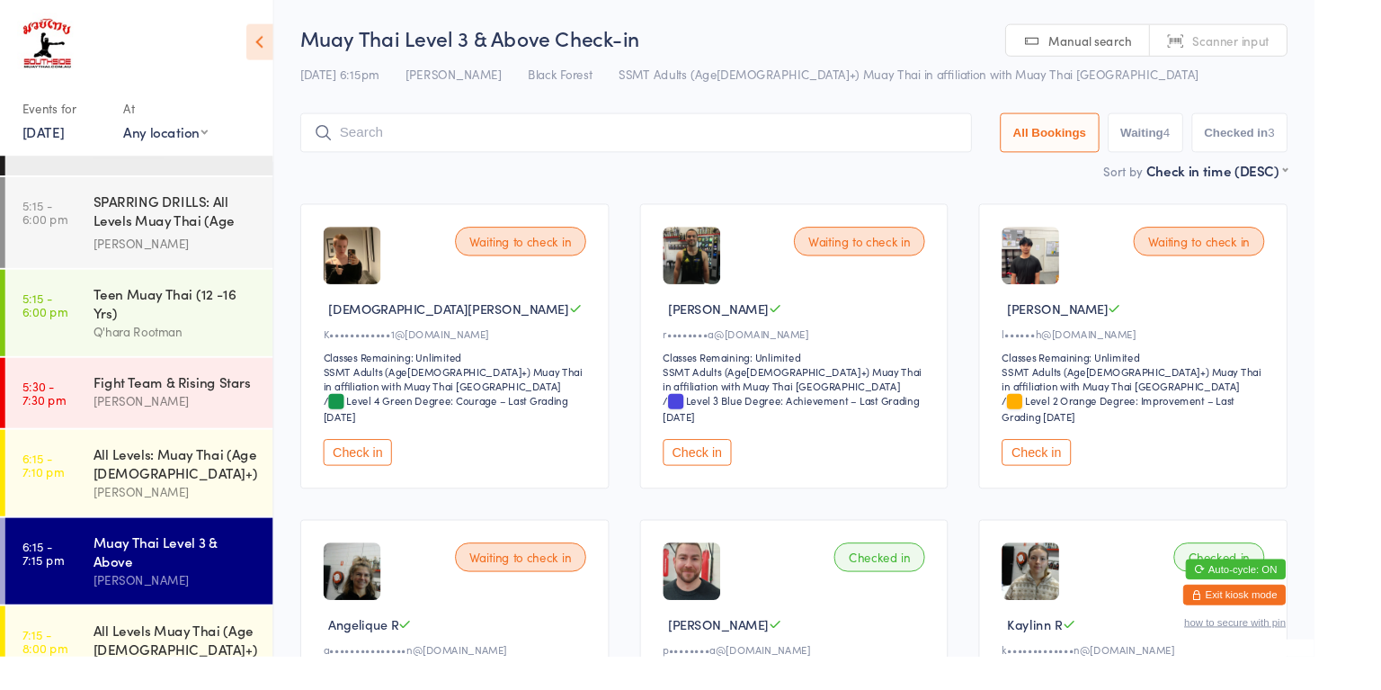
click at [211, 376] on div "Fight Team & Rising Stars [PERSON_NAME]" at bounding box center [192, 411] width 189 height 71
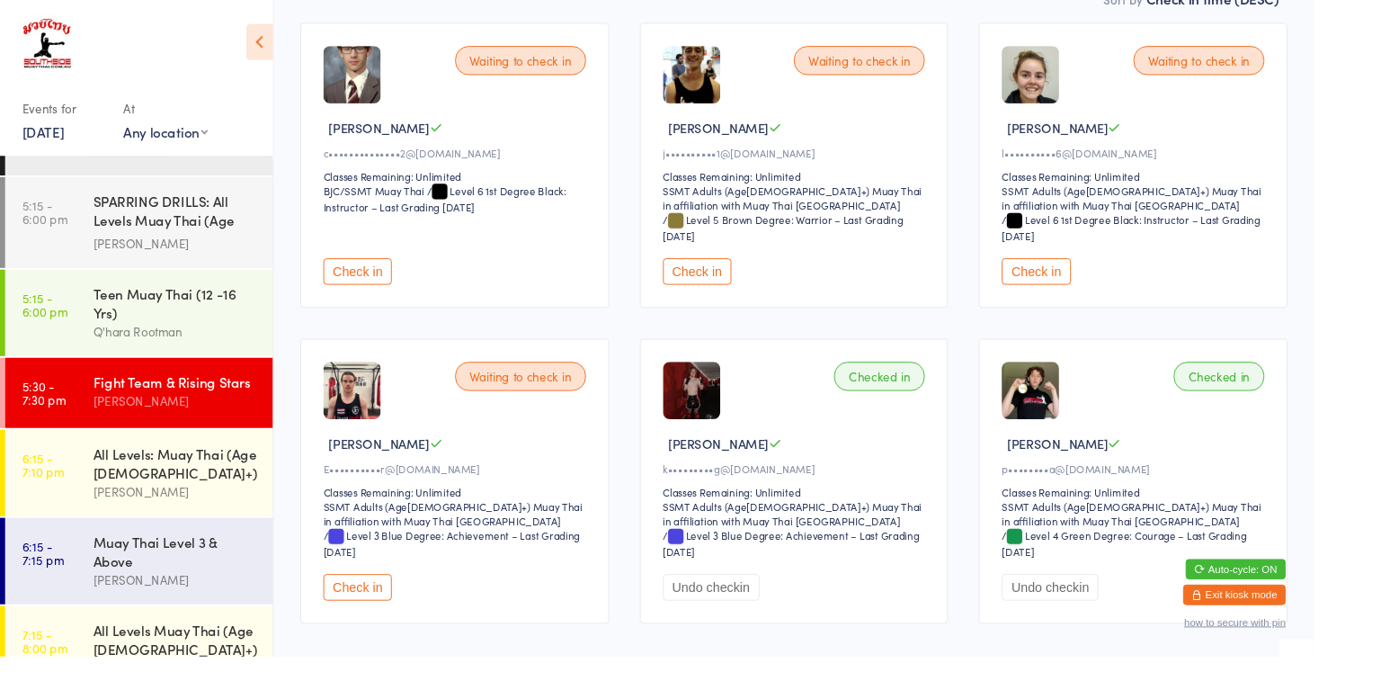
scroll to position [242, 0]
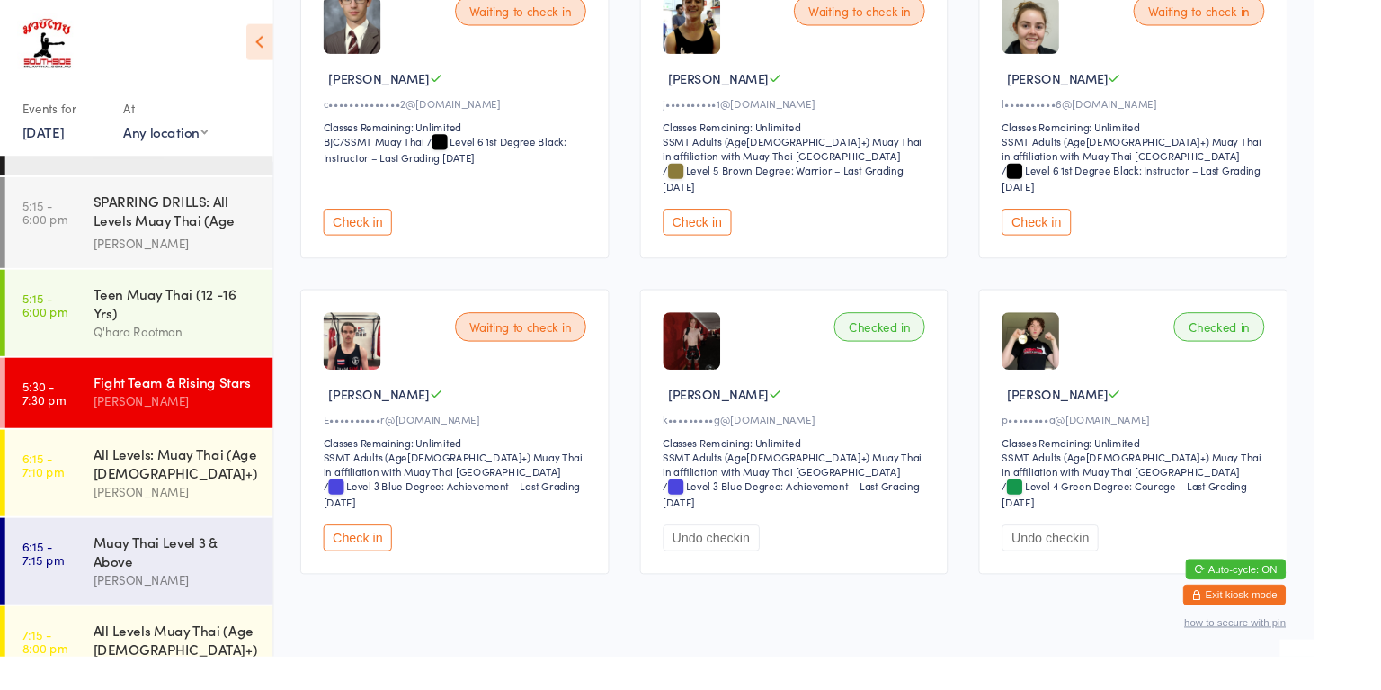
click at [386, 568] on button "Check in" at bounding box center [376, 565] width 72 height 28
click at [139, 467] on div "All Levels: Muay Thai (Age [DEMOGRAPHIC_DATA]+)" at bounding box center [185, 487] width 174 height 40
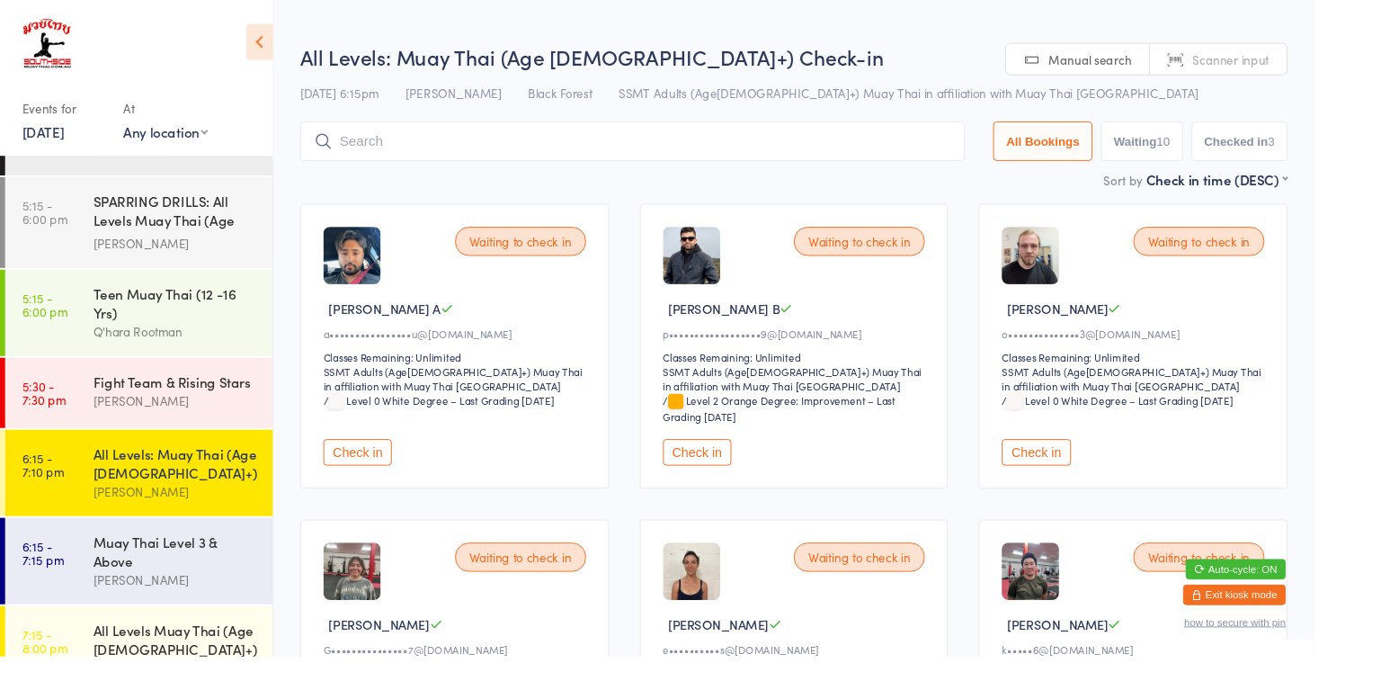
click at [110, 559] on div "Muay Thai Level 3 & Above" at bounding box center [185, 579] width 174 height 40
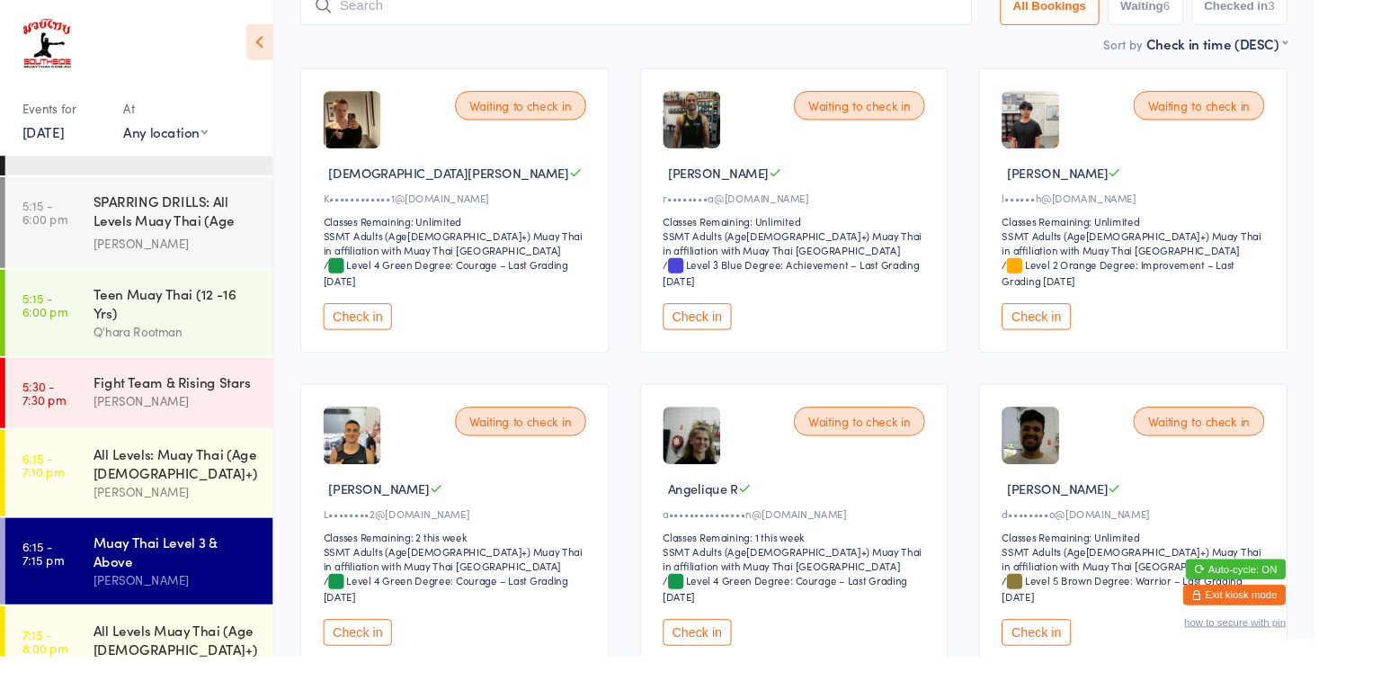
scroll to position [145, 0]
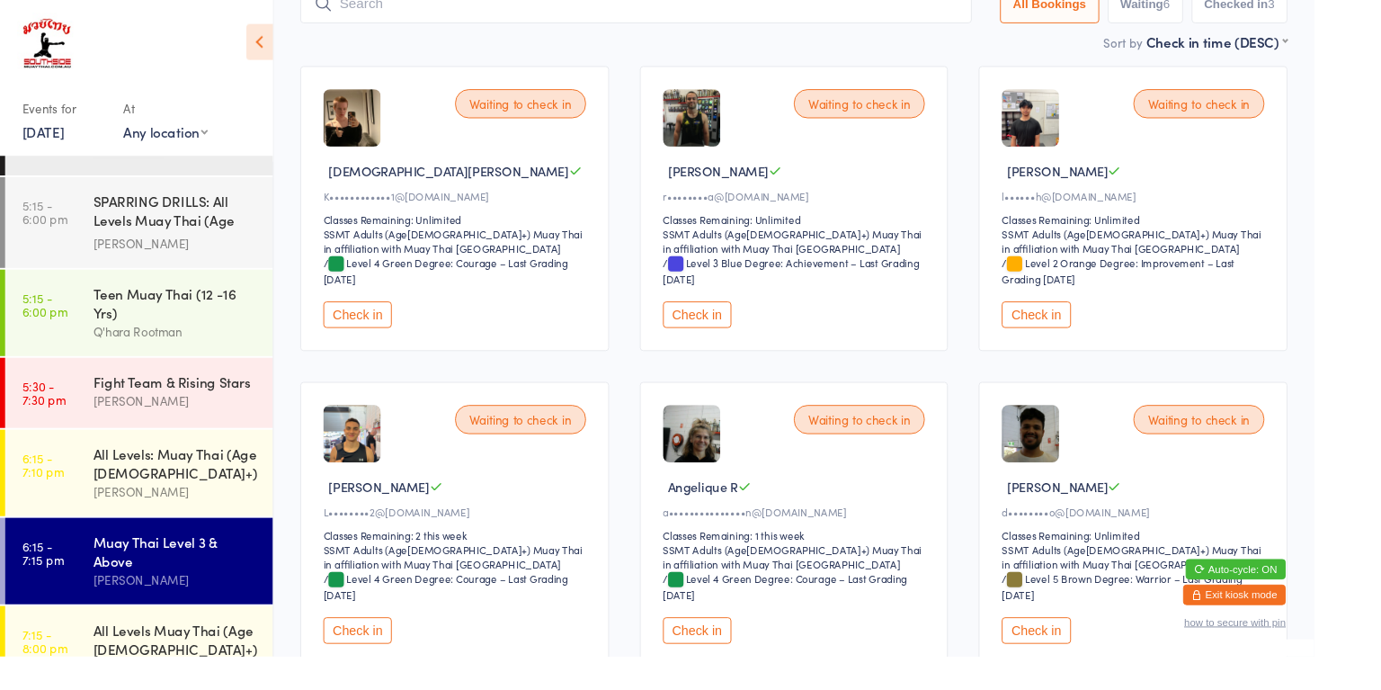
click at [742, 334] on button "Check in" at bounding box center [733, 330] width 72 height 28
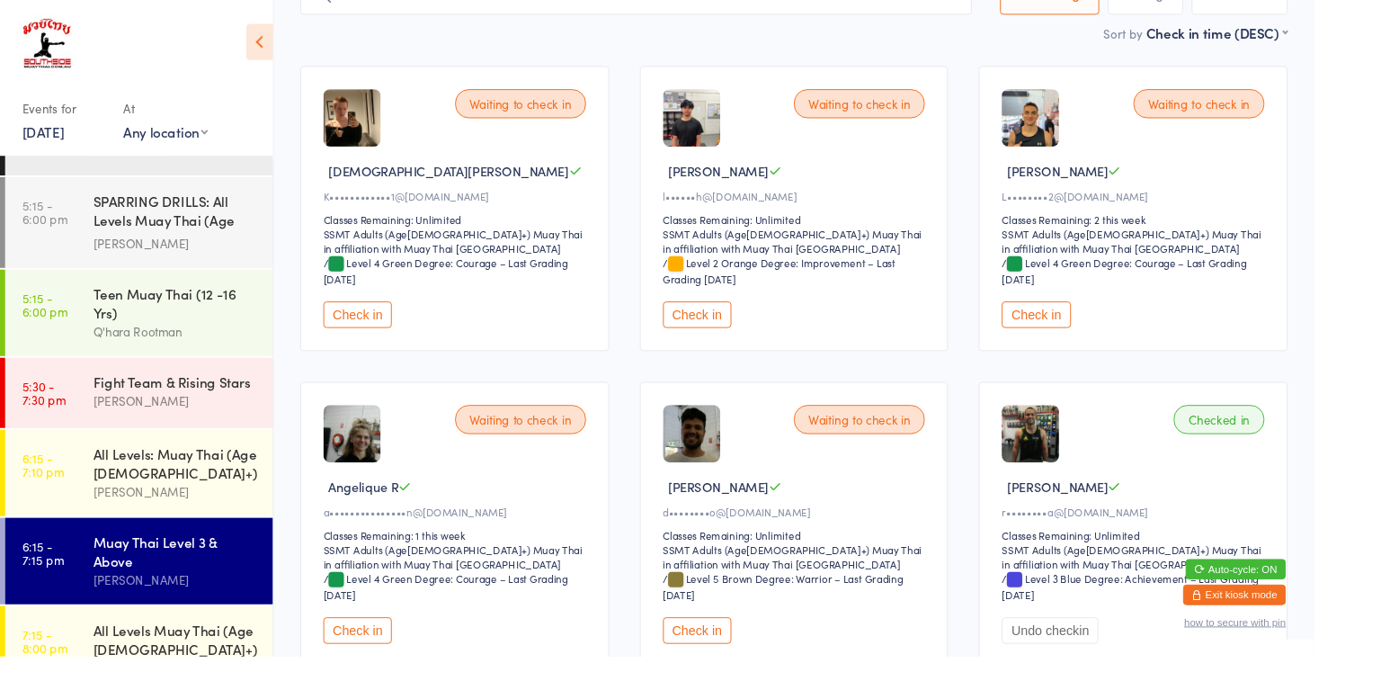
click at [154, 376] on div "Fight Team & Rising Stars [PERSON_NAME]" at bounding box center [192, 411] width 189 height 71
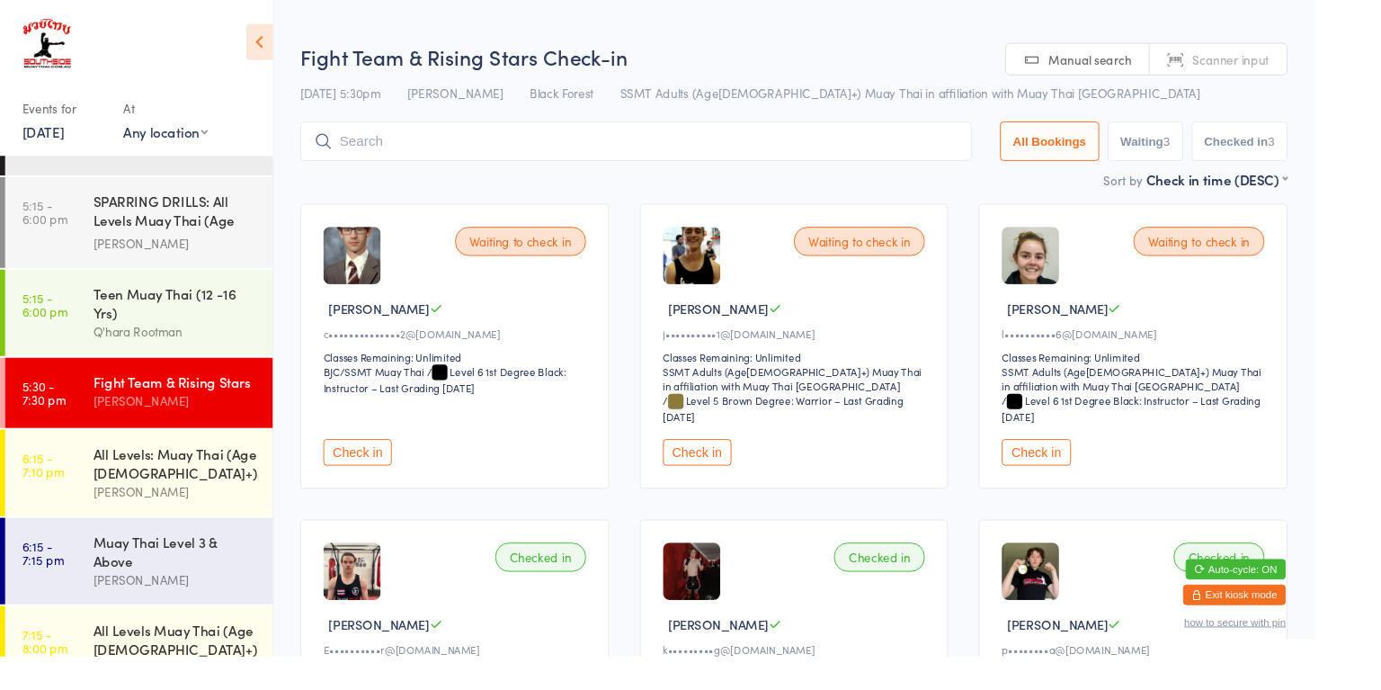
click at [728, 471] on button "Check in" at bounding box center [733, 475] width 72 height 28
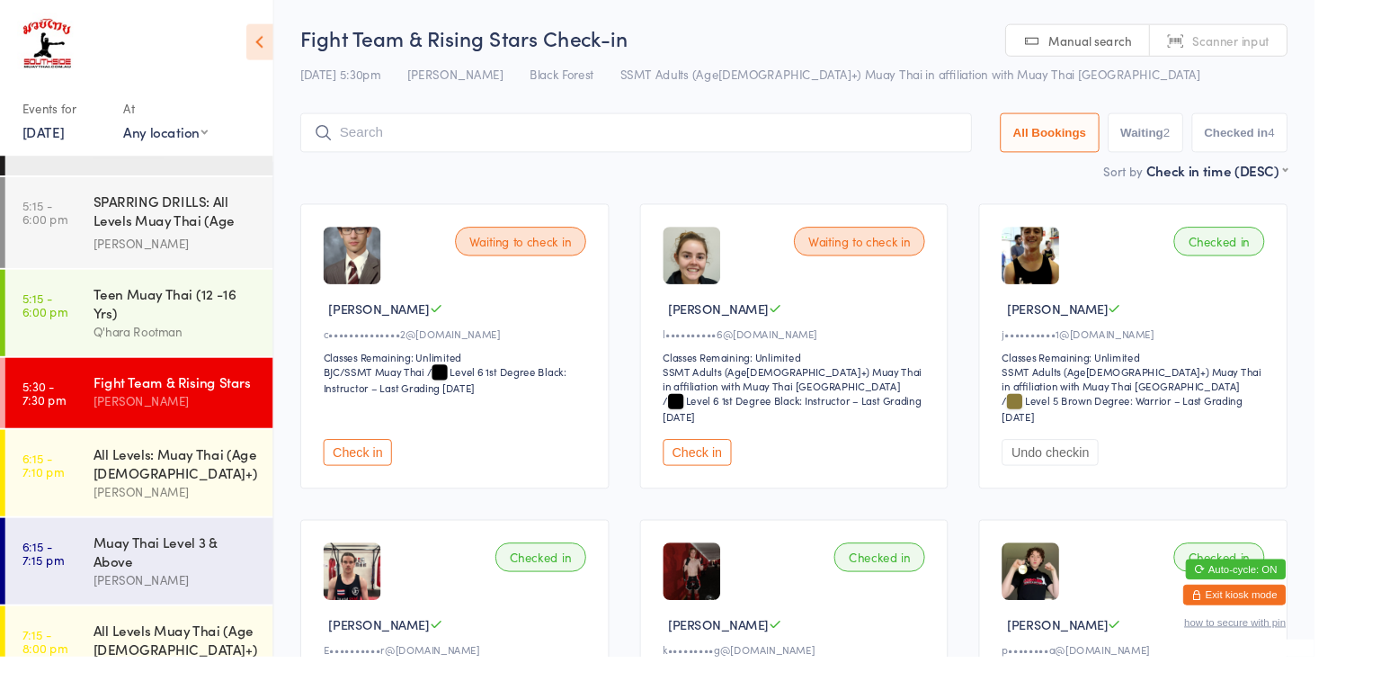
click at [119, 652] on div "All Levels Muay Thai (Age [DEMOGRAPHIC_DATA]+)" at bounding box center [185, 672] width 174 height 40
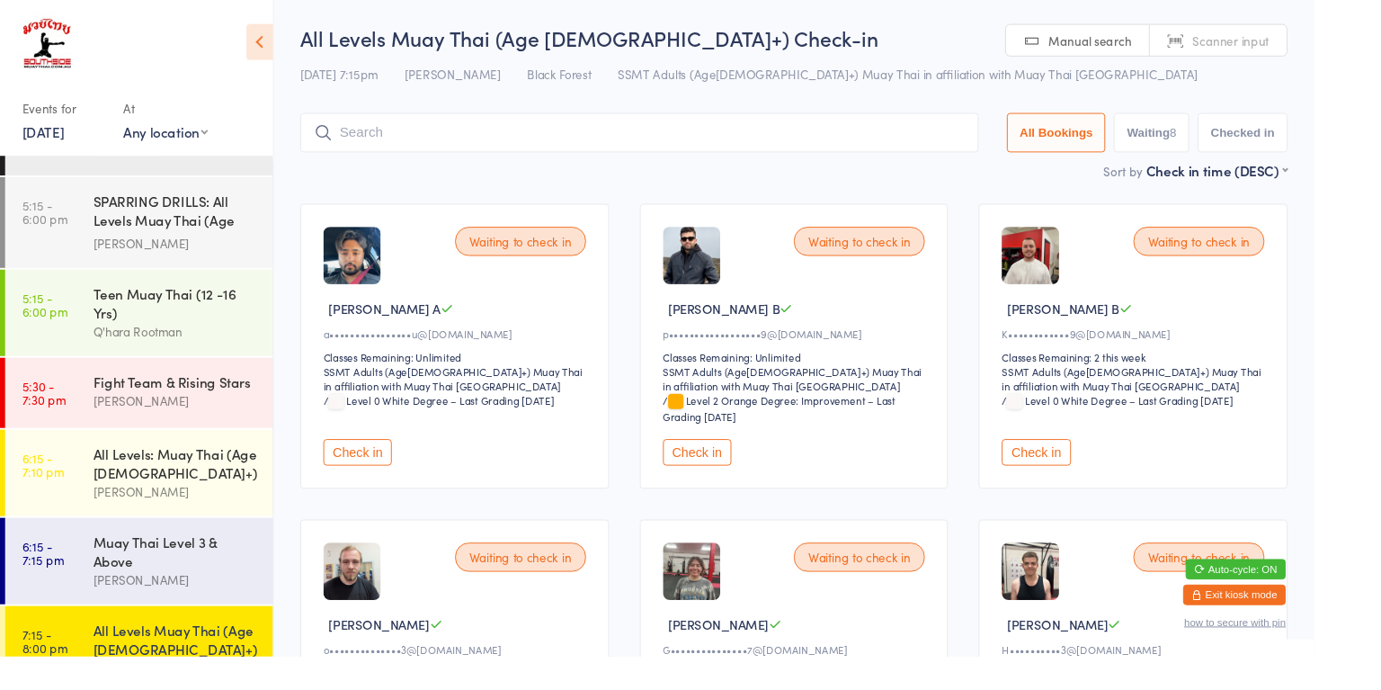
click at [472, 140] on input "search" at bounding box center [672, 139] width 713 height 41
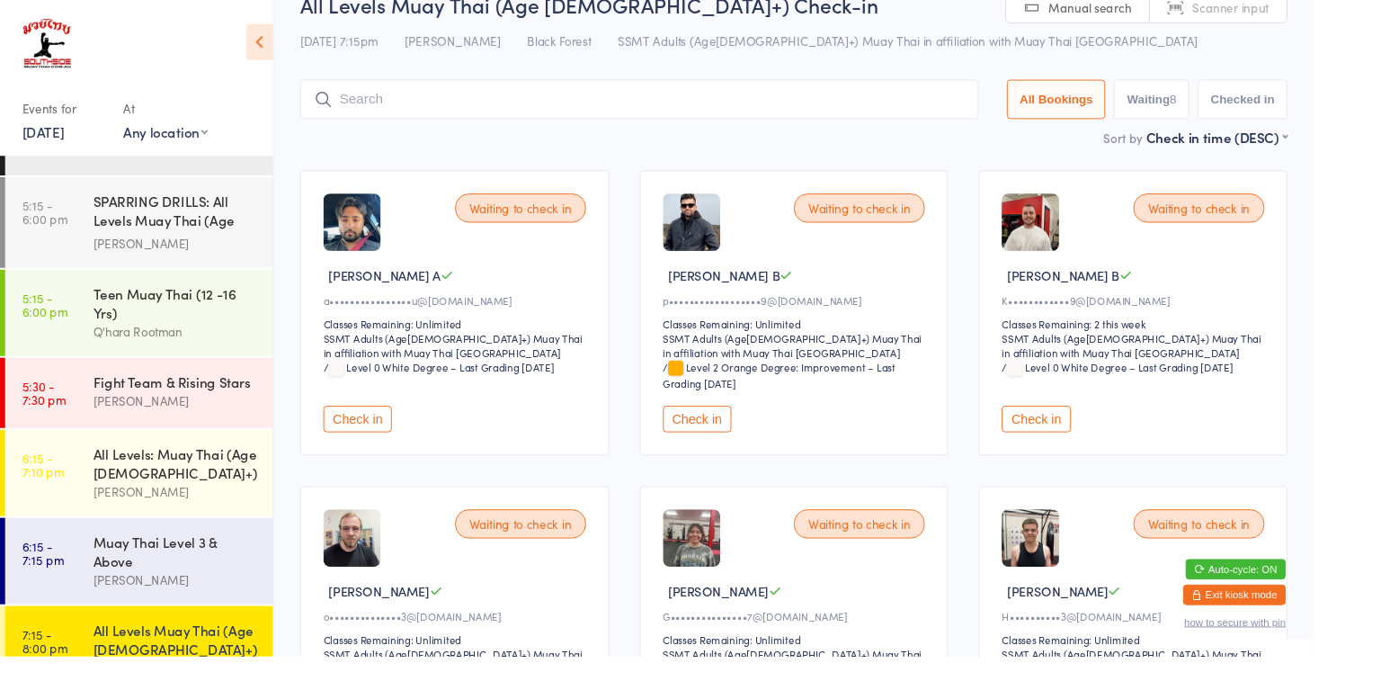
scroll to position [119, 0]
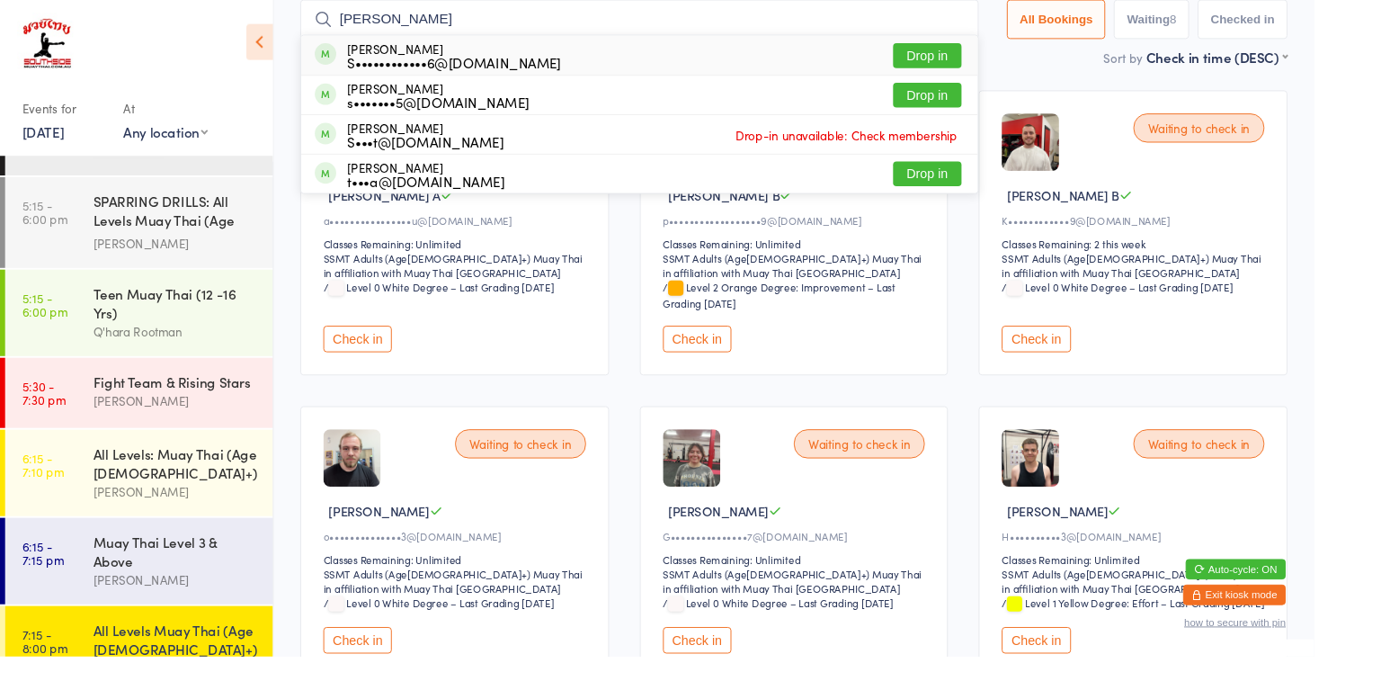
type input "[PERSON_NAME]"
click at [965, 56] on button "Drop in" at bounding box center [975, 59] width 72 height 26
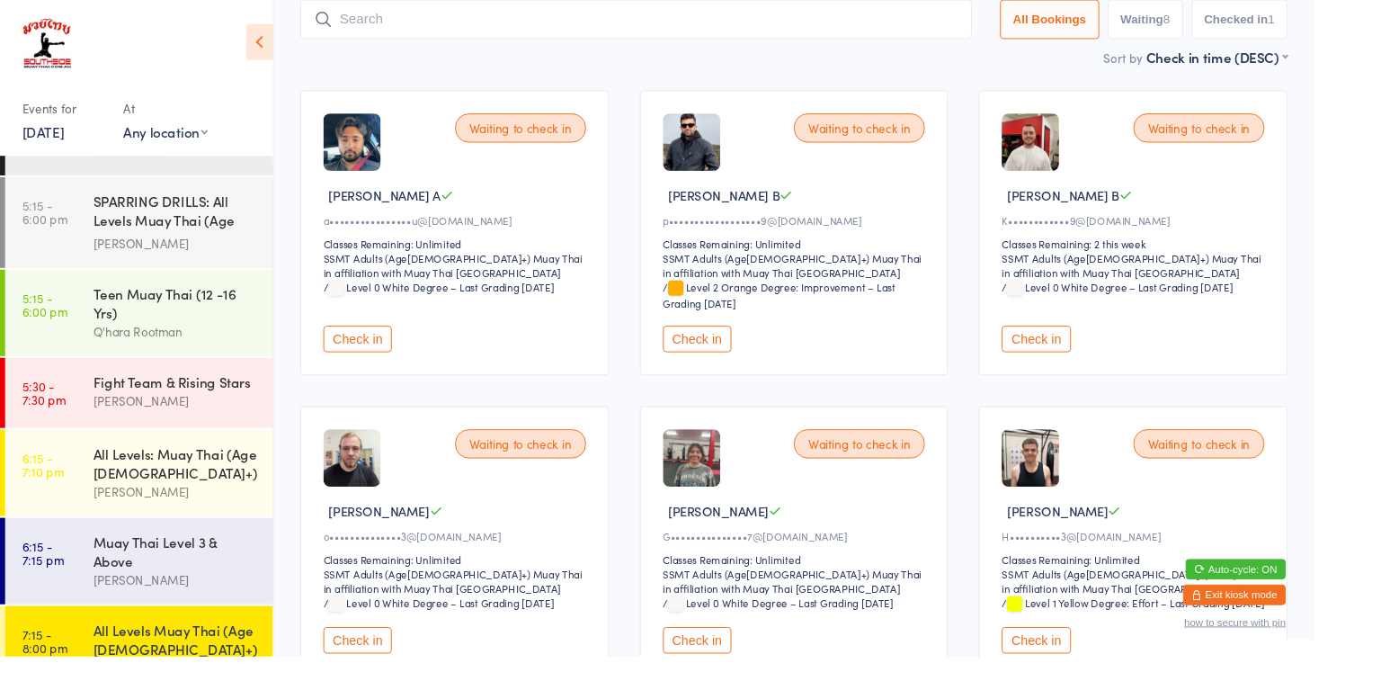
click at [187, 467] on div "All Levels: Muay Thai (Age [DEMOGRAPHIC_DATA]+)" at bounding box center [185, 487] width 174 height 40
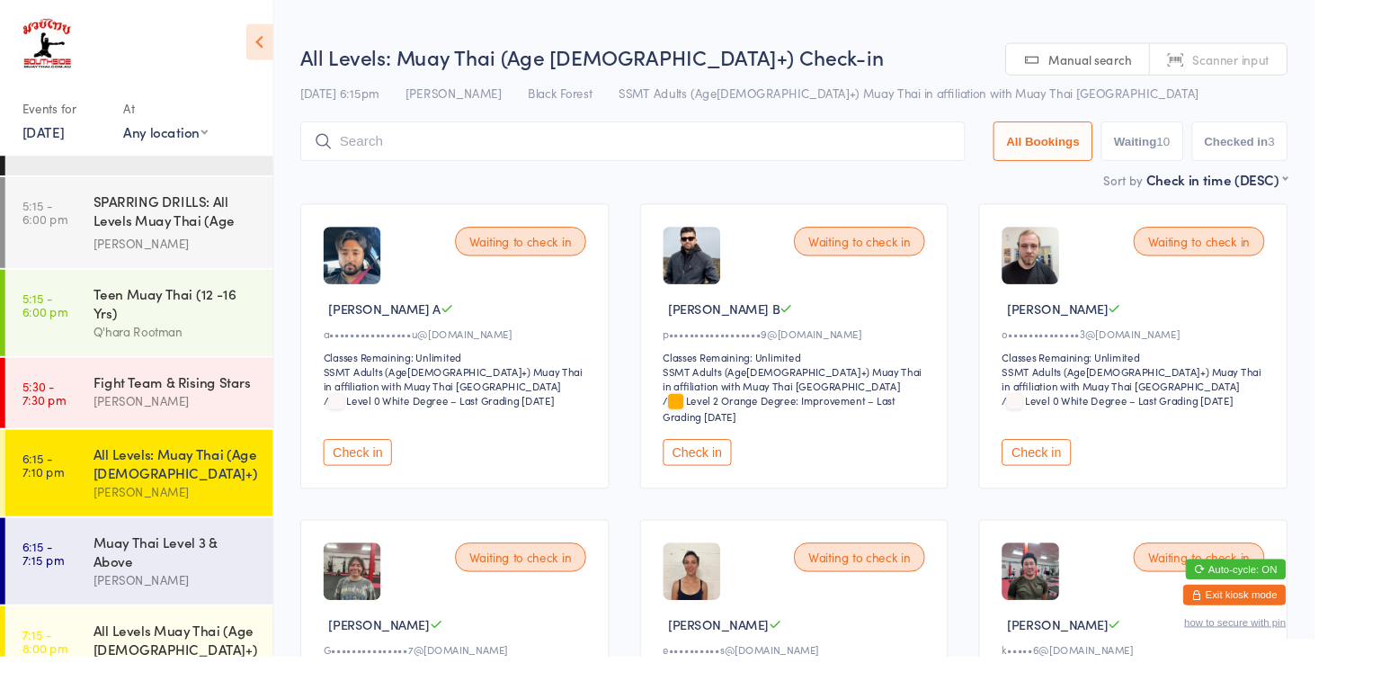
click at [197, 559] on div "Muay Thai Level 3 & Above" at bounding box center [185, 579] width 174 height 40
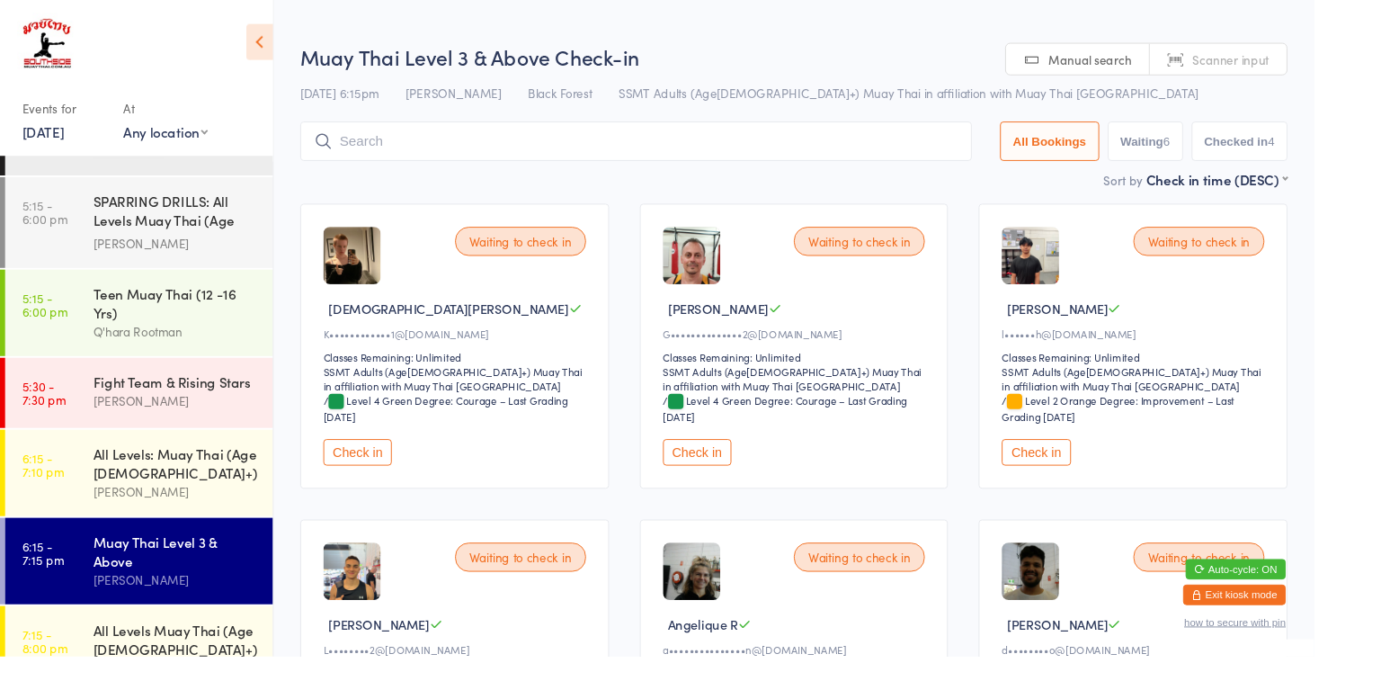
click at [382, 471] on button "Check in" at bounding box center [376, 475] width 72 height 28
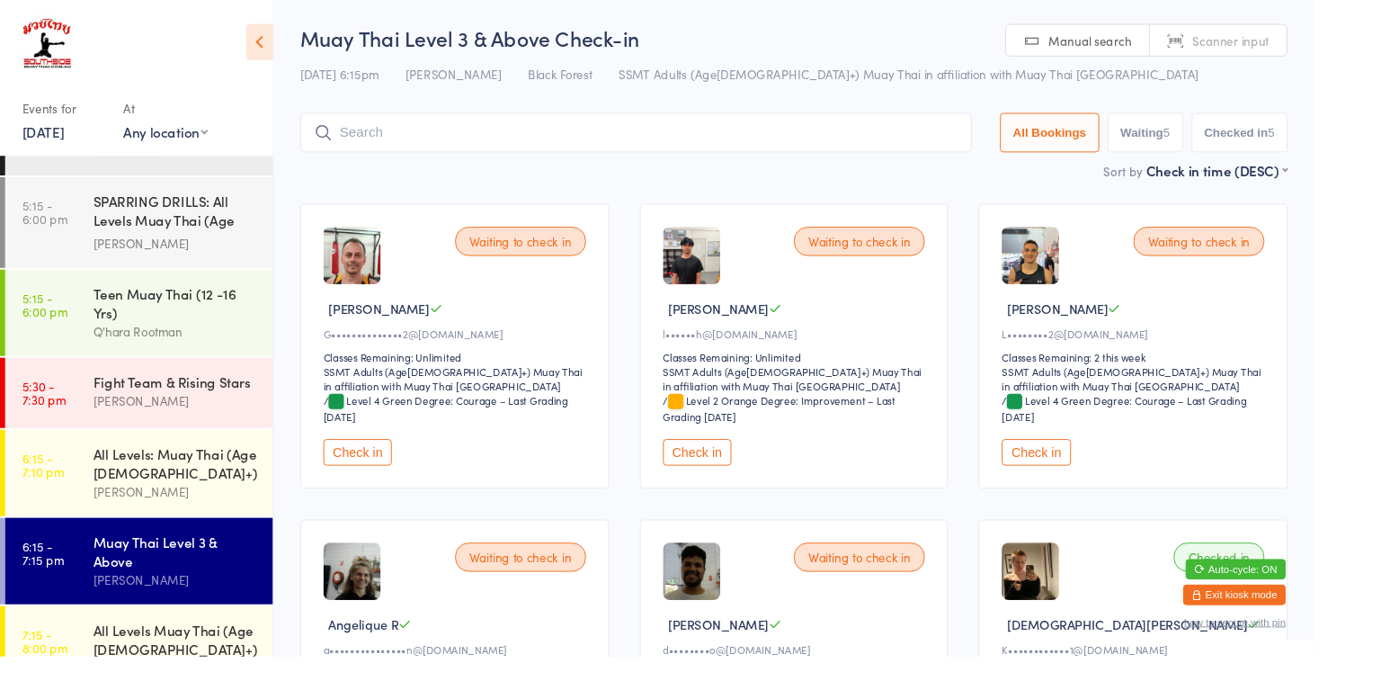
click at [168, 559] on div "Muay Thai Level 3 & Above" at bounding box center [185, 579] width 174 height 40
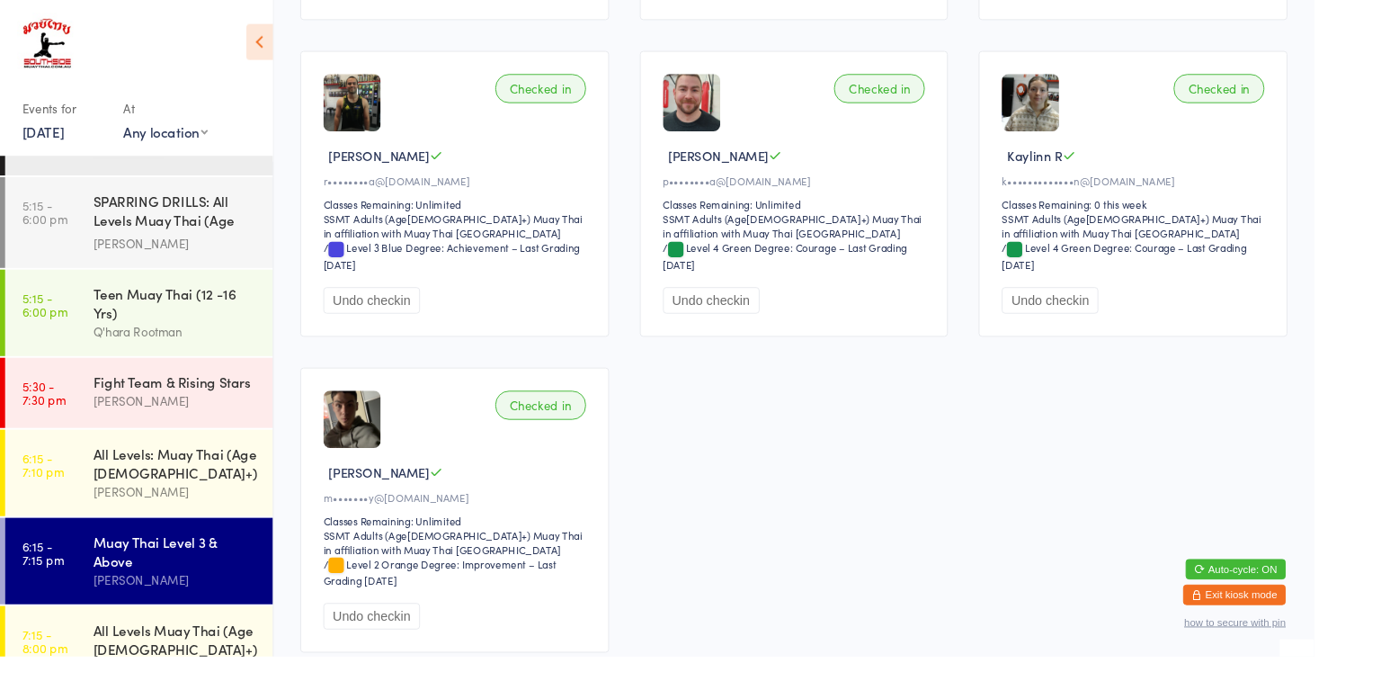
scroll to position [901, 0]
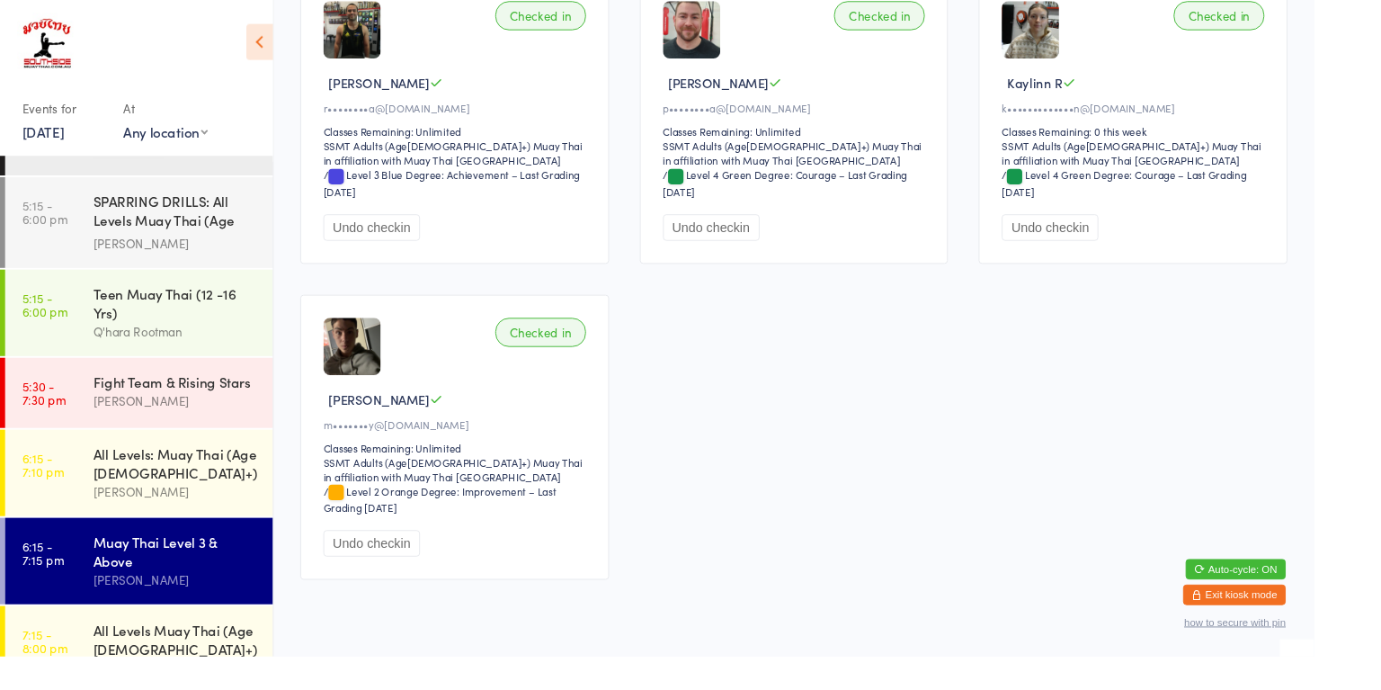
click at [234, 467] on div "All Levels: Muay Thai (Age [DEMOGRAPHIC_DATA]+)" at bounding box center [185, 487] width 174 height 40
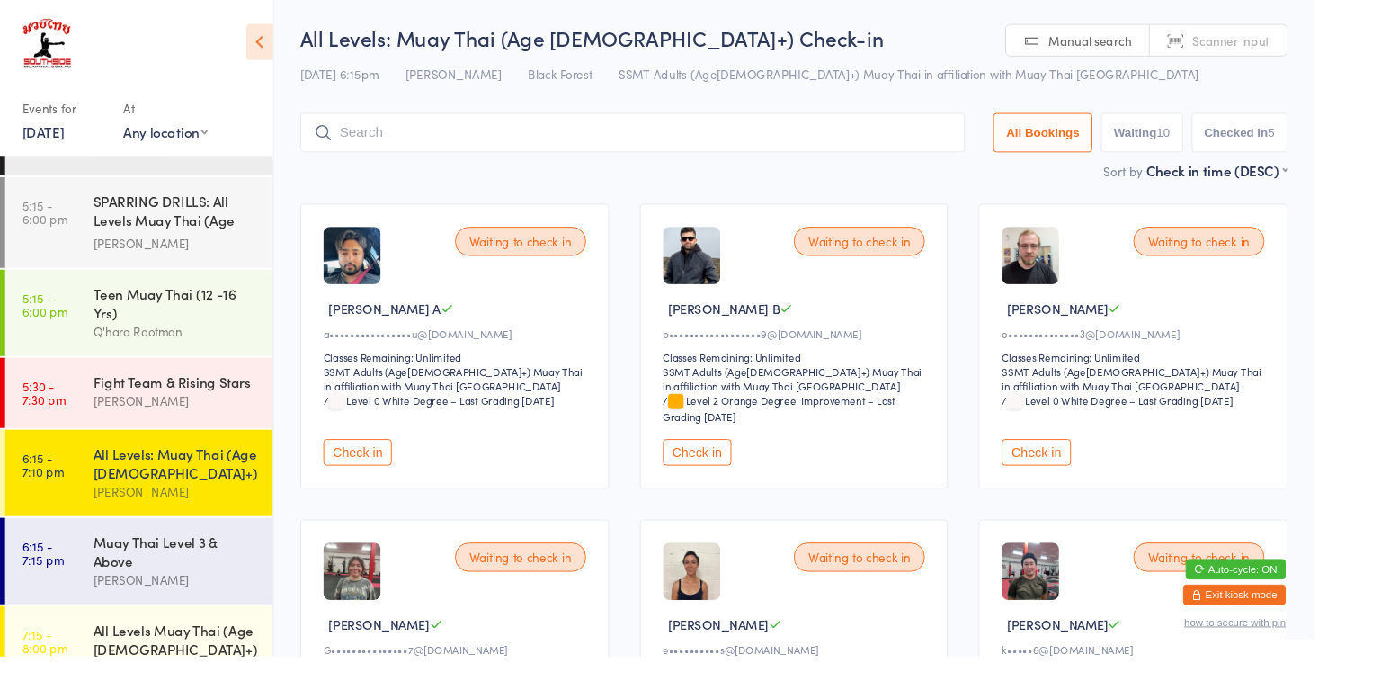
click at [187, 411] on div "[PERSON_NAME]" at bounding box center [185, 421] width 174 height 21
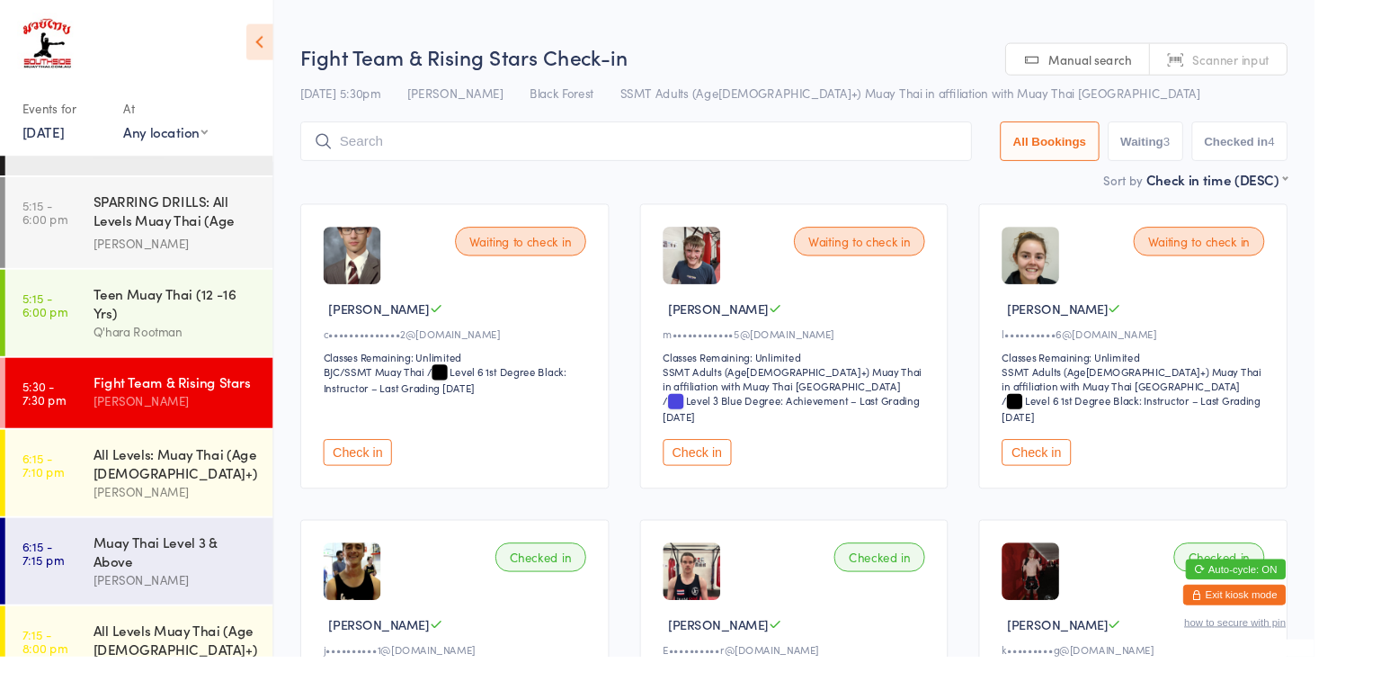
click at [730, 467] on button "Check in" at bounding box center [733, 475] width 72 height 28
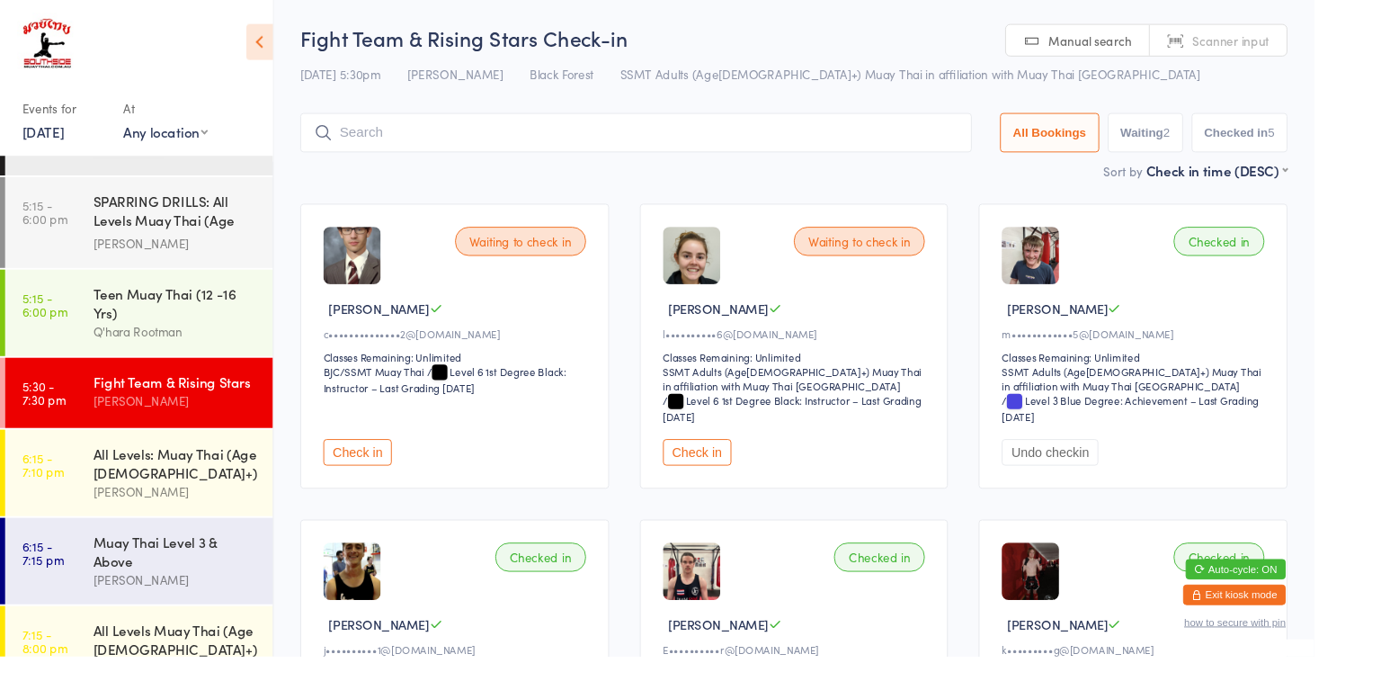
click at [156, 467] on div "All Levels: Muay Thai (Age [DEMOGRAPHIC_DATA]+)" at bounding box center [185, 487] width 174 height 40
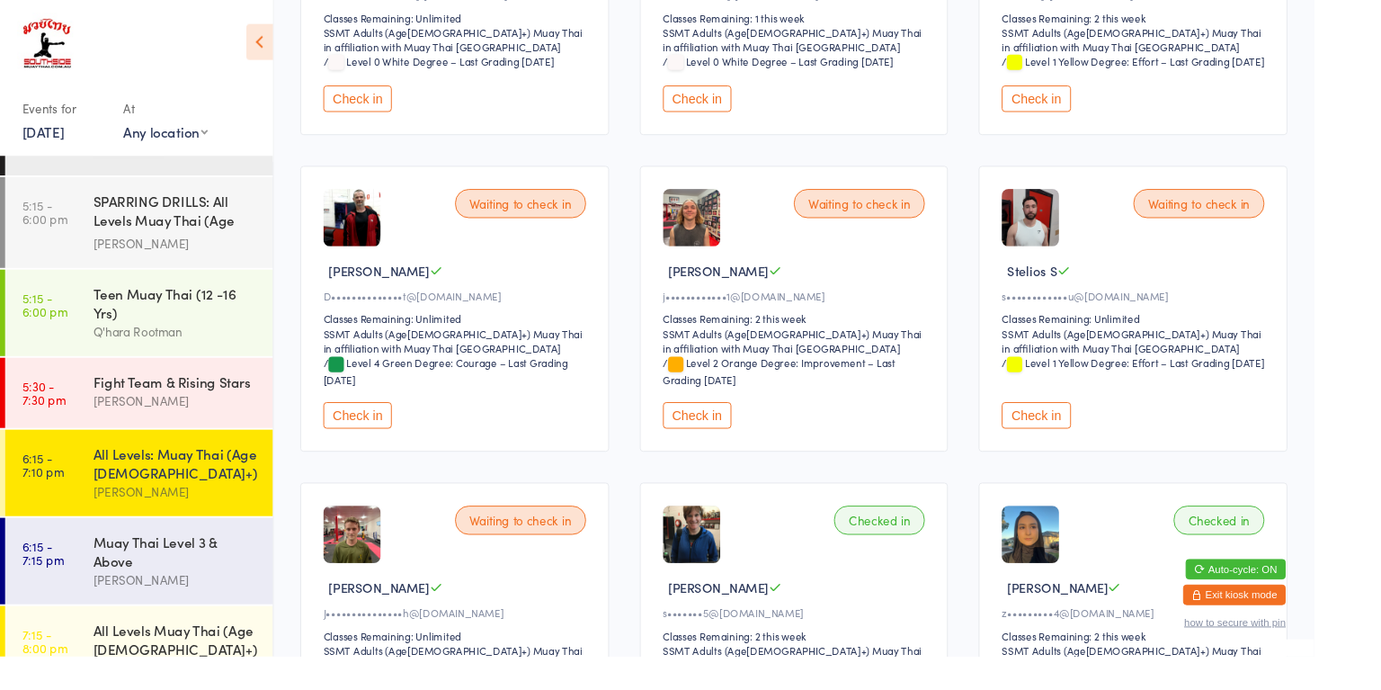
scroll to position [687, 0]
click at [365, 448] on button "Check in" at bounding box center [376, 437] width 72 height 28
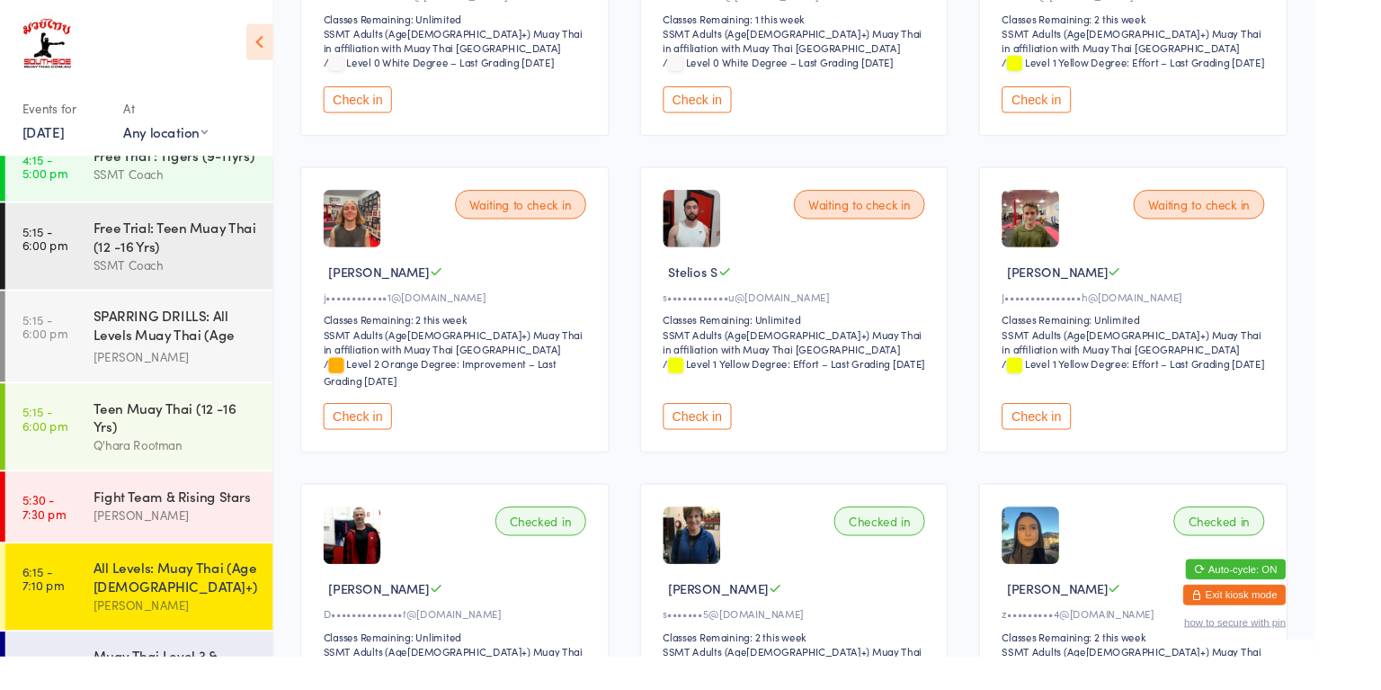
scroll to position [1274, 0]
click at [151, 677] on div "Muay Thai Level 3 & Above" at bounding box center [185, 697] width 174 height 40
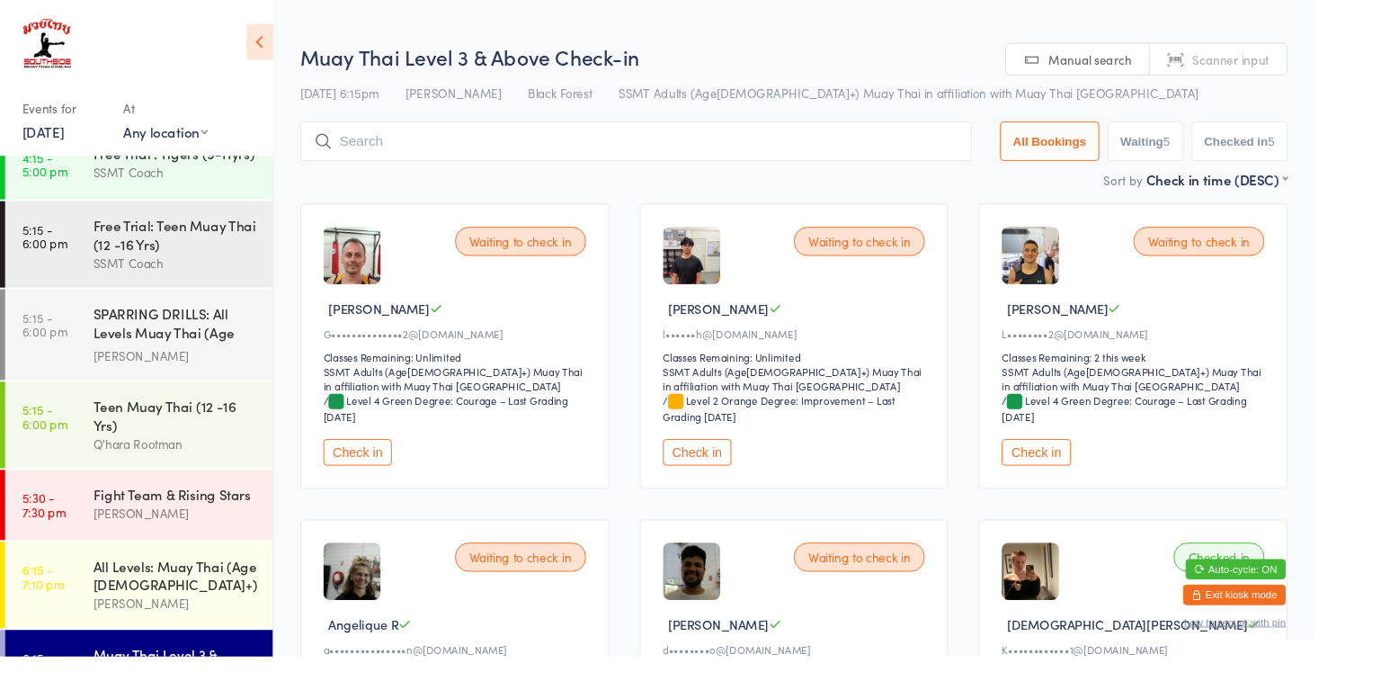
click at [737, 472] on button "Check in" at bounding box center [733, 475] width 72 height 28
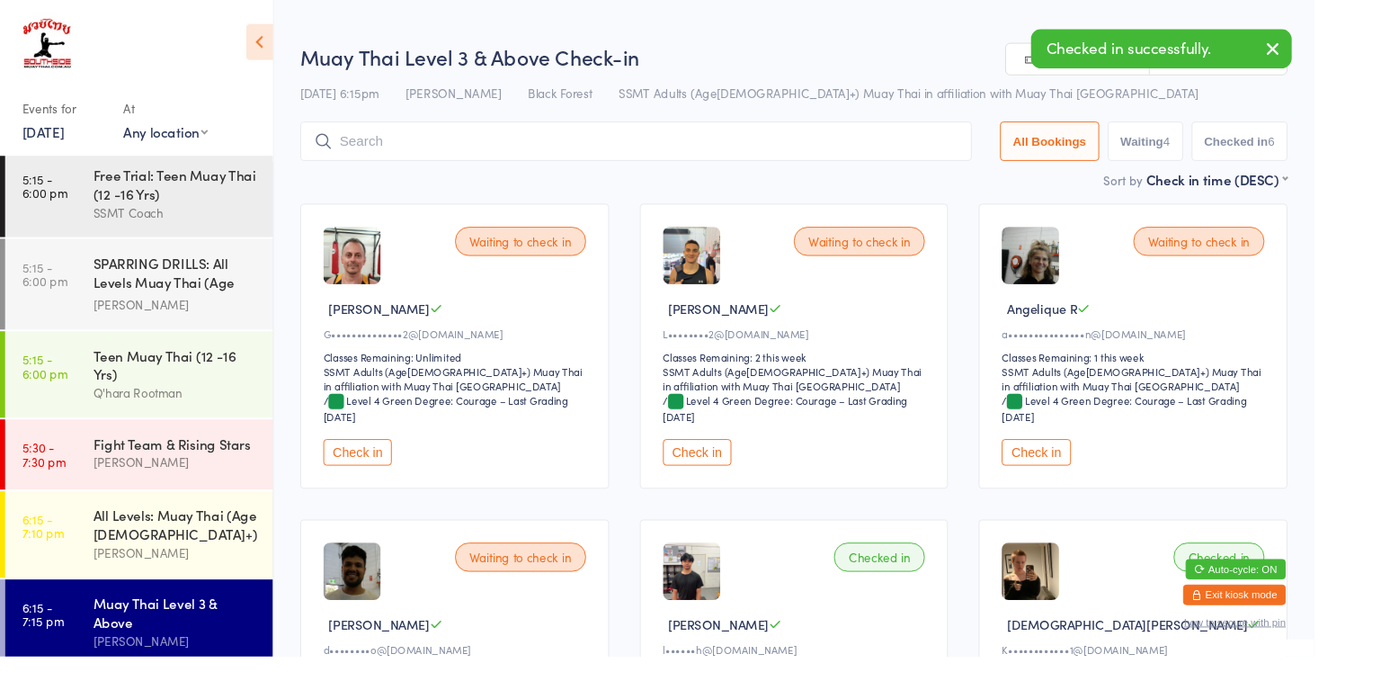
scroll to position [1392, 0]
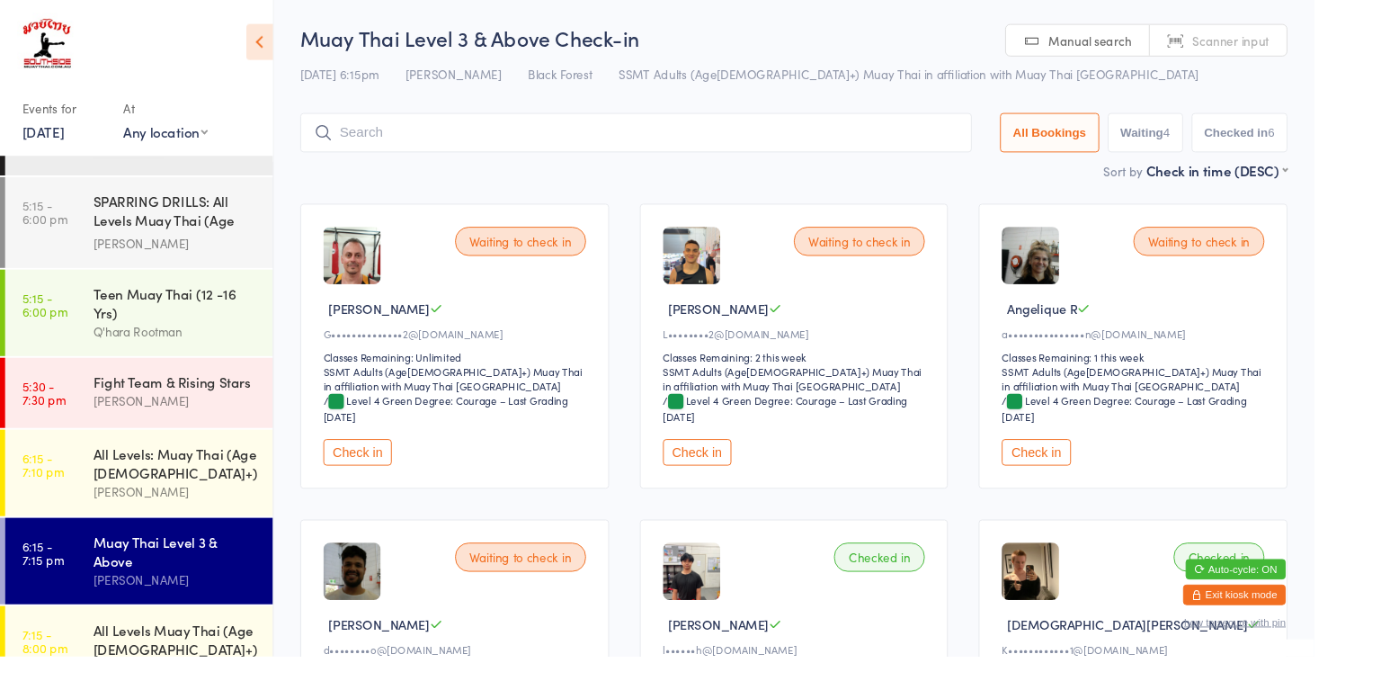
click at [237, 599] on div "[PERSON_NAME]" at bounding box center [185, 609] width 174 height 21
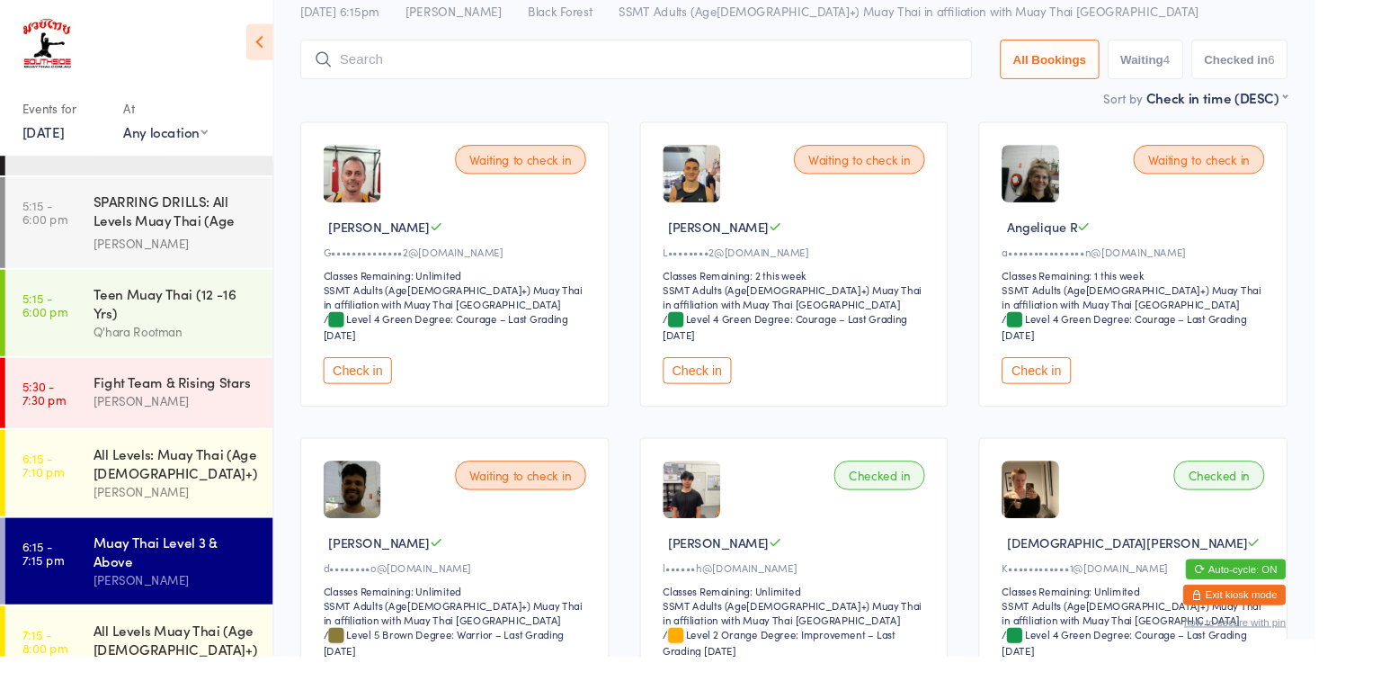
scroll to position [0, 0]
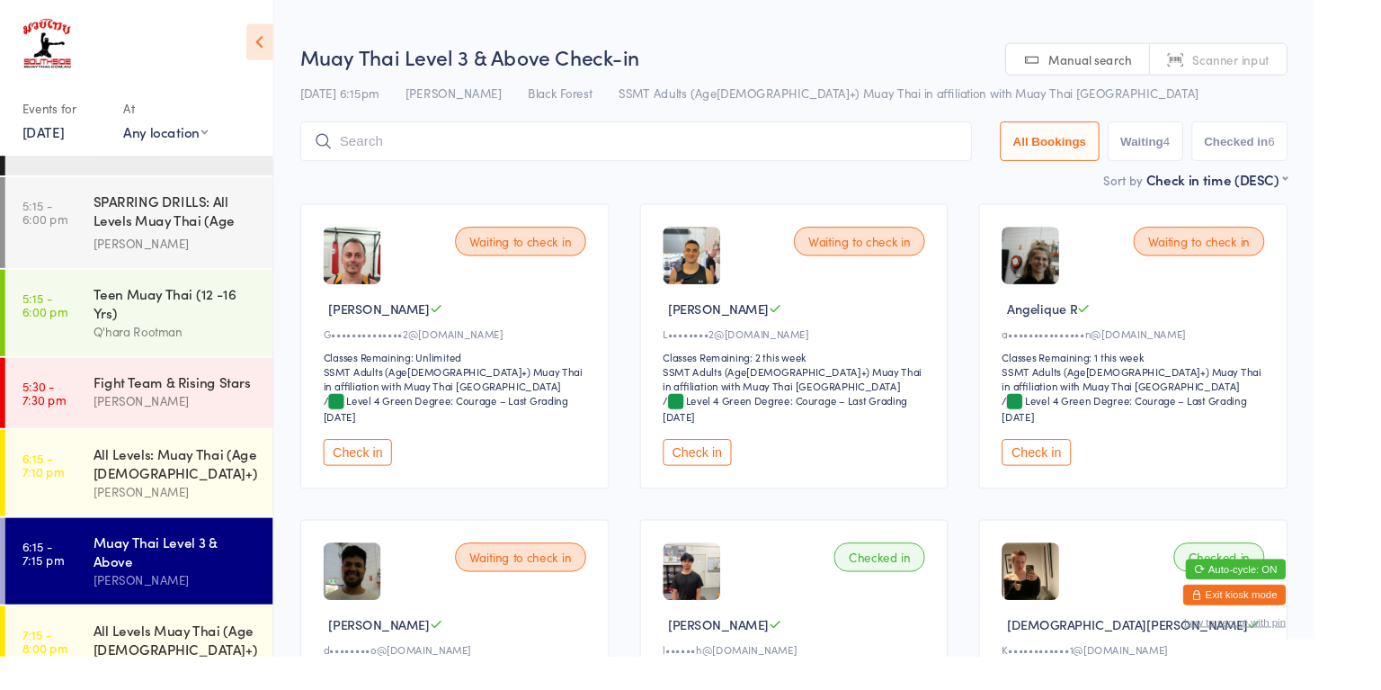
click at [210, 411] on div "[PERSON_NAME]" at bounding box center [185, 421] width 174 height 21
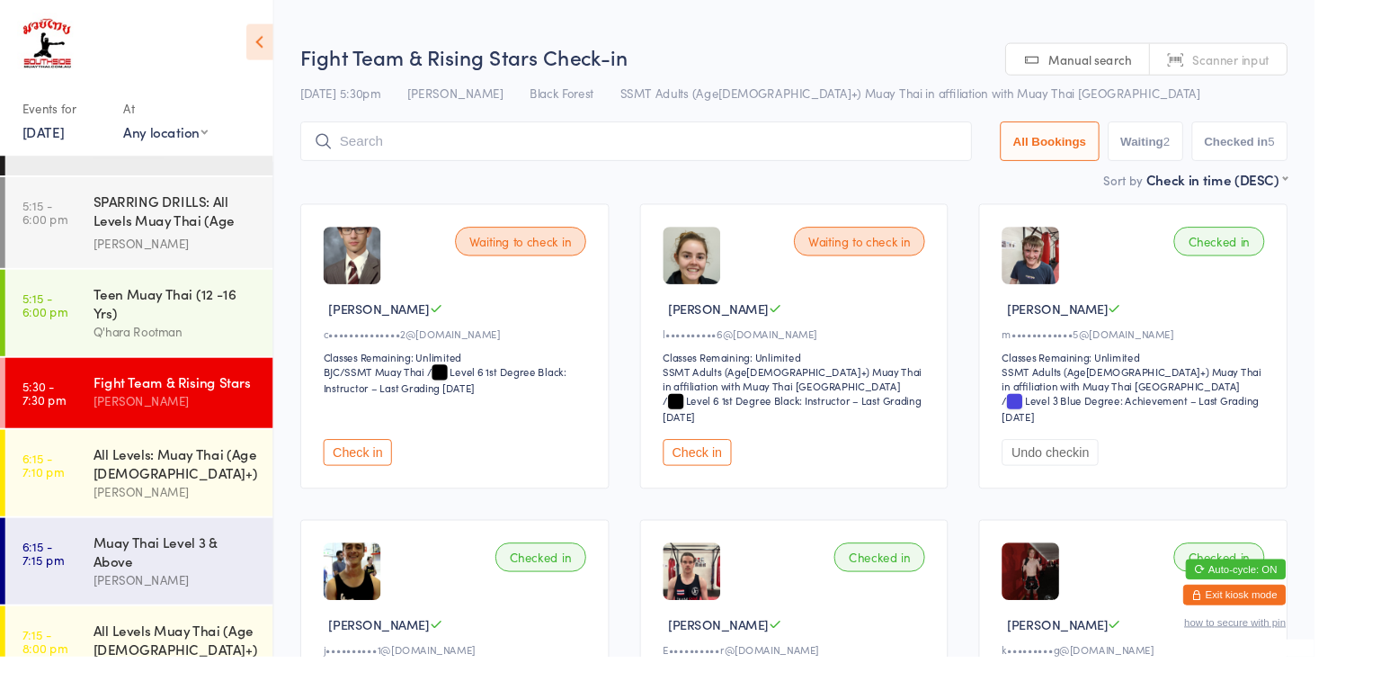
click at [153, 467] on div "All Levels: Muay Thai (Age [DEMOGRAPHIC_DATA]+)" at bounding box center [185, 487] width 174 height 40
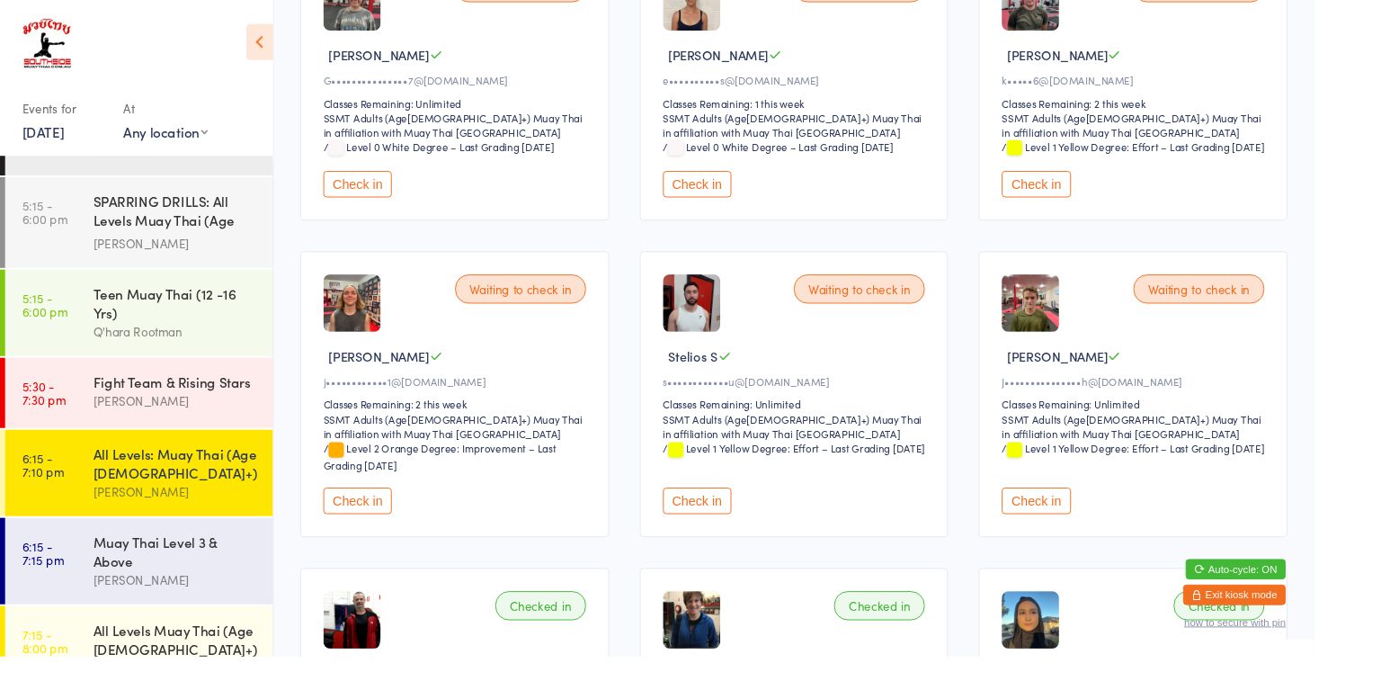
scroll to position [640, 0]
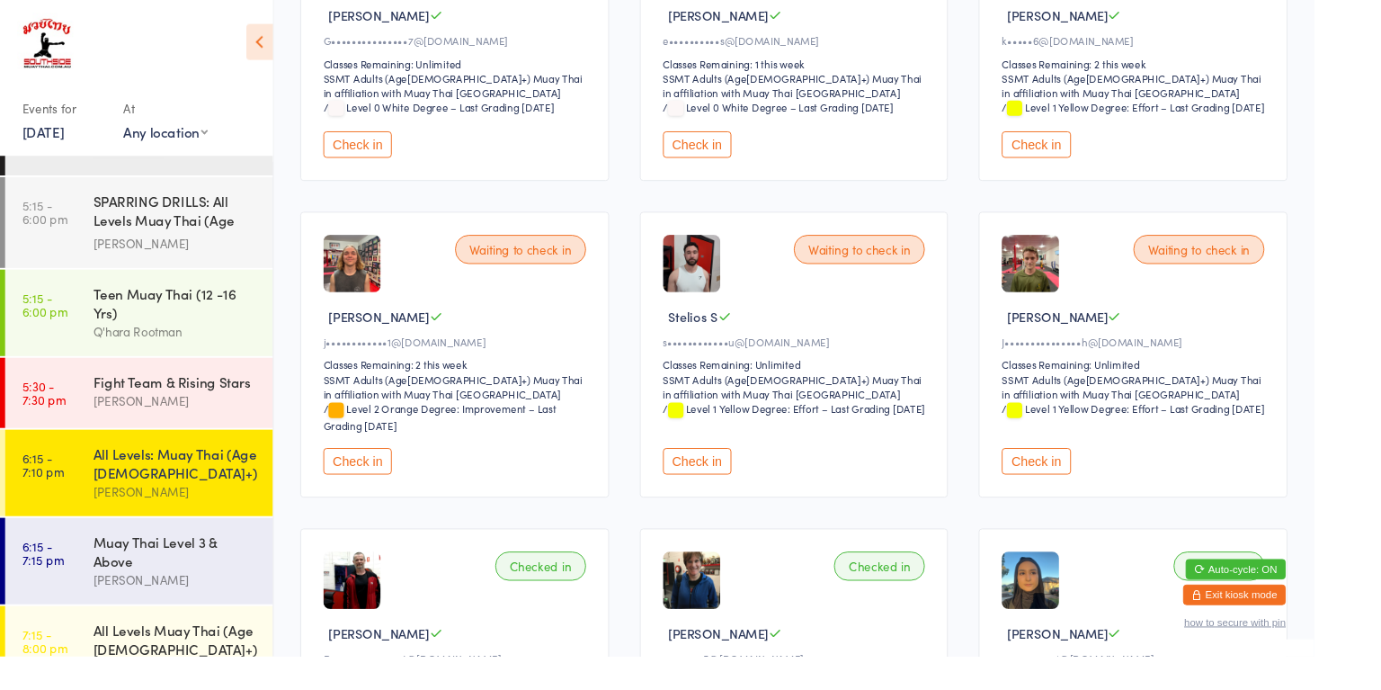
click at [1093, 498] on button "Check in" at bounding box center [1089, 484] width 72 height 28
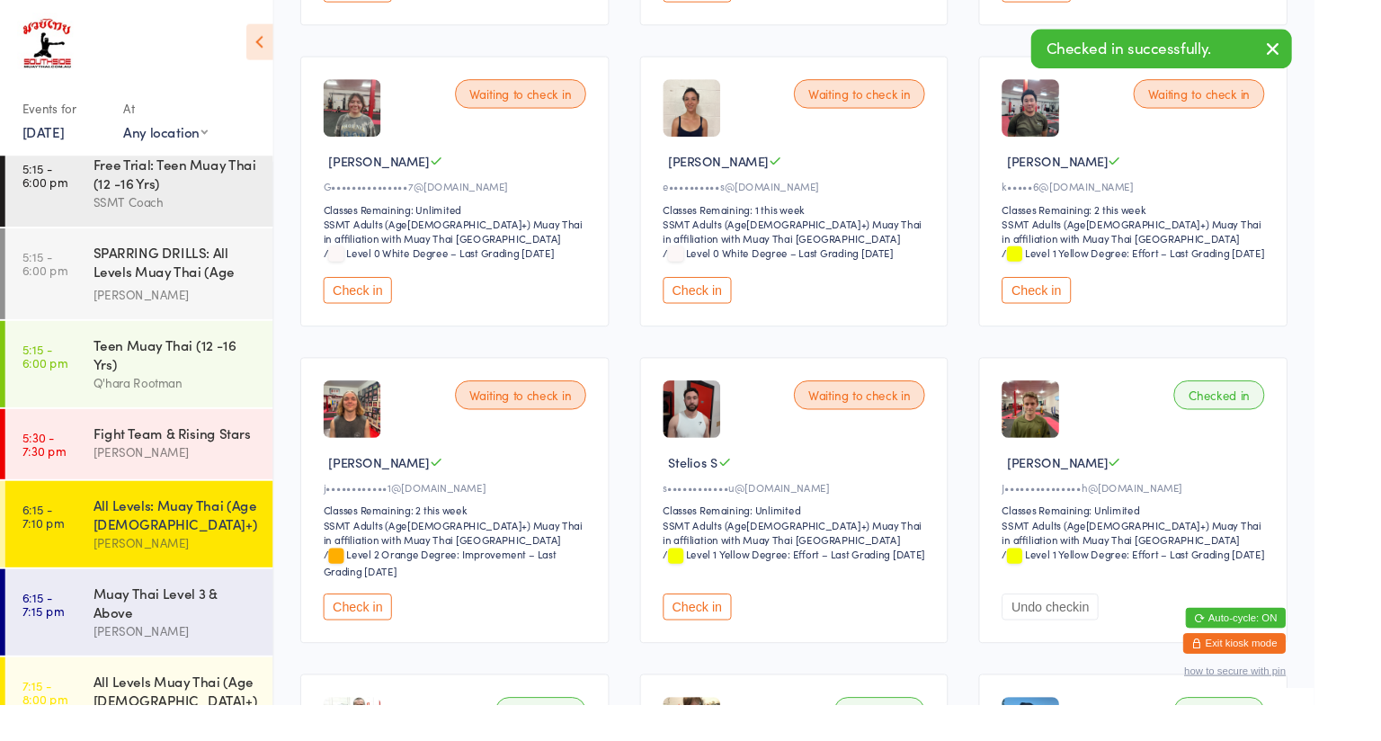
scroll to position [554, 0]
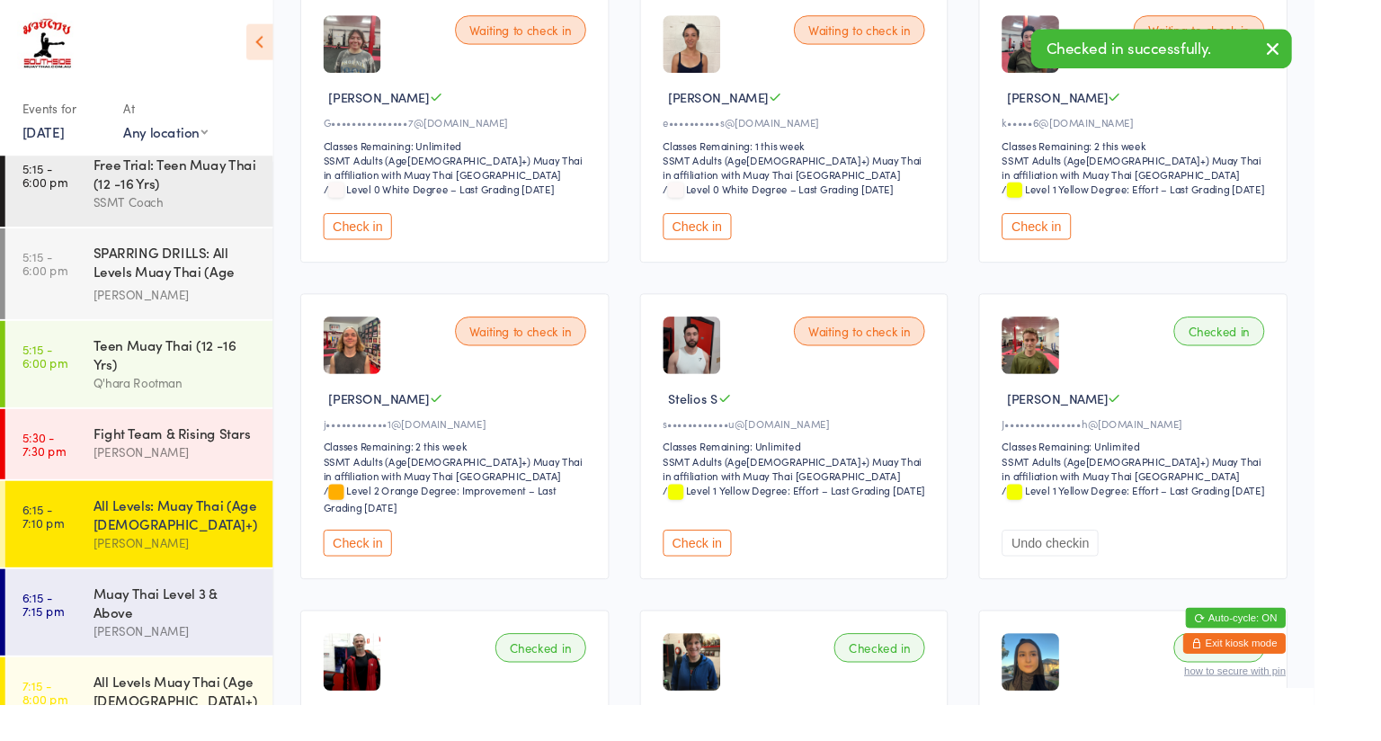
click at [380, 579] on button "Check in" at bounding box center [376, 571] width 72 height 28
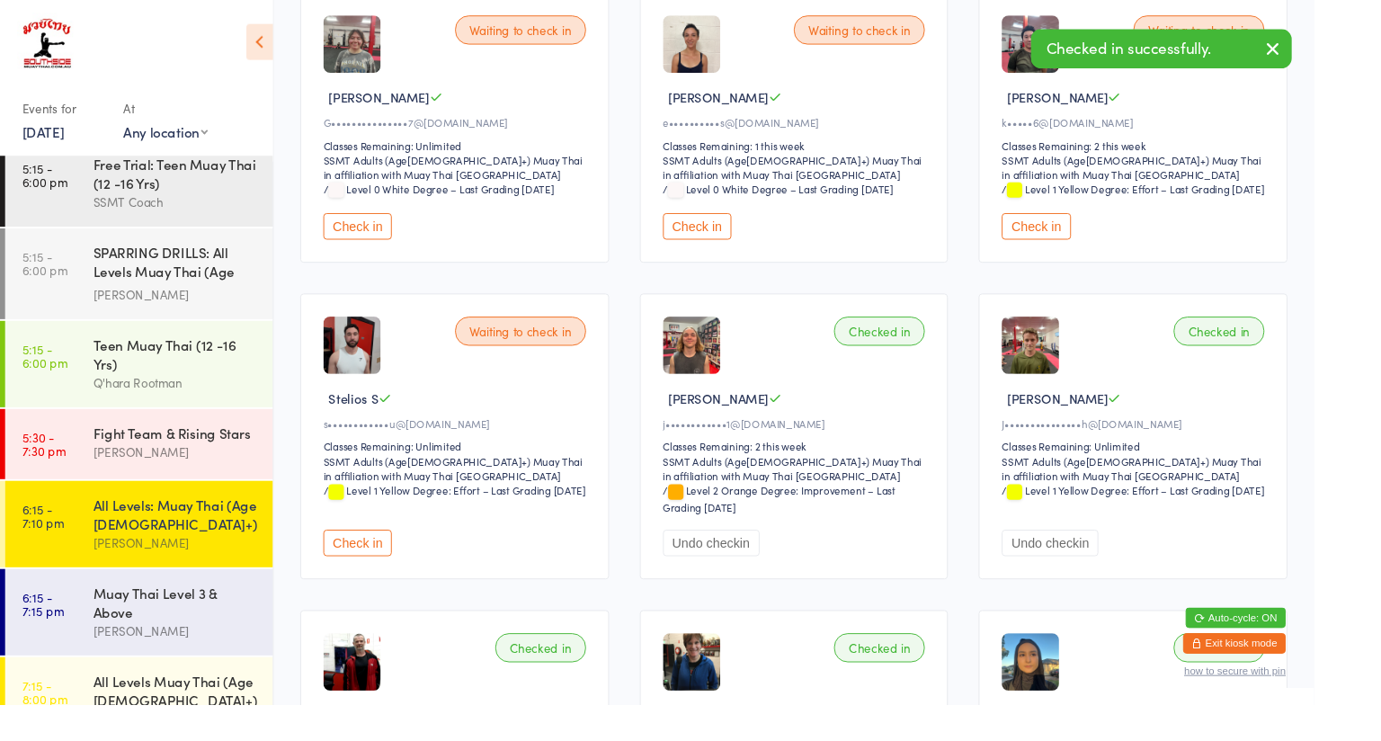
click at [177, 465] on div "[PERSON_NAME]" at bounding box center [185, 475] width 174 height 21
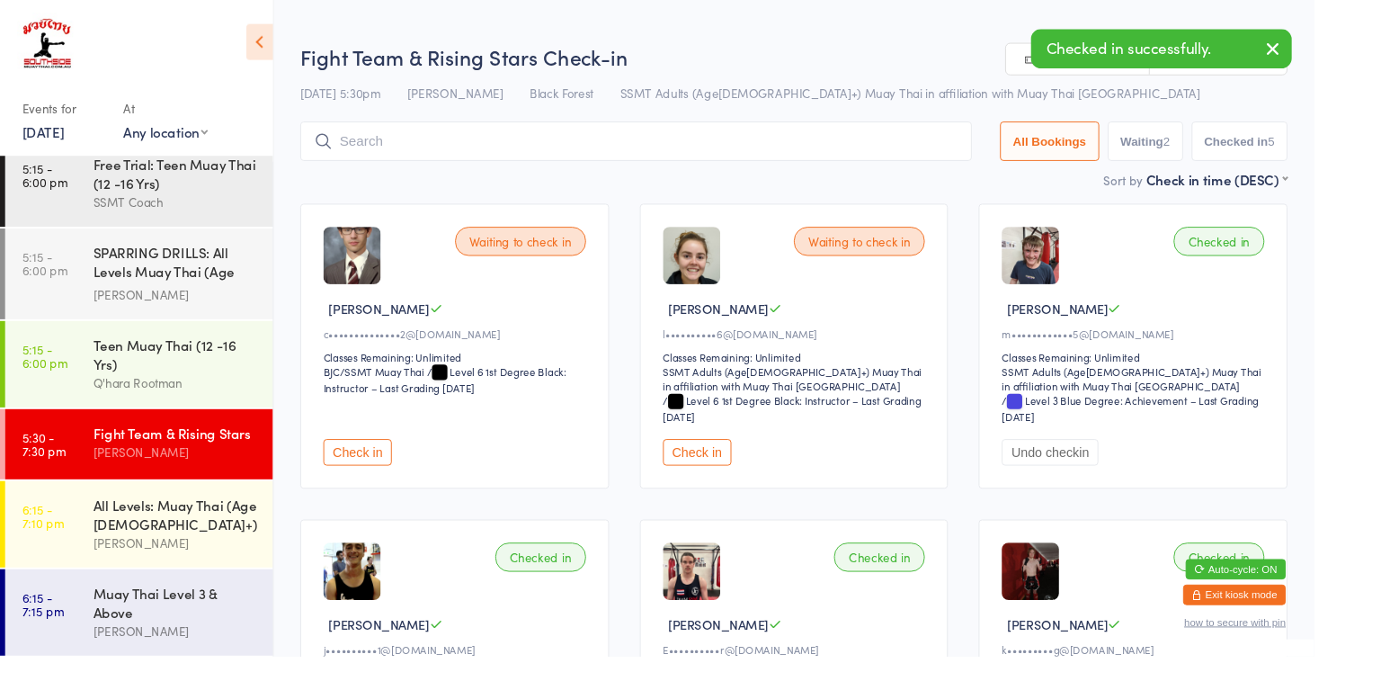
click at [357, 477] on button "Check in" at bounding box center [376, 475] width 72 height 28
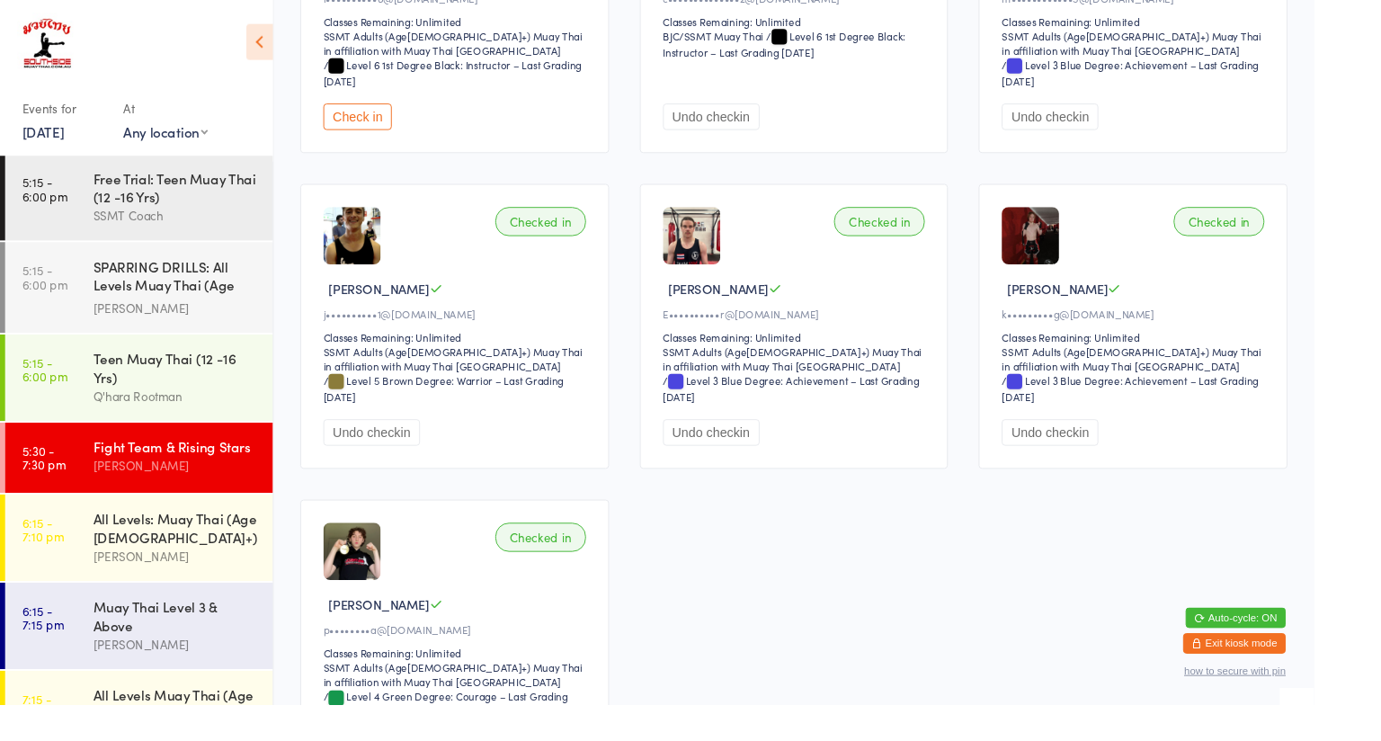
scroll to position [1338, 0]
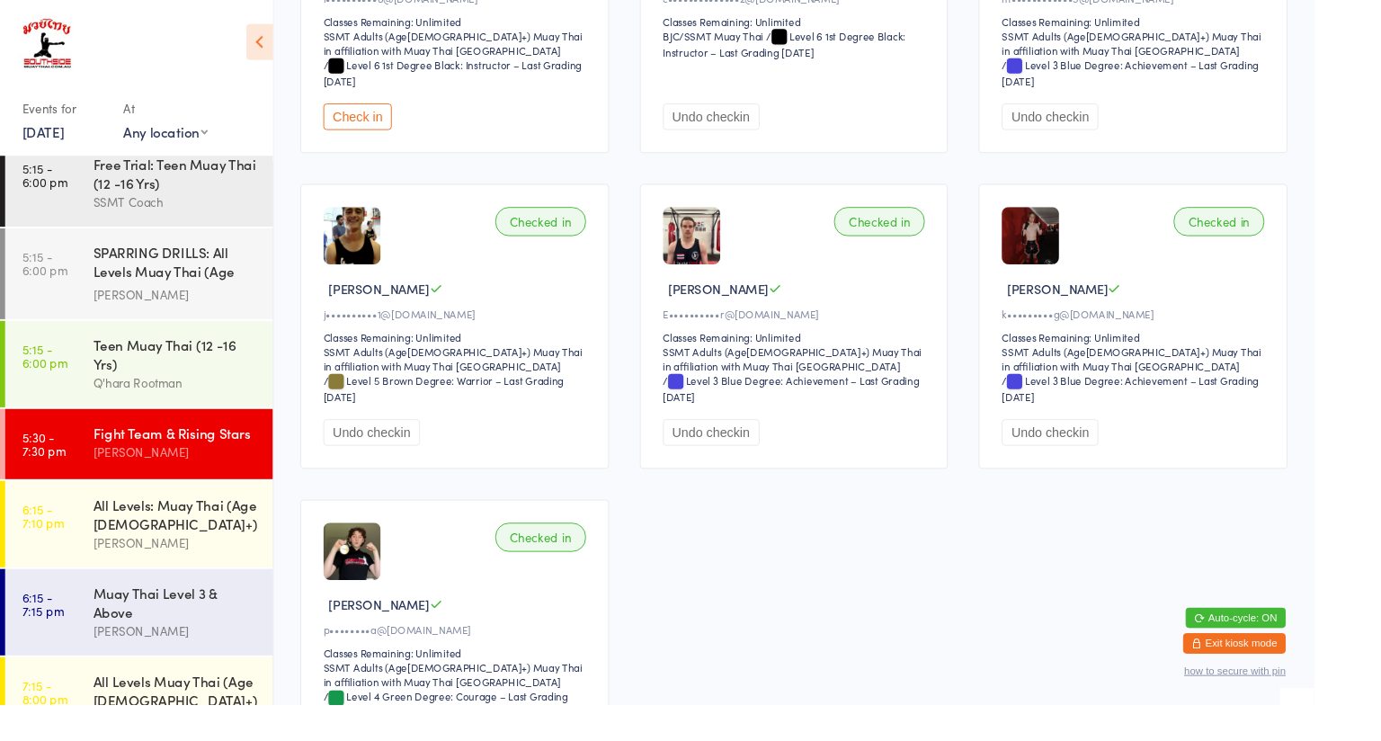
click at [198, 613] on div "Muay Thai Level 3 & Above" at bounding box center [185, 633] width 174 height 40
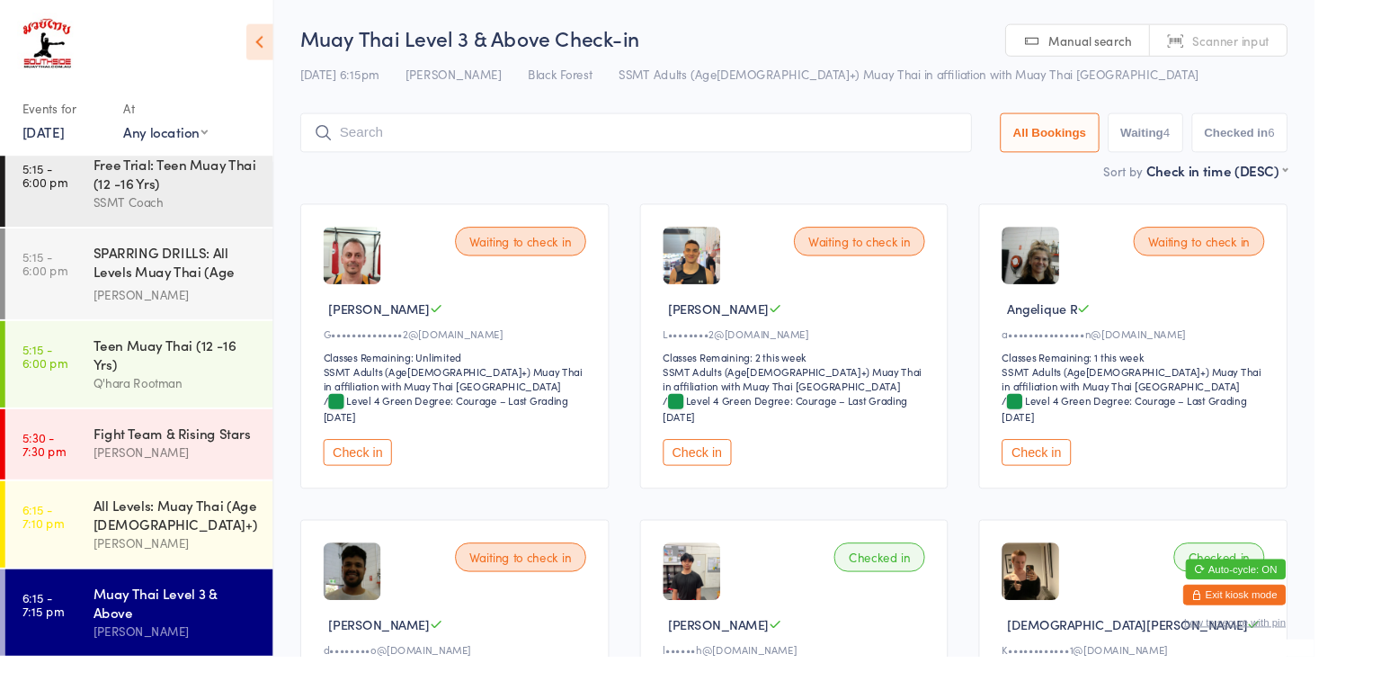
click at [1092, 473] on button "Check in" at bounding box center [1089, 475] width 72 height 28
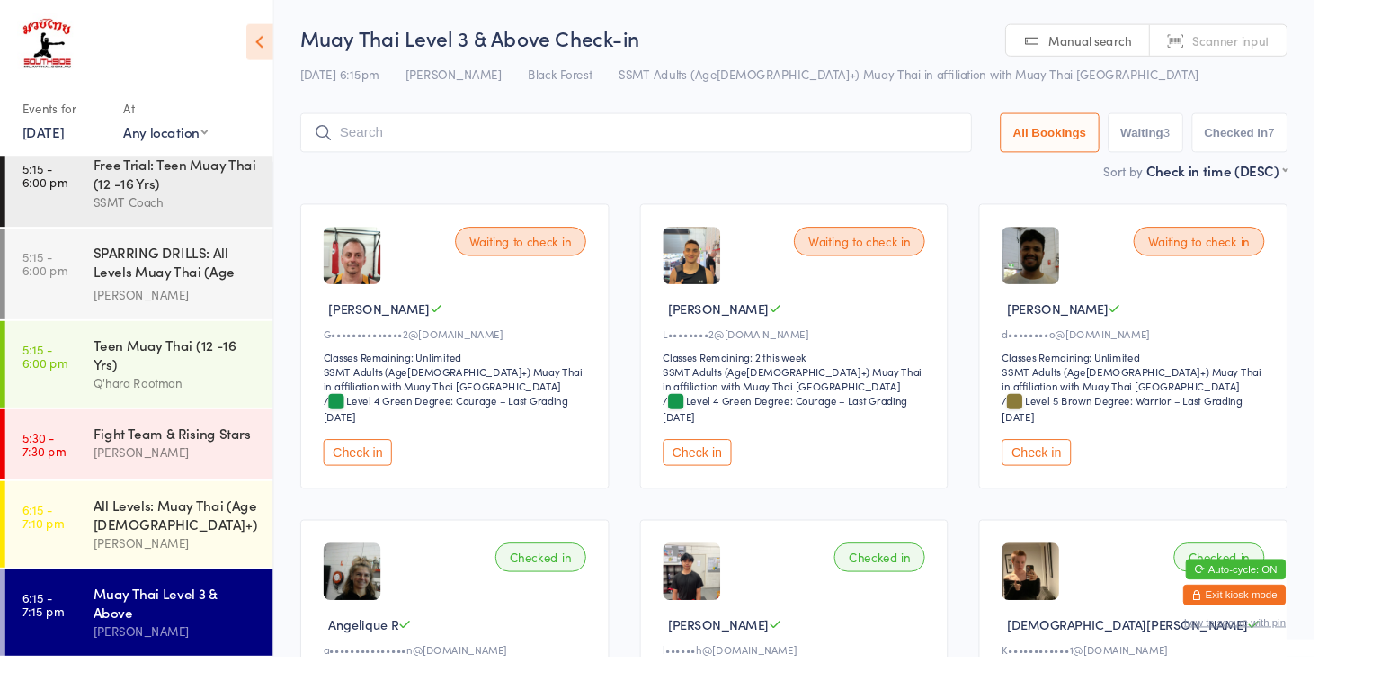
click at [176, 521] on div "All Levels: Muay Thai (Age [DEMOGRAPHIC_DATA]+)" at bounding box center [185, 541] width 174 height 40
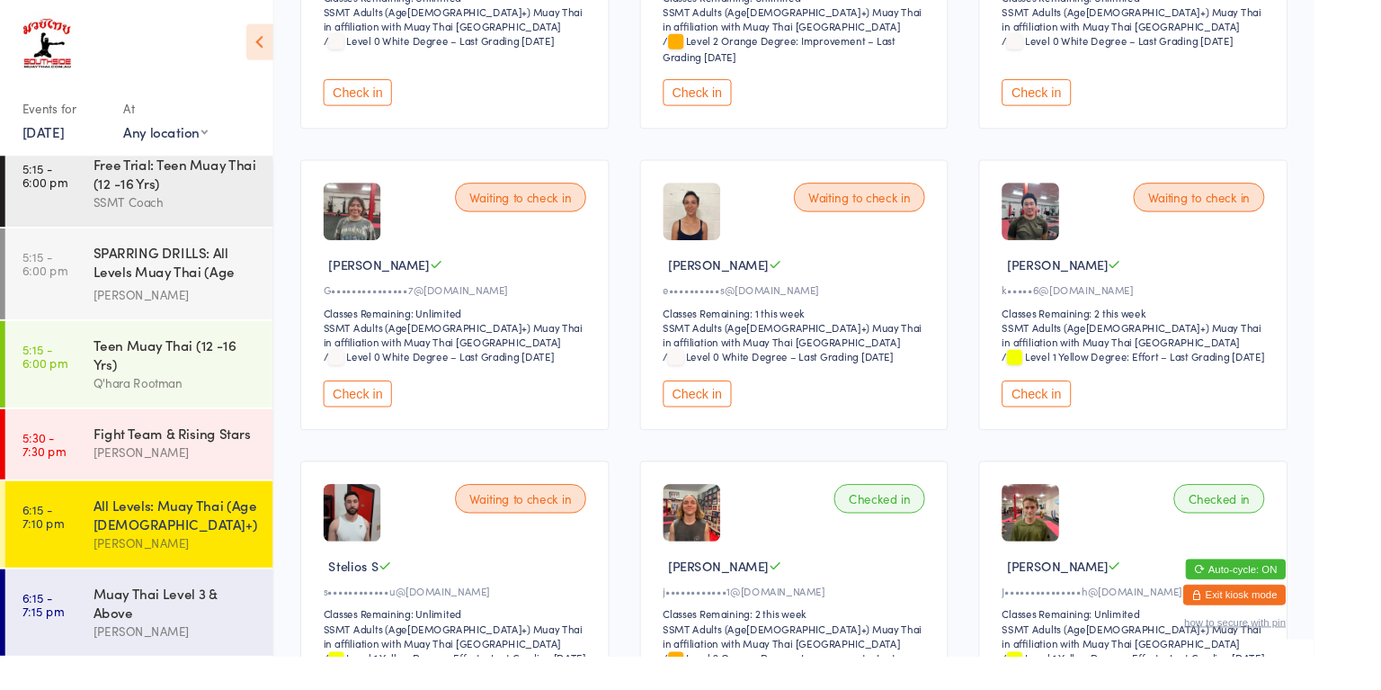
scroll to position [400, 0]
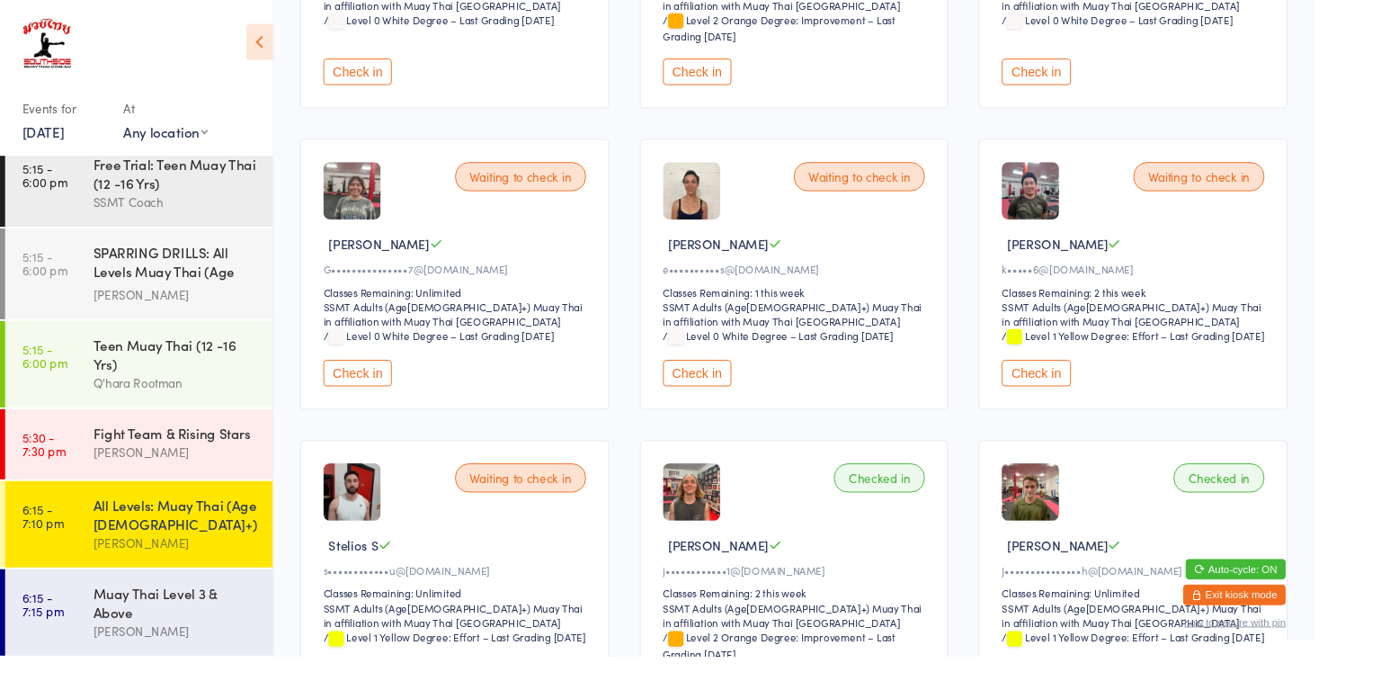
click at [1083, 406] on button "Check in" at bounding box center [1089, 392] width 72 height 28
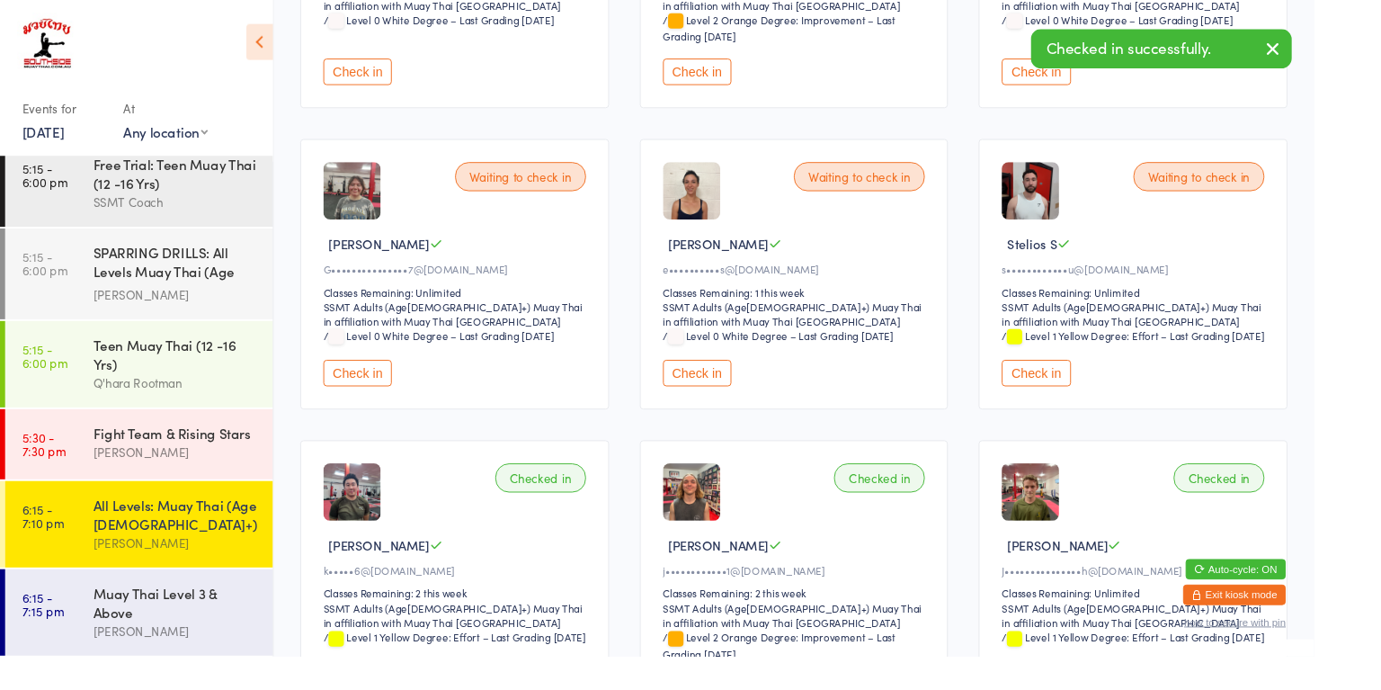
click at [200, 653] on div "[PERSON_NAME]" at bounding box center [185, 663] width 174 height 21
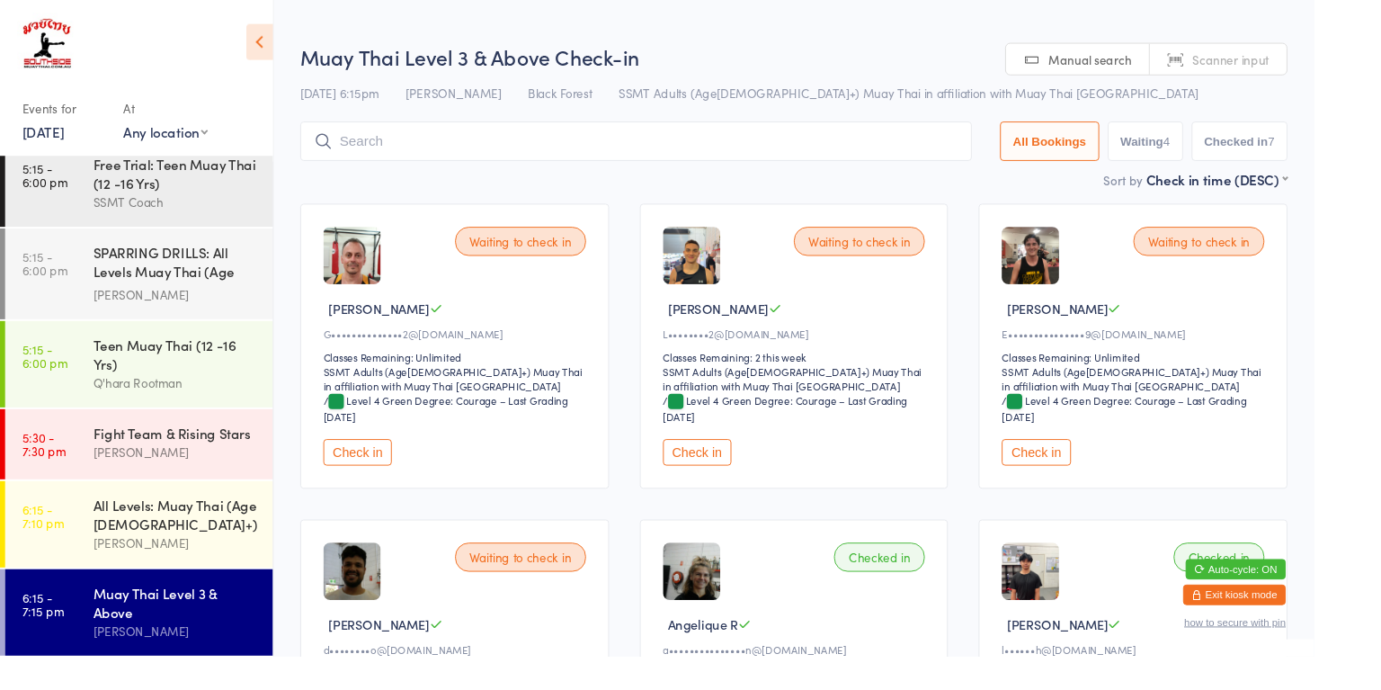
click at [1098, 477] on button "Check in" at bounding box center [1089, 475] width 72 height 28
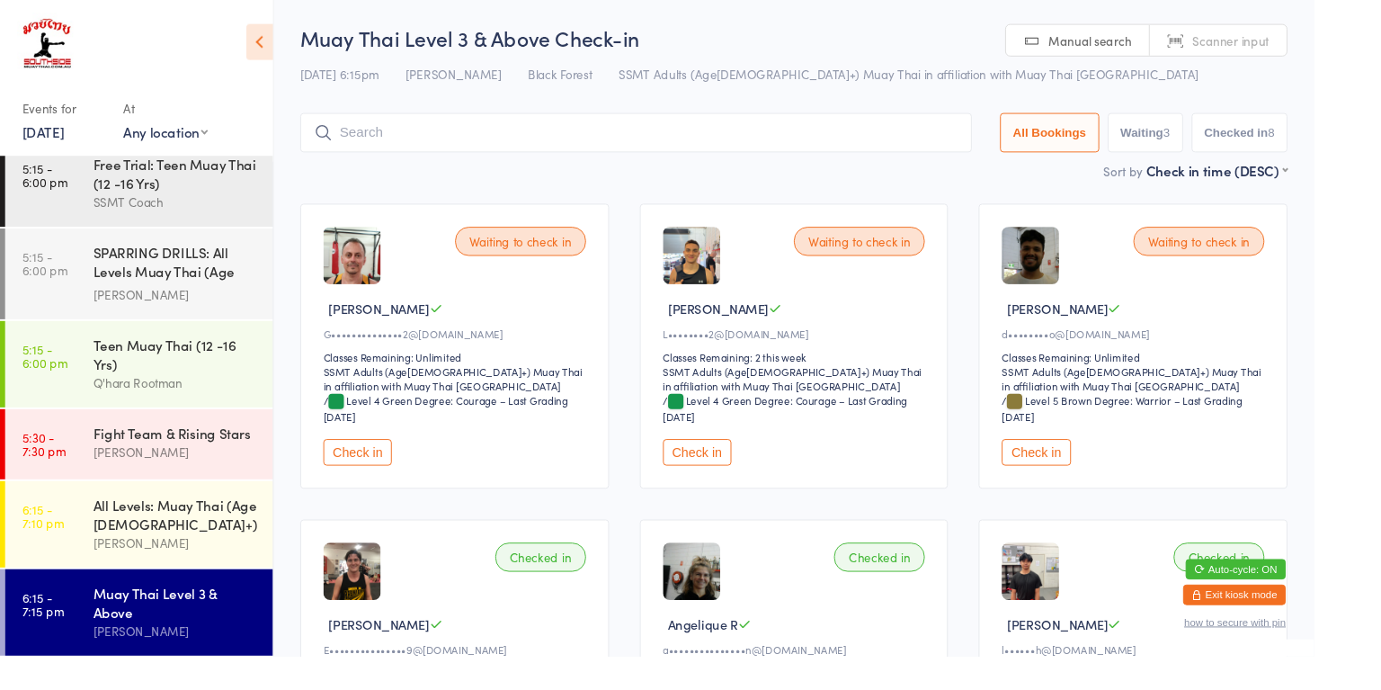
click at [169, 521] on div "All Levels: Muay Thai (Age [DEMOGRAPHIC_DATA]+)" at bounding box center [185, 541] width 174 height 40
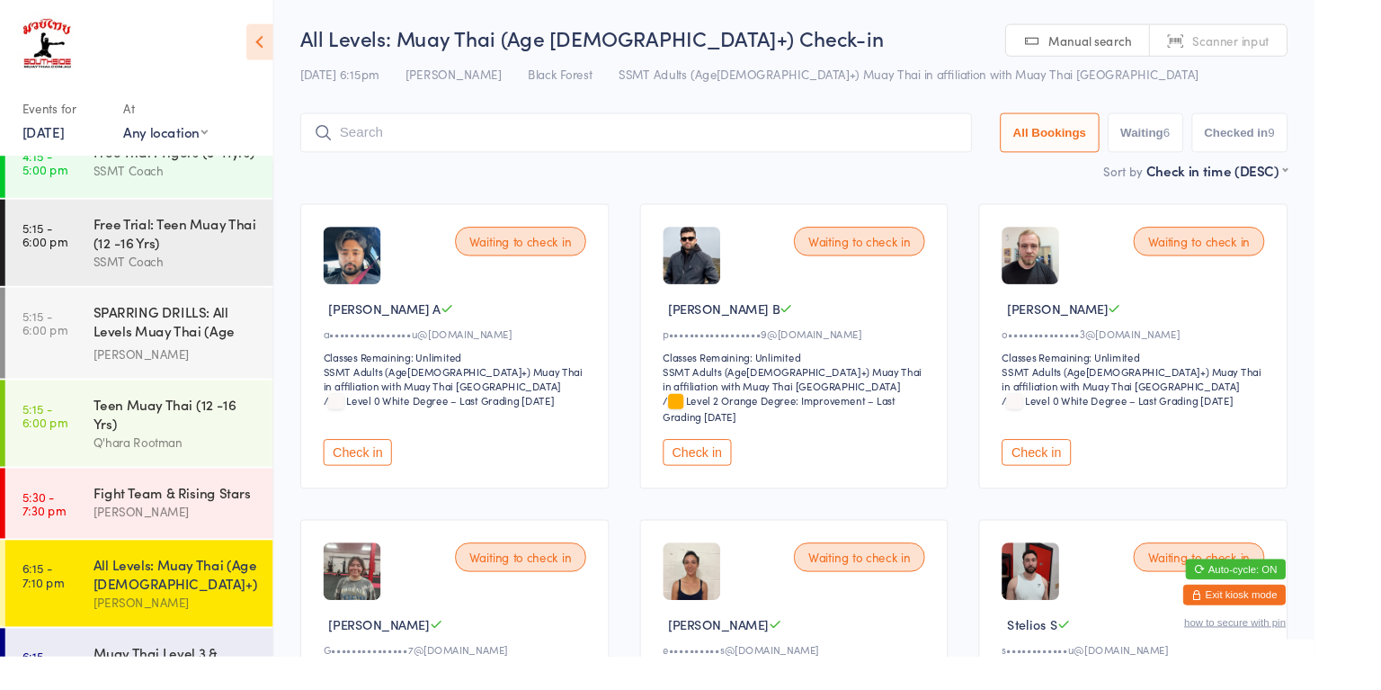
scroll to position [1270, 0]
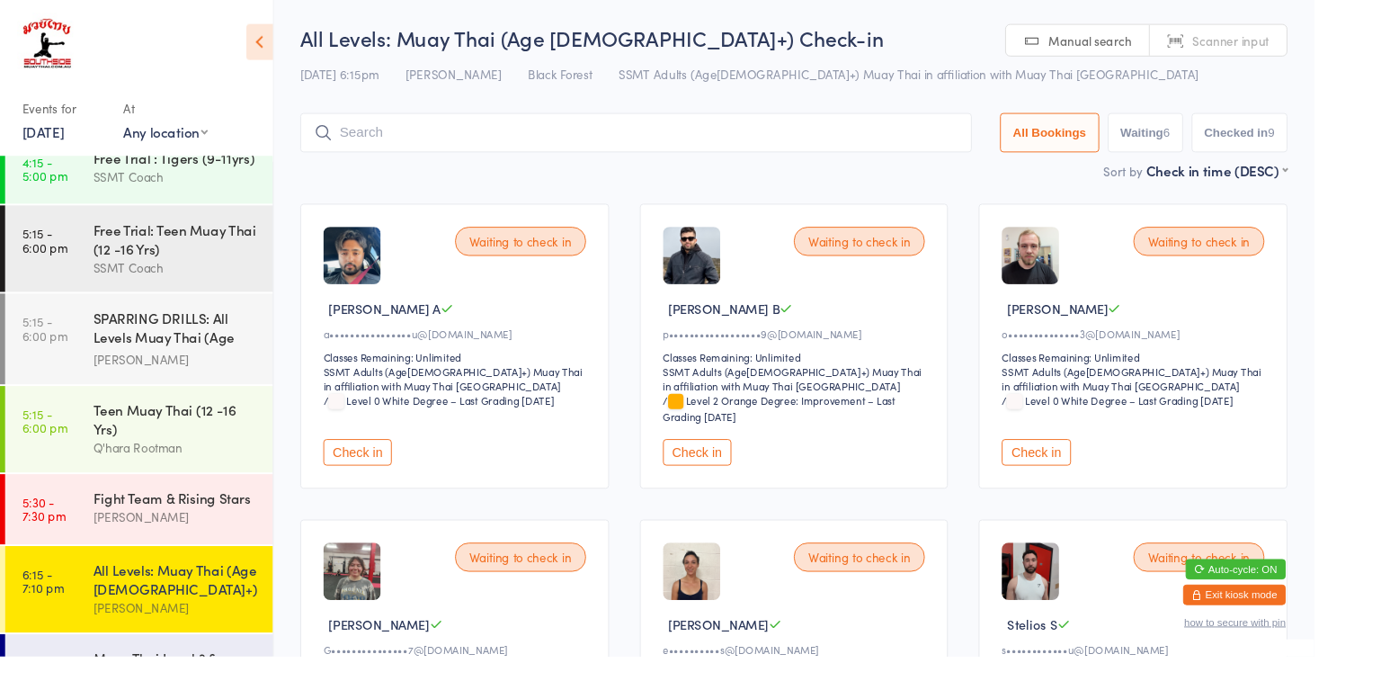
click at [220, 628] on div "[PERSON_NAME]" at bounding box center [185, 638] width 174 height 21
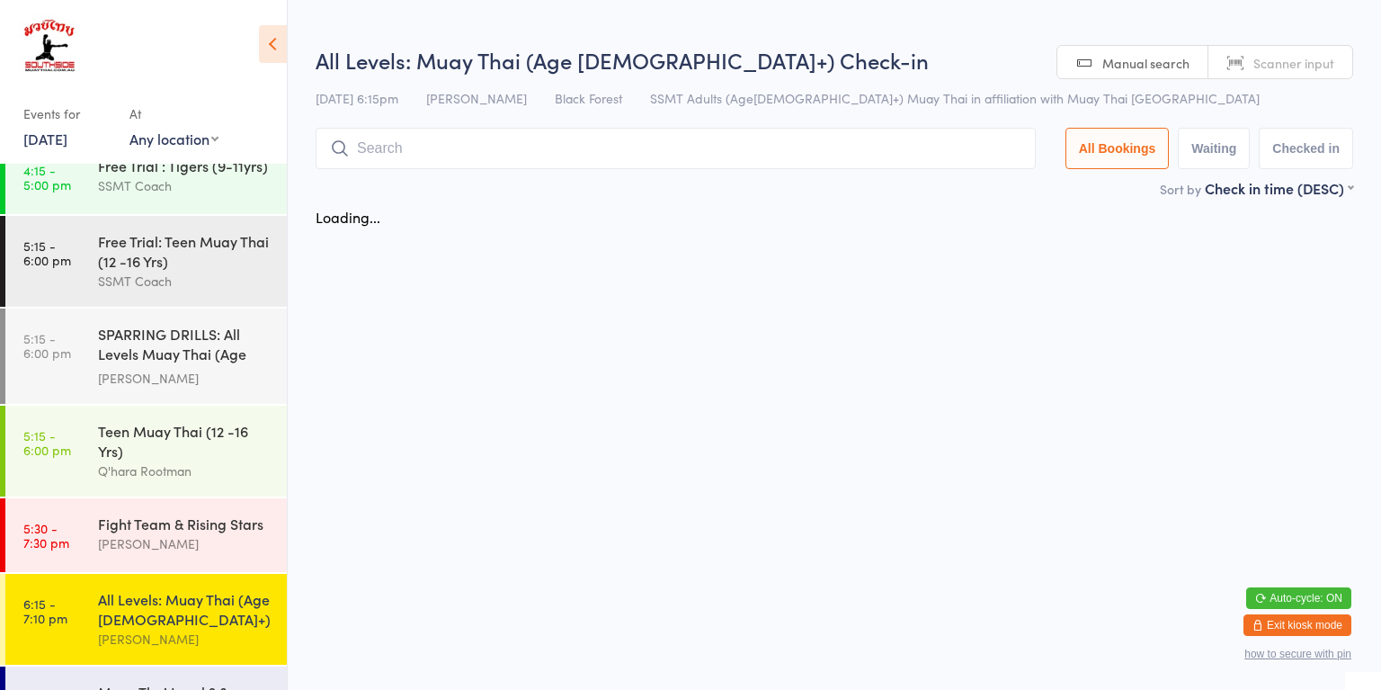
click at [553, 133] on input "search" at bounding box center [676, 148] width 720 height 41
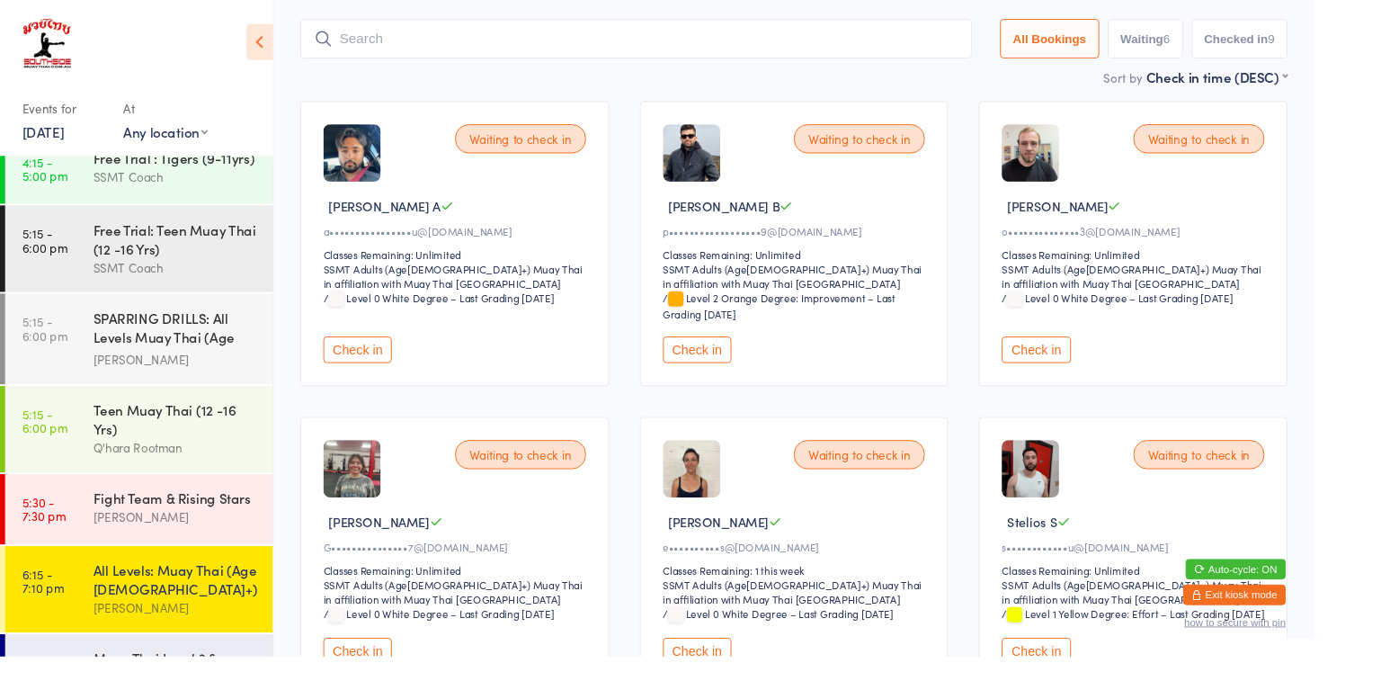
scroll to position [129, 0]
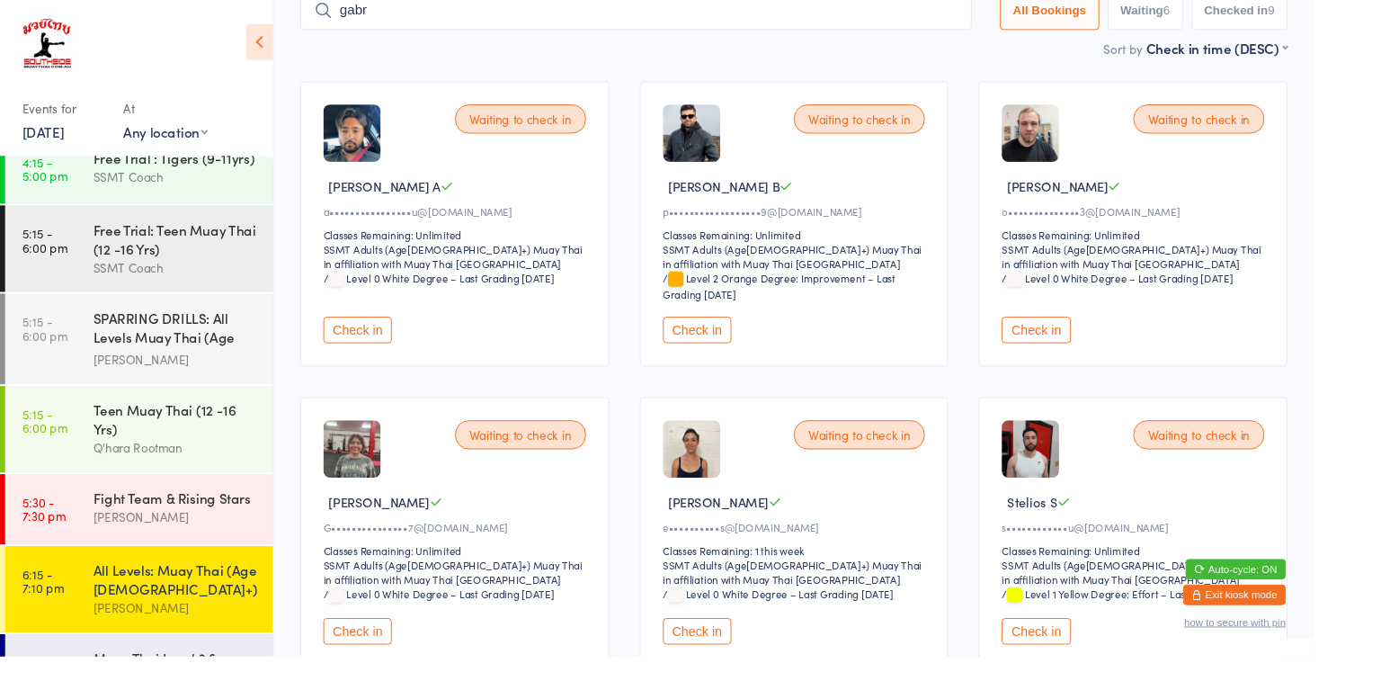
click at [746, 9] on input "gabr" at bounding box center [669, 10] width 706 height 41
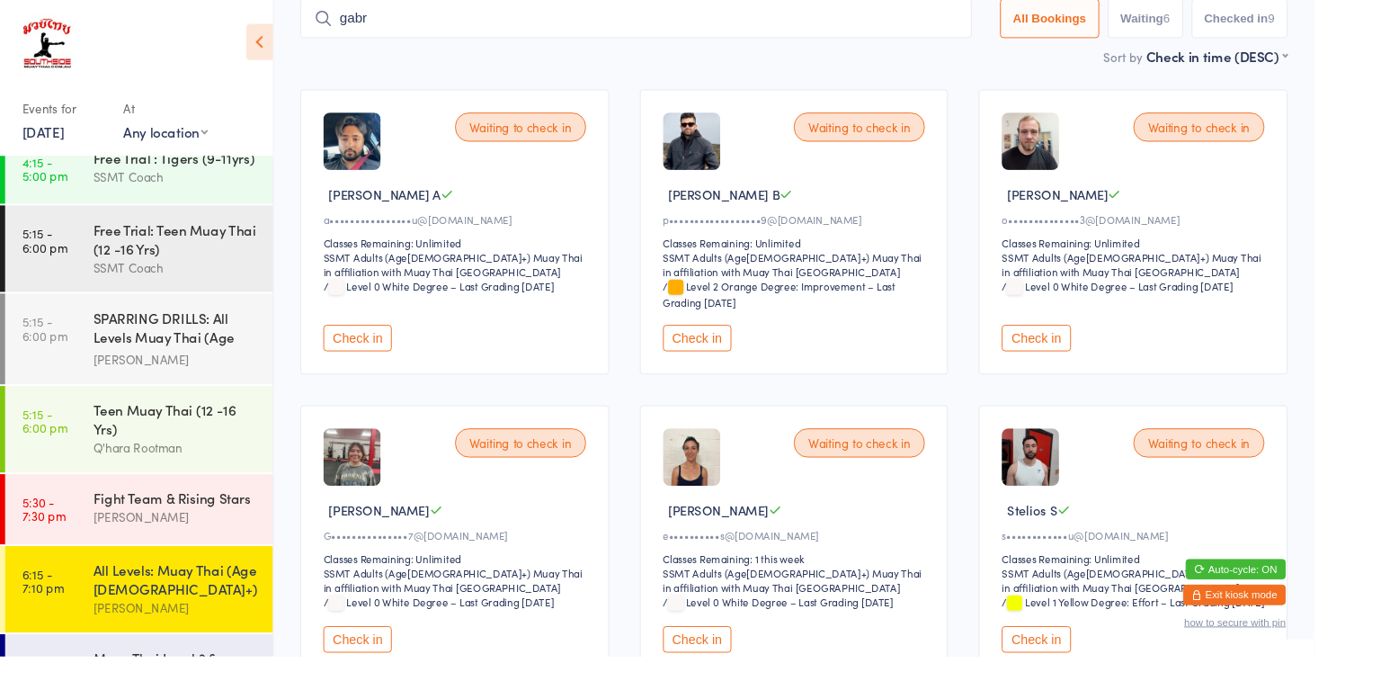
scroll to position [119, 0]
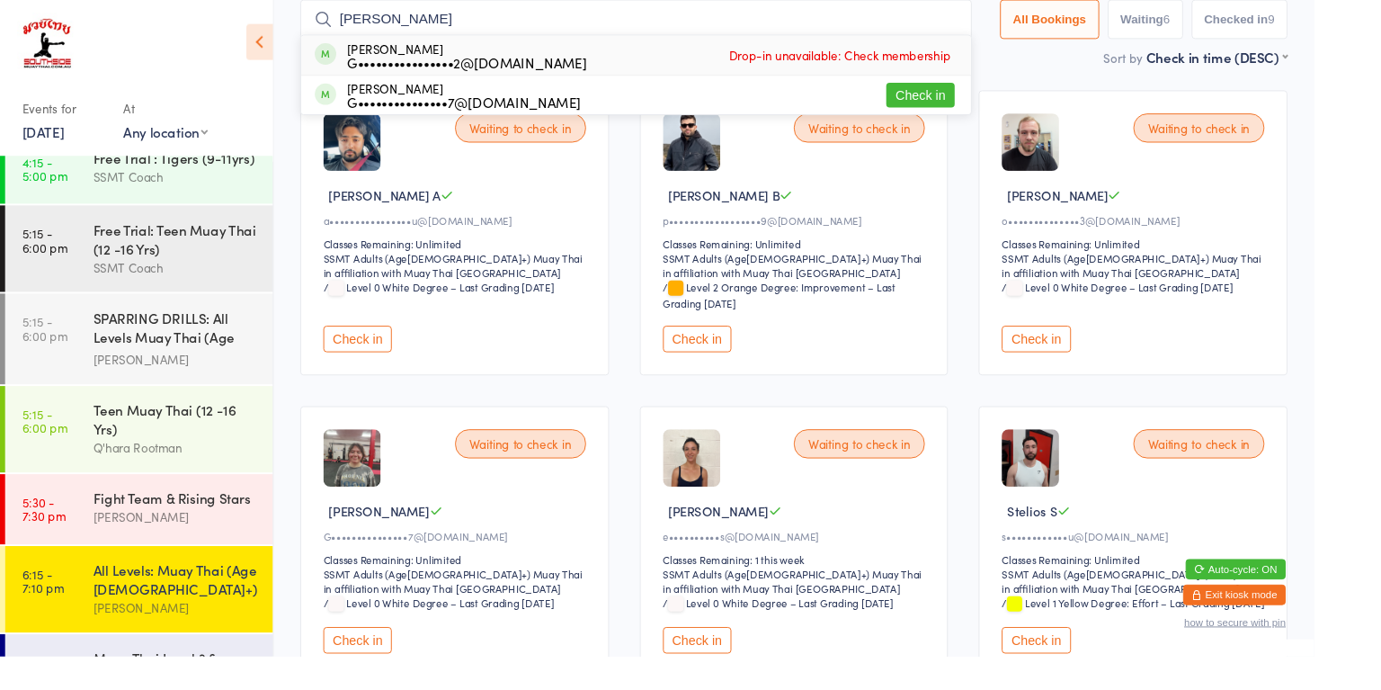
type input "[PERSON_NAME]"
click at [971, 102] on button "Check in" at bounding box center [968, 100] width 72 height 26
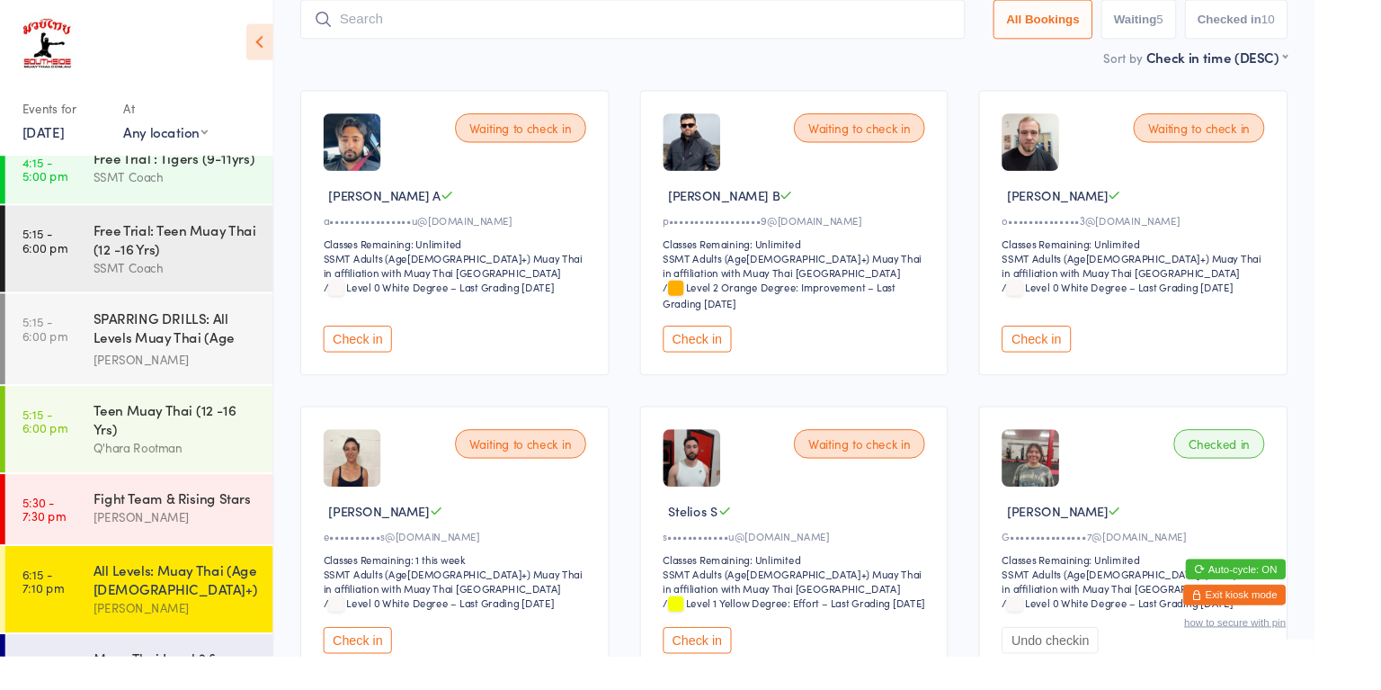
click at [377, 361] on button "Check in" at bounding box center [376, 357] width 72 height 28
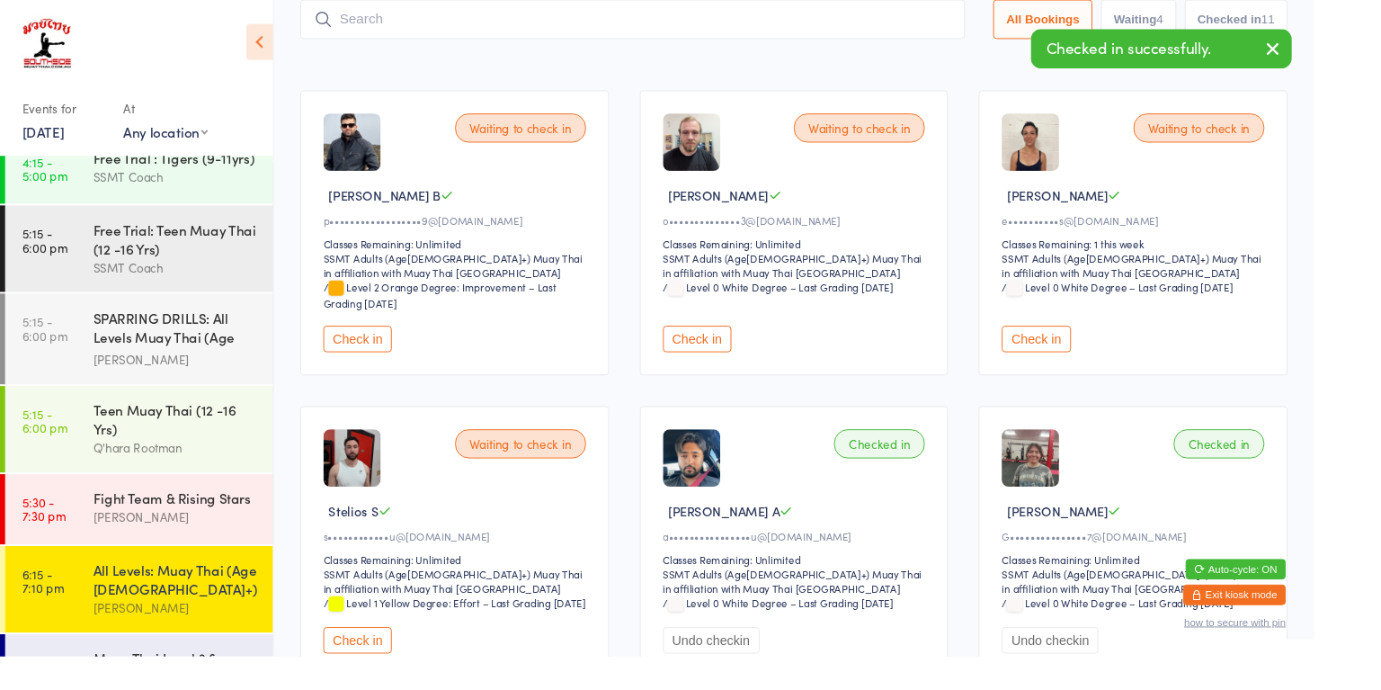
click at [737, 368] on button "Check in" at bounding box center [733, 357] width 72 height 28
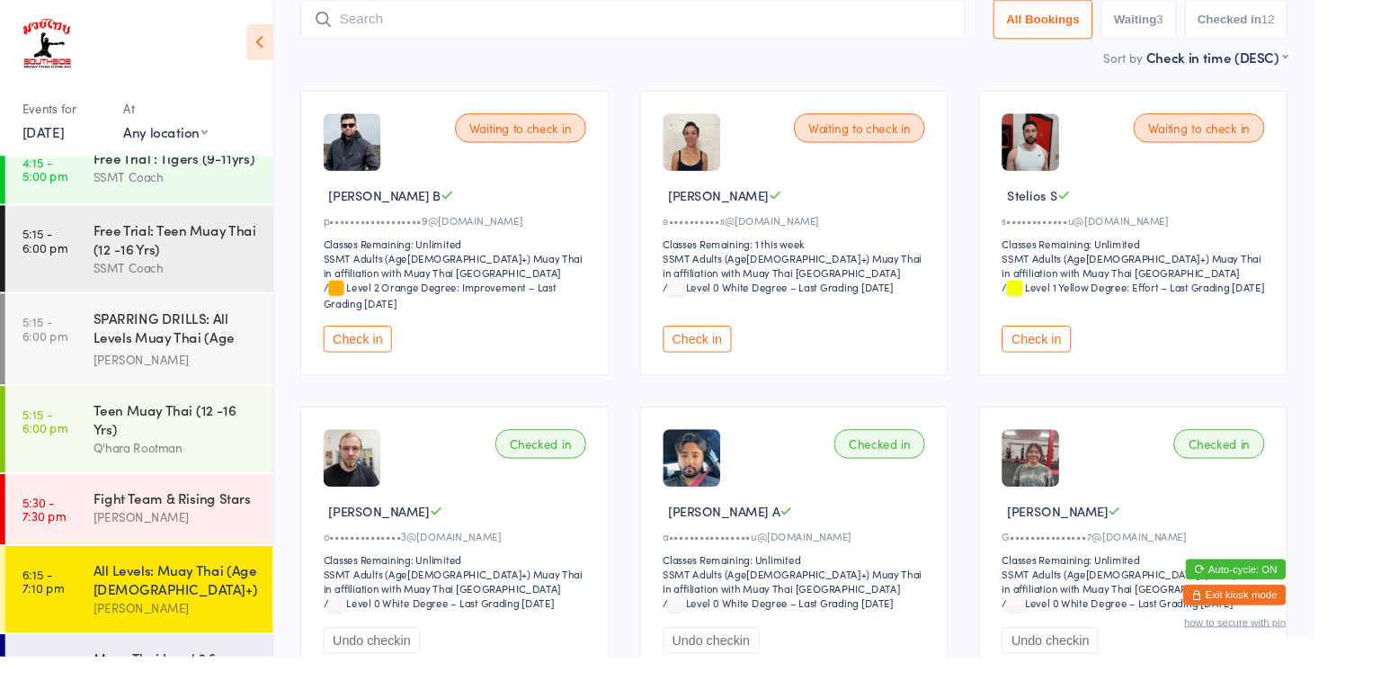
click at [1068, 343] on button "Check in" at bounding box center [1089, 357] width 72 height 28
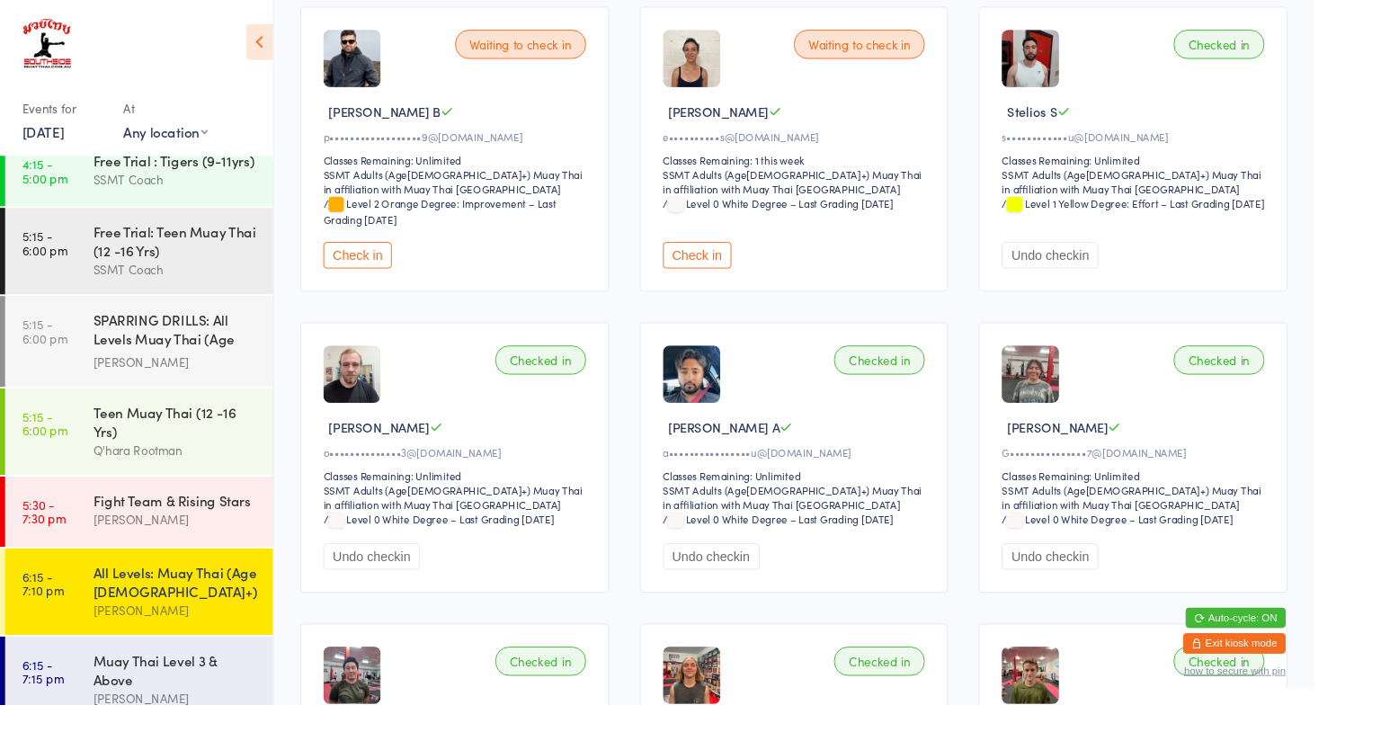
scroll to position [1268, 0]
click at [163, 683] on div "Muay Thai Level 3 & Above" at bounding box center [185, 703] width 174 height 40
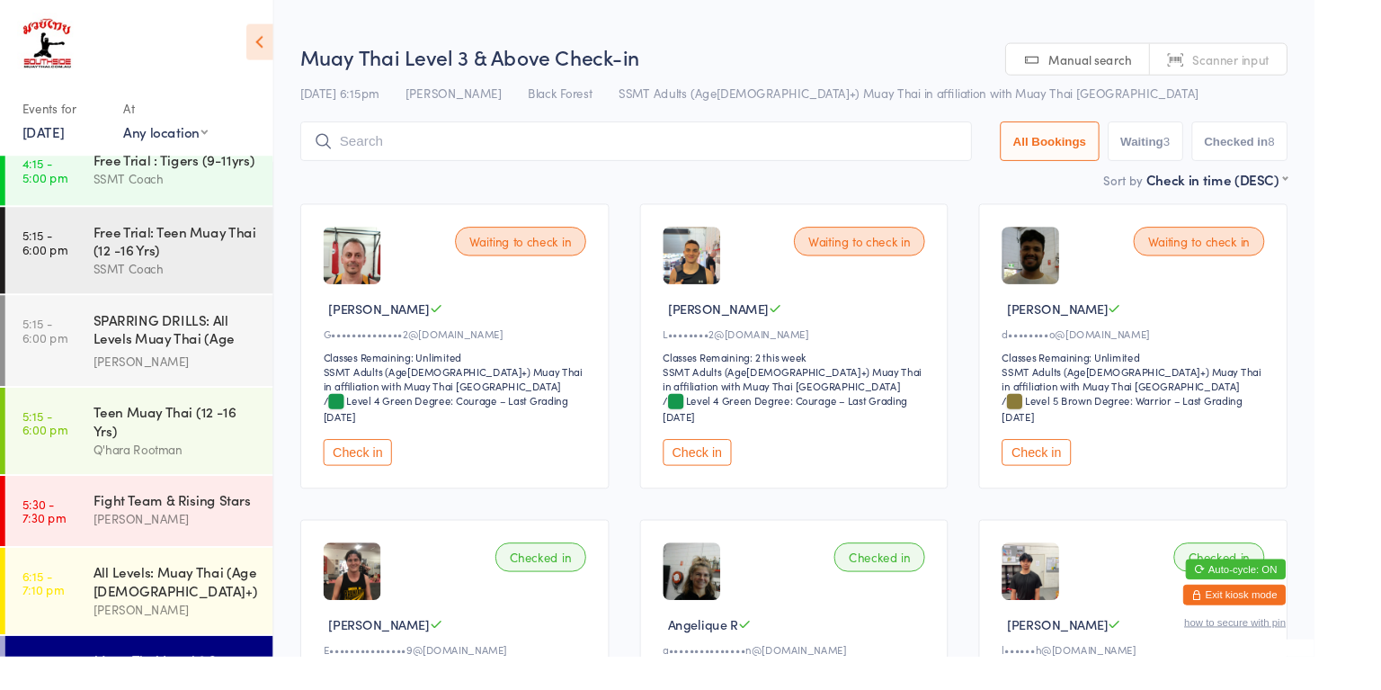
click at [1111, 486] on button "Check in" at bounding box center [1089, 475] width 72 height 28
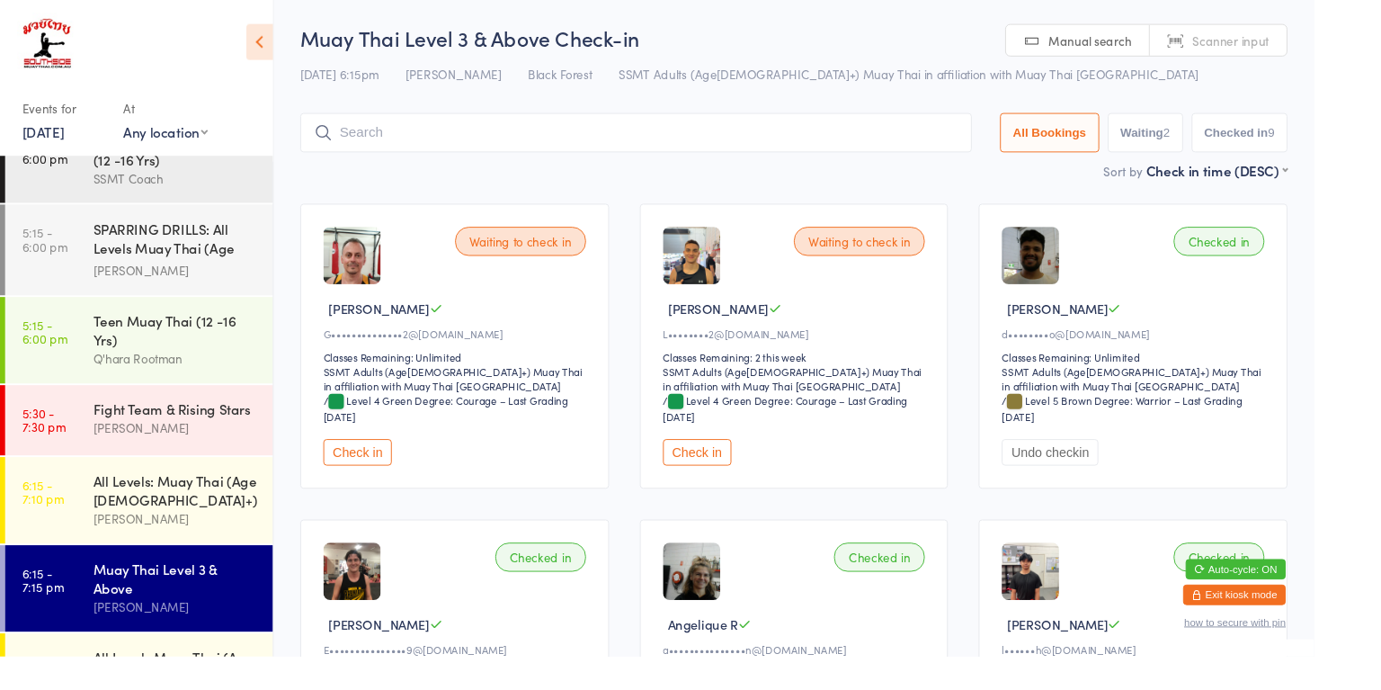
scroll to position [1370, 0]
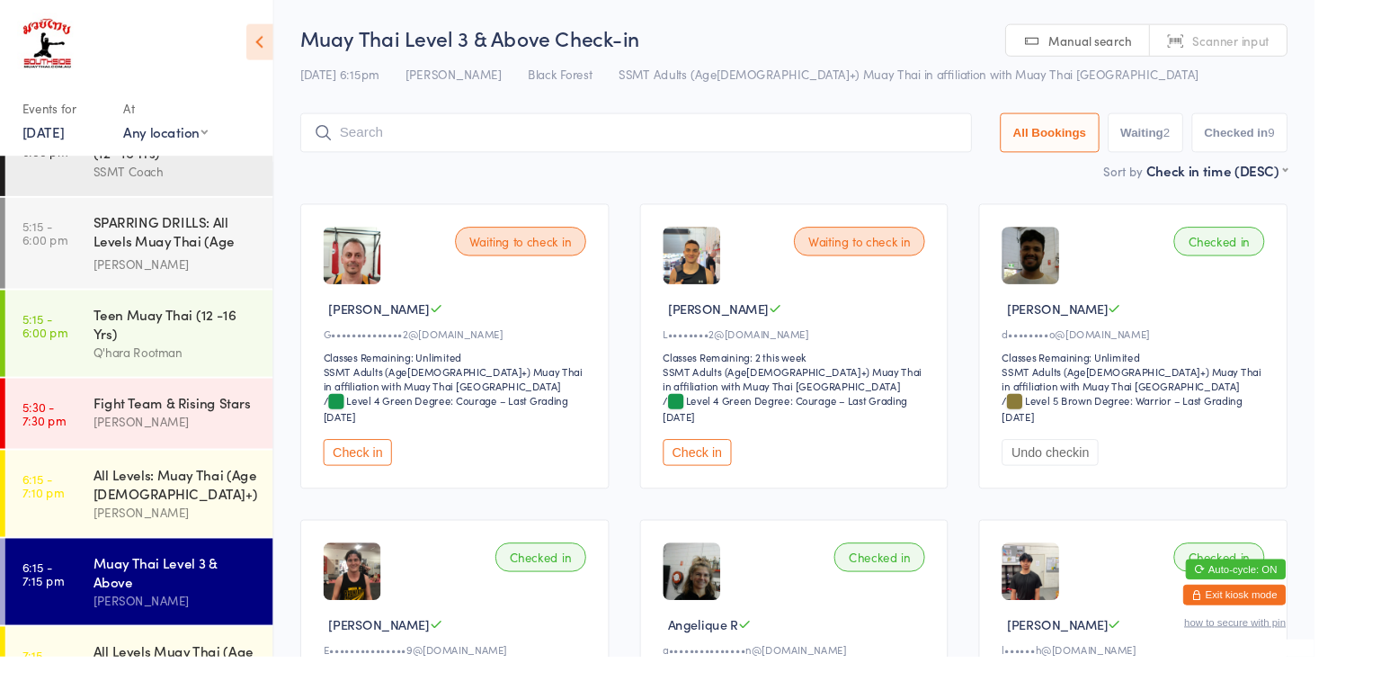
click at [199, 620] on div "[PERSON_NAME]" at bounding box center [185, 630] width 174 height 21
click at [733, 478] on button "Check in" at bounding box center [733, 475] width 72 height 28
click at [177, 673] on div "All Levels Muay Thai (Age [DEMOGRAPHIC_DATA]+)" at bounding box center [185, 693] width 174 height 40
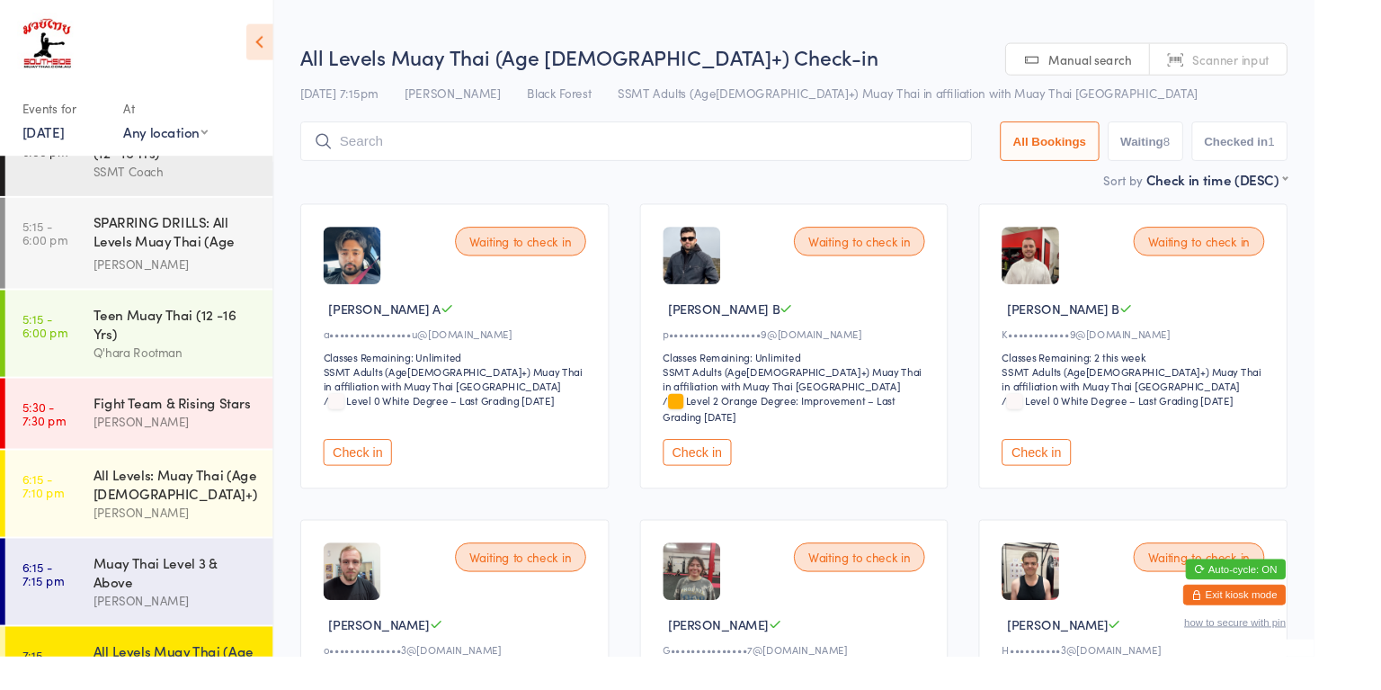
click at [728, 477] on button "Check in" at bounding box center [733, 475] width 72 height 28
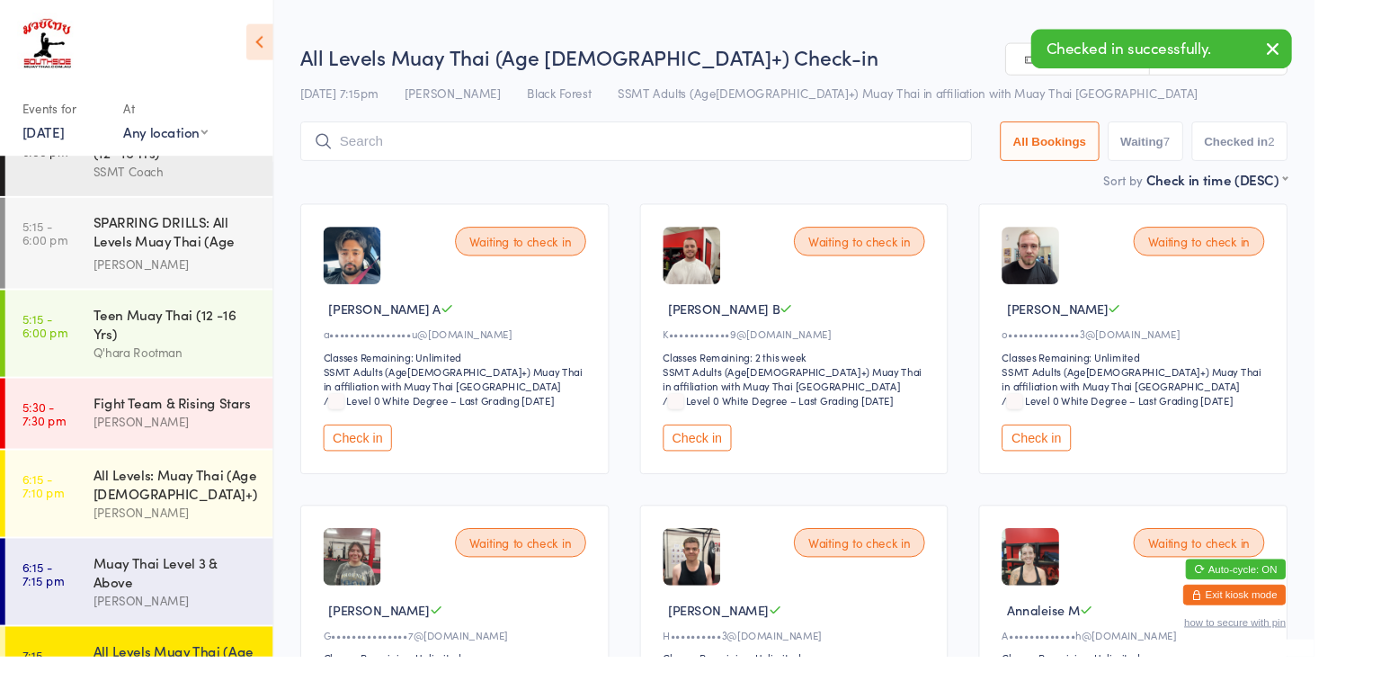
scroll to position [1392, 0]
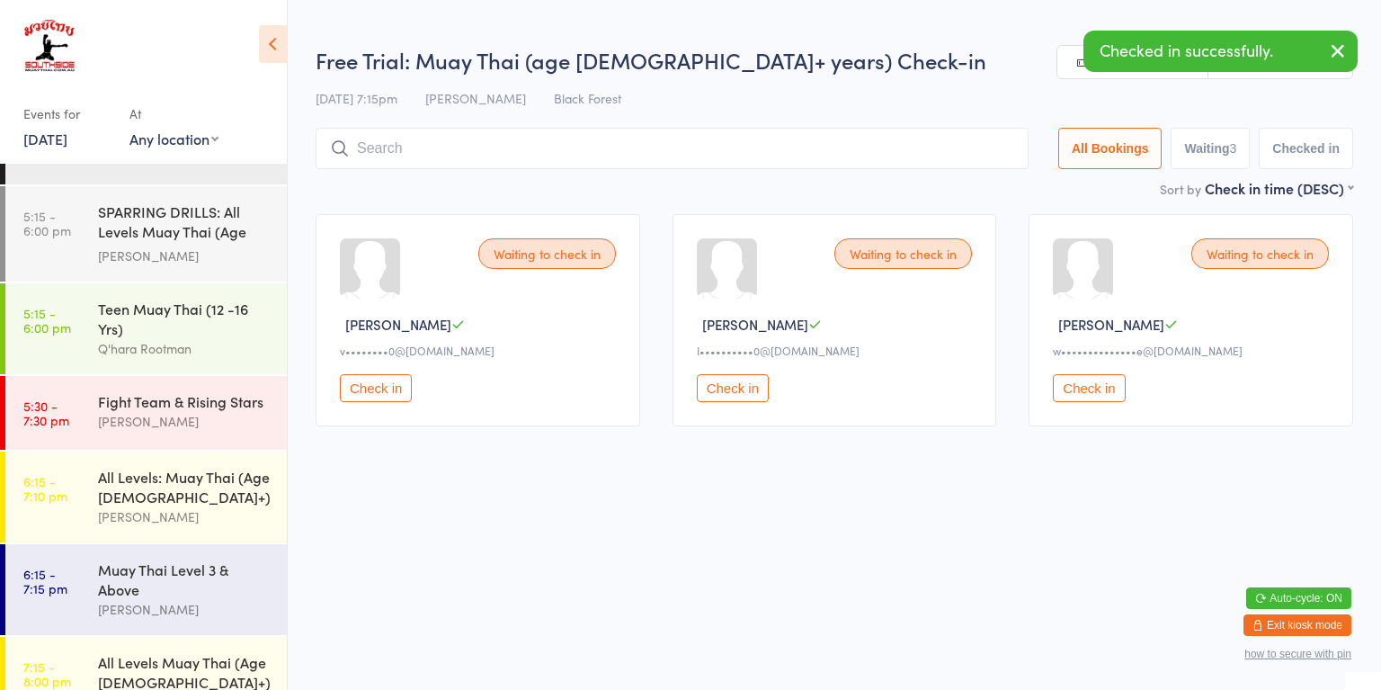
click at [180, 652] on div "All Levels Muay Thai (Age [DEMOGRAPHIC_DATA]+)" at bounding box center [185, 672] width 174 height 40
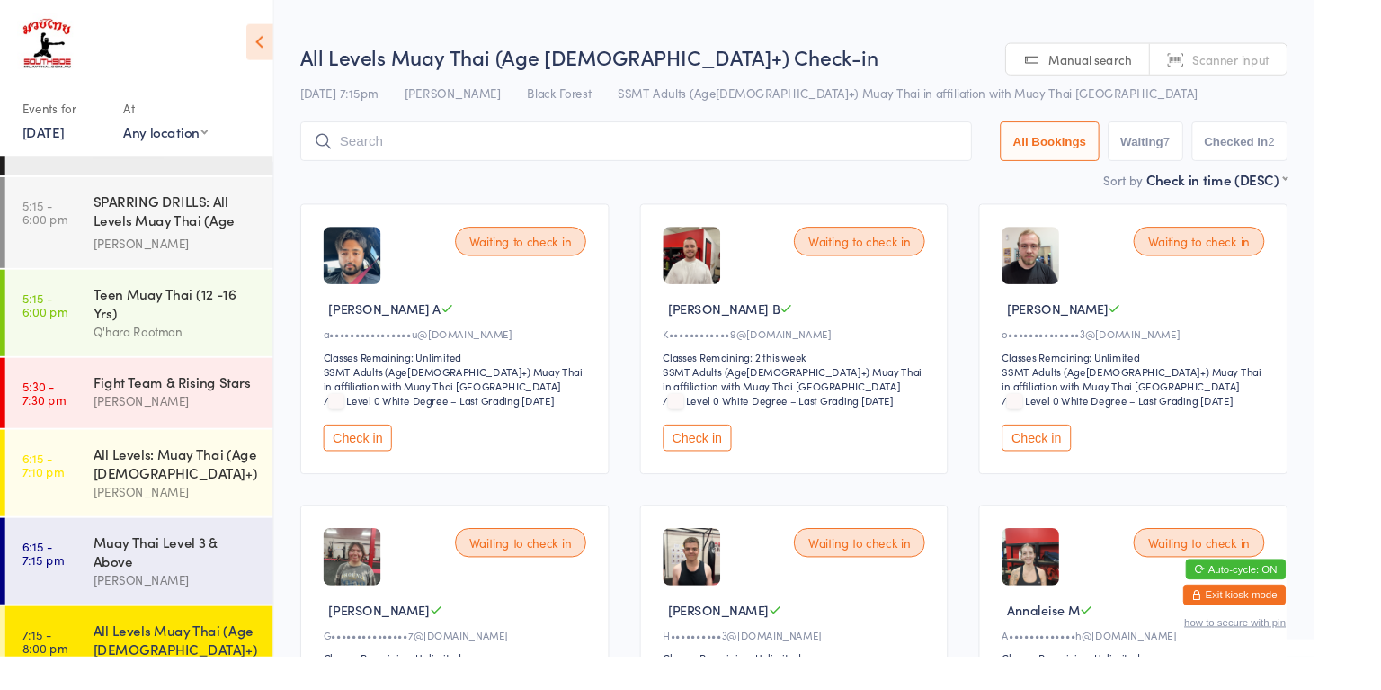
click at [209, 506] on div "[PERSON_NAME]" at bounding box center [185, 516] width 174 height 21
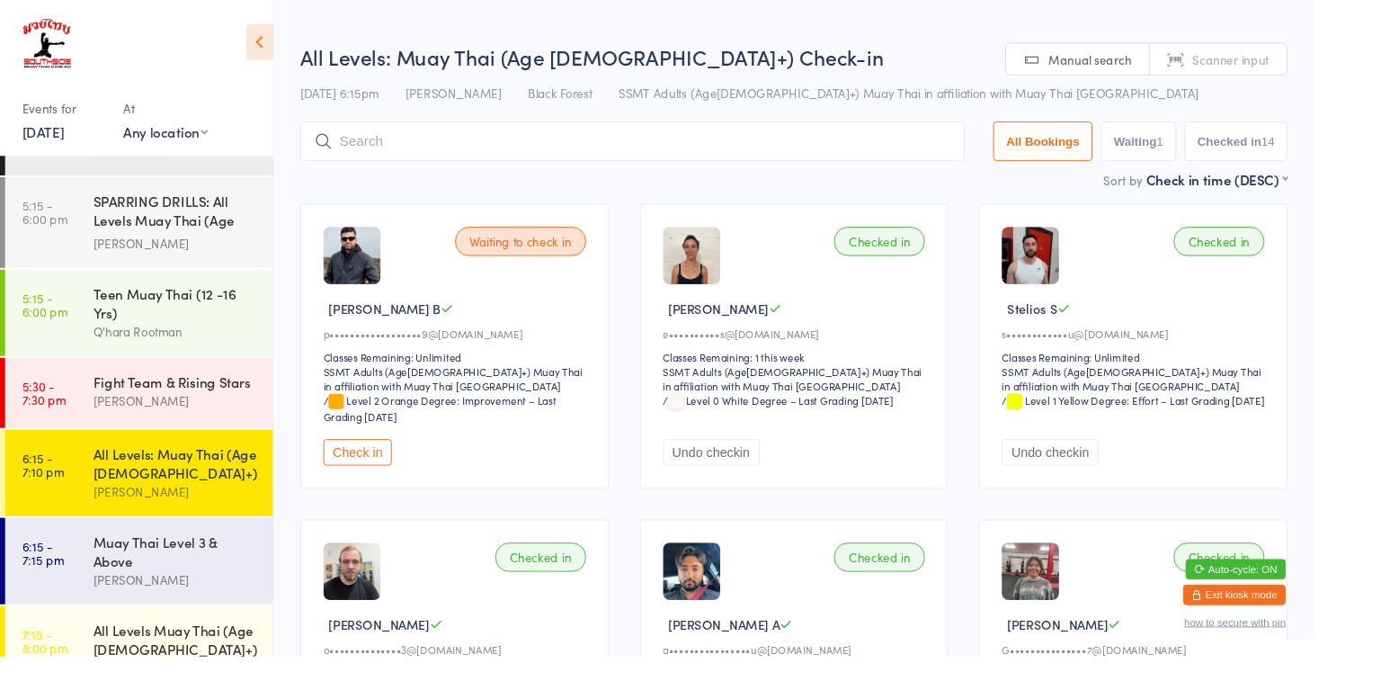
click at [381, 478] on button "Check in" at bounding box center [376, 475] width 72 height 28
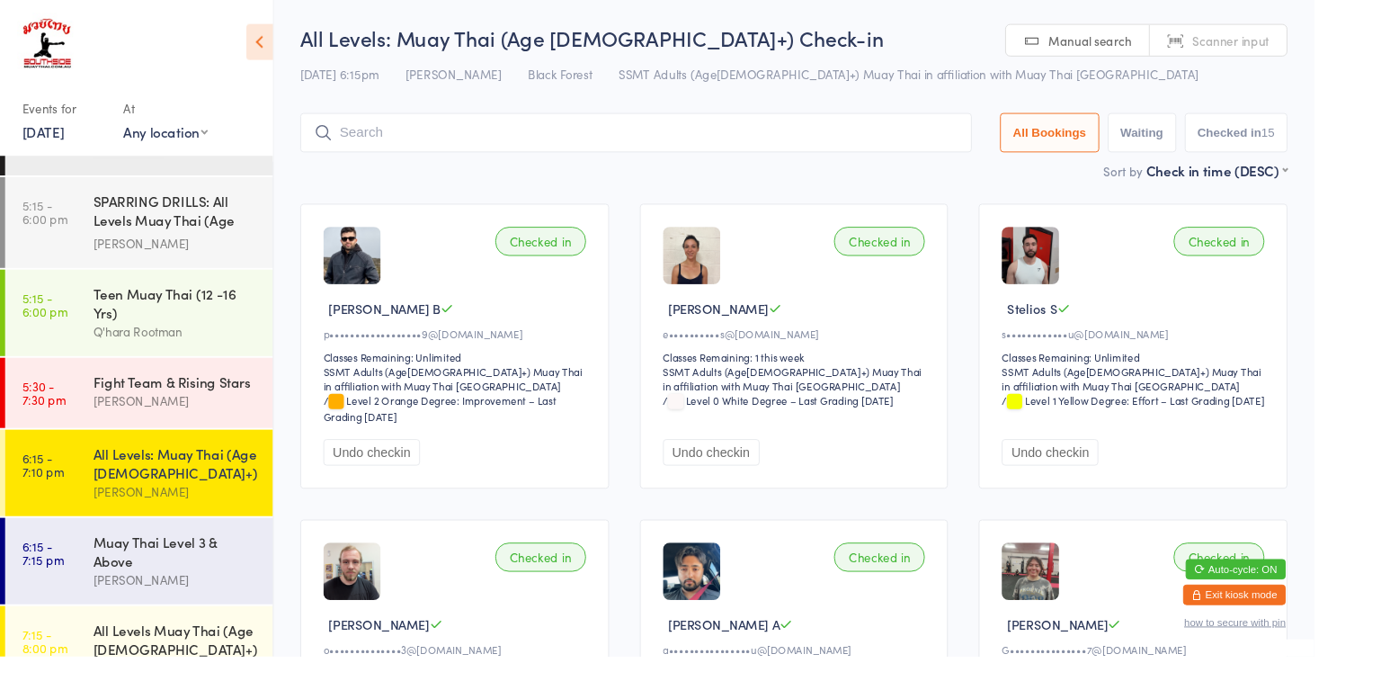
click at [209, 559] on div "Muay Thai Level 3 & Above" at bounding box center [185, 579] width 174 height 40
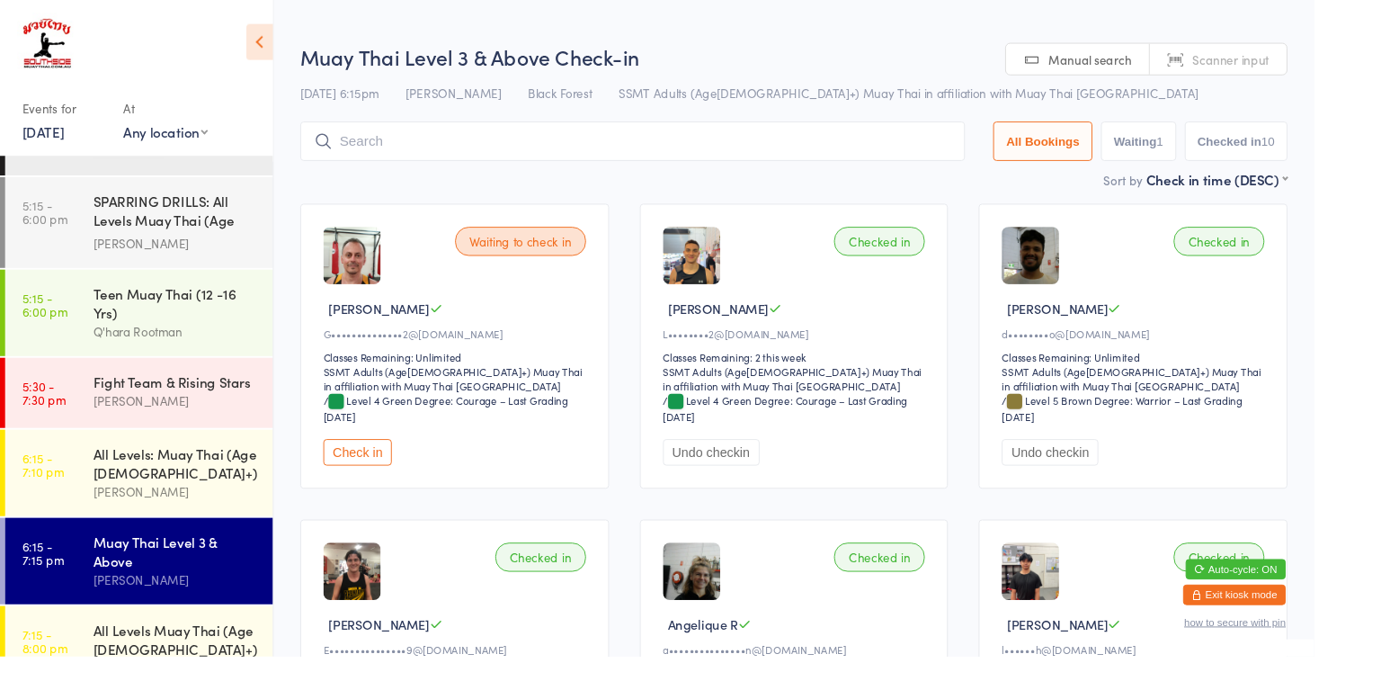
click at [386, 476] on button "Check in" at bounding box center [376, 475] width 72 height 28
